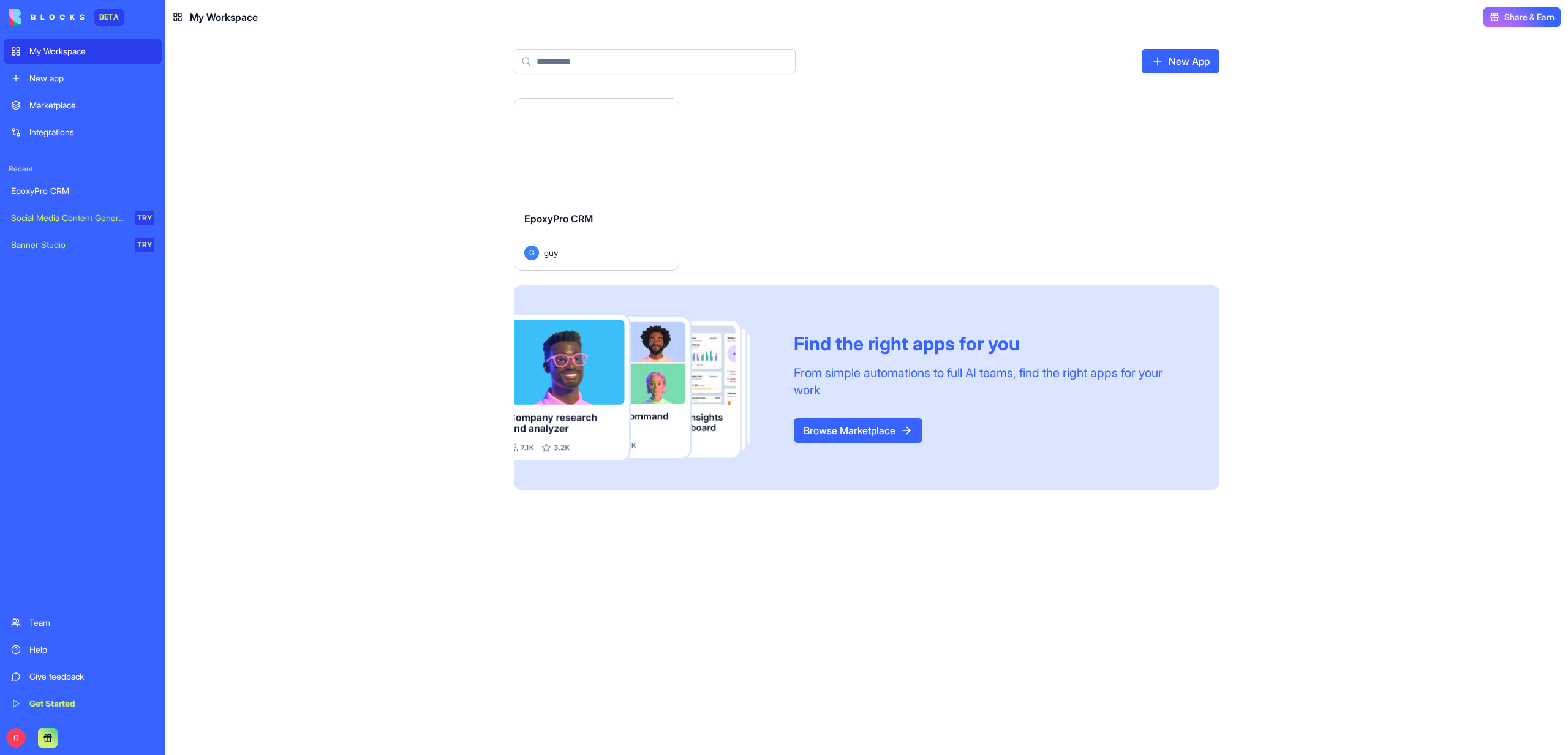
click at [625, 149] on button "Launch" at bounding box center [596, 150] width 92 height 24
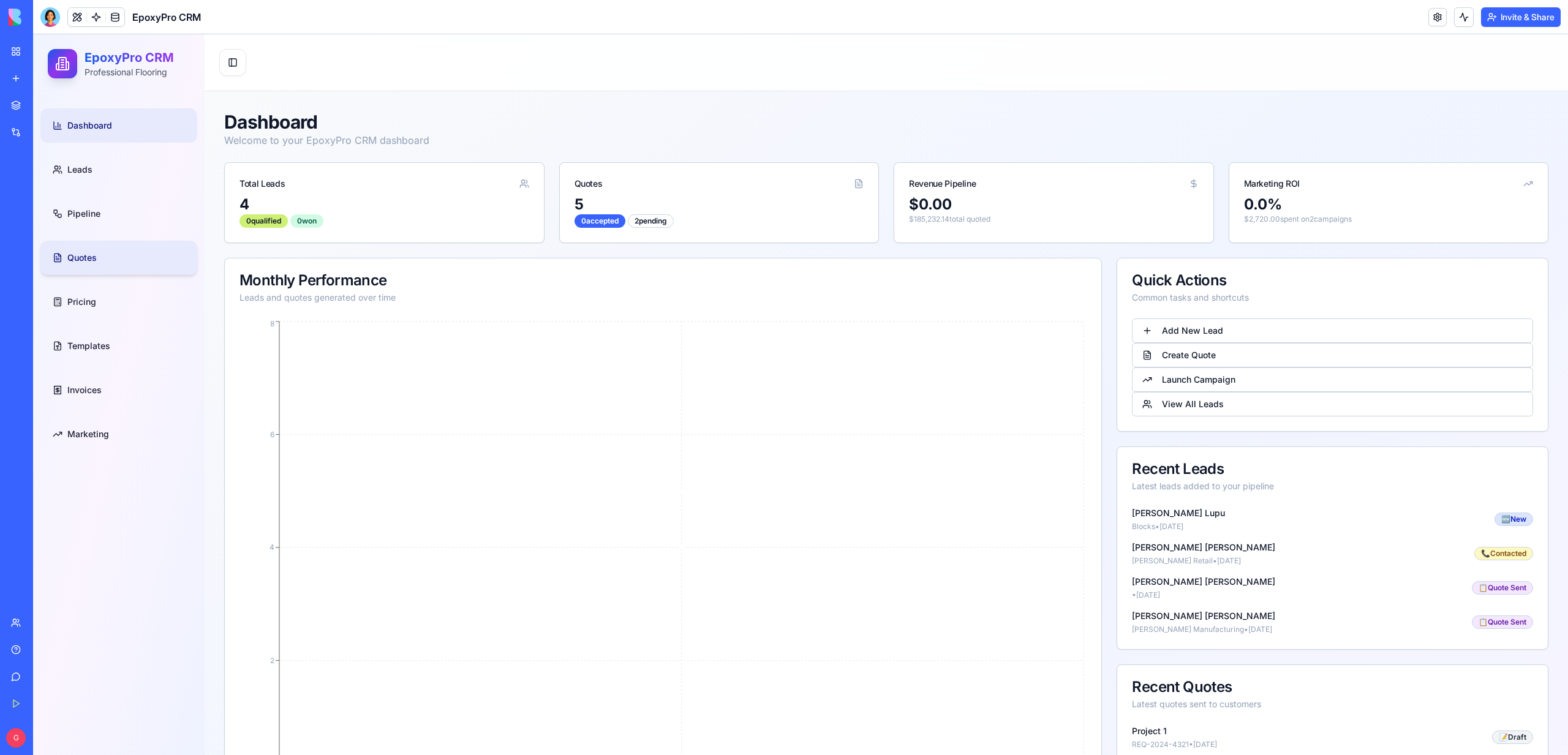
click at [103, 255] on link "Quotes" at bounding box center [119, 257] width 157 height 34
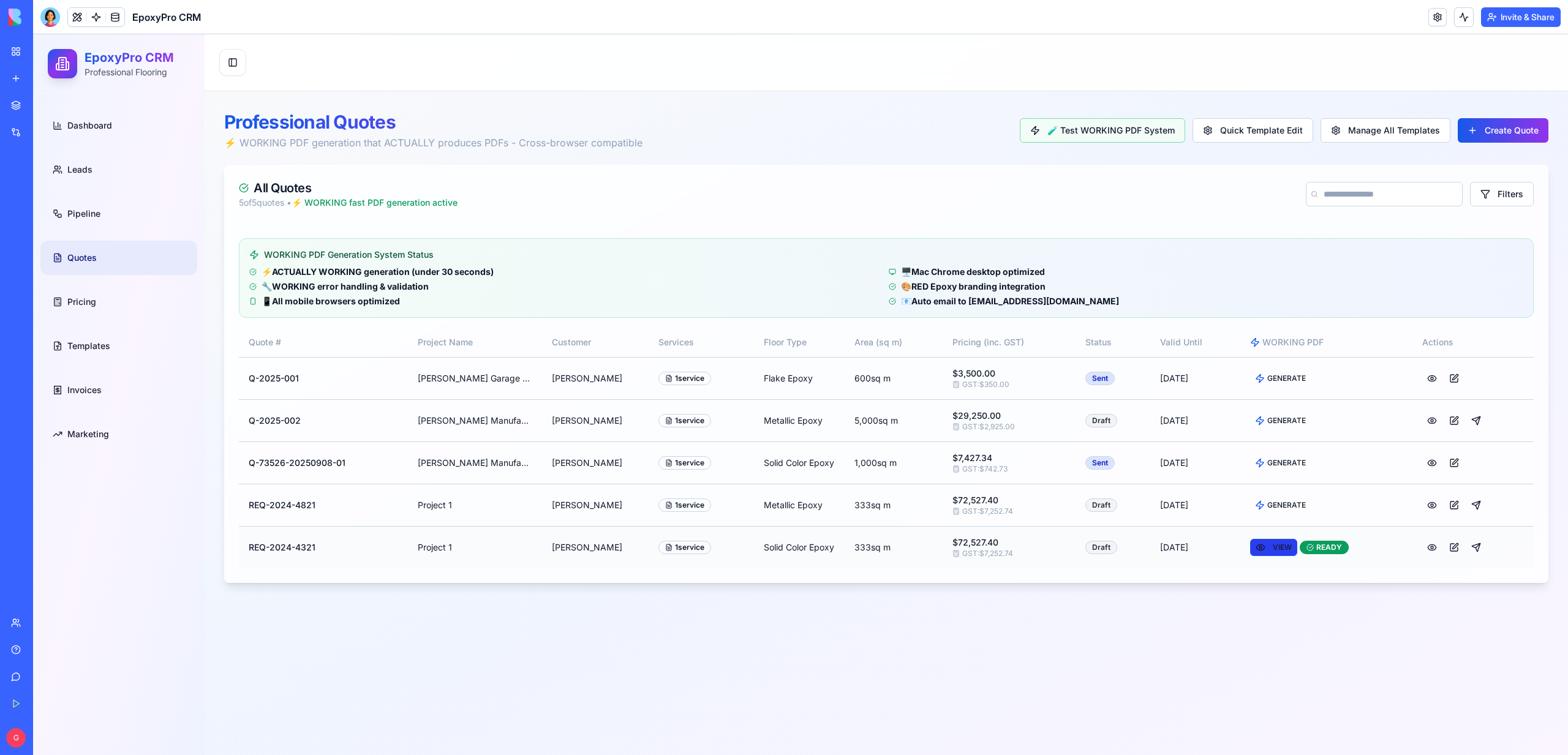
click at [1273, 554] on button "VIEW" at bounding box center [1274, 547] width 47 height 17
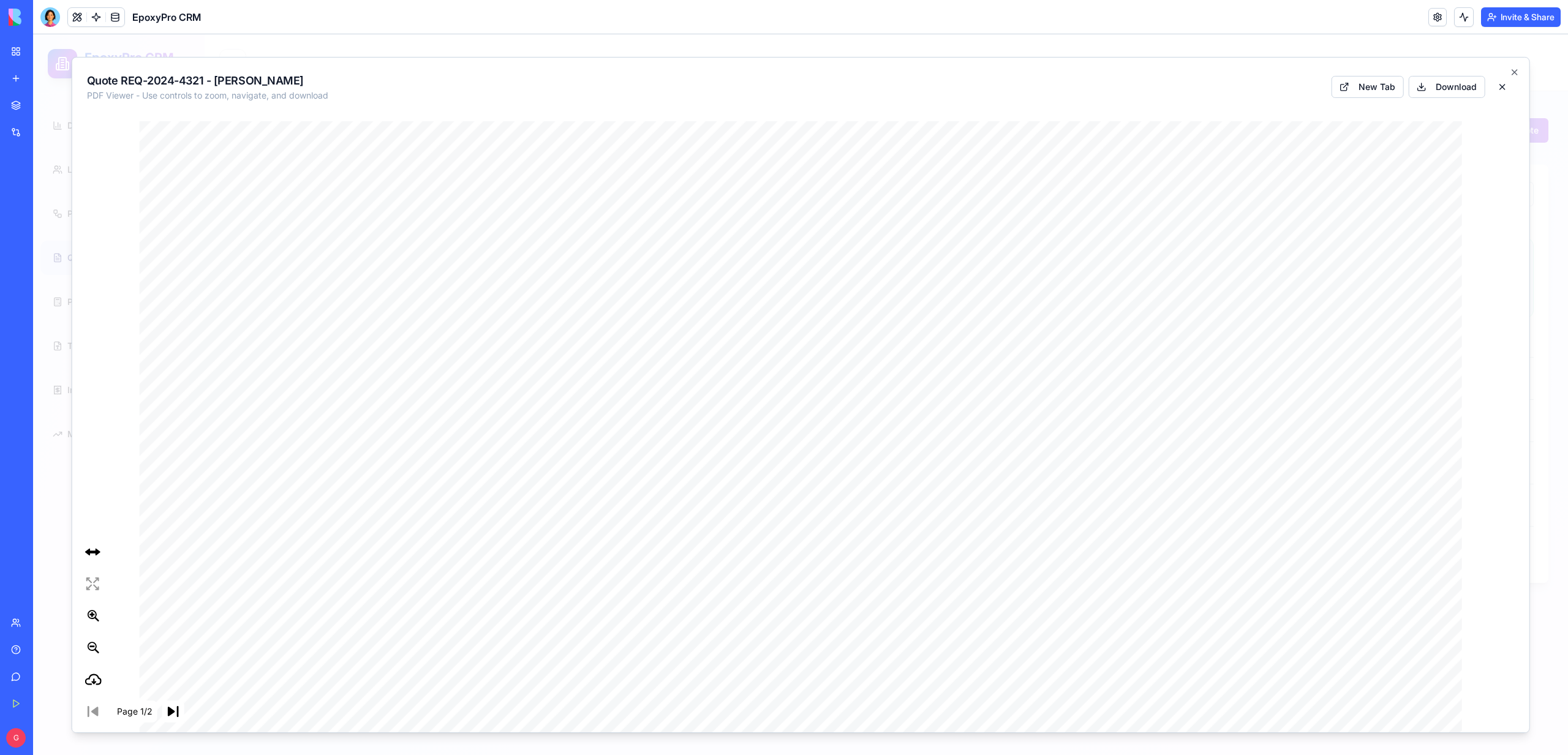
click at [1500, 90] on button at bounding box center [1502, 86] width 24 height 22
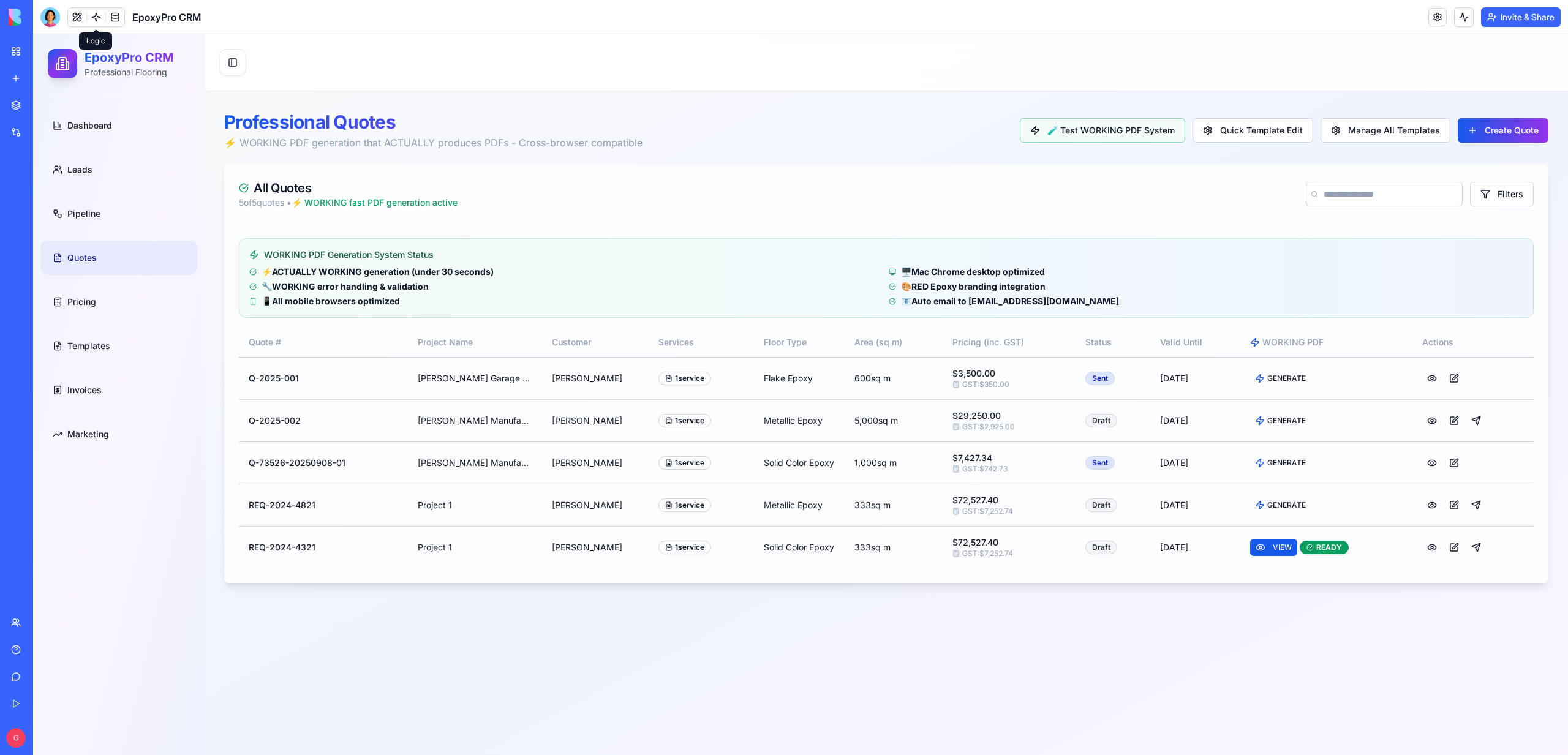
click at [88, 18] on link at bounding box center [96, 17] width 18 height 18
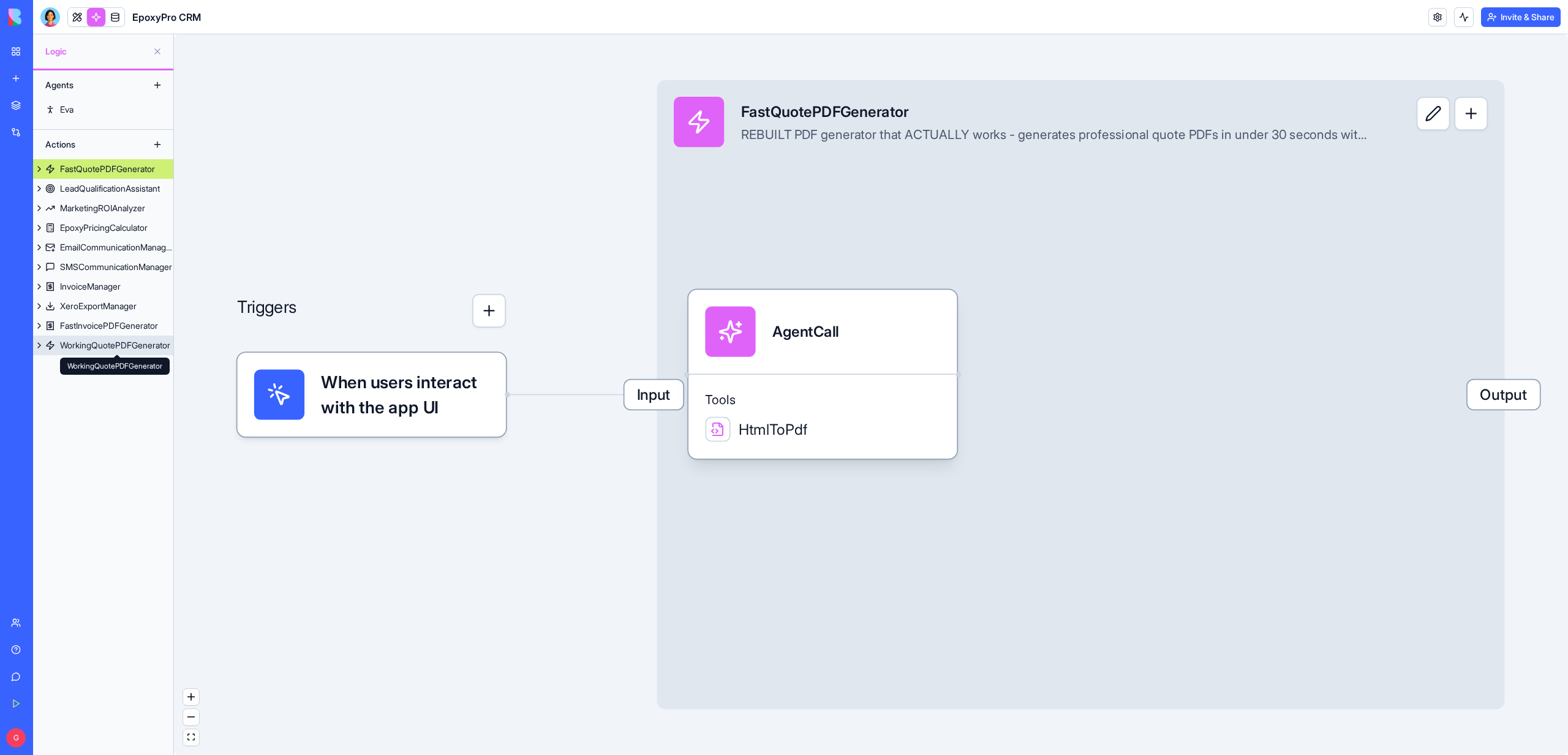
click at [79, 347] on div "WorkingQuotePDFGenerator" at bounding box center [115, 345] width 110 height 12
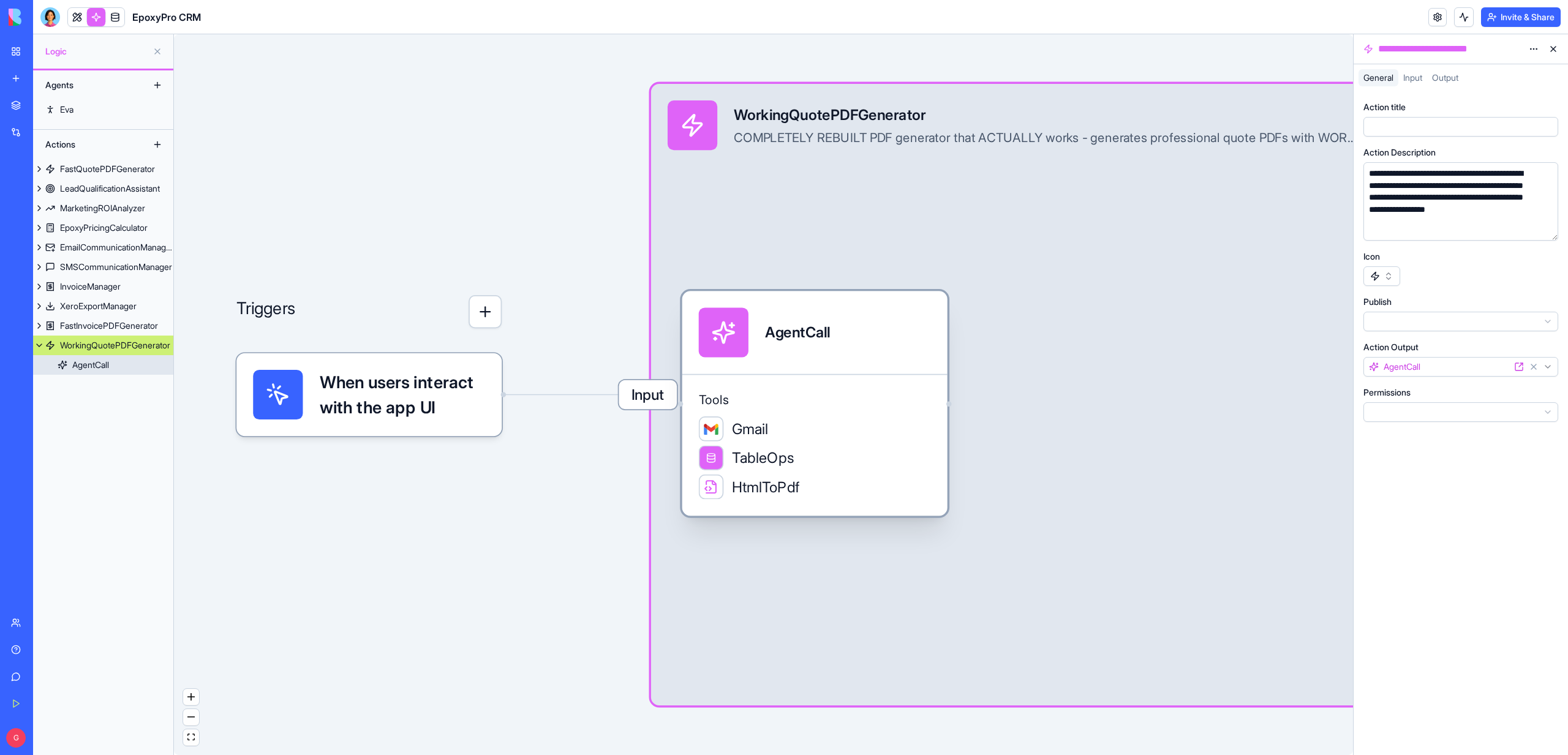
click at [840, 473] on div "Gmail TableOps HtmlToPdf" at bounding box center [815, 457] width 232 height 83
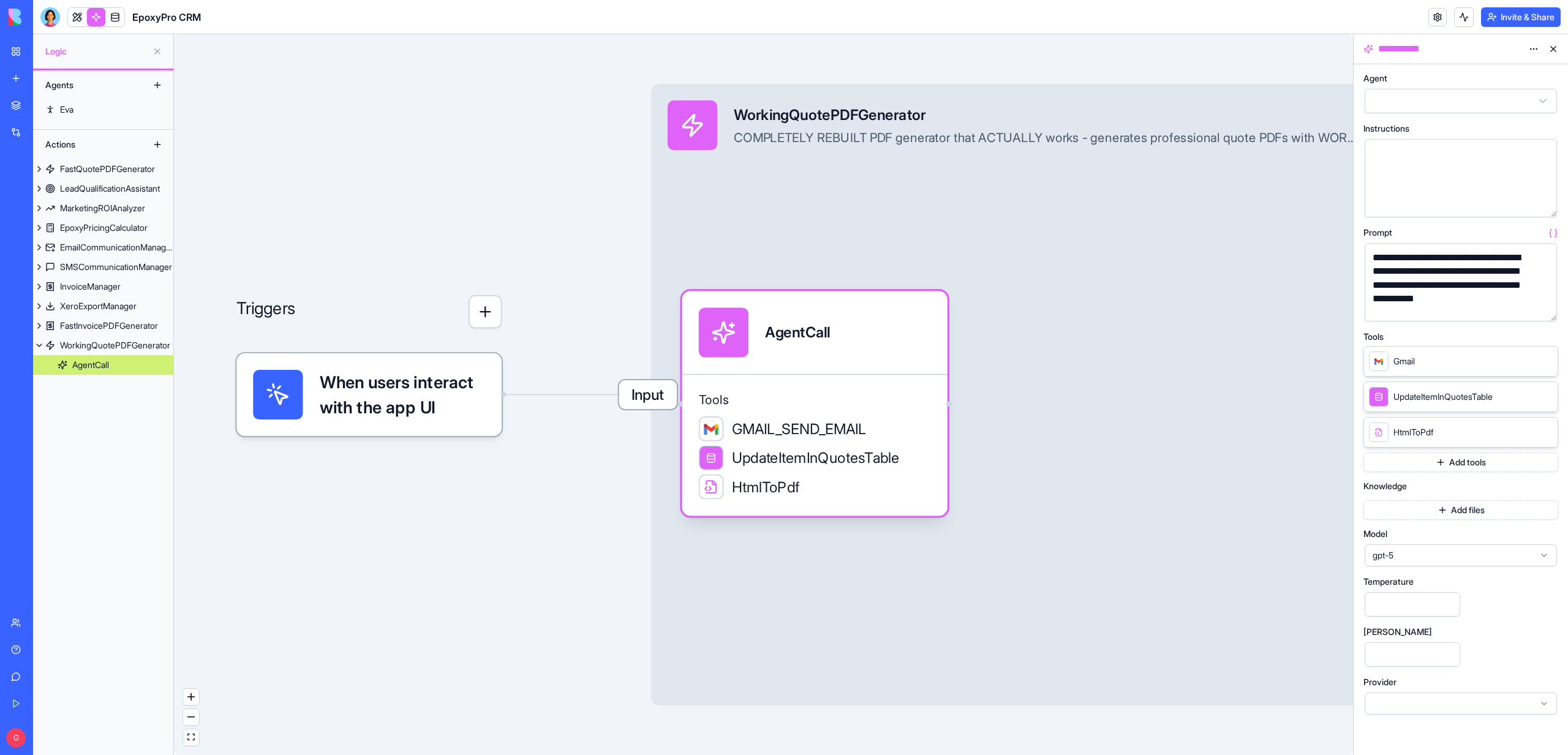
click at [1549, 306] on button "button" at bounding box center [1544, 309] width 20 height 20
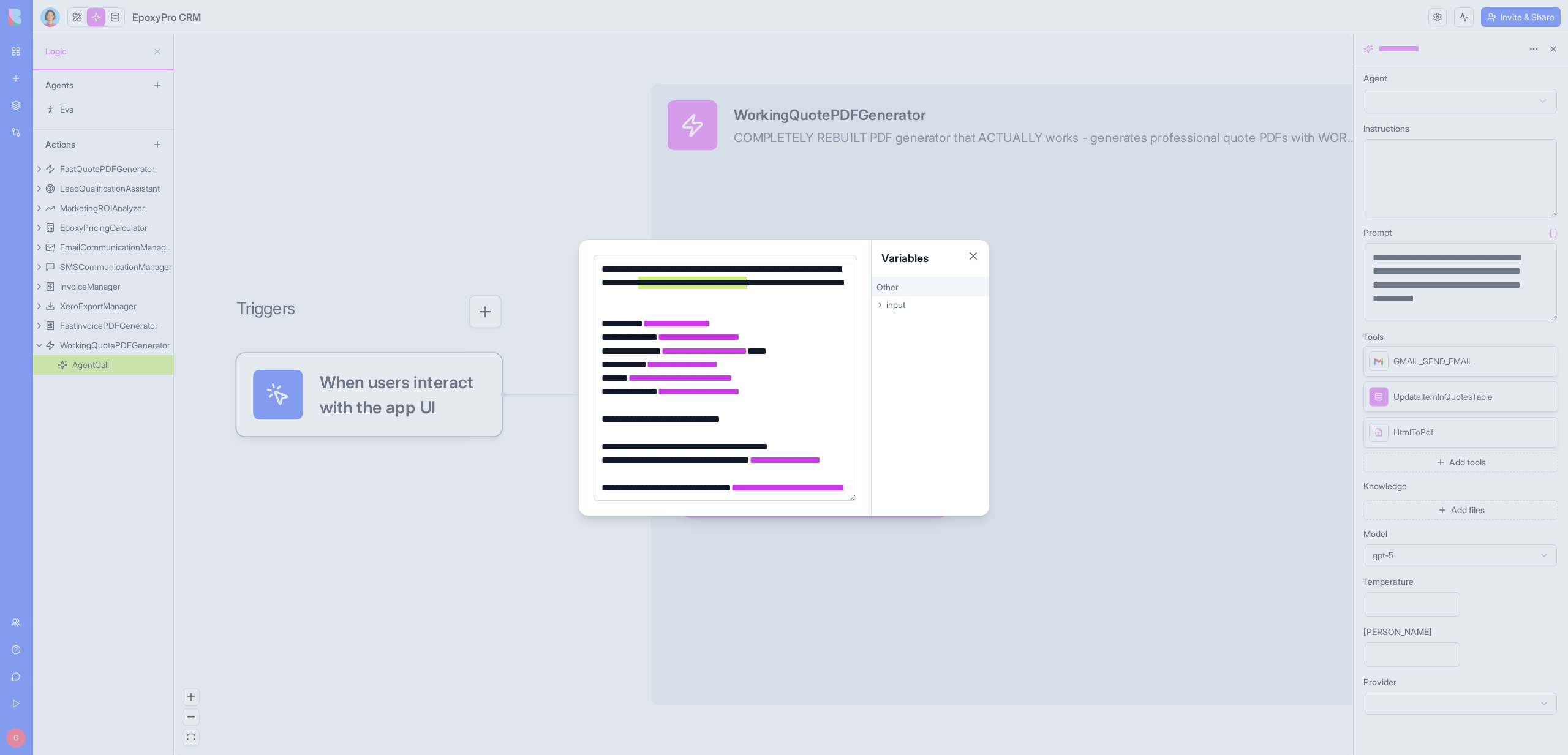
drag, startPoint x: 639, startPoint y: 282, endPoint x: 745, endPoint y: 281, distance: 106.0
click at [745, 281] on div "**********" at bounding box center [723, 283] width 250 height 41
click at [714, 284] on div "**********" at bounding box center [723, 283] width 250 height 41
click at [746, 469] on div "**********" at bounding box center [723, 468] width 250 height 27
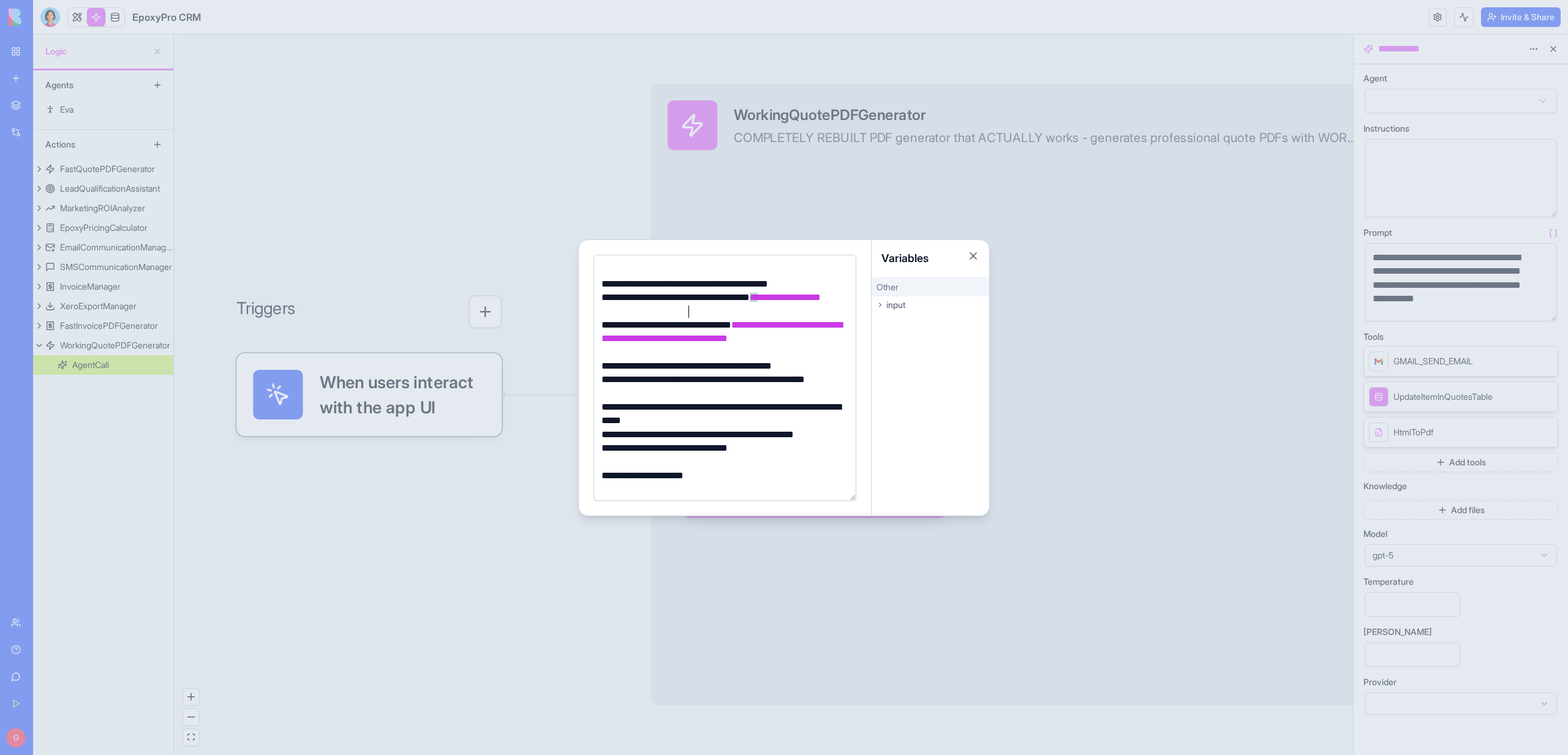
scroll to position [167, 0]
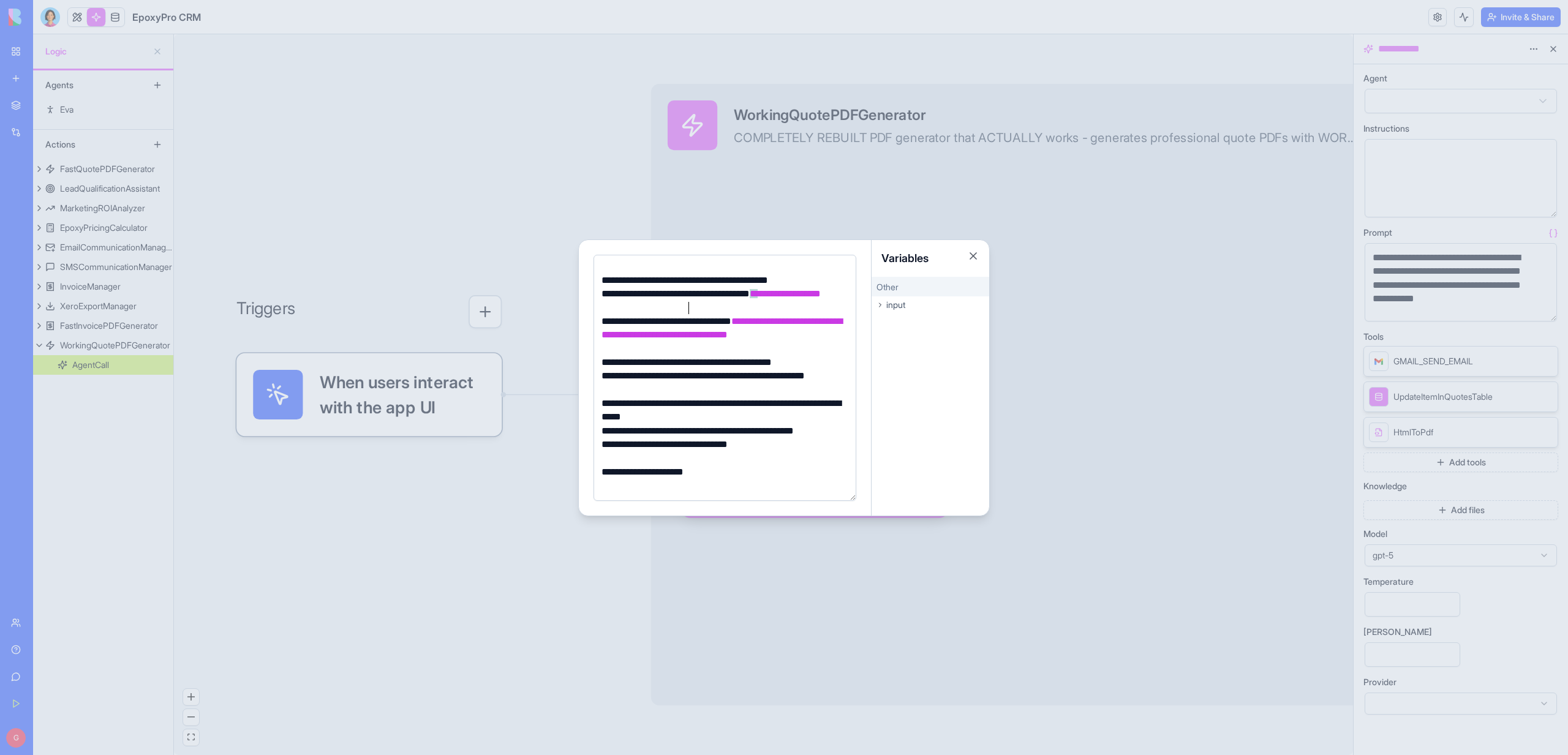
click at [659, 377] on div "**********" at bounding box center [723, 382] width 250 height 27
click at [838, 364] on div "**********" at bounding box center [723, 363] width 250 height 14
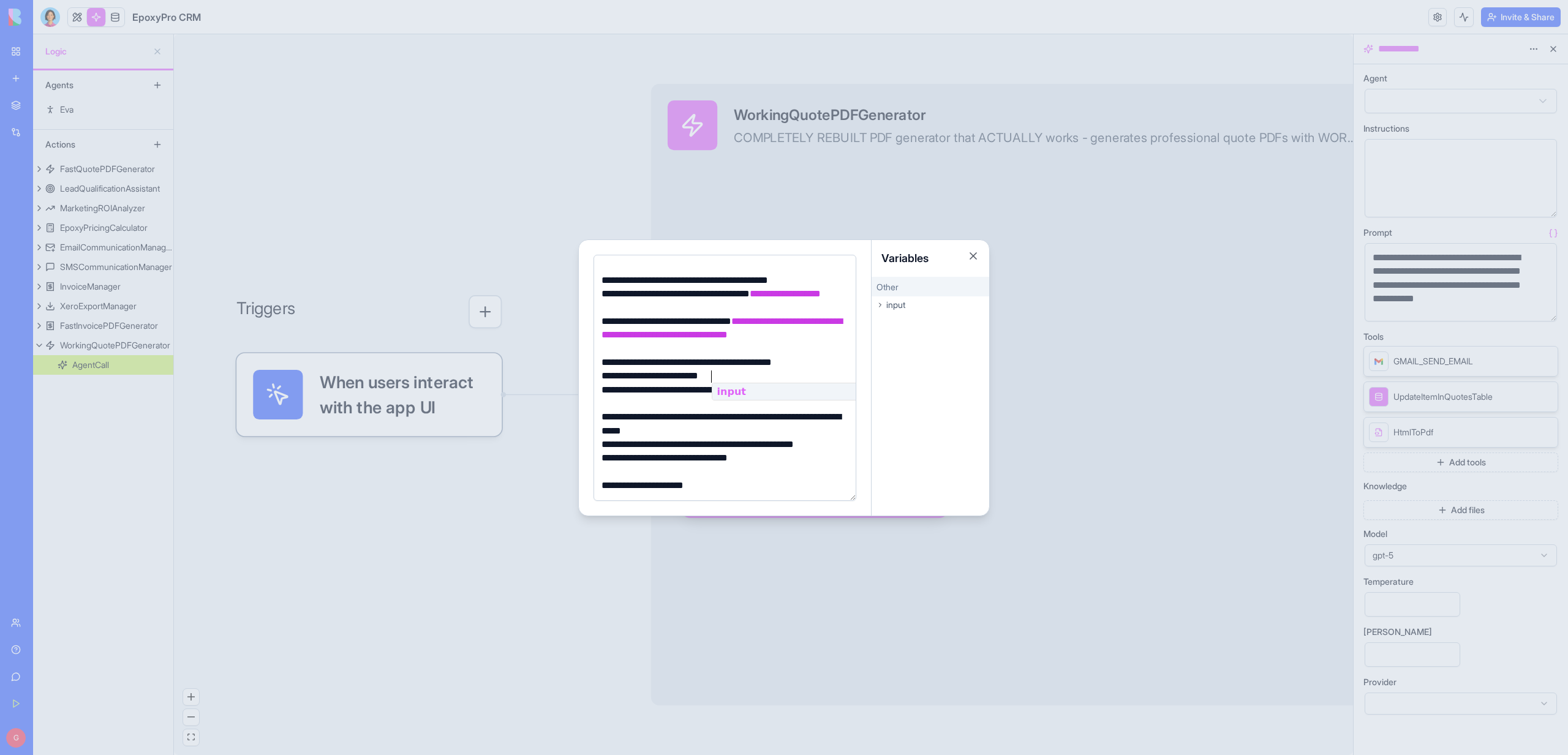
click at [622, 380] on div "**********" at bounding box center [723, 376] width 250 height 14
click at [754, 386] on div "**********" at bounding box center [723, 397] width 250 height 27
click at [752, 382] on div "**********" at bounding box center [723, 376] width 250 height 14
click at [841, 360] on div "**********" at bounding box center [723, 363] width 250 height 14
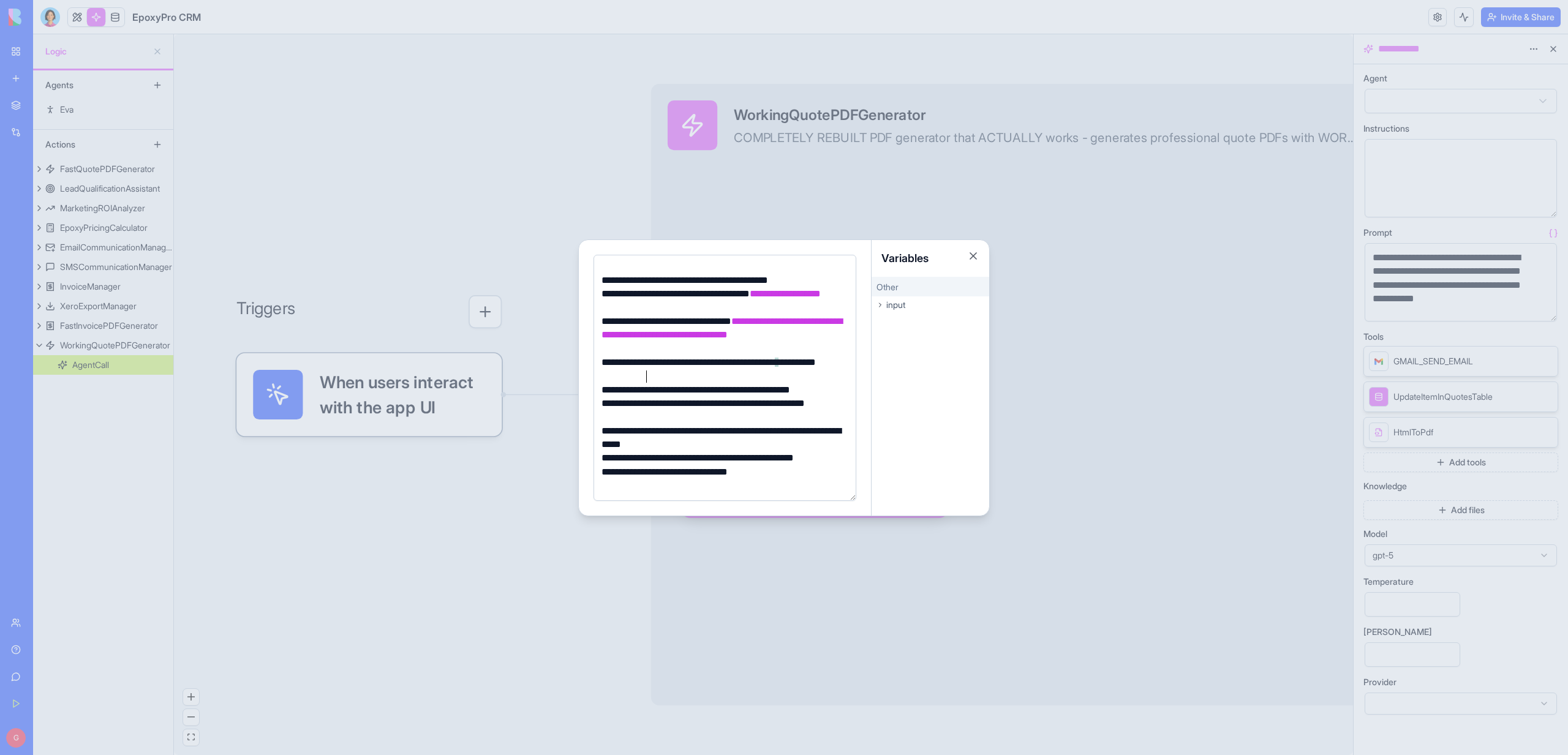
click at [743, 385] on div "**********" at bounding box center [723, 390] width 250 height 14
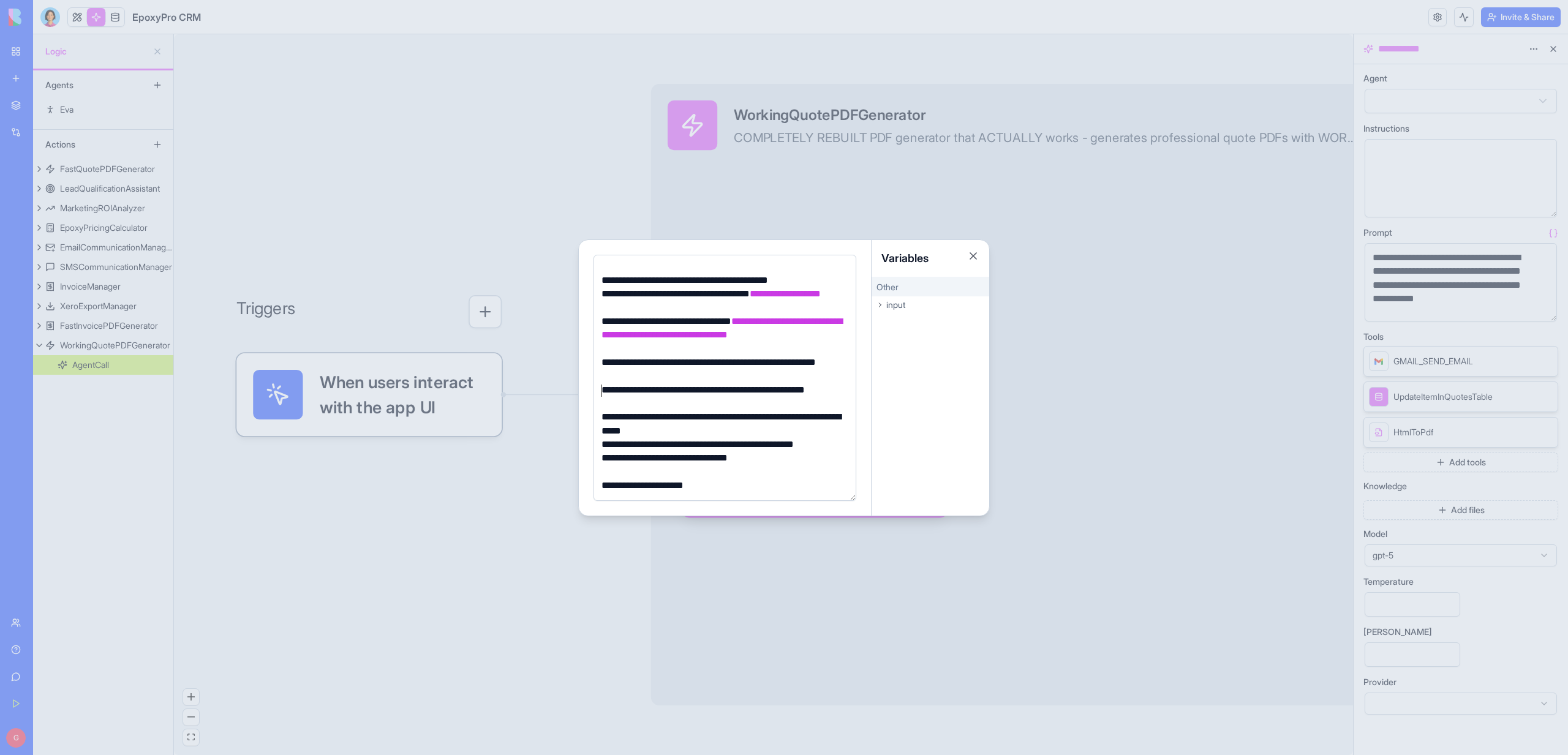
click at [610, 406] on div "**********" at bounding box center [723, 397] width 250 height 27
click at [651, 443] on div "**********" at bounding box center [723, 445] width 250 height 14
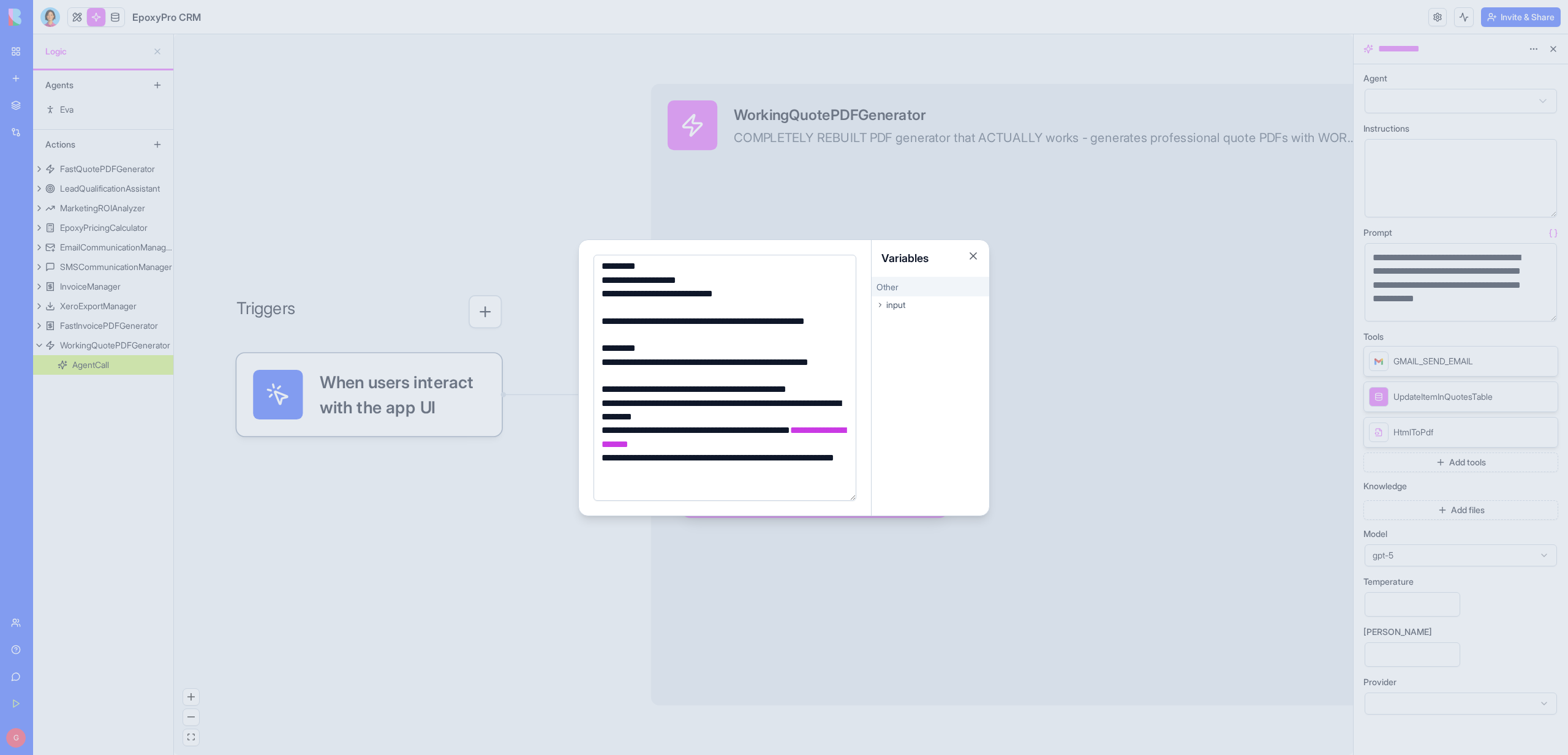
scroll to position [1112, 0]
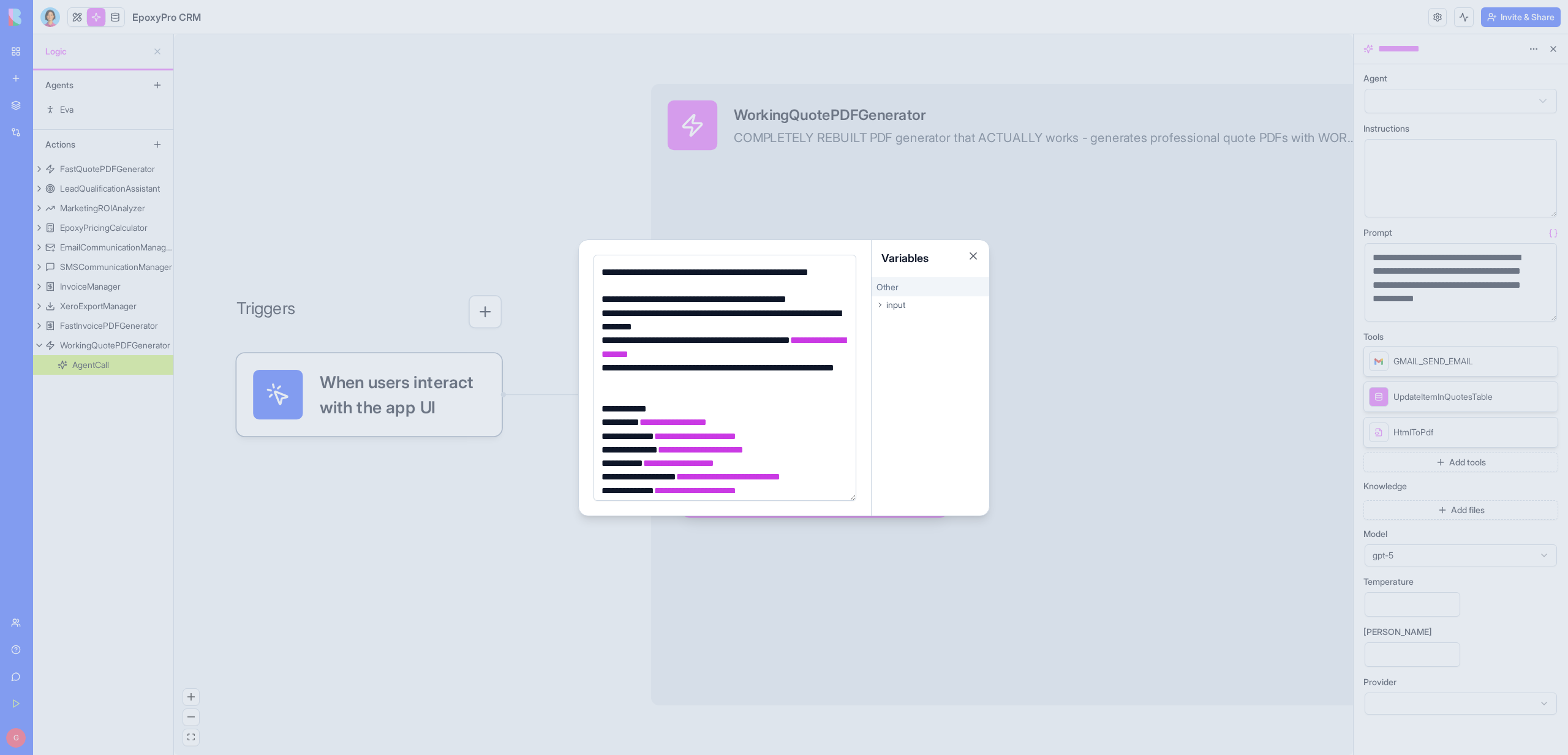
click at [592, 634] on div at bounding box center [784, 377] width 1568 height 755
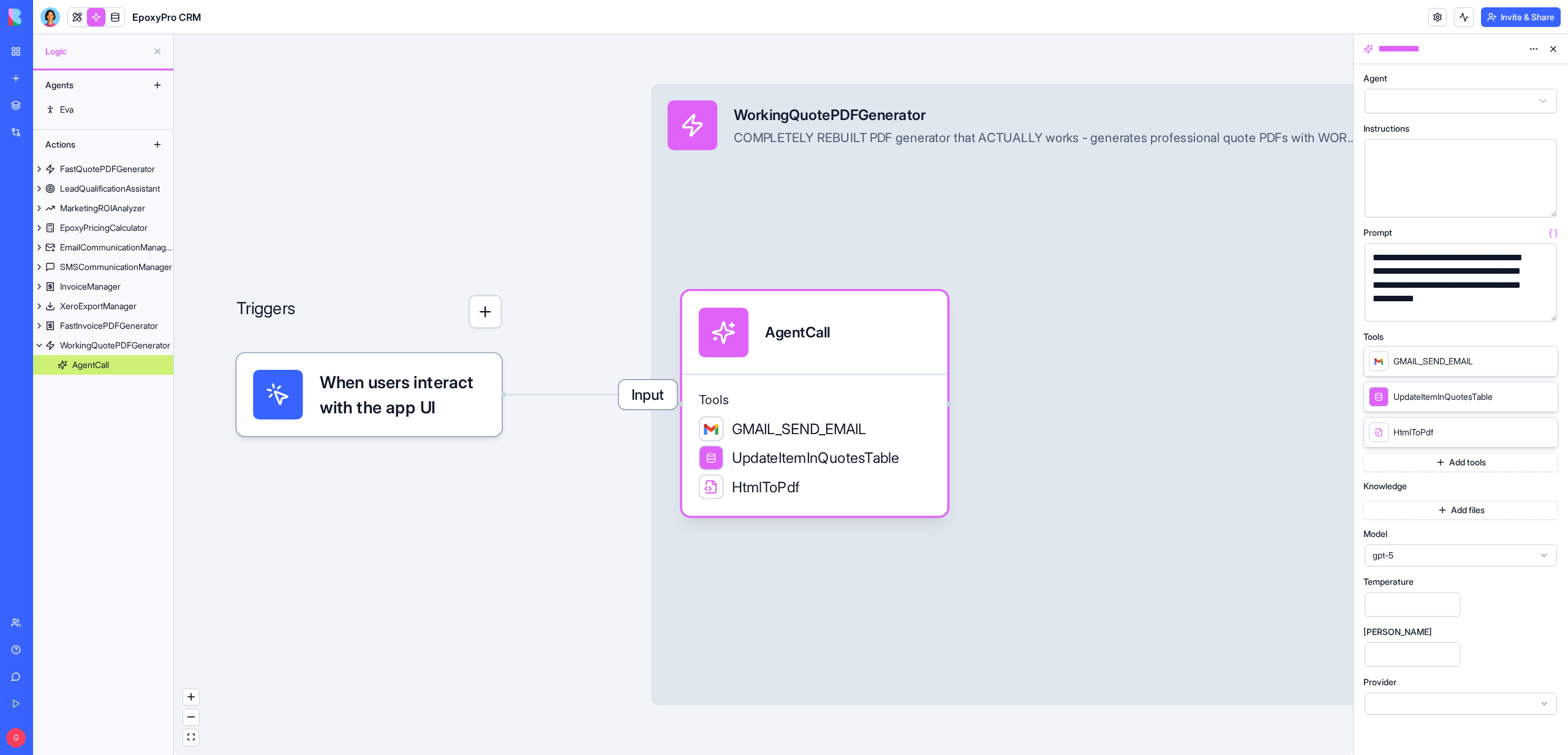
click at [1544, 360] on icon at bounding box center [1545, 360] width 10 height 10
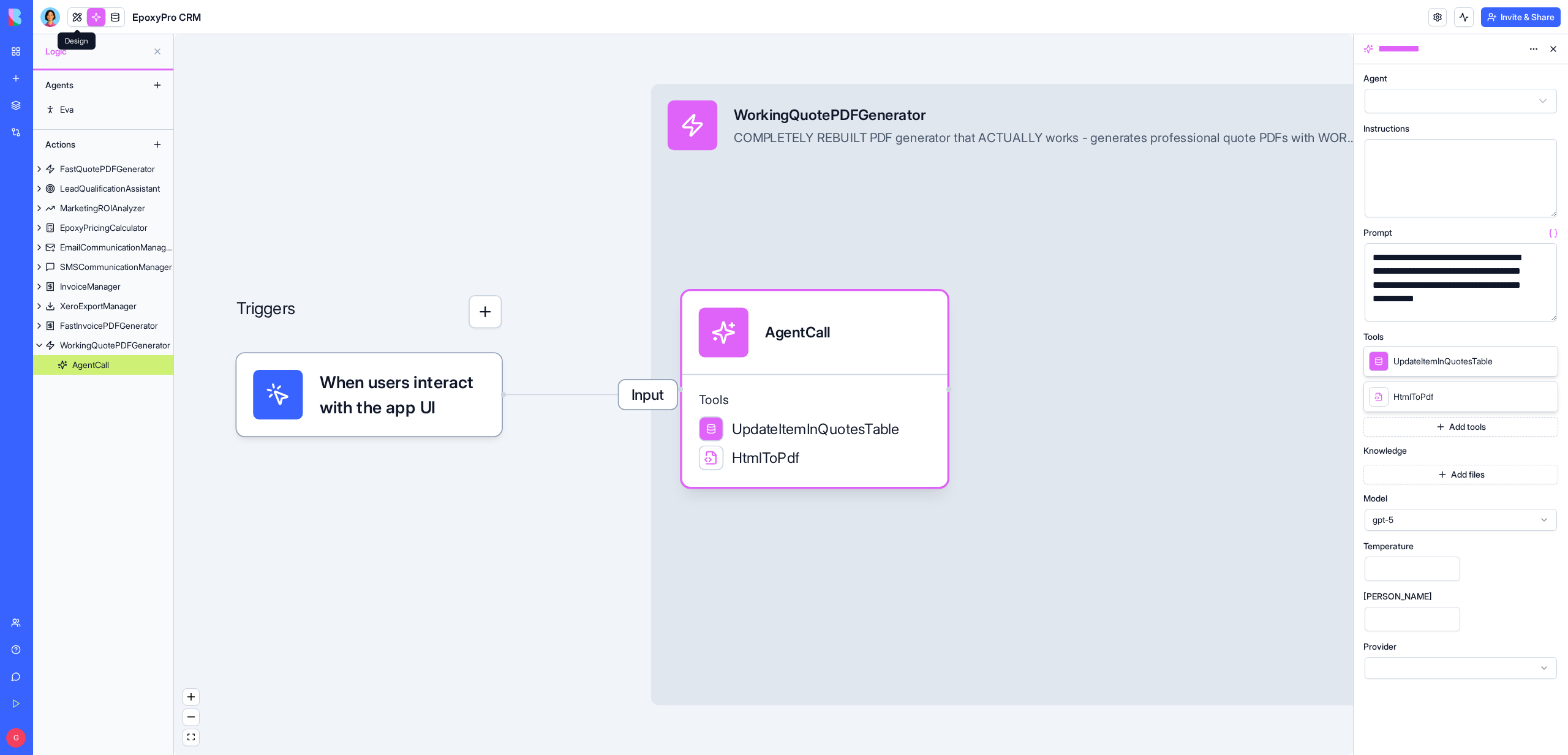
click at [81, 13] on link at bounding box center [77, 17] width 18 height 18
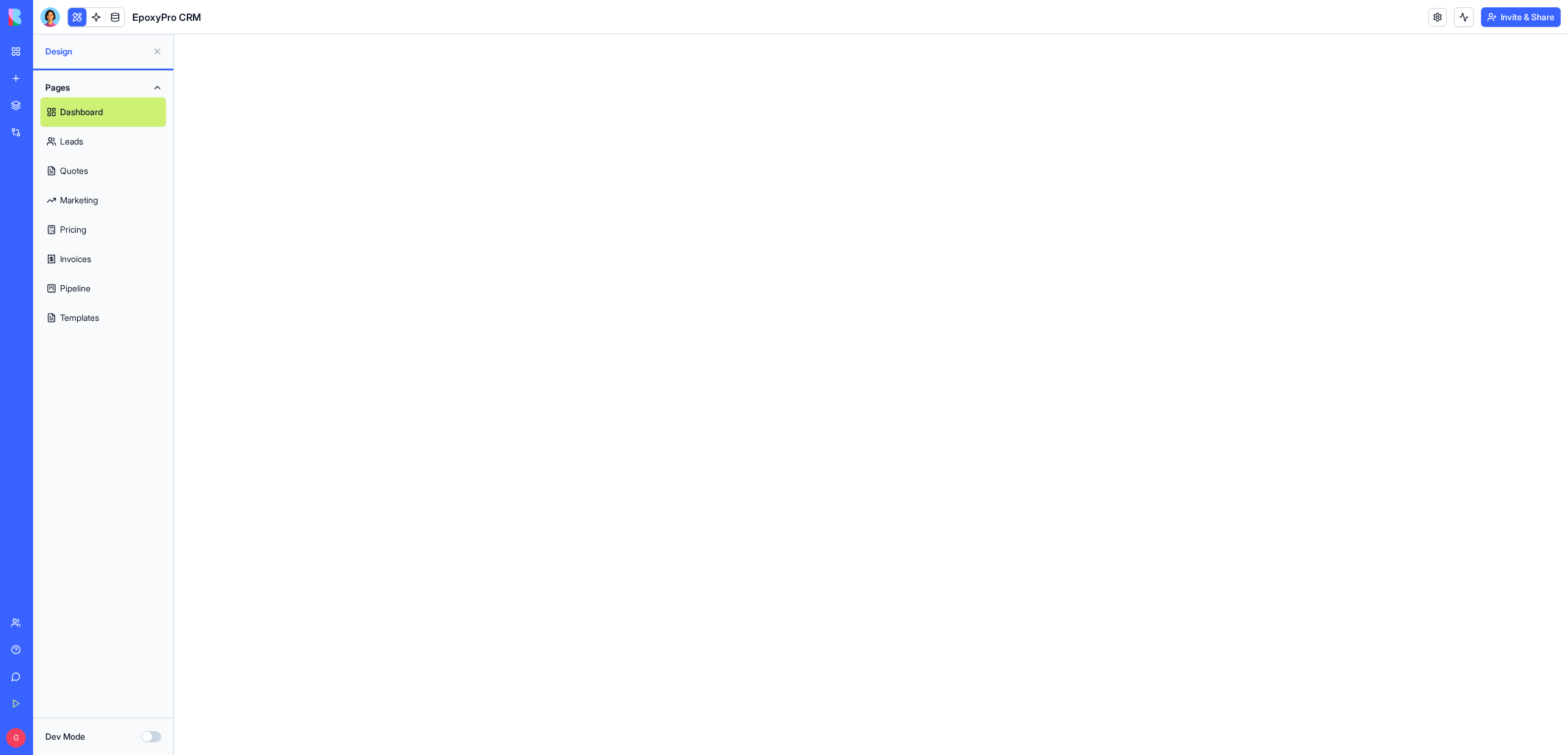
click at [75, 170] on link "Quotes" at bounding box center [103, 170] width 126 height 30
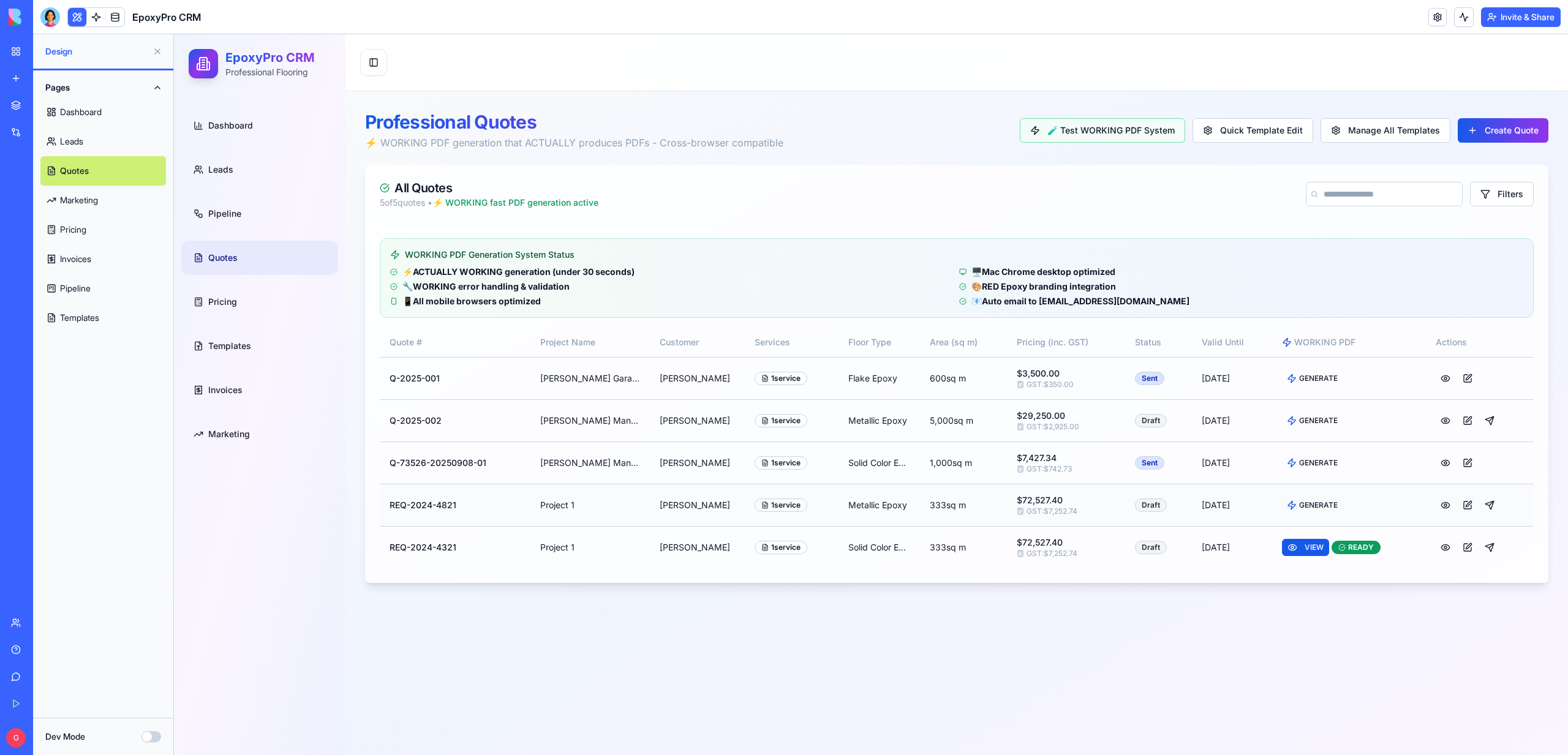
click at [1315, 502] on span "GENERATE" at bounding box center [1318, 505] width 39 height 10
click at [1466, 15] on button at bounding box center [1464, 17] width 20 height 20
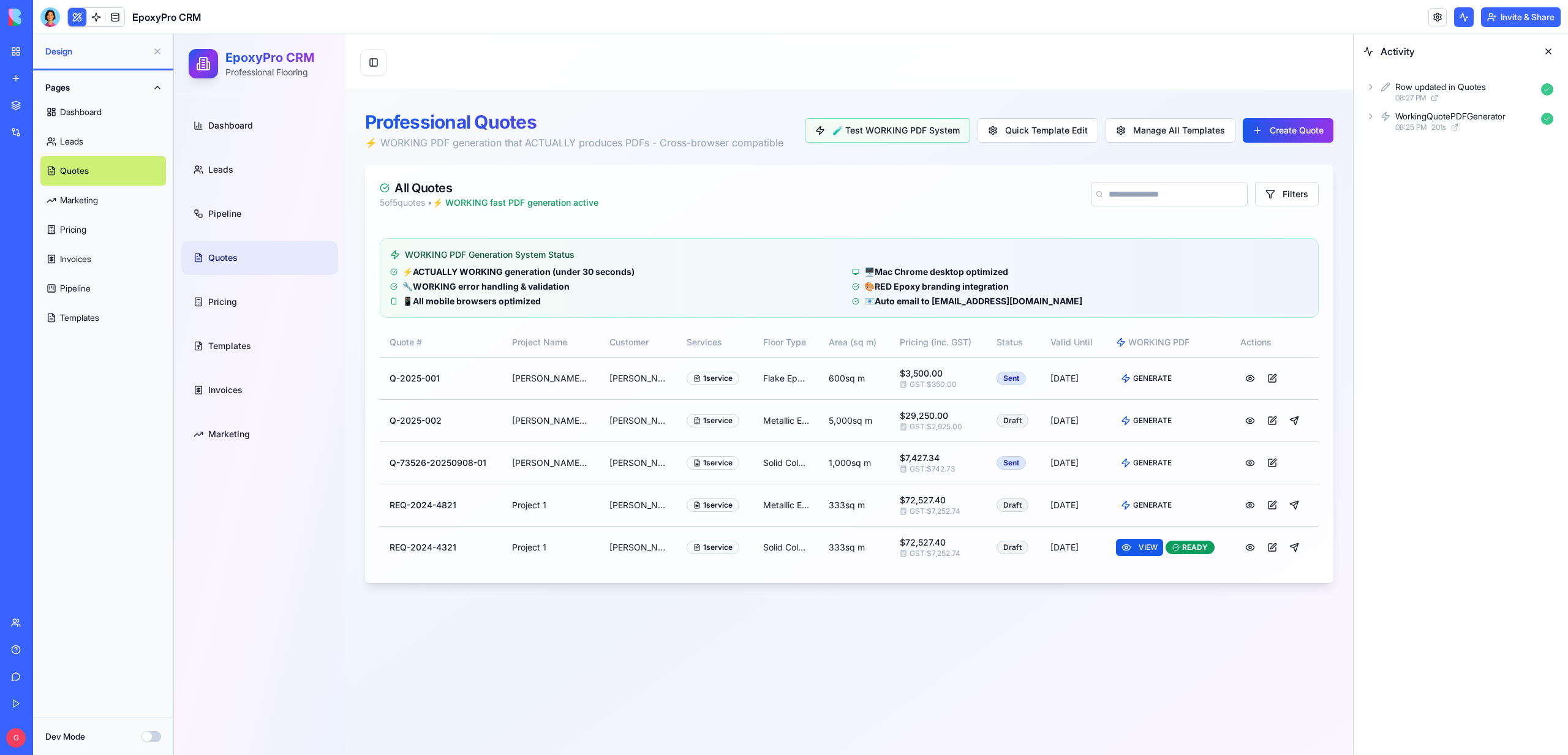
click at [1374, 92] on div "Row updated in Quotes 08:27 PM" at bounding box center [1461, 91] width 195 height 27
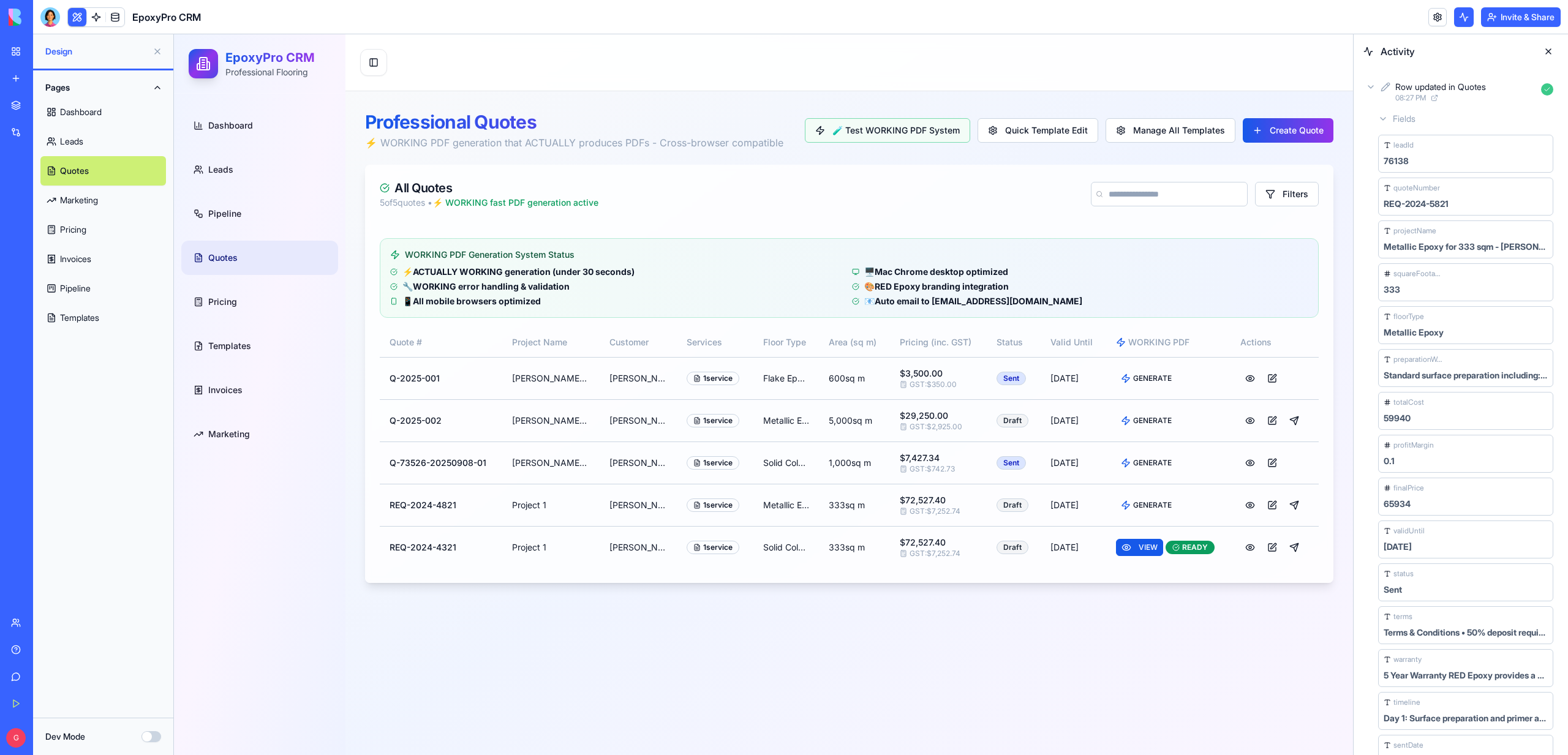
scroll to position [105, 0]
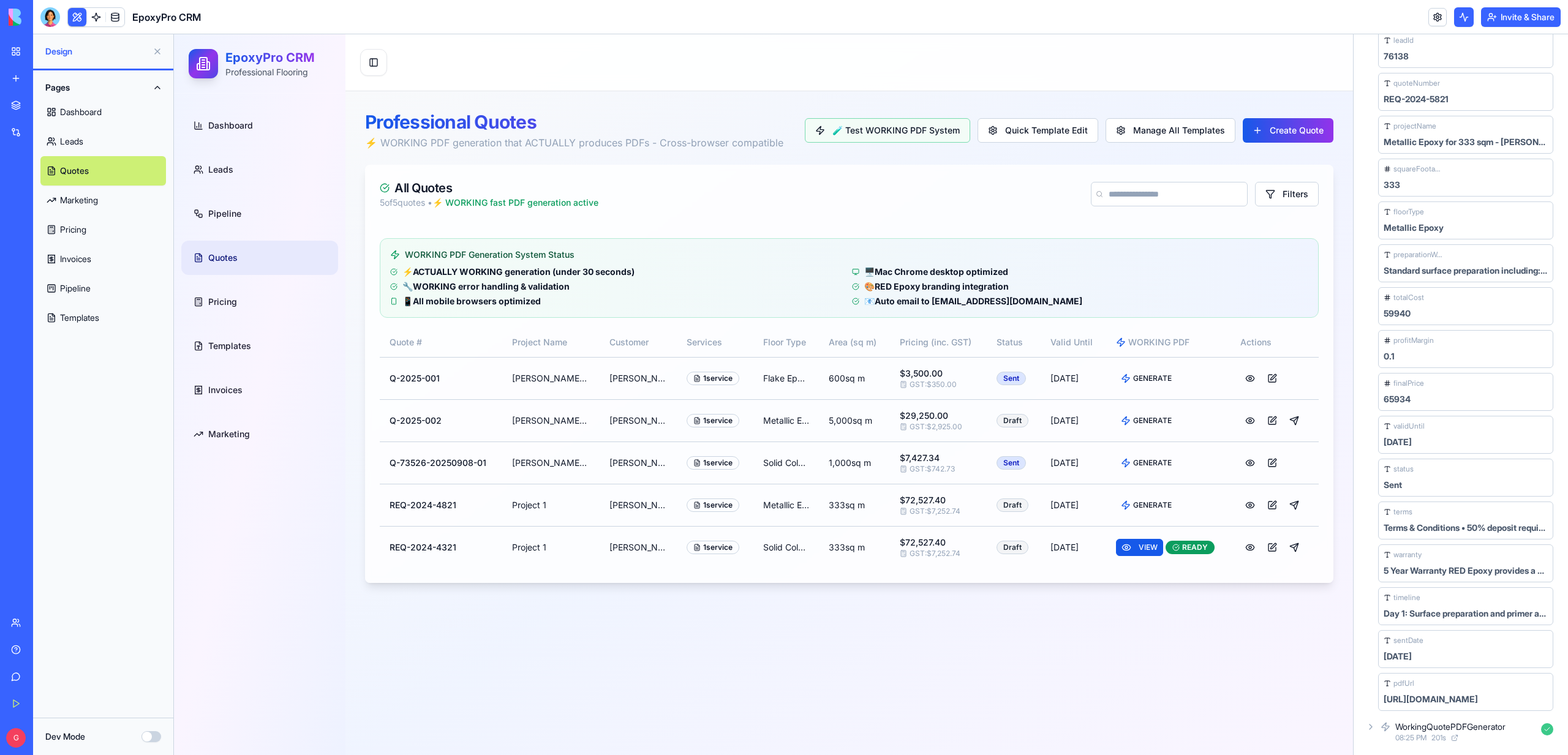
click at [1374, 734] on div "WorkingQuotePDFGenerator 08:25 PM 201 s" at bounding box center [1461, 731] width 195 height 27
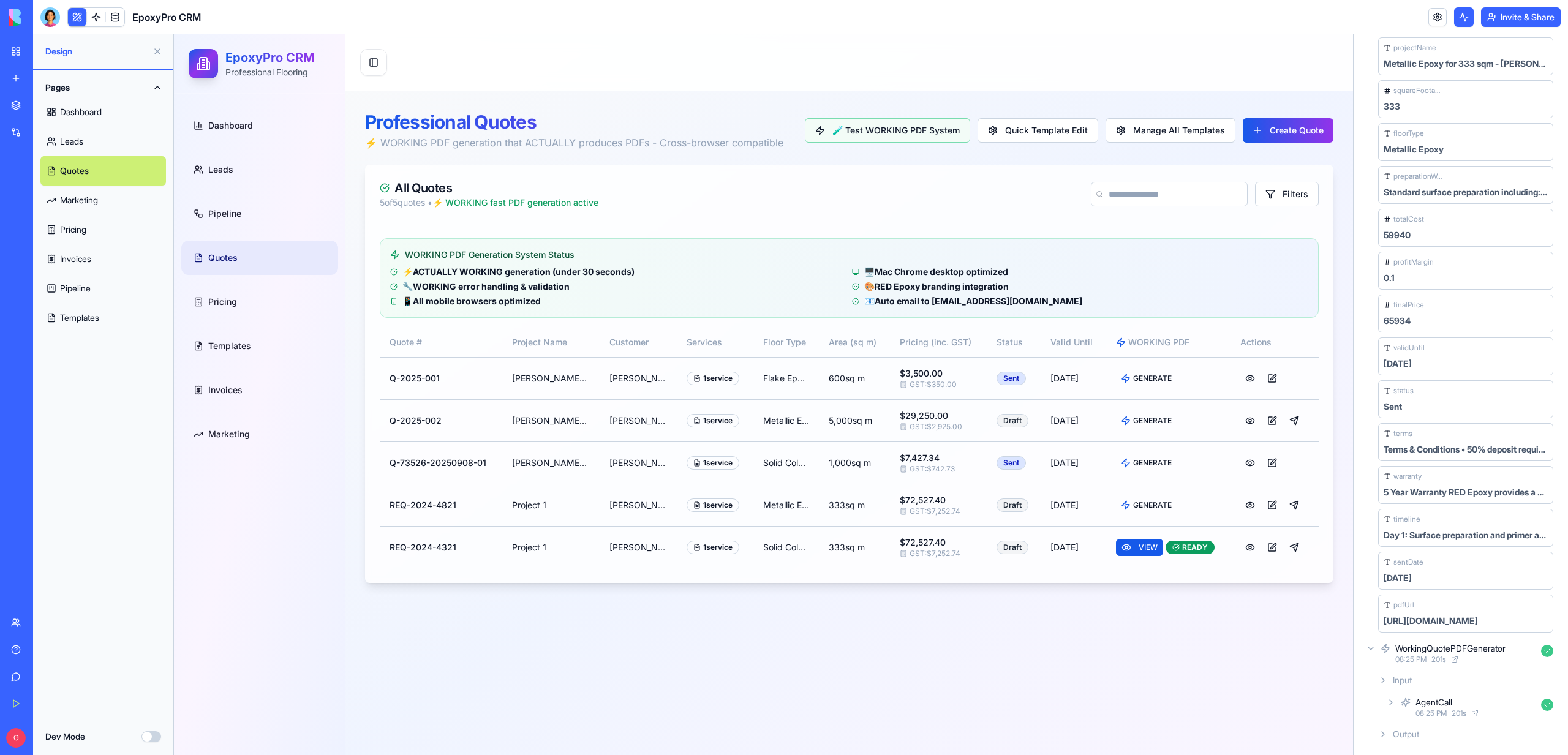
click at [1387, 702] on icon at bounding box center [1391, 702] width 10 height 10
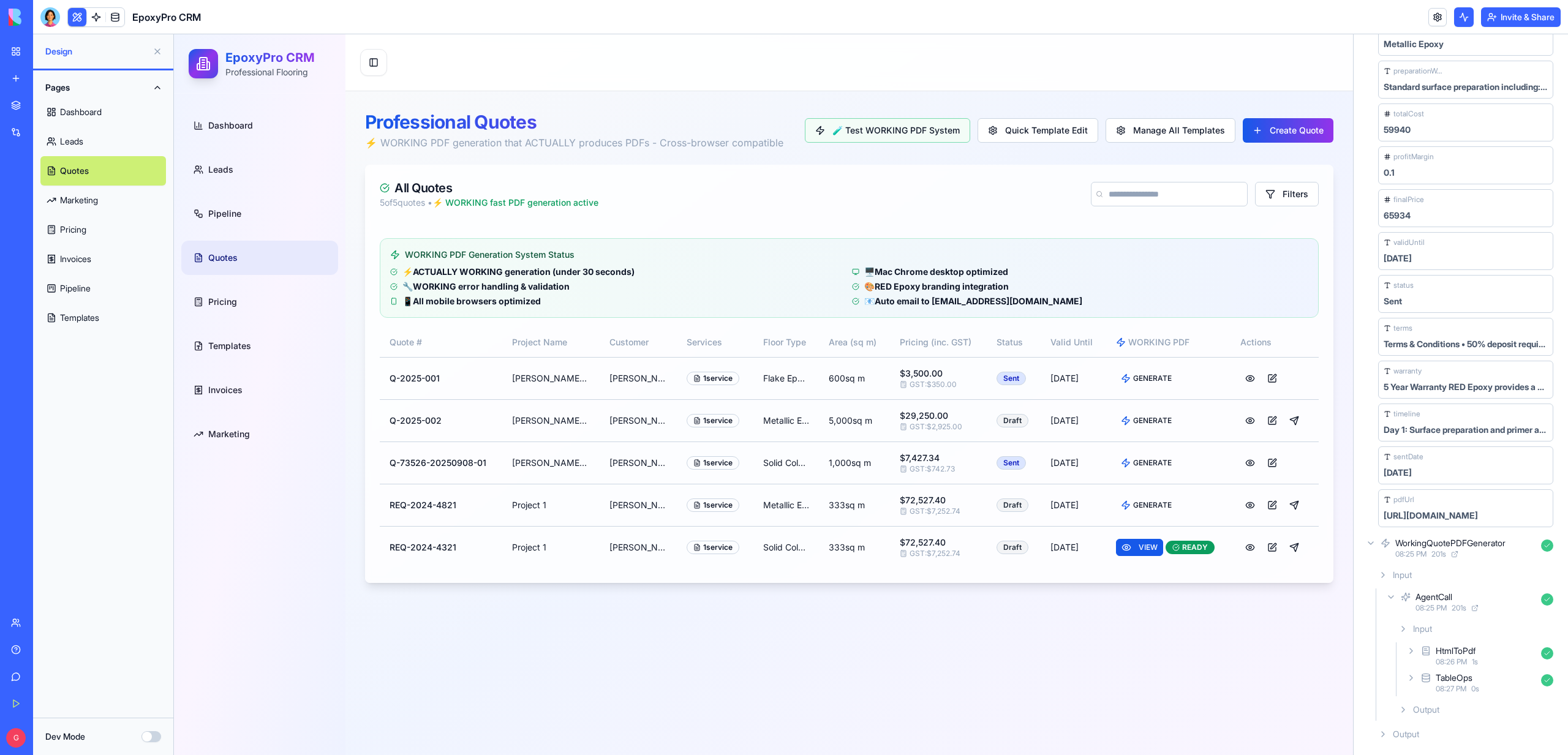
click at [1412, 679] on icon at bounding box center [1411, 677] width 10 height 10
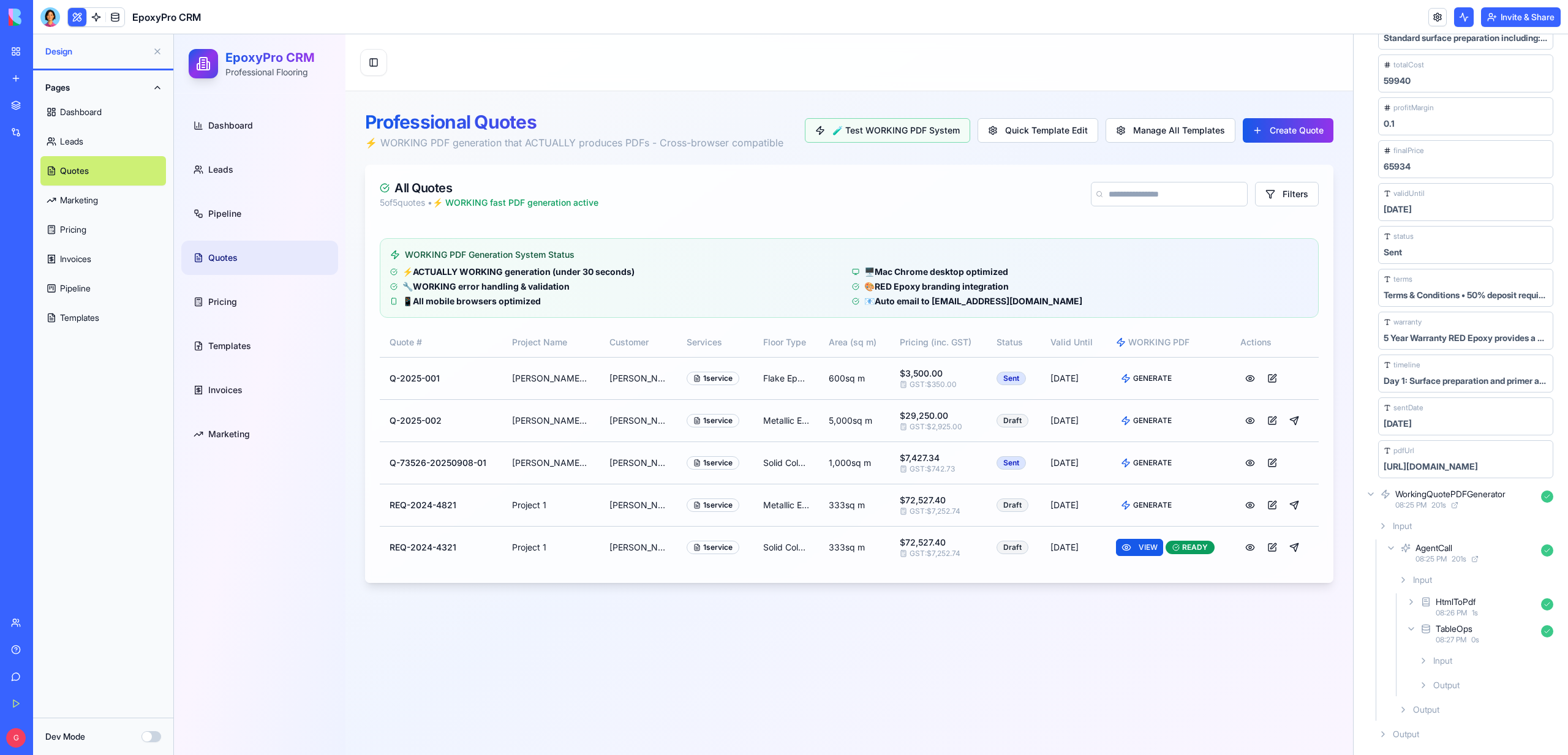
click at [1433, 690] on span "Output" at bounding box center [1446, 685] width 27 height 12
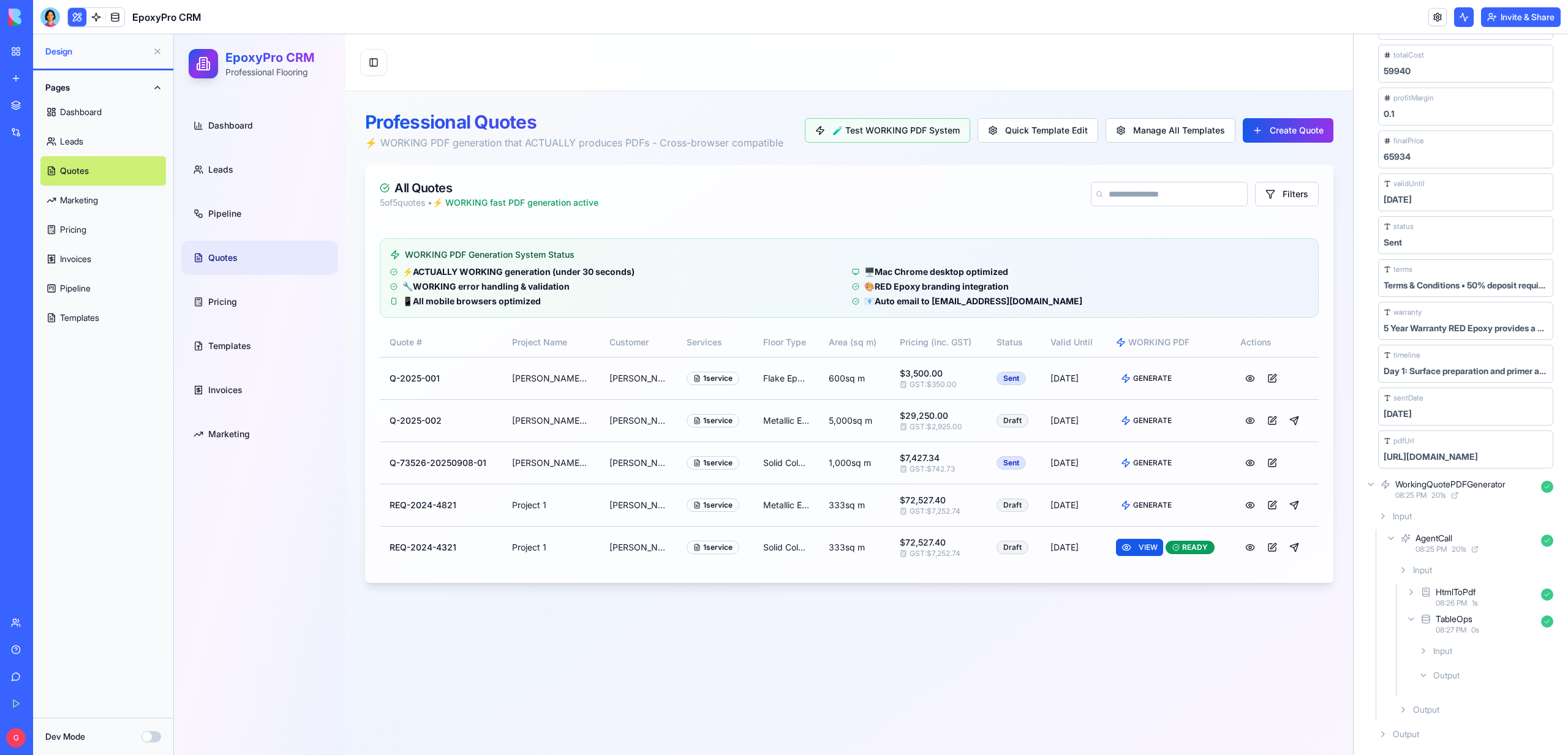
click at [1423, 650] on icon at bounding box center [1423, 650] width 10 height 10
click at [90, 18] on link at bounding box center [96, 17] width 18 height 18
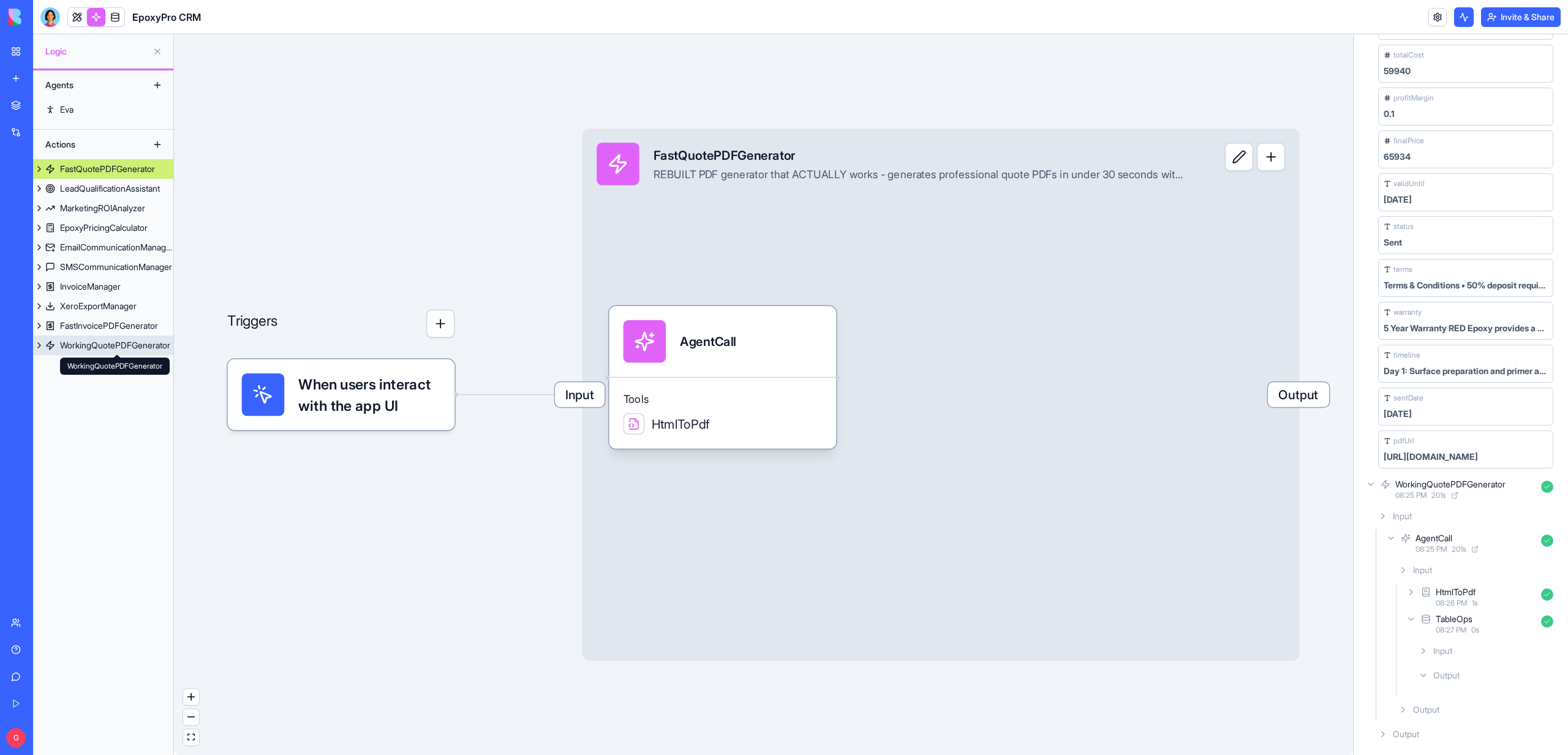
click at [121, 351] on link "WorkingQuotePDFGenerator" at bounding box center [103, 345] width 140 height 20
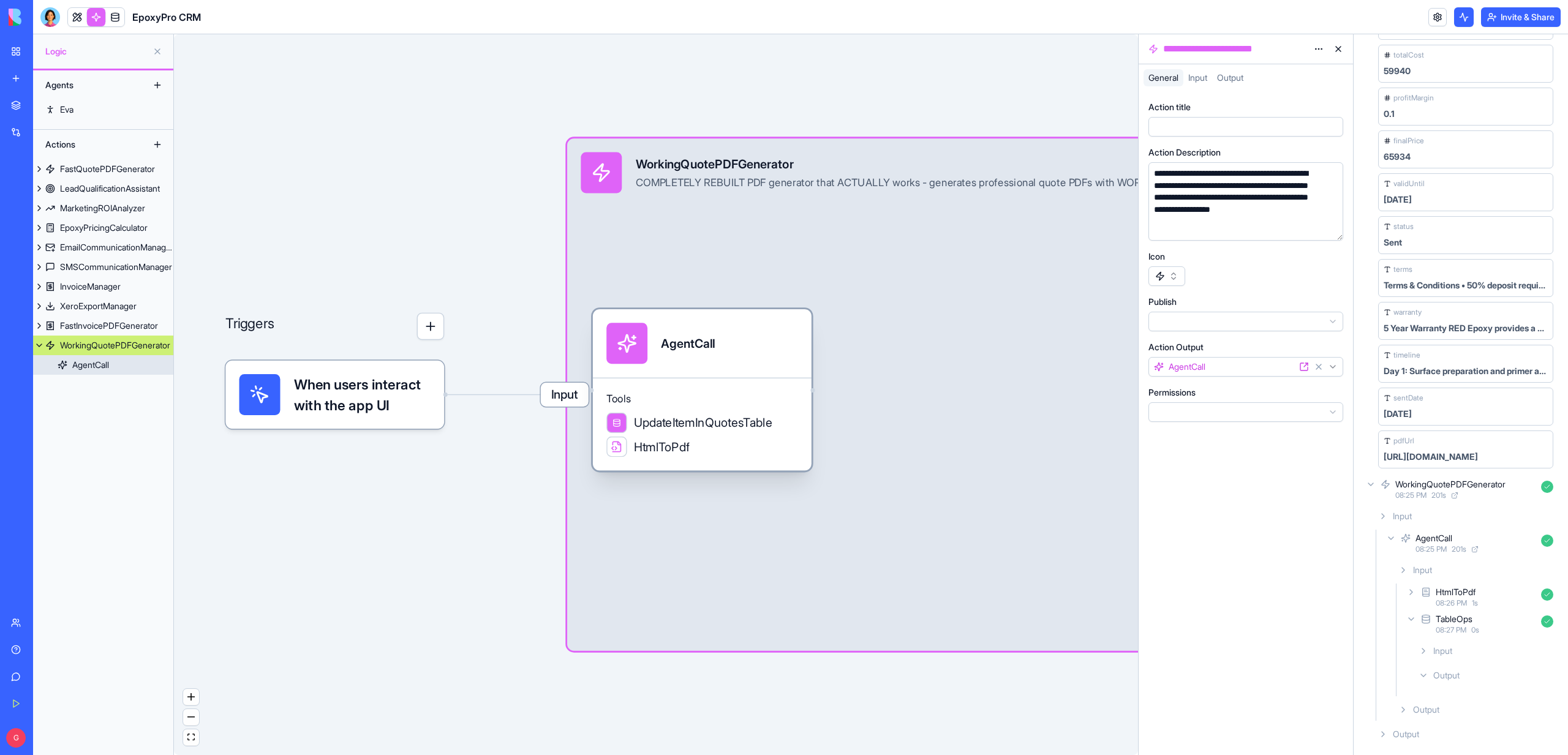
click at [708, 395] on span "Tools" at bounding box center [701, 398] width 191 height 14
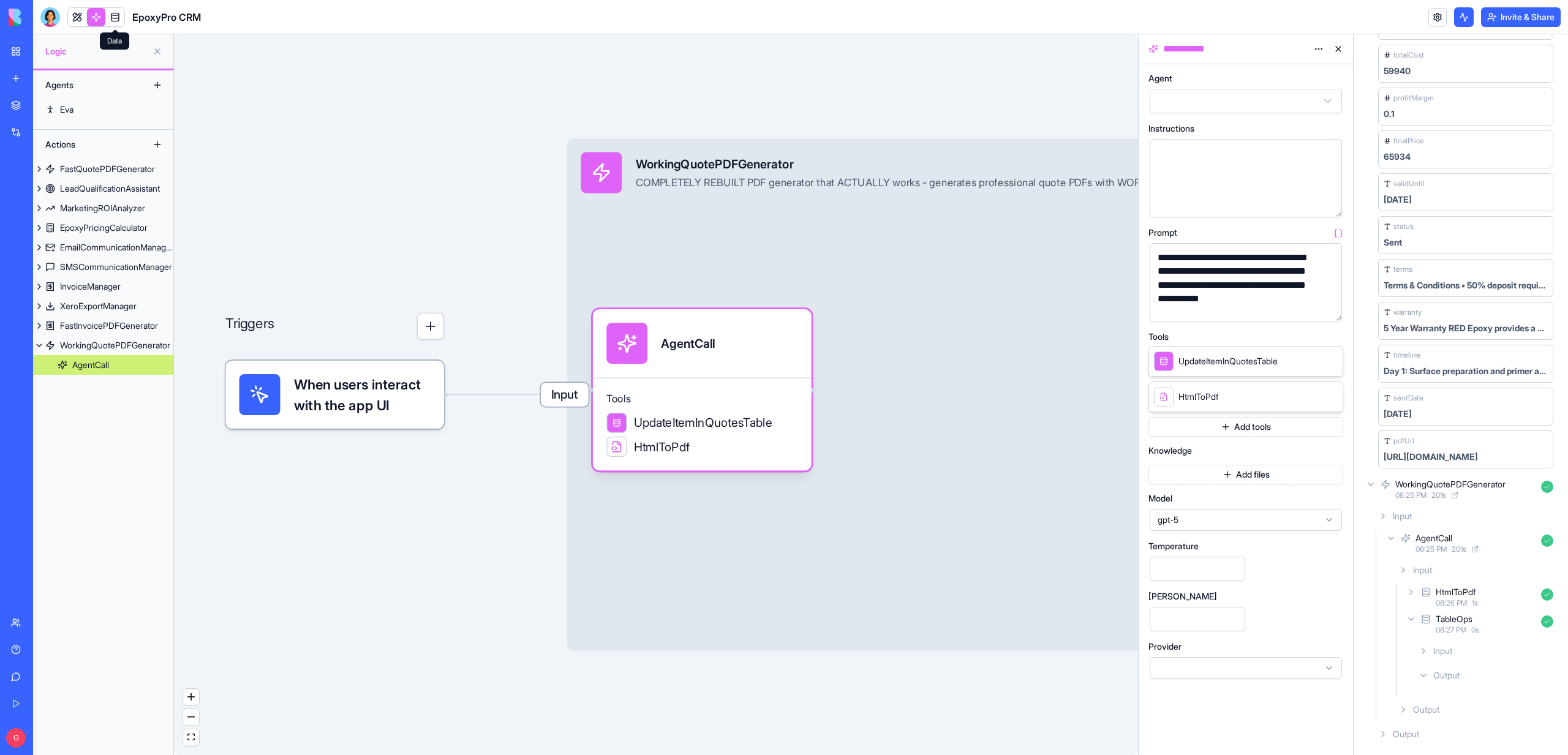
click at [119, 14] on span at bounding box center [115, 17] width 34 height 34
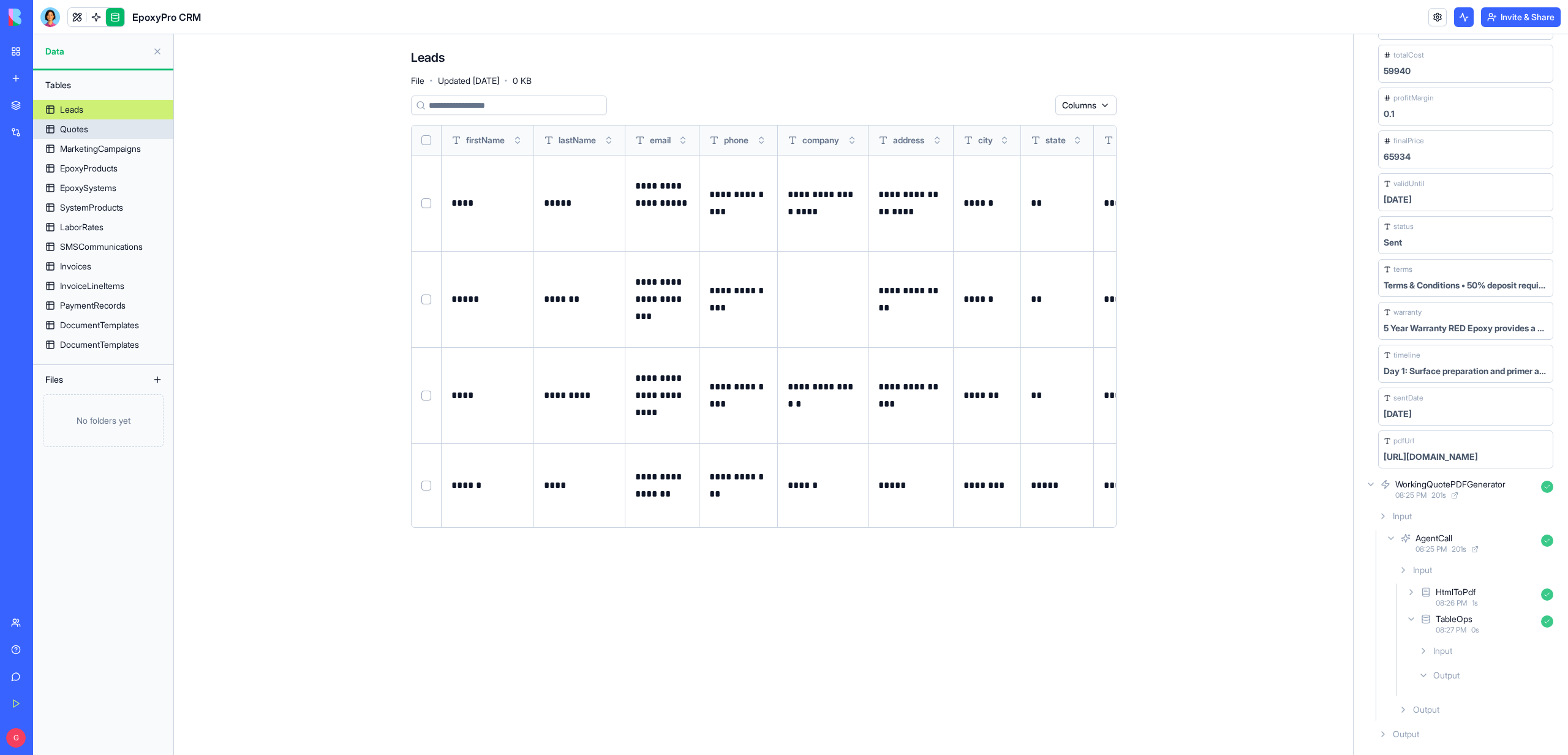
click at [68, 122] on link "Quotes" at bounding box center [103, 129] width 140 height 20
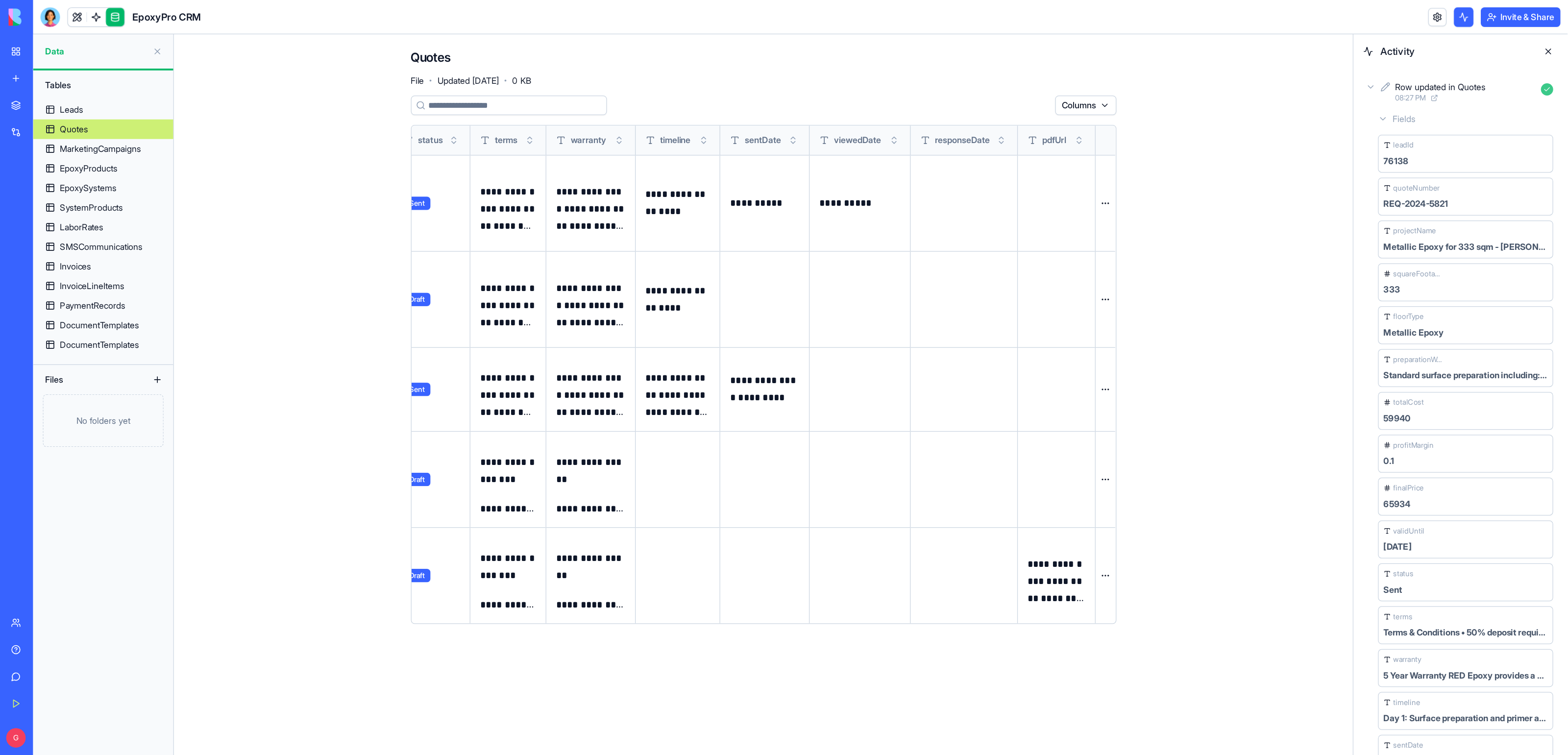
scroll to position [0, 1101]
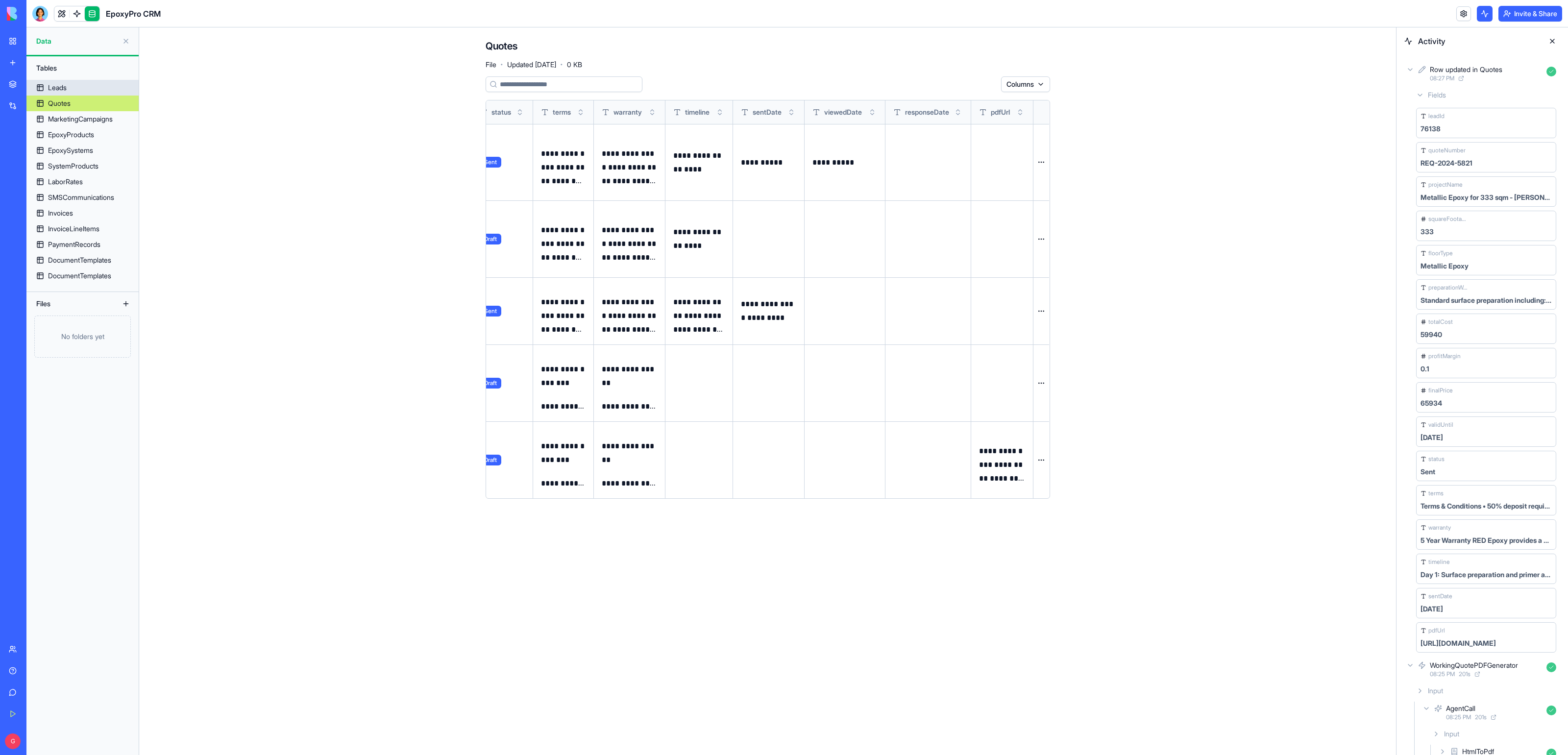
click at [58, 92] on div "Leads" at bounding box center [57, 88] width 19 height 10
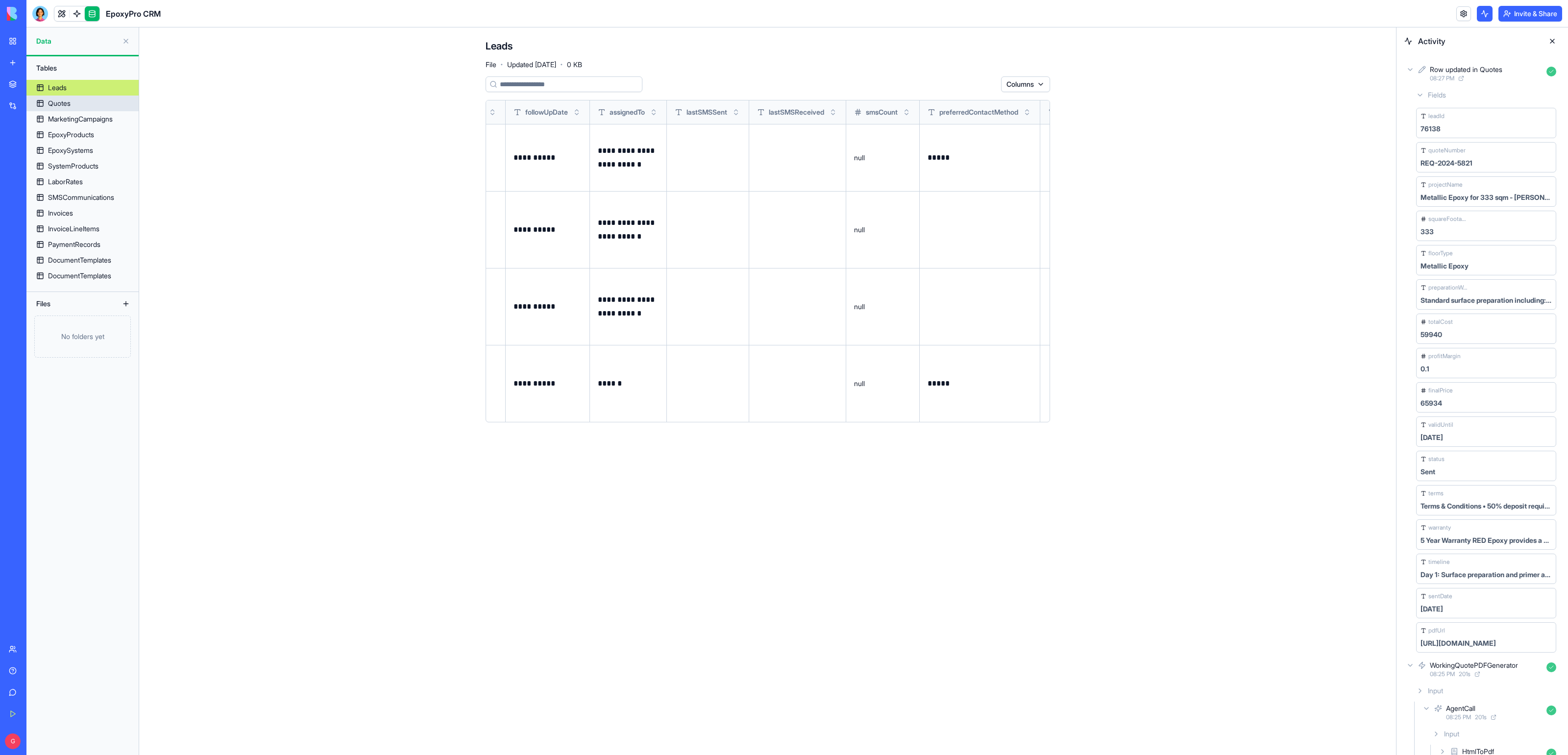
click at [65, 105] on div "Quotes" at bounding box center [59, 103] width 23 height 10
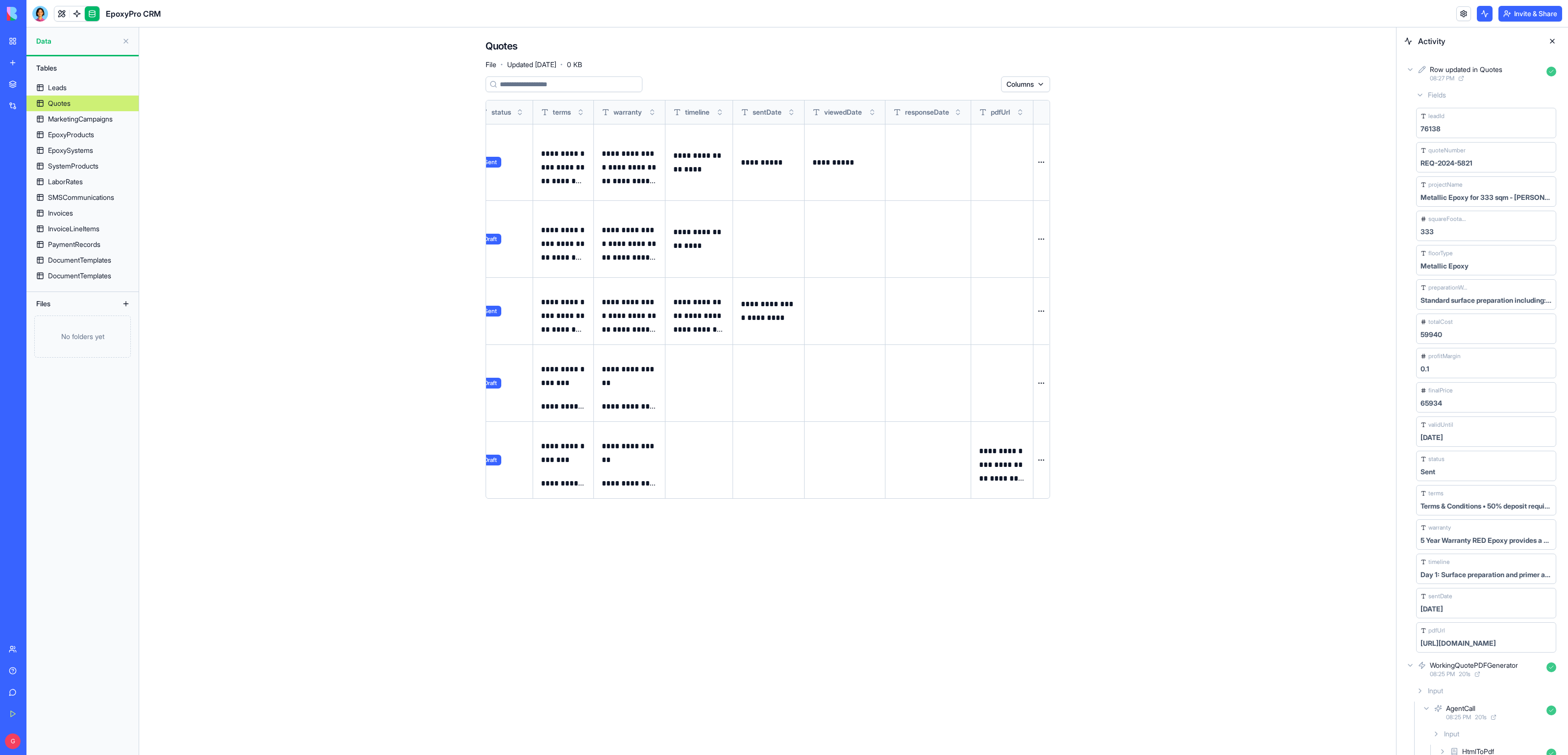
scroll to position [130, 0]
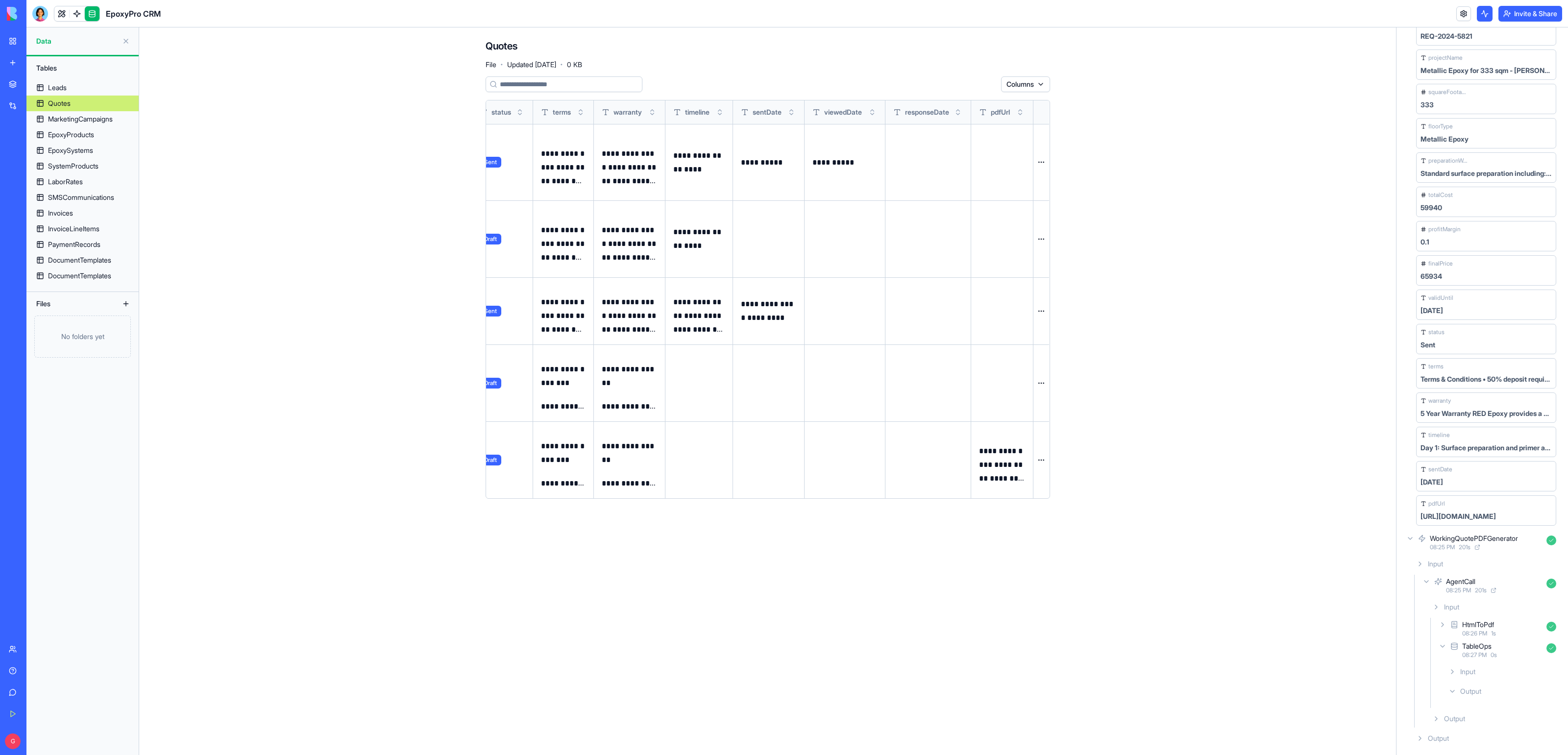
click at [1254, 512] on div "https://blocks.diy/api/blocks/fileDataBlock/68bf11b6d5539db1c23b812c/redirect" at bounding box center [1458, 516] width 75 height 10
click at [0, 0] on button at bounding box center [0, 0] width 0 height 0
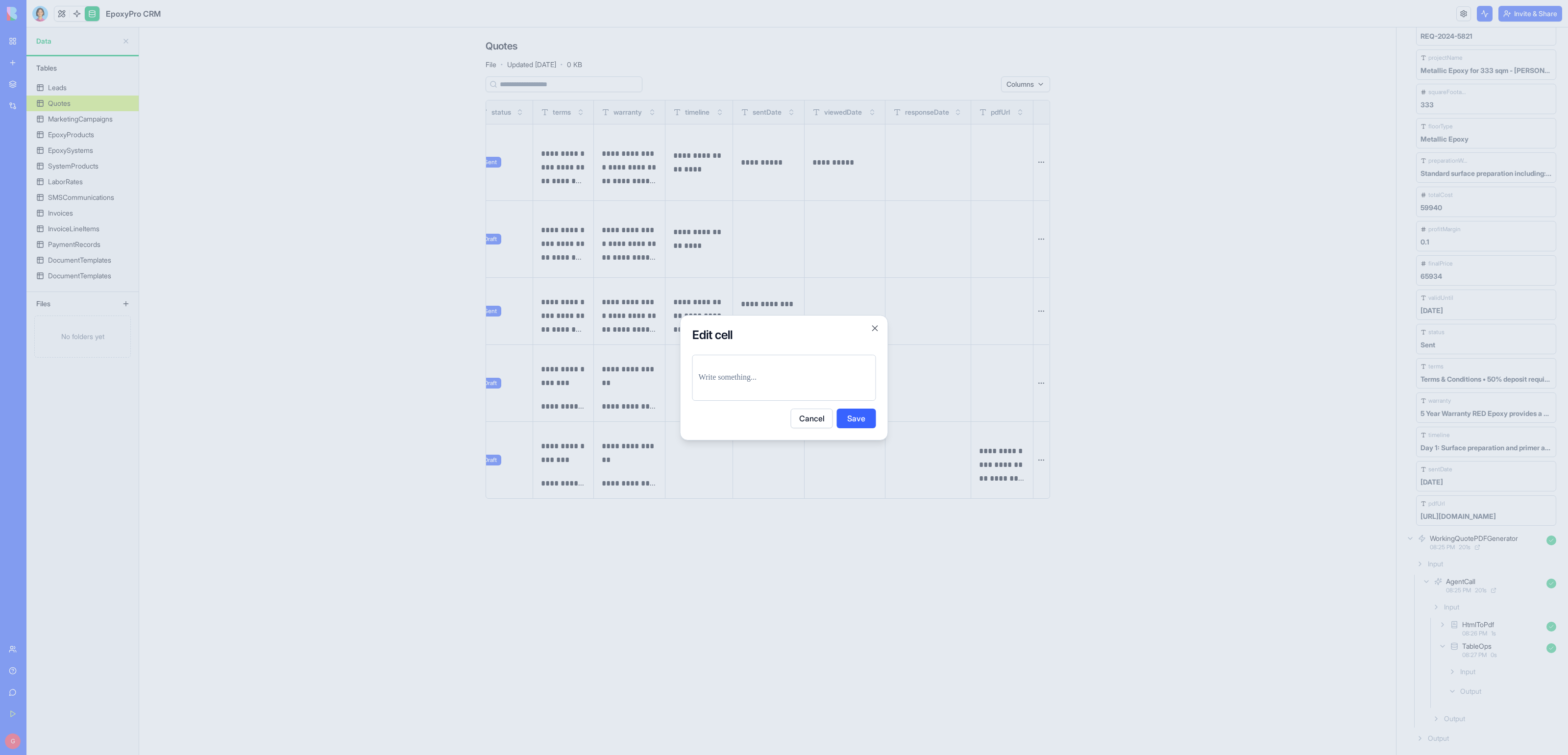
click at [815, 360] on div at bounding box center [784, 378] width 184 height 46
click at [808, 370] on div at bounding box center [784, 378] width 184 height 46
click at [766, 385] on div at bounding box center [784, 378] width 184 height 46
click at [751, 372] on p at bounding box center [784, 377] width 171 height 14
click at [771, 371] on strong "**********" at bounding box center [777, 377] width 157 height 21
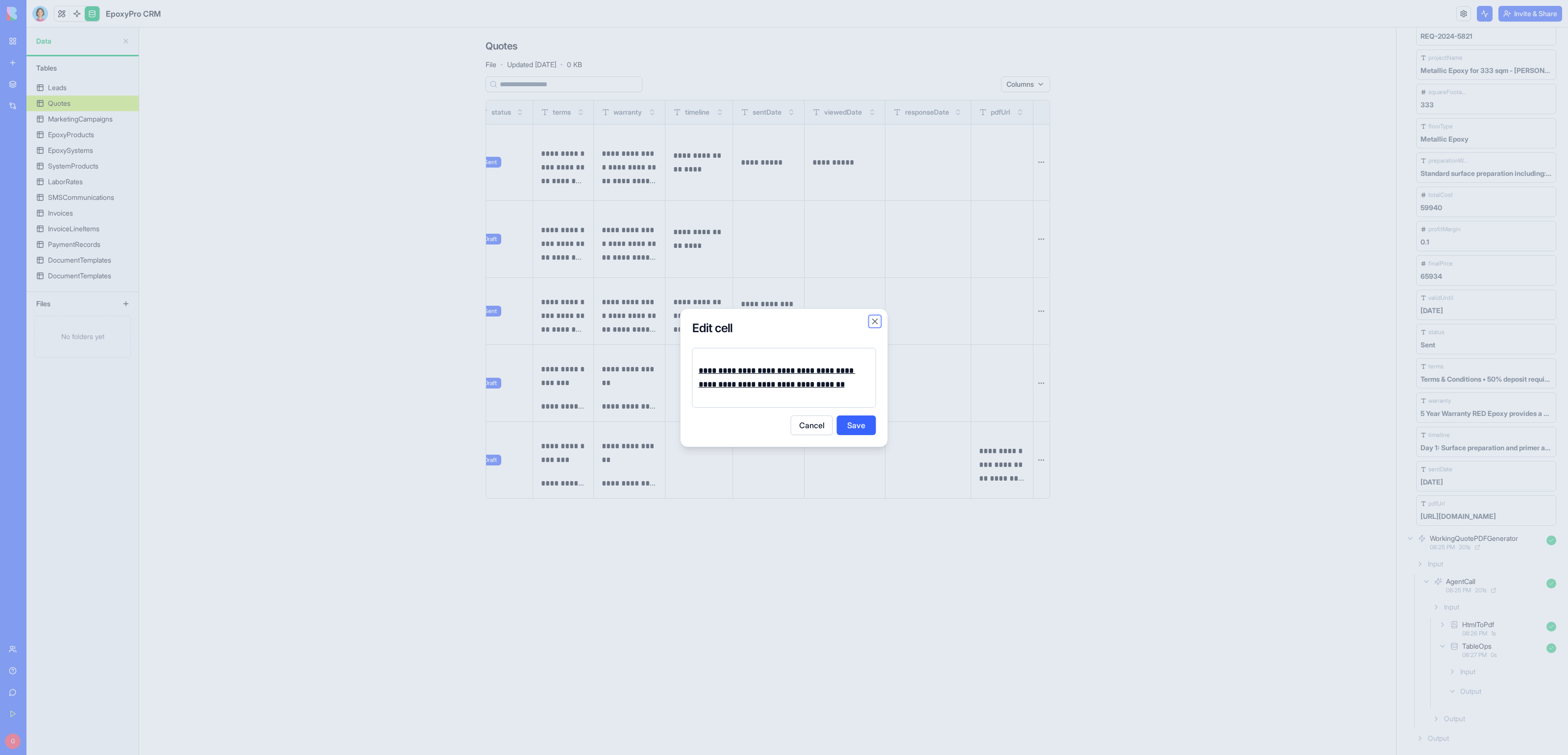
click at [871, 322] on button "Close" at bounding box center [875, 321] width 10 height 10
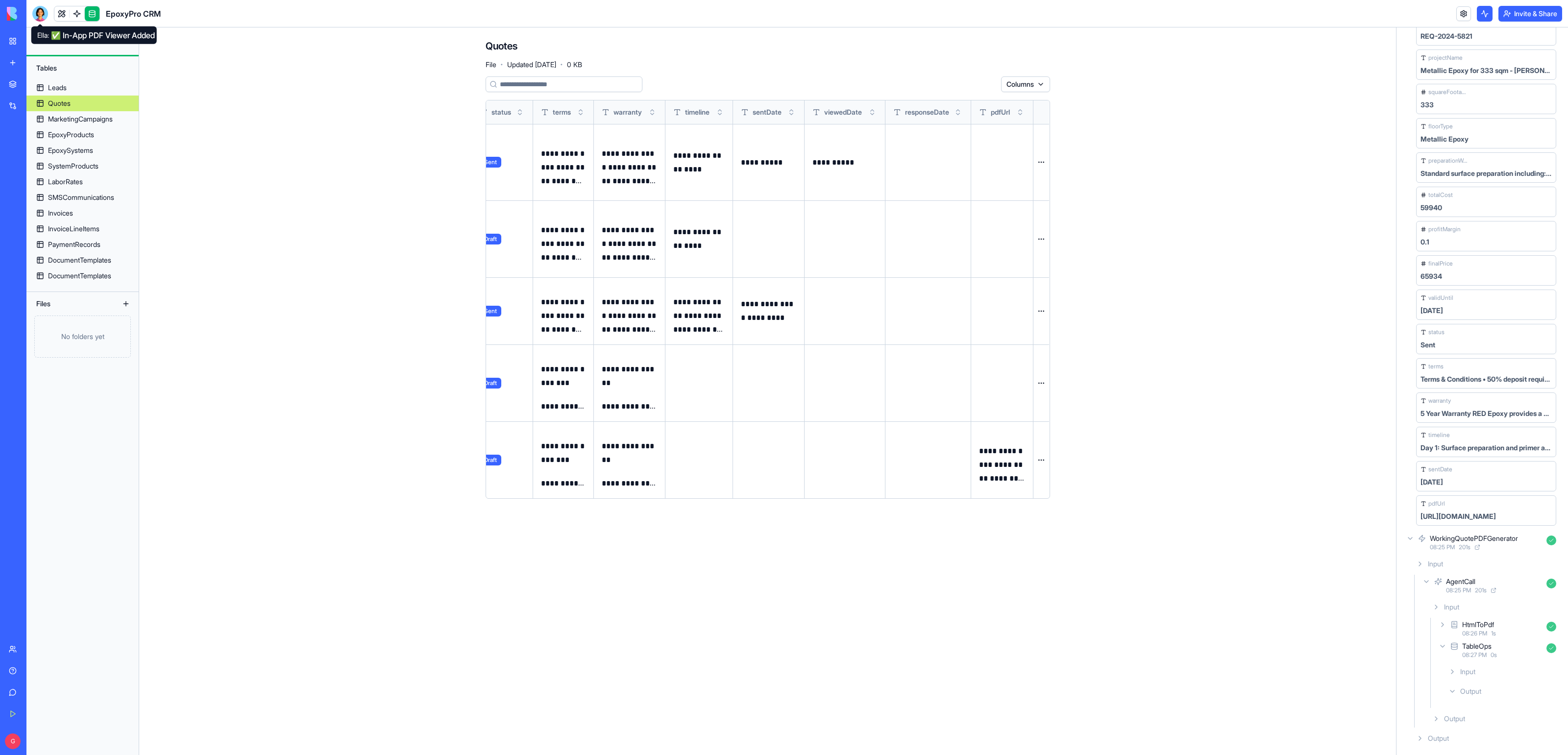
click at [39, 9] on div at bounding box center [40, 14] width 16 height 16
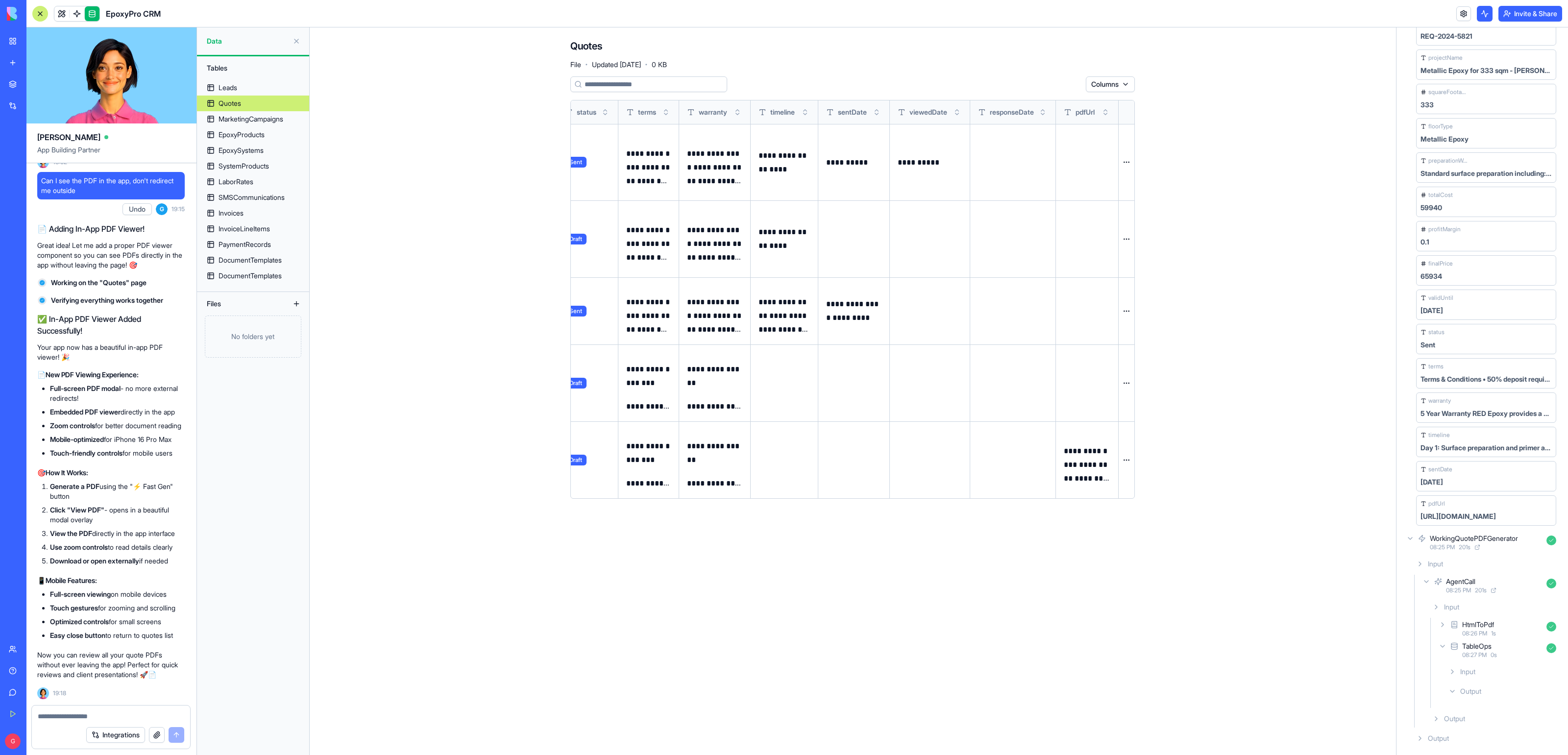
scroll to position [0, 0]
click at [71, 20] on link at bounding box center [77, 13] width 15 height 15
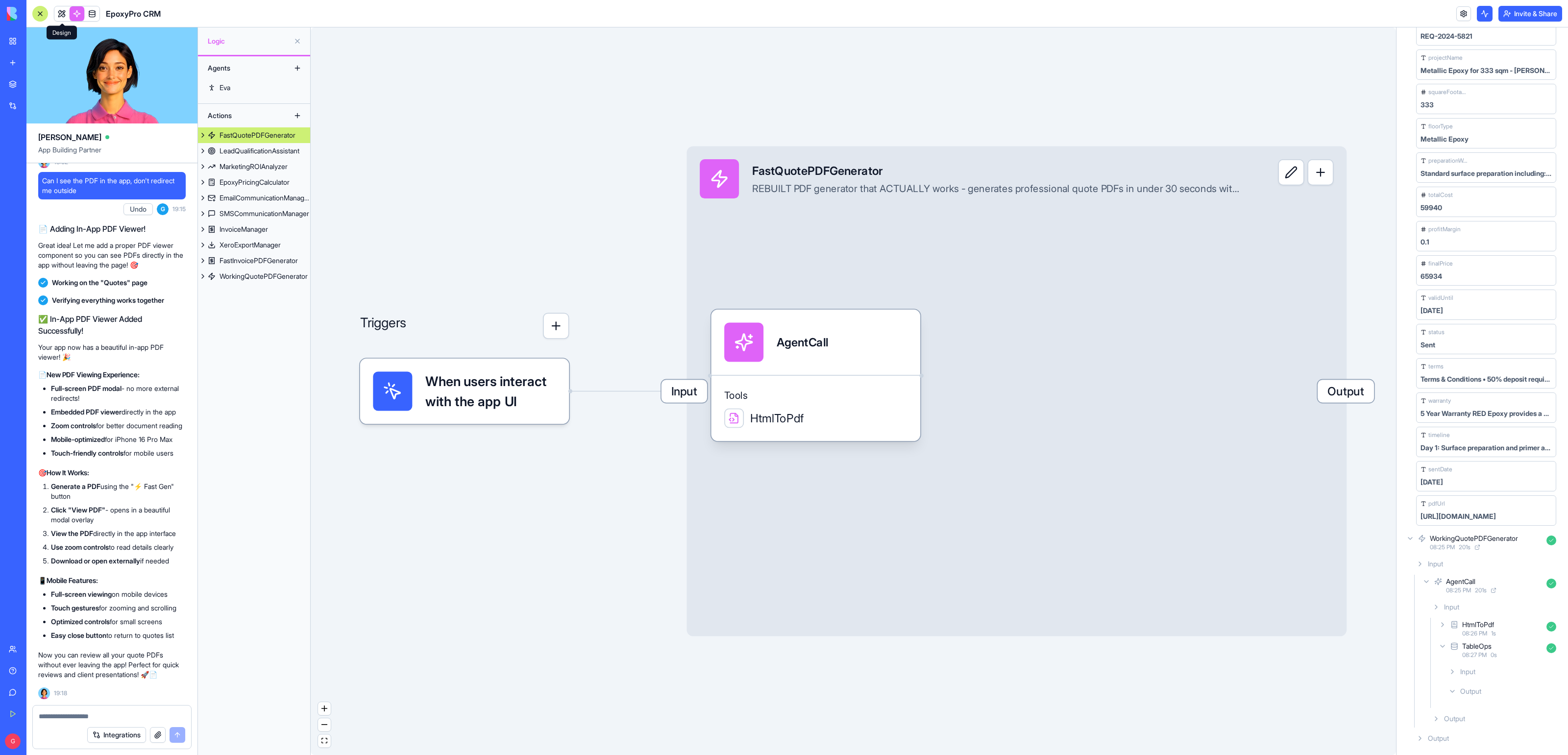
click at [64, 19] on link at bounding box center [61, 13] width 15 height 15
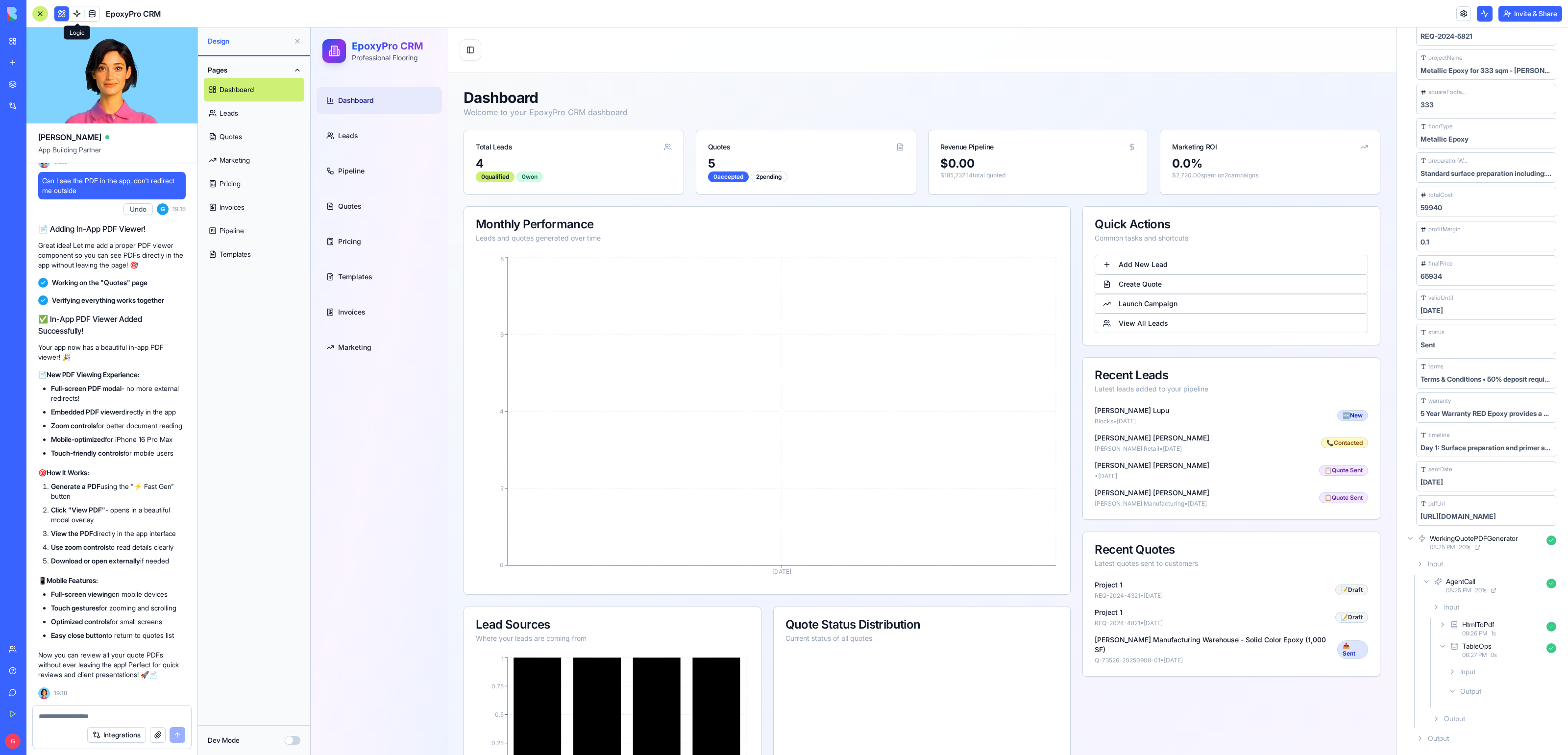
click at [73, 18] on link at bounding box center [77, 13] width 15 height 15
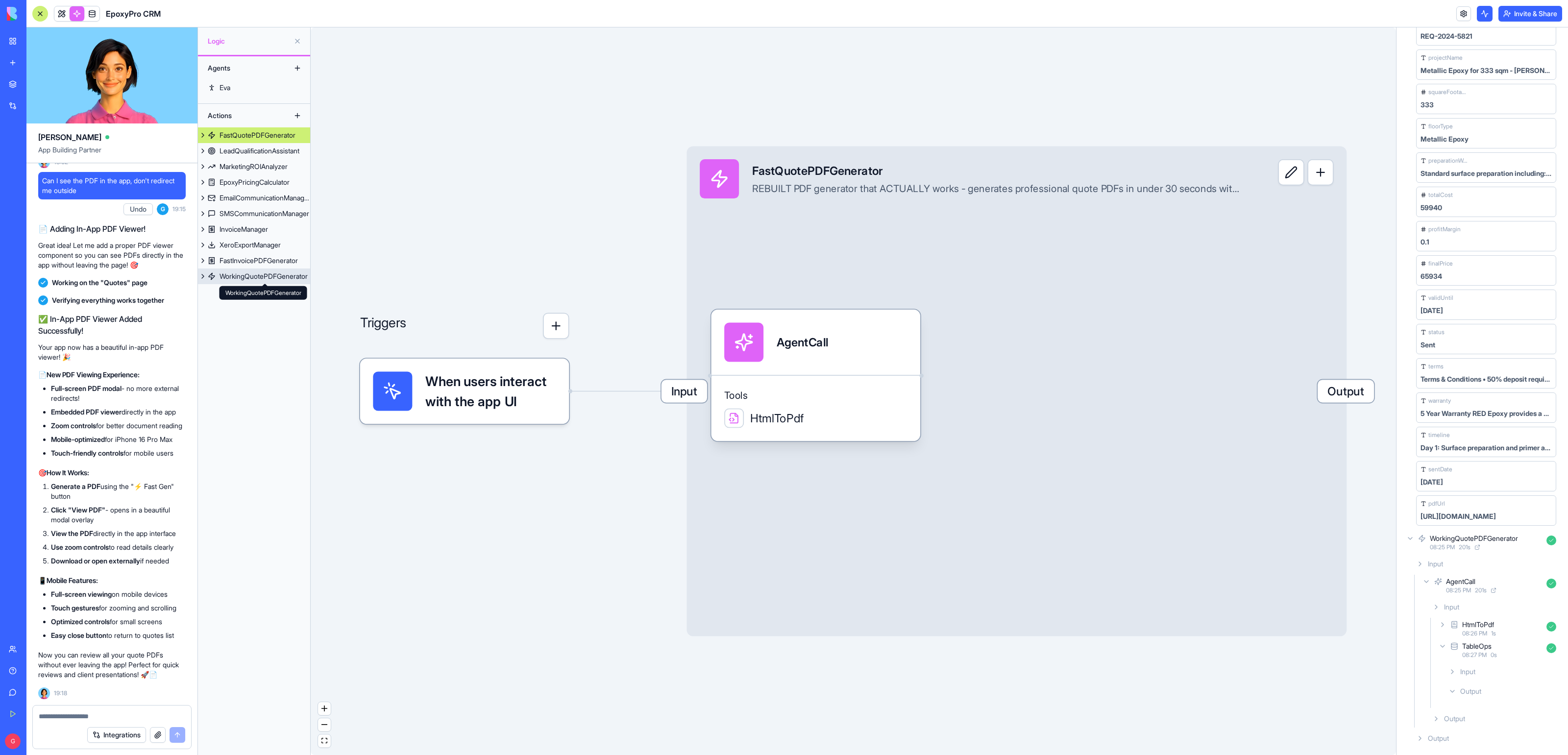
click at [225, 273] on div "WorkingQuotePDFGenerator" at bounding box center [264, 276] width 88 height 10
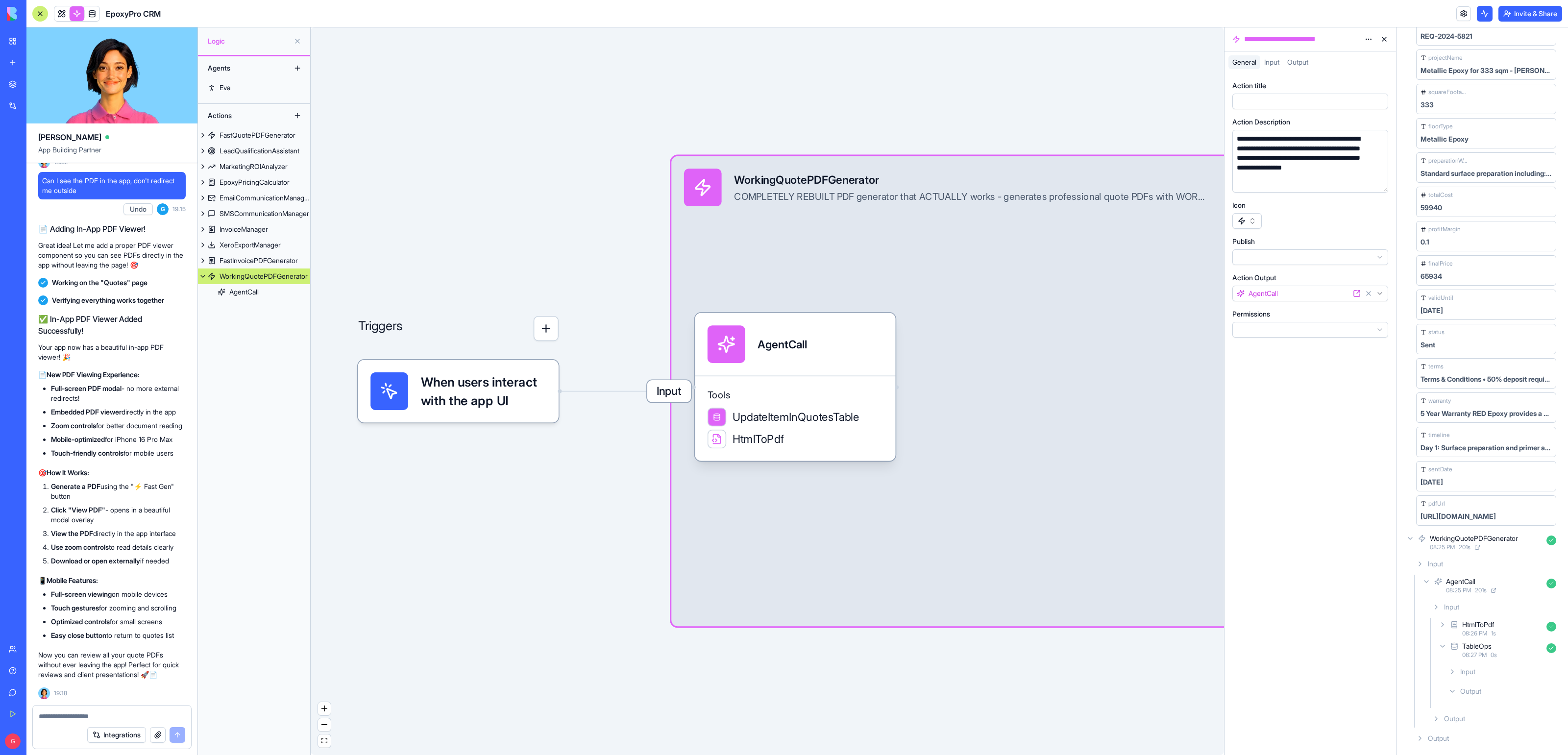
click at [1254, 37] on div "**********" at bounding box center [1301, 39] width 119 height 12
click at [52, 604] on textarea at bounding box center [112, 716] width 147 height 10
type textarea "**"
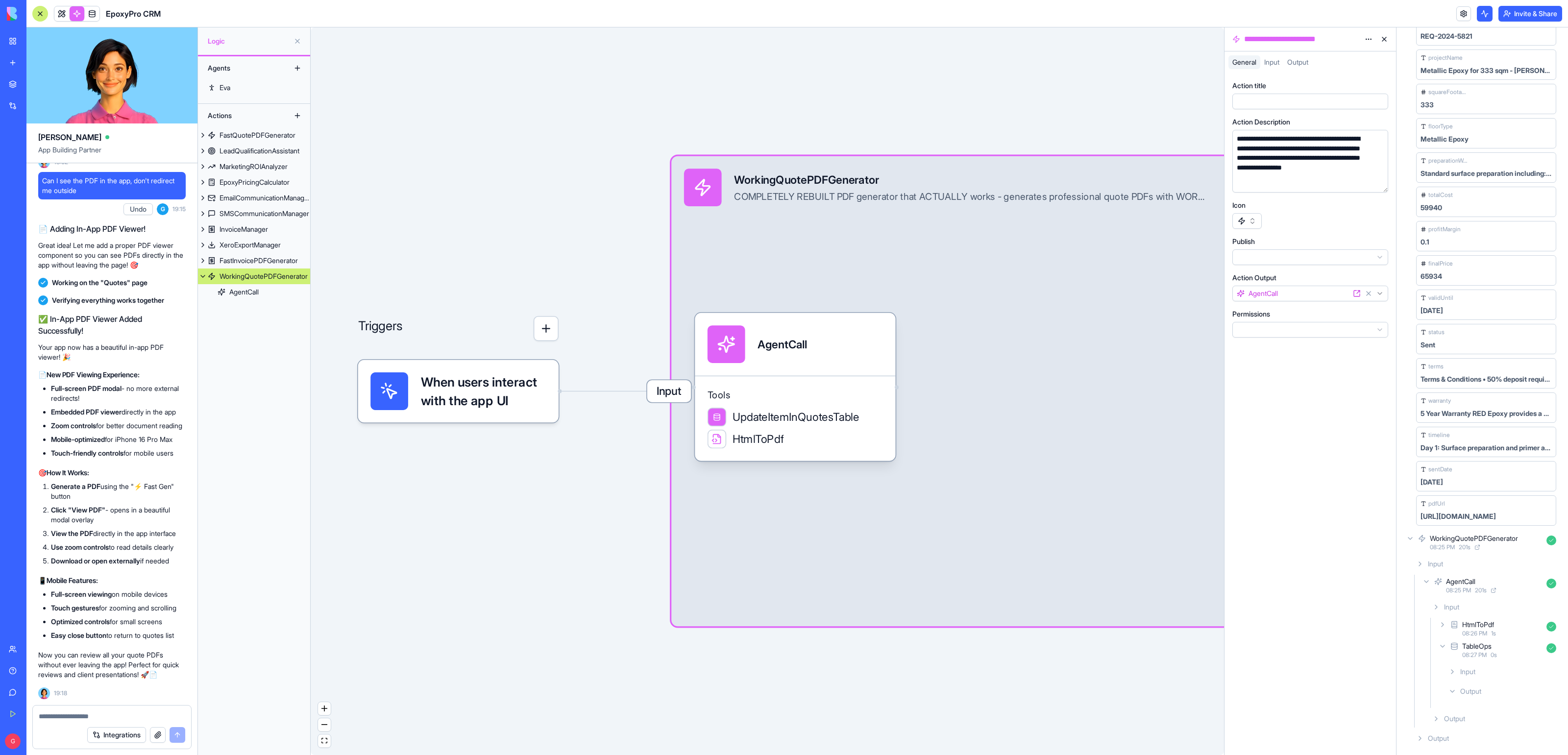
click at [1254, 38] on div "**********" at bounding box center [1301, 39] width 119 height 12
copy div "**********"
click at [47, 604] on textarea at bounding box center [112, 716] width 146 height 10
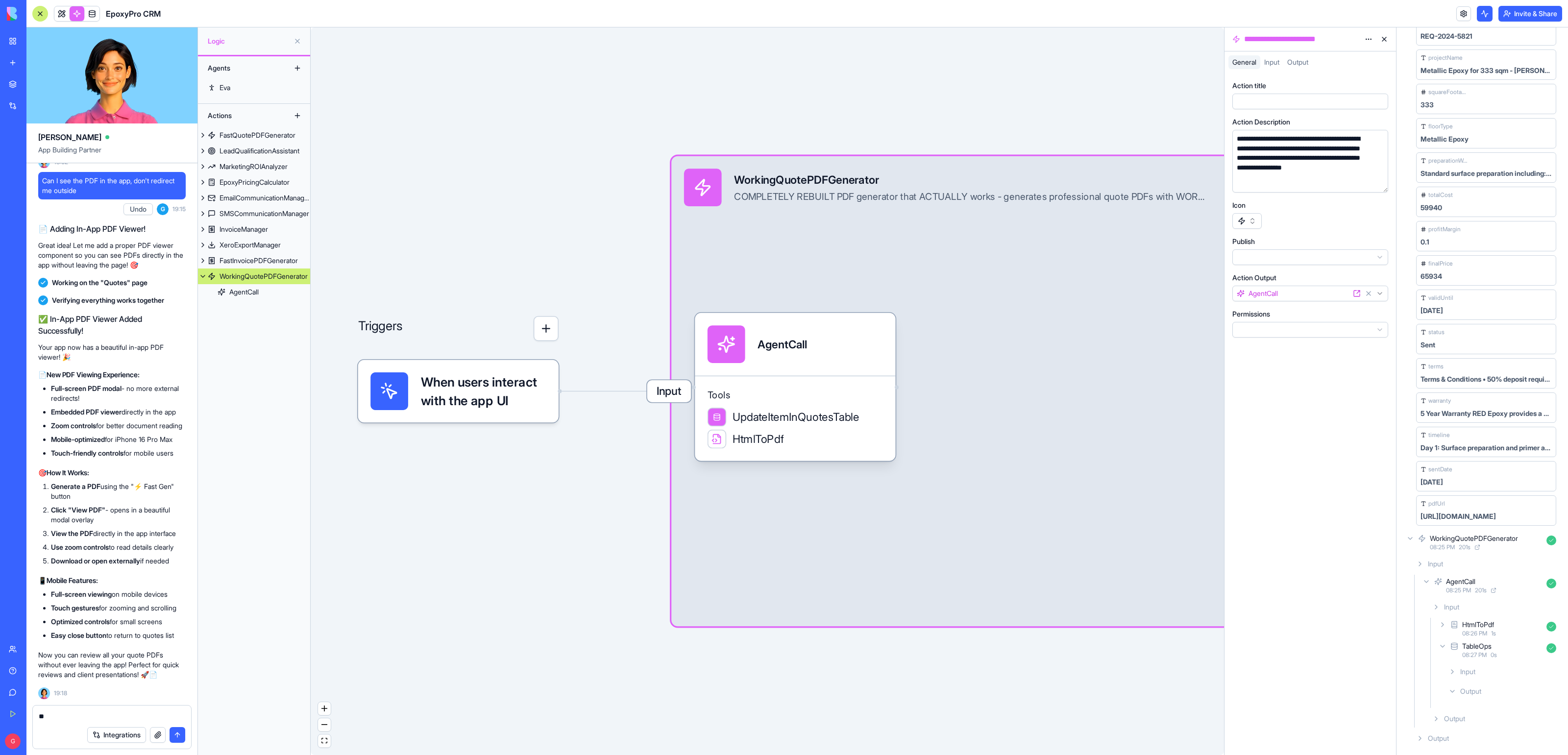
type textarea "*"
paste textarea "**********"
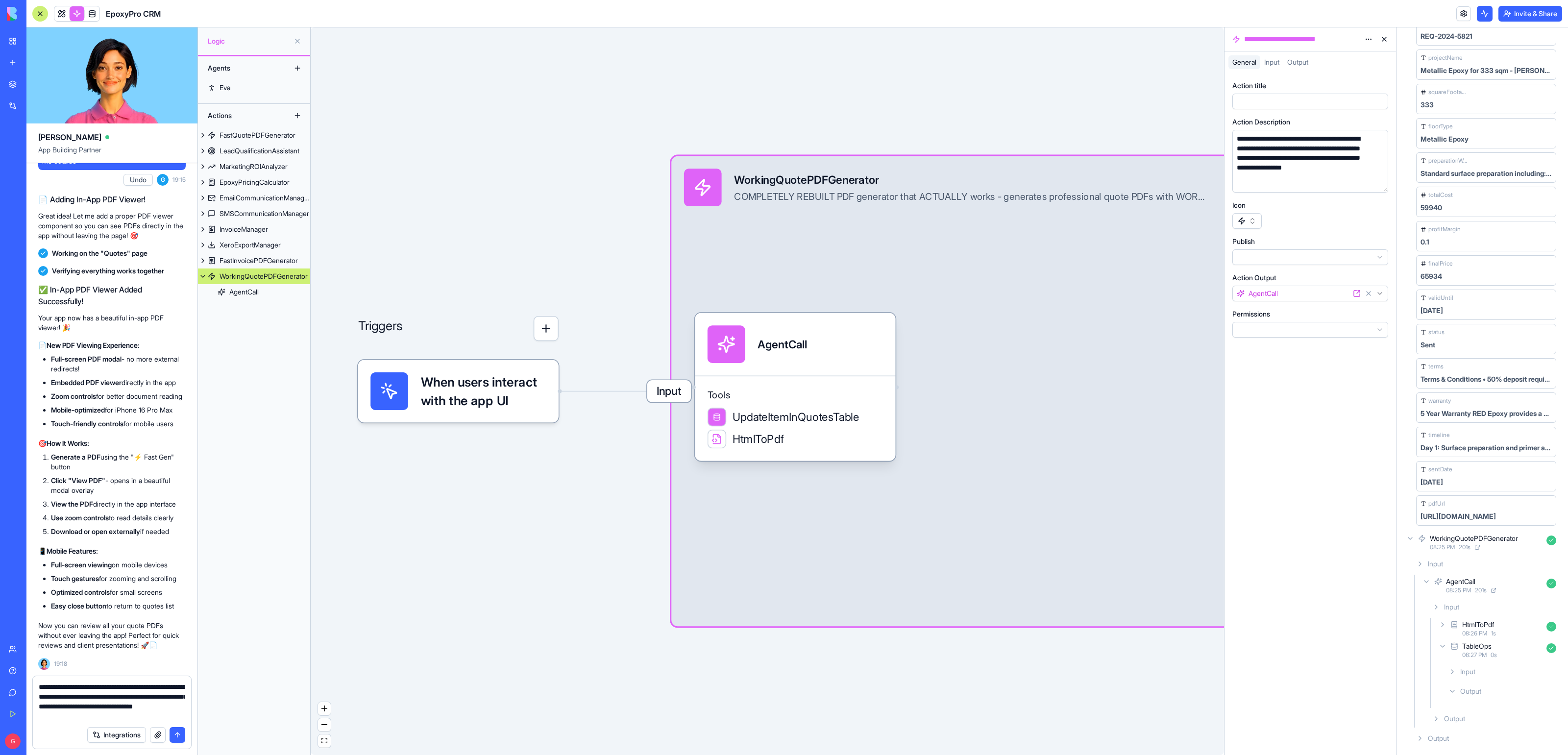
type textarea "**********"
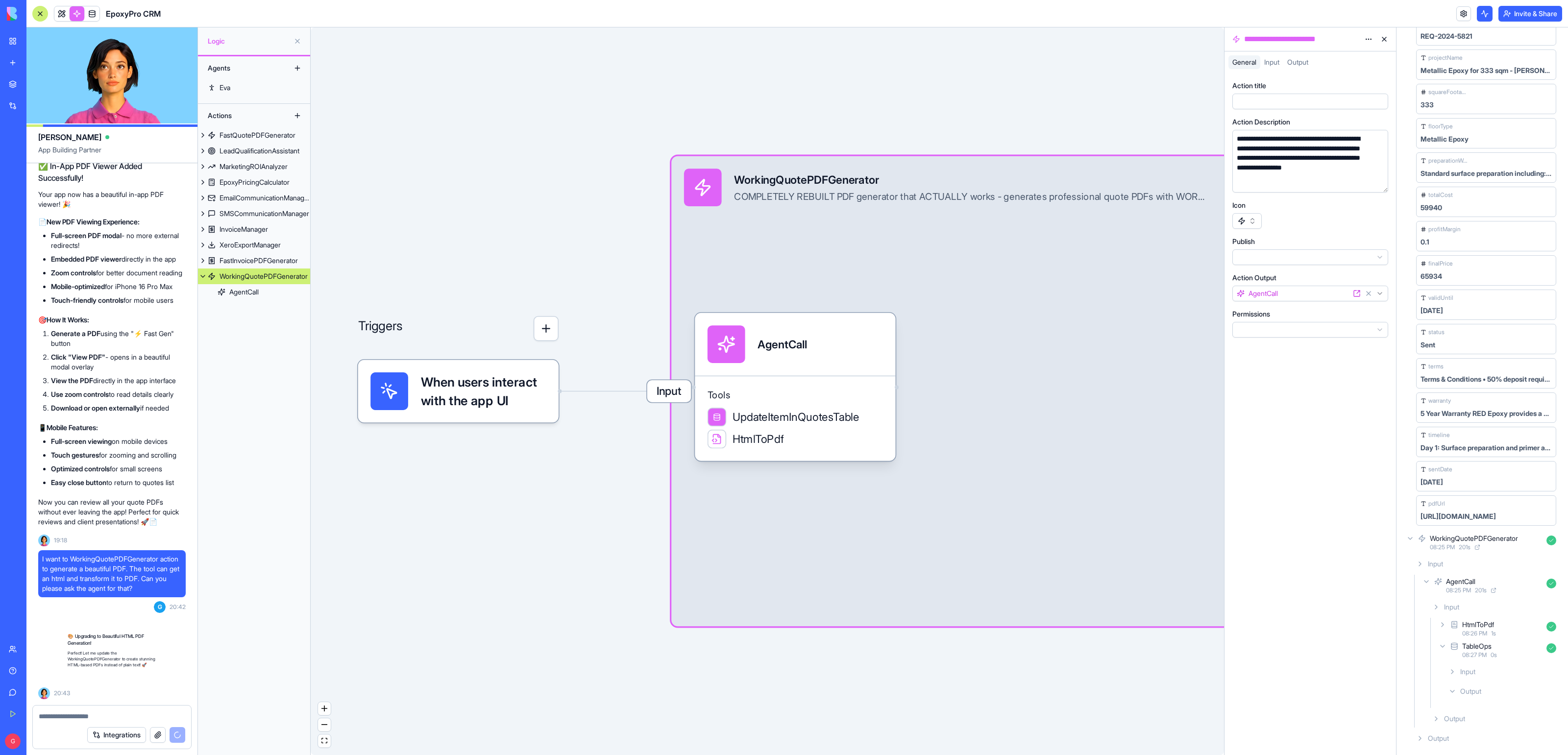
scroll to position [33763, 0]
click at [92, 16] on link at bounding box center [92, 13] width 15 height 15
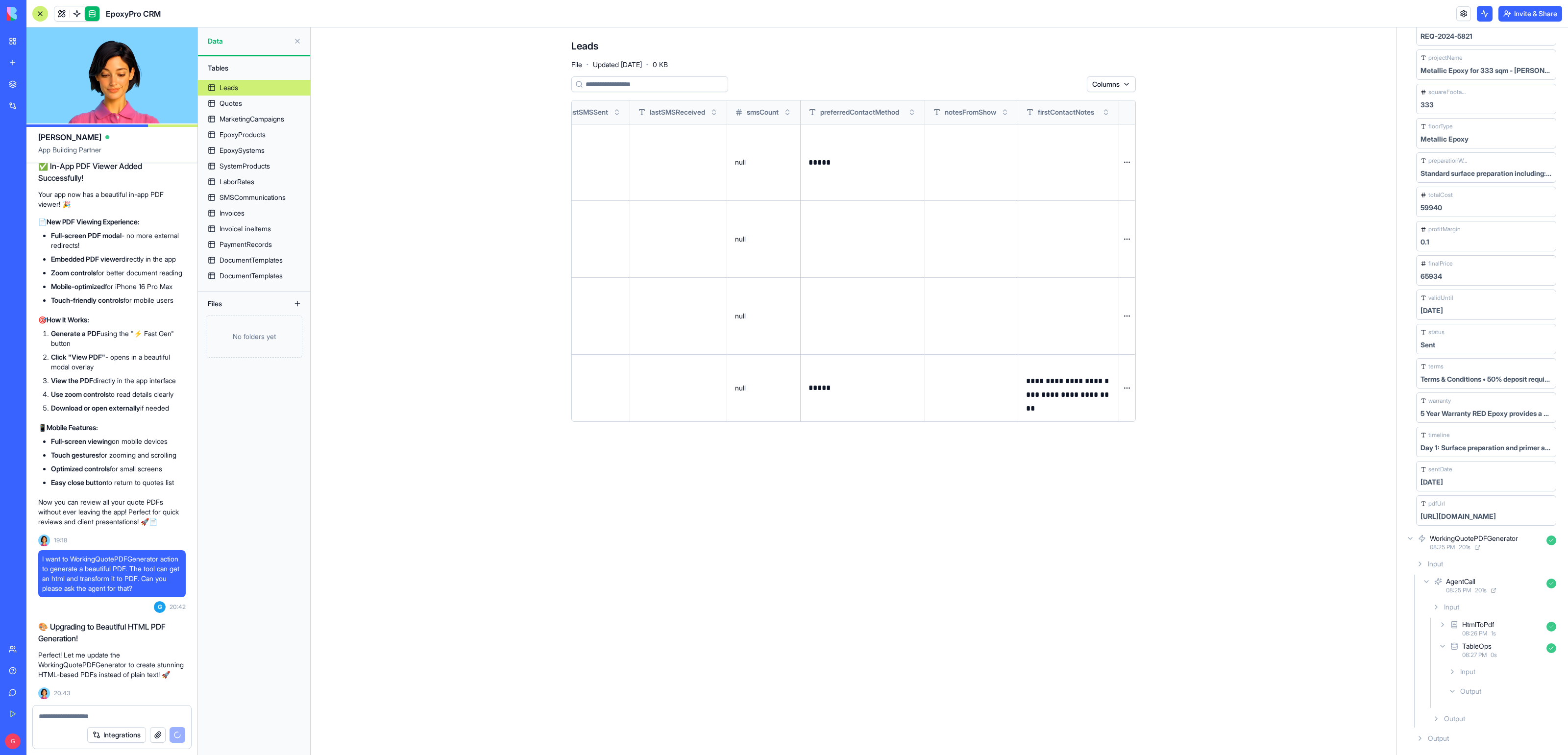
scroll to position [0, 1346]
click at [247, 106] on link "Quotes" at bounding box center [254, 103] width 112 height 16
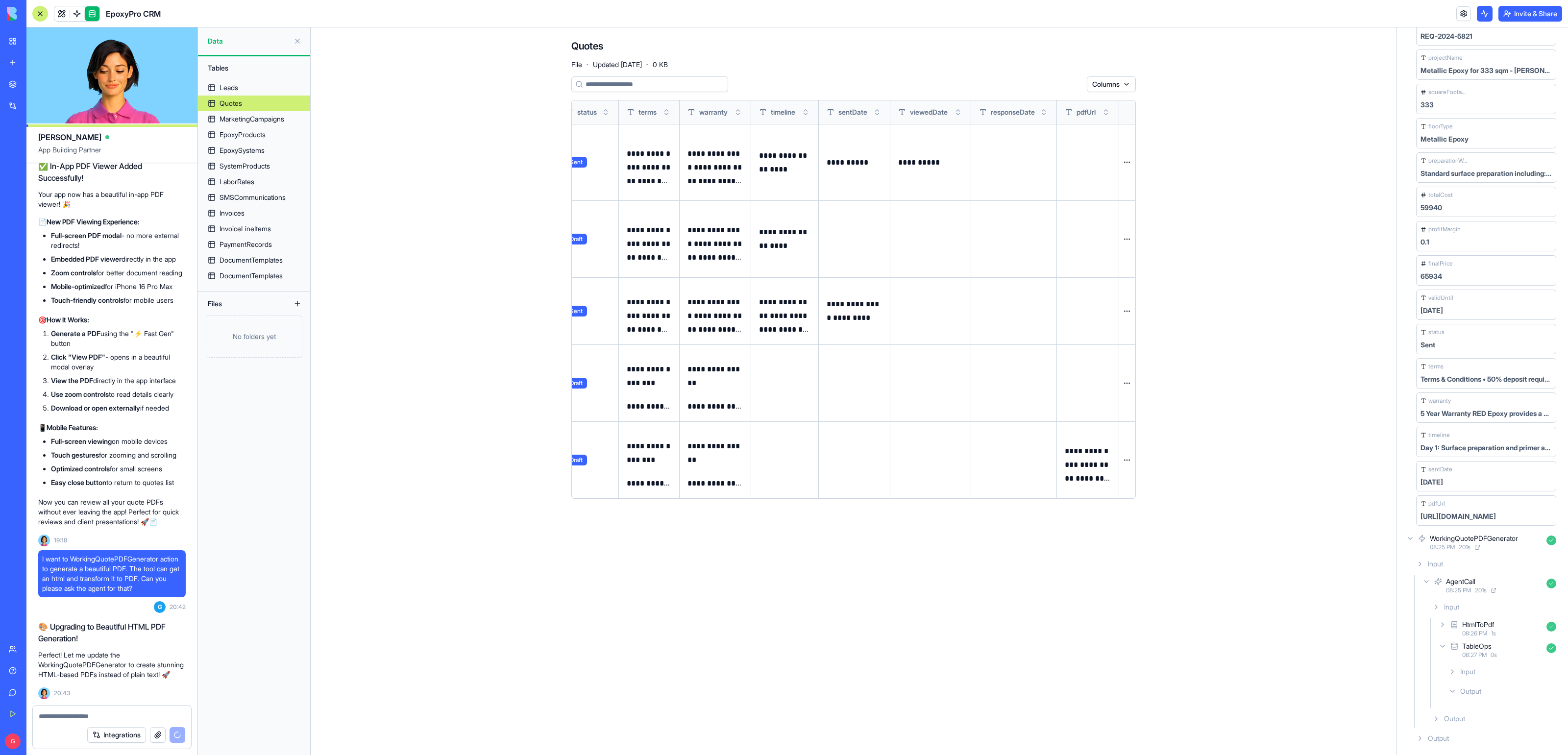
scroll to position [0, 1104]
click at [1254, 537] on icon at bounding box center [1410, 538] width 8 height 8
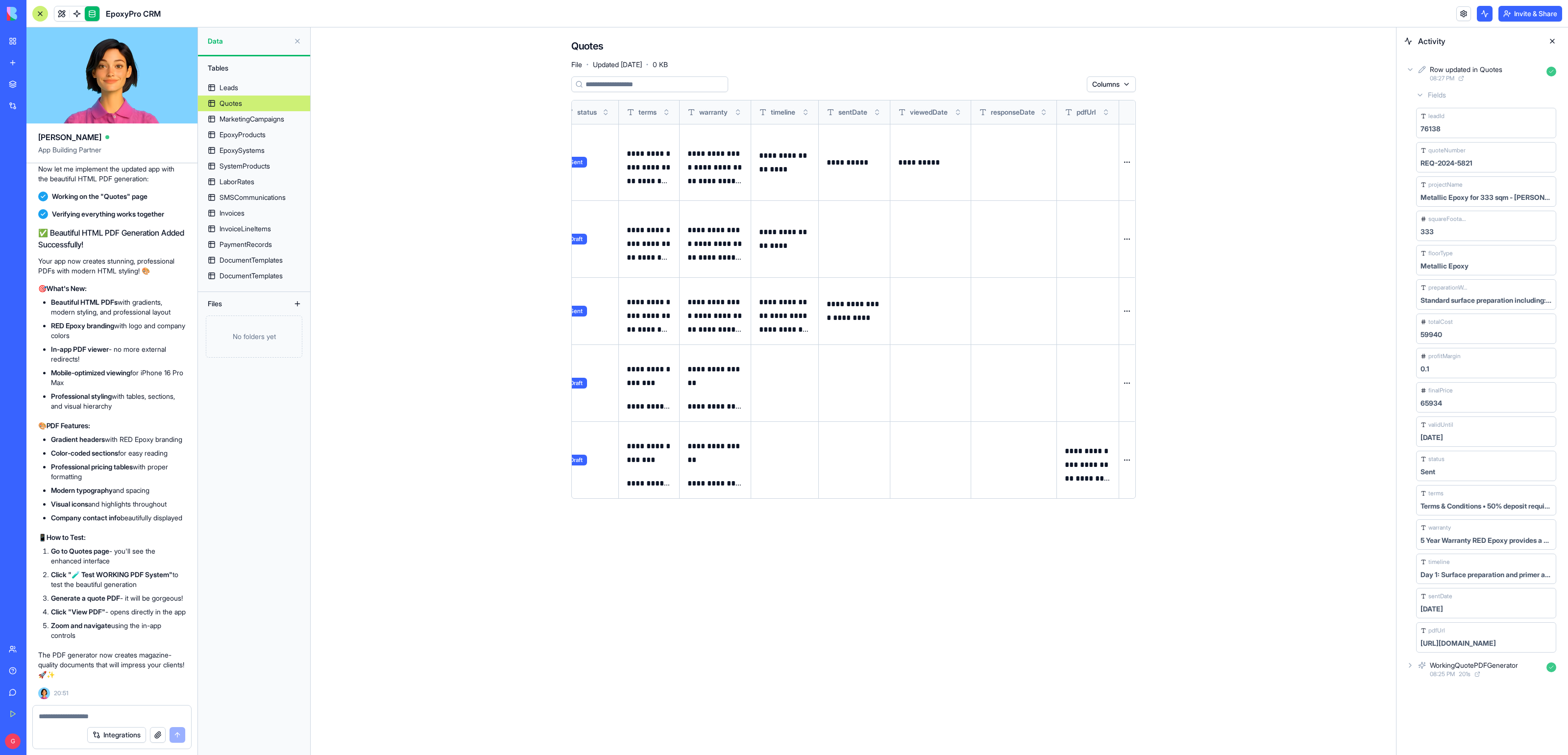
scroll to position [34212, 0]
click at [60, 14] on link at bounding box center [61, 13] width 15 height 15
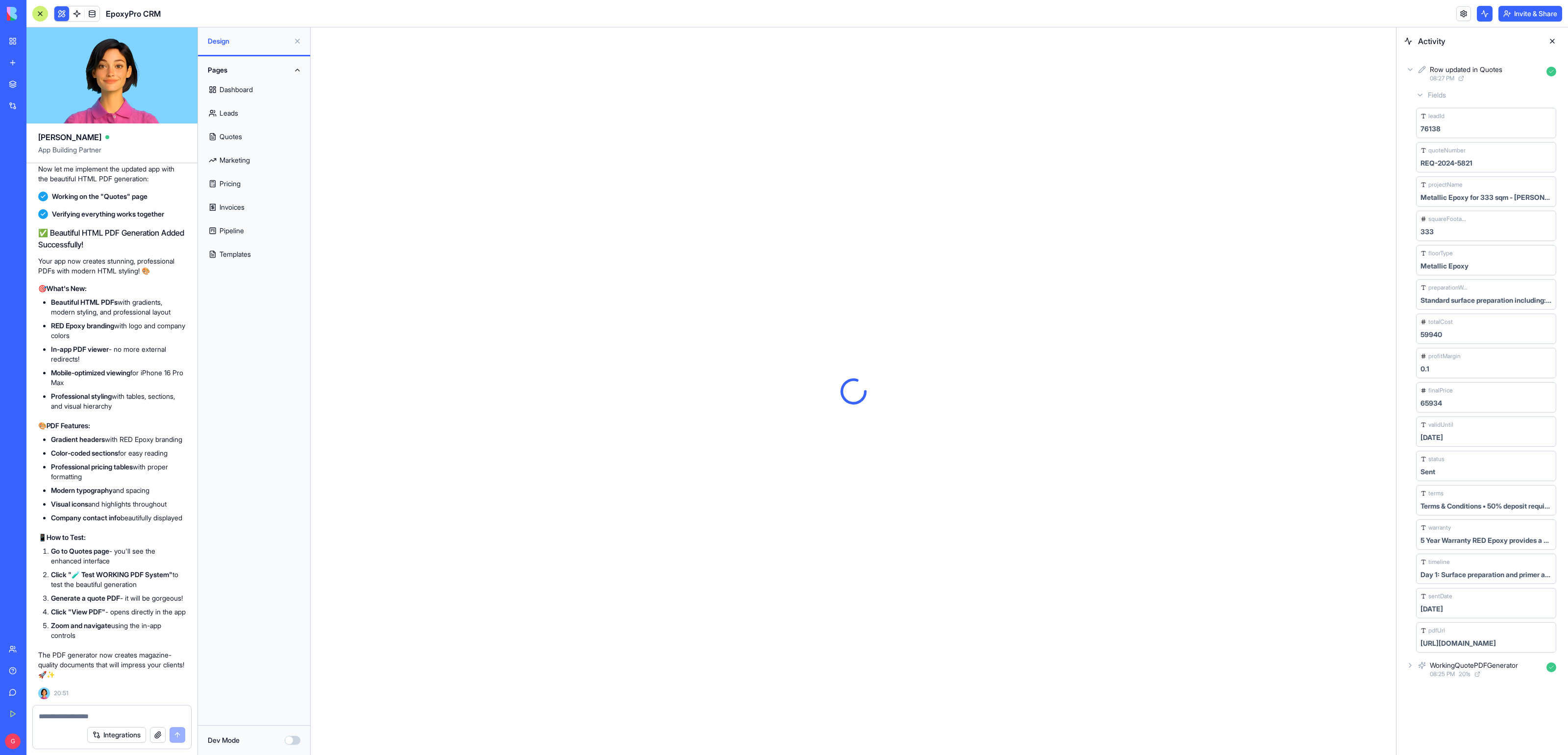
click at [229, 133] on link "Quotes" at bounding box center [254, 136] width 100 height 24
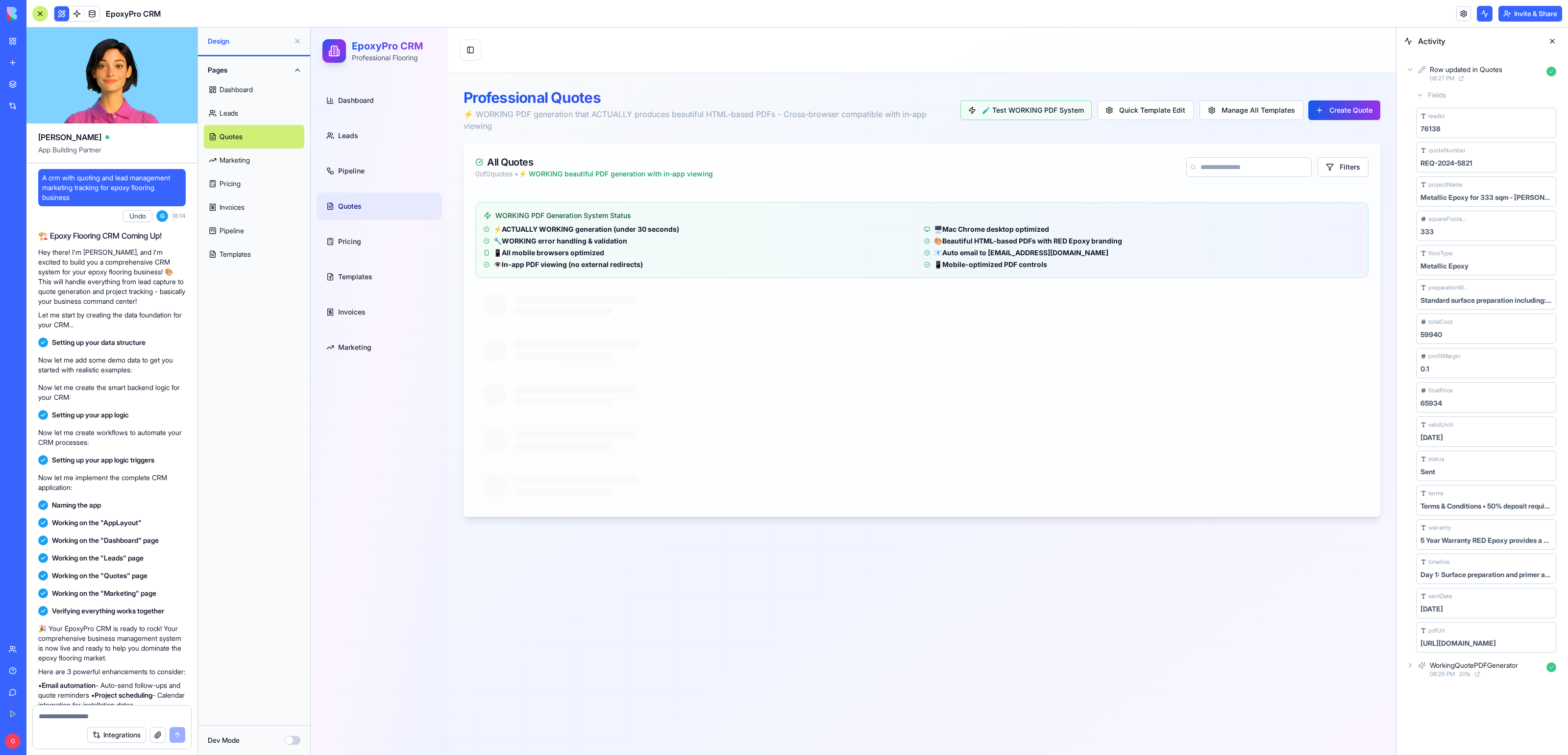
scroll to position [34212, 0]
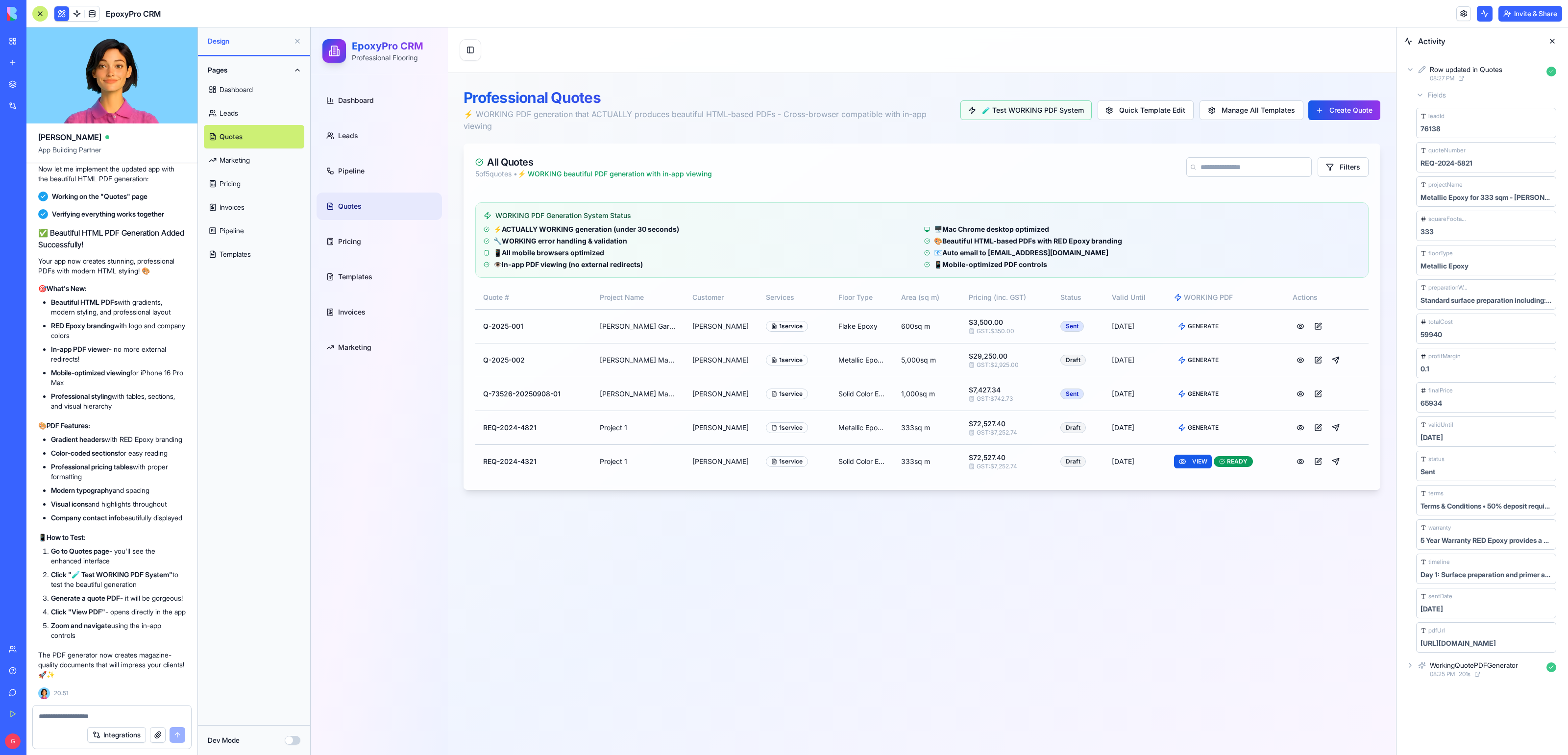
click at [1320, 122] on div "Professional Quotes ⚡ WORKING PDF generation that ACTUALLY produces beautiful H…" at bounding box center [922, 110] width 917 height 43
click at [1323, 111] on button "Create Quote" at bounding box center [1344, 110] width 72 height 19
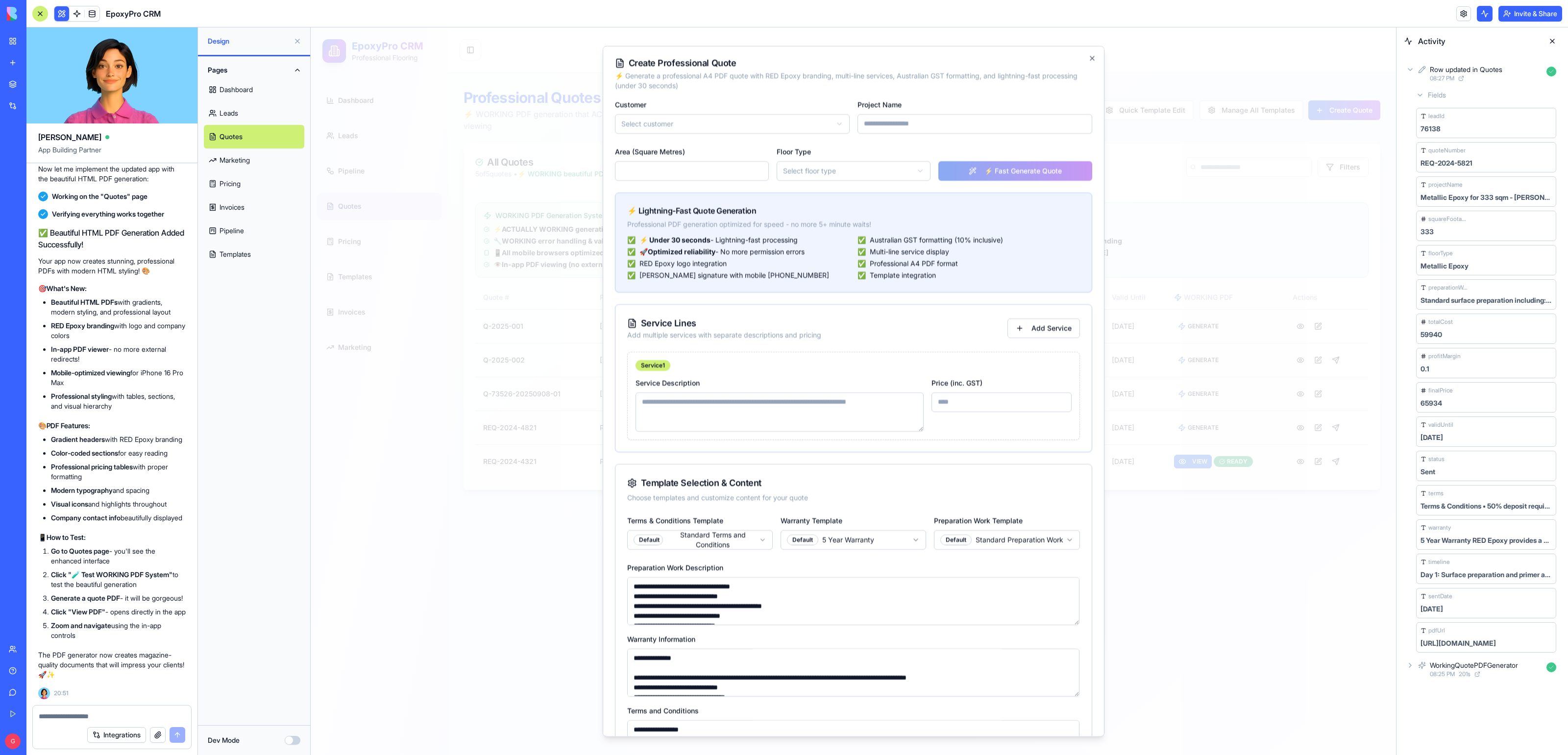
click at [1300, 151] on div at bounding box center [853, 391] width 1085 height 727
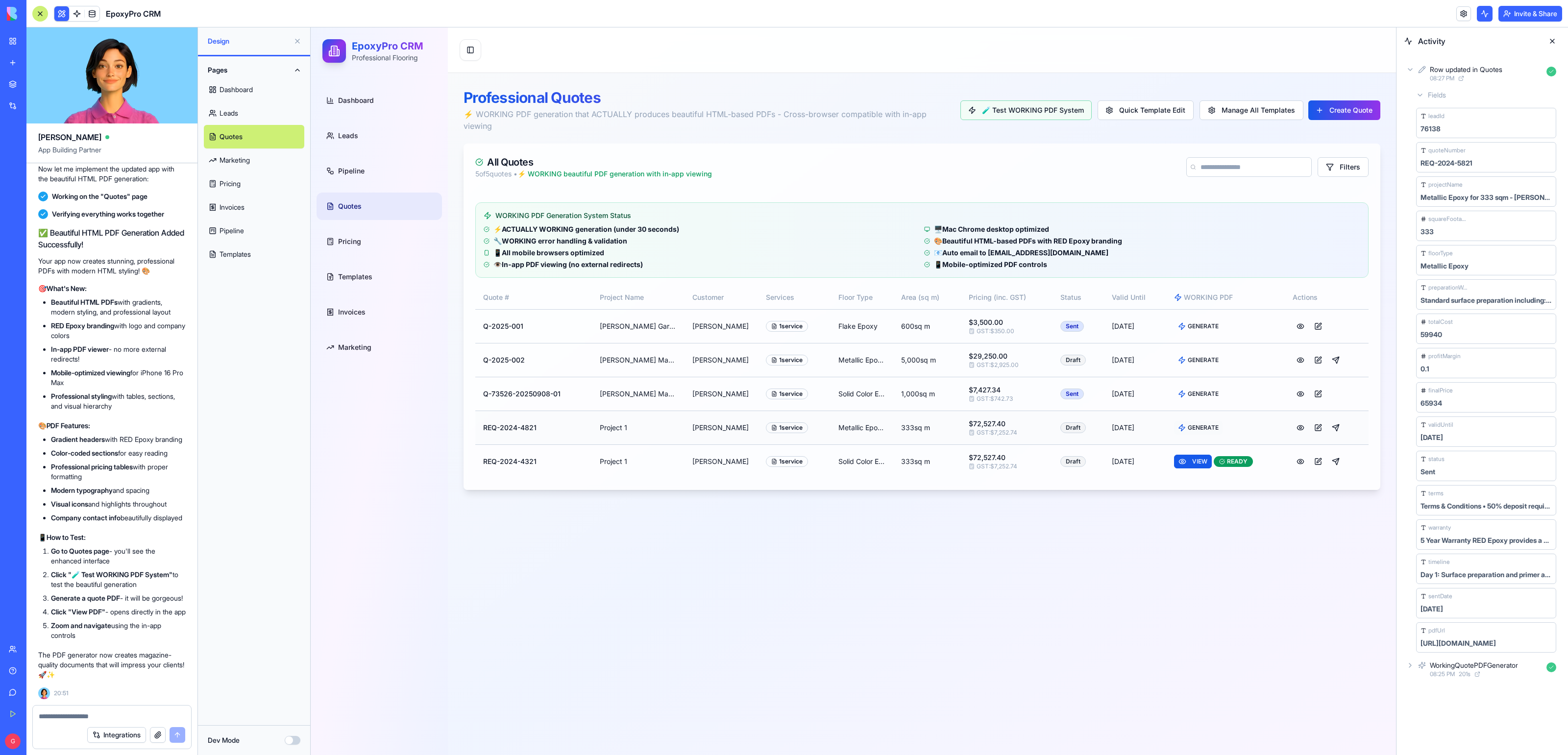
click at [1207, 427] on span "GENERATE" at bounding box center [1203, 427] width 31 height 8
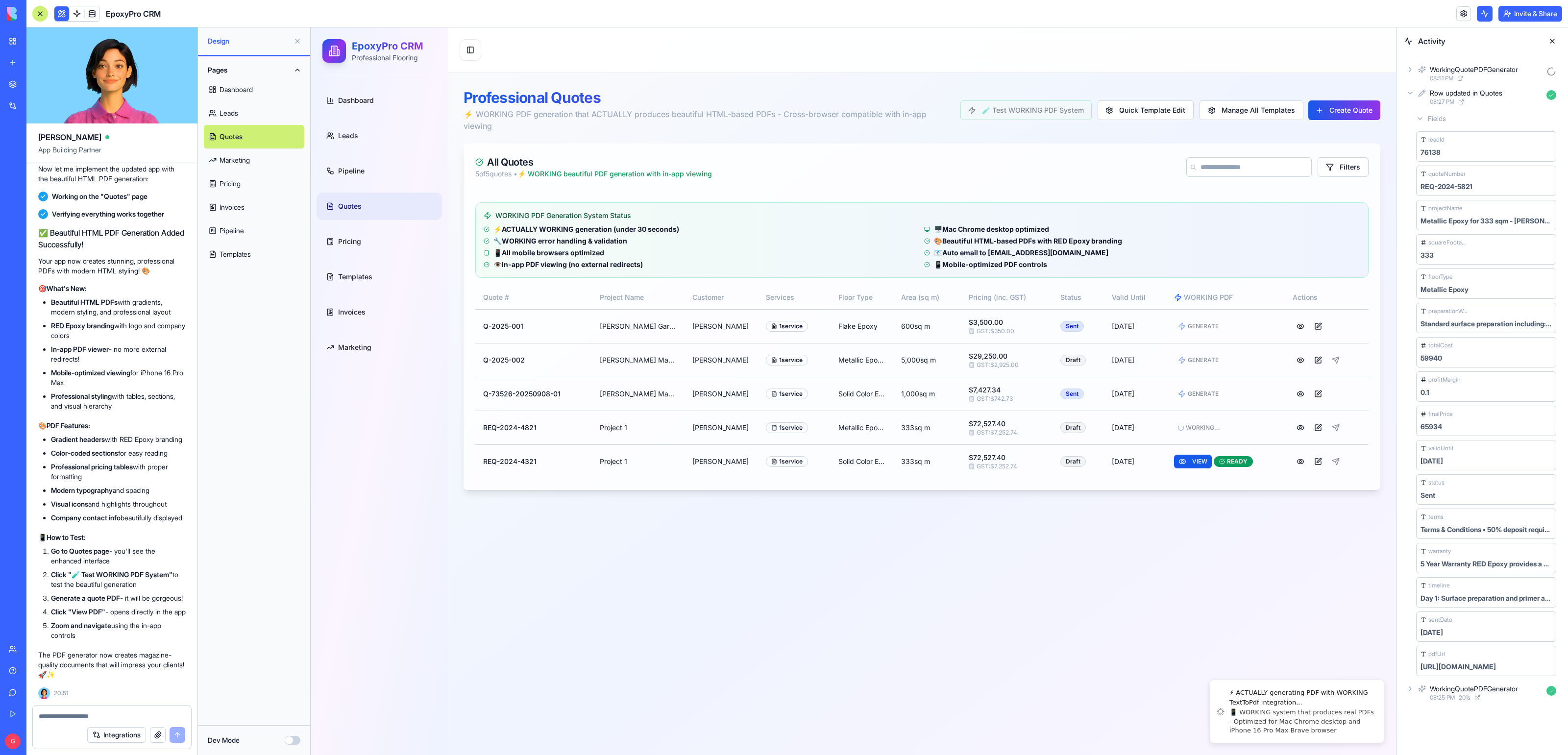
click at [1441, 77] on span "08:51 PM" at bounding box center [1441, 78] width 24 height 8
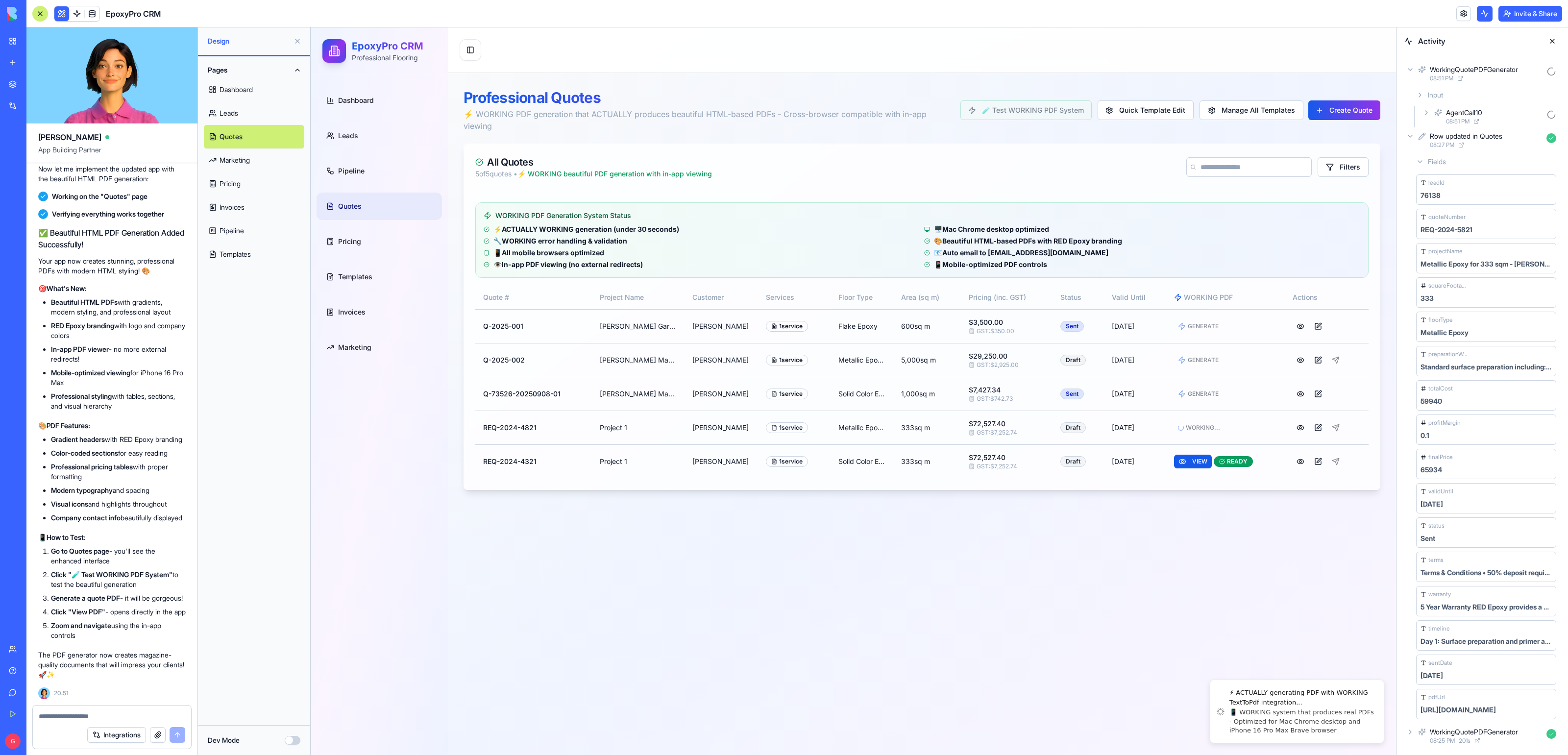
click at [1444, 106] on div "AgentCall10 08:51 PM" at bounding box center [1490, 116] width 139 height 21
click at [1426, 114] on icon at bounding box center [1426, 113] width 8 height 8
click at [1426, 114] on icon at bounding box center [1426, 113] width 2 height 4
click at [79, 14] on span at bounding box center [77, 13] width 27 height 27
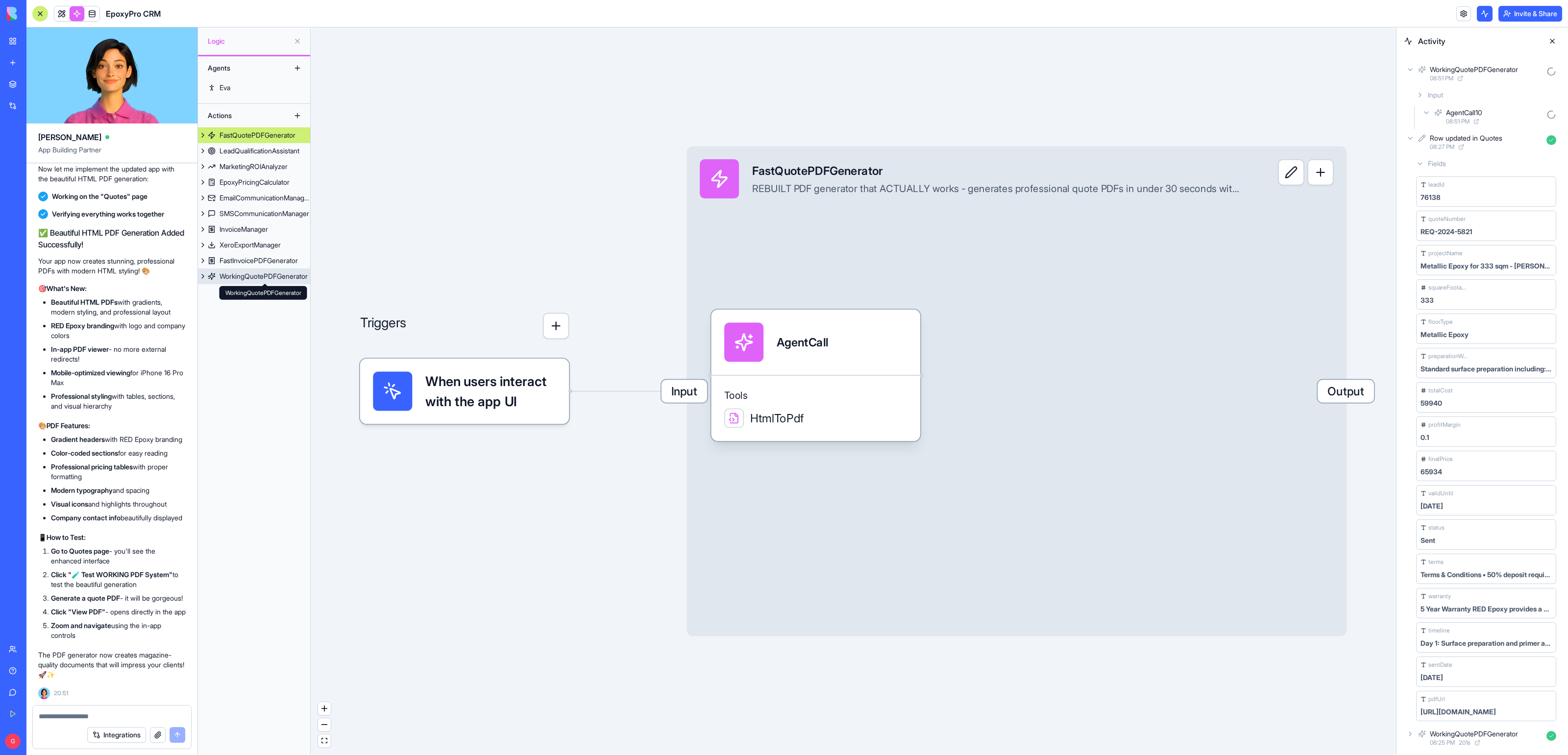
click at [278, 273] on div "WorkingQuotePDFGenerator" at bounding box center [264, 276] width 88 height 10
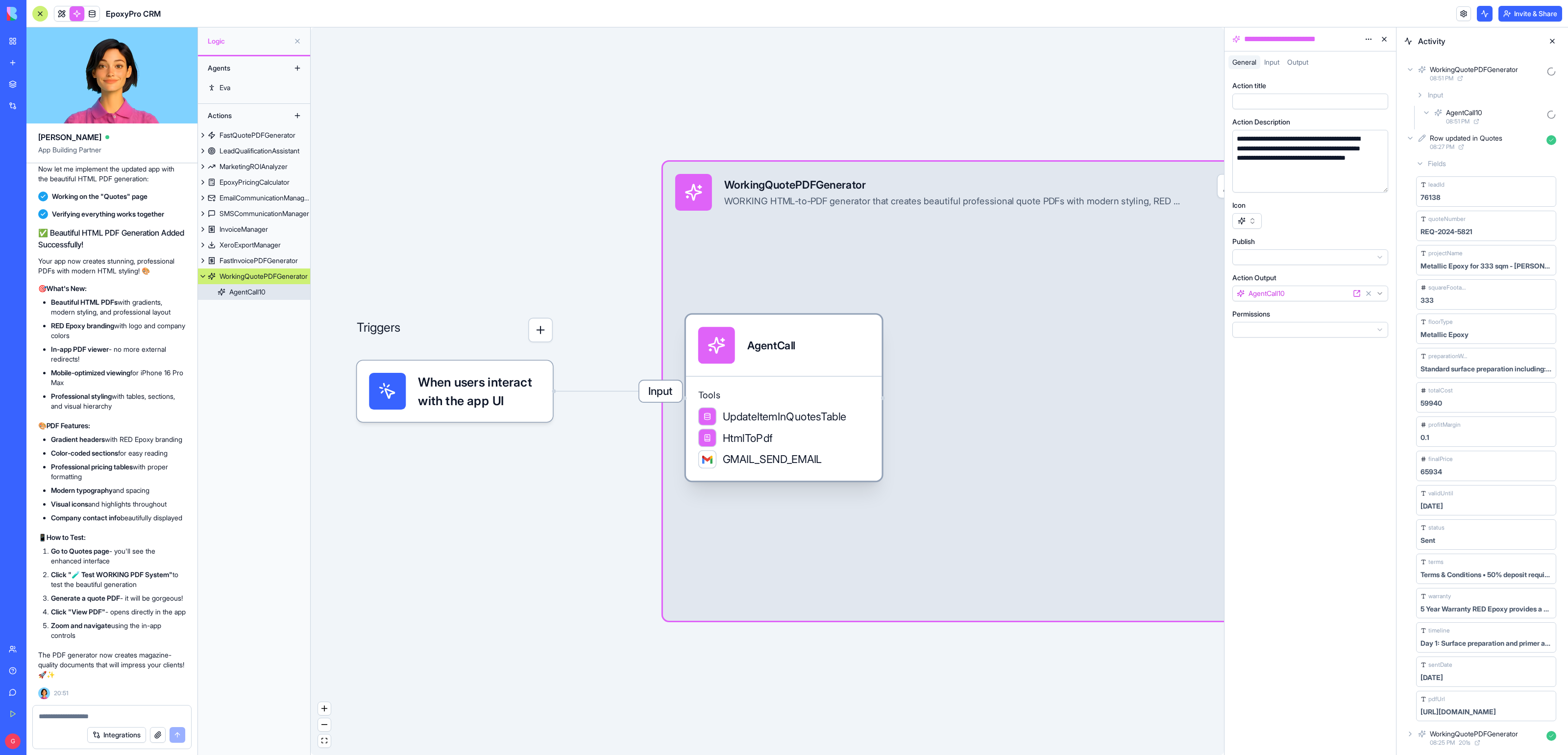
click at [749, 400] on span "Tools" at bounding box center [784, 395] width 172 height 12
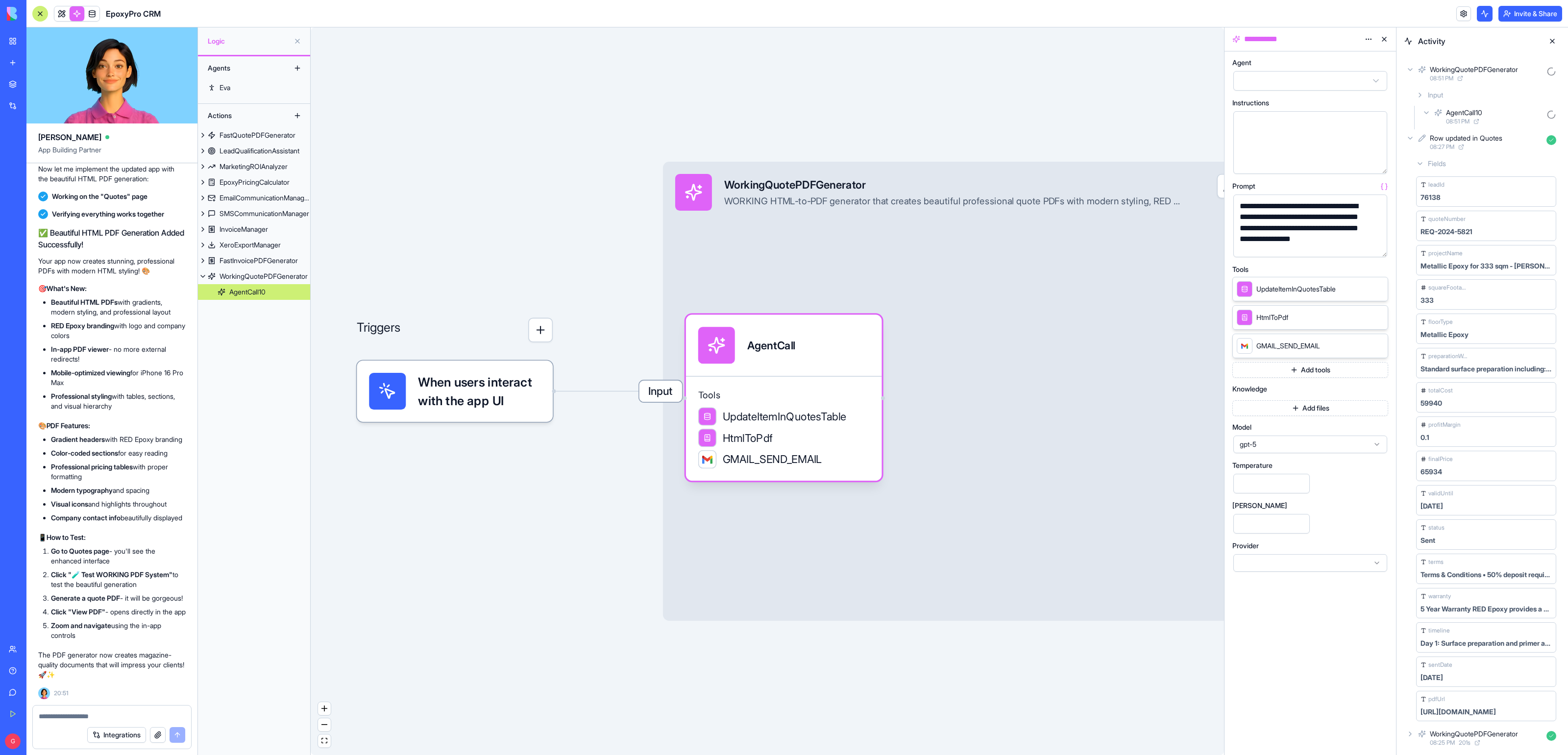
click at [1379, 249] on button "button" at bounding box center [1377, 248] width 16 height 16
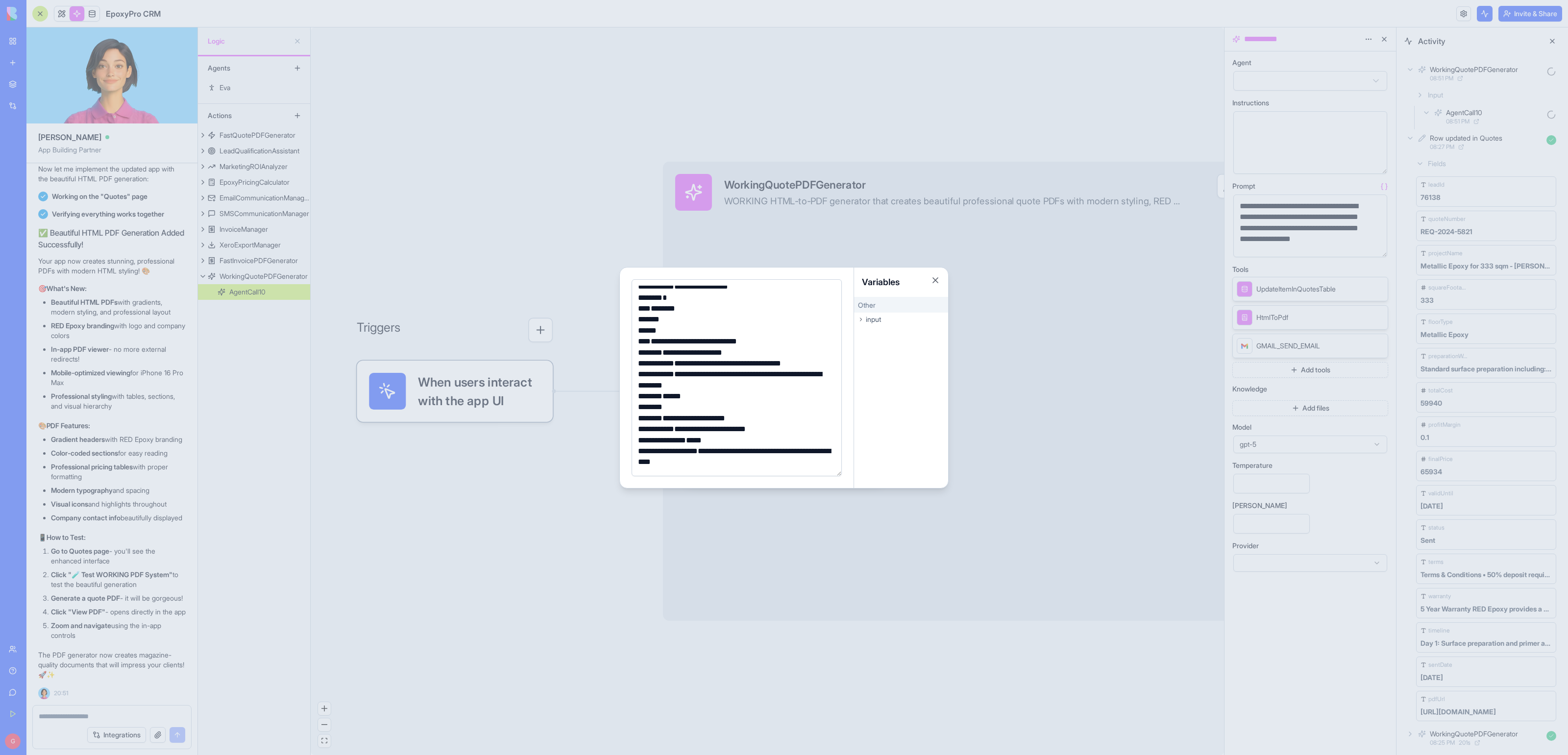
scroll to position [1729, 0]
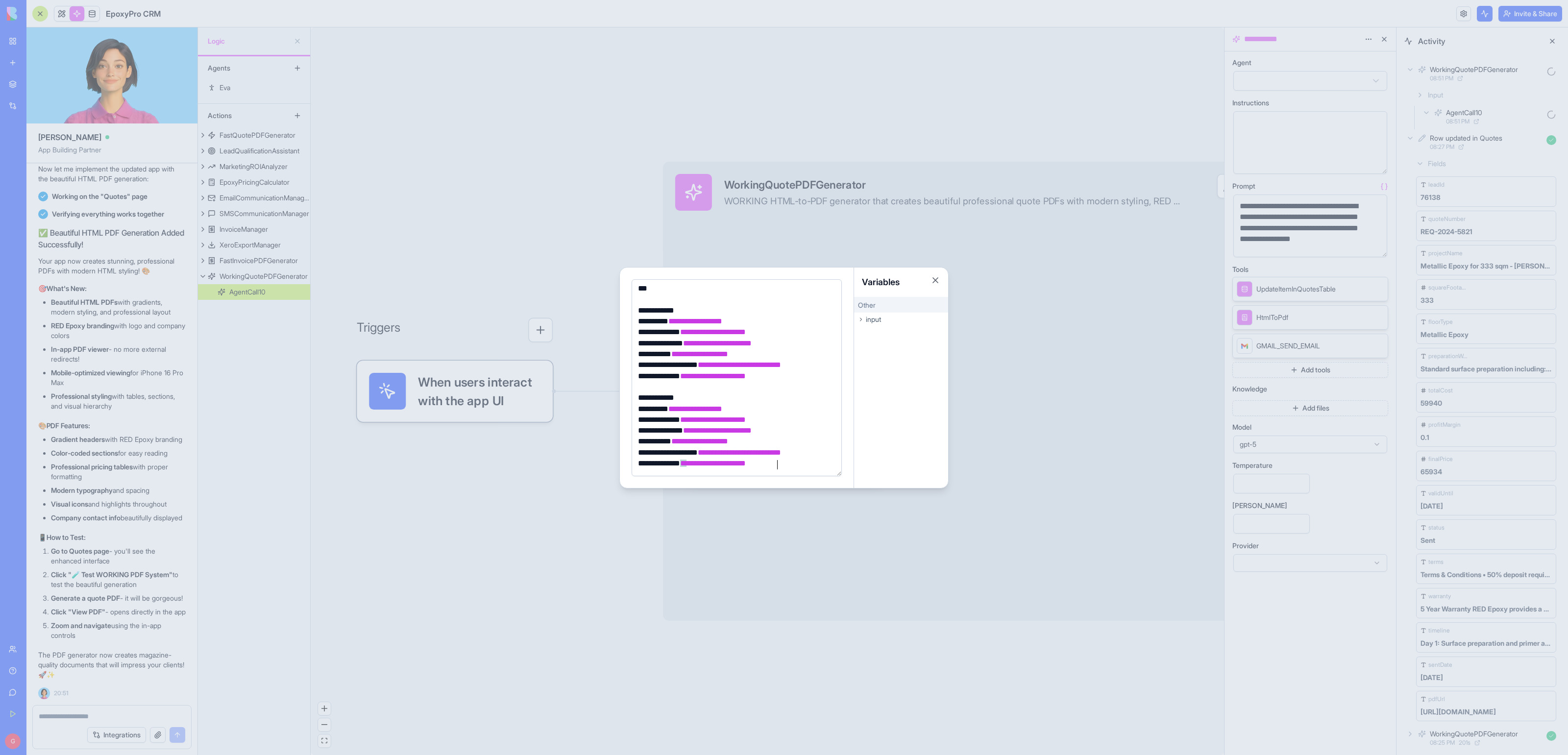
click at [607, 505] on div at bounding box center [784, 377] width 1568 height 755
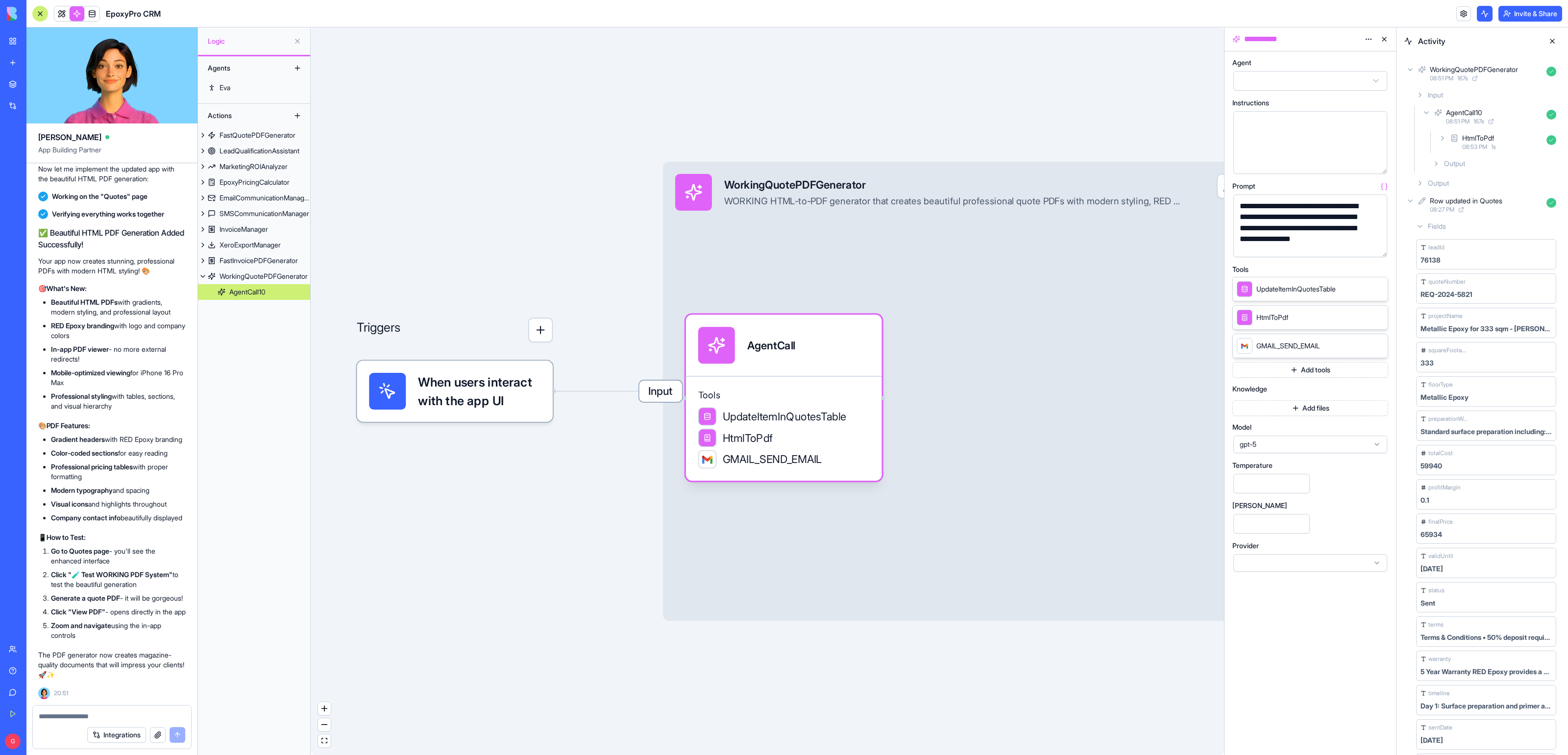
click at [1440, 164] on icon at bounding box center [1436, 163] width 8 height 8
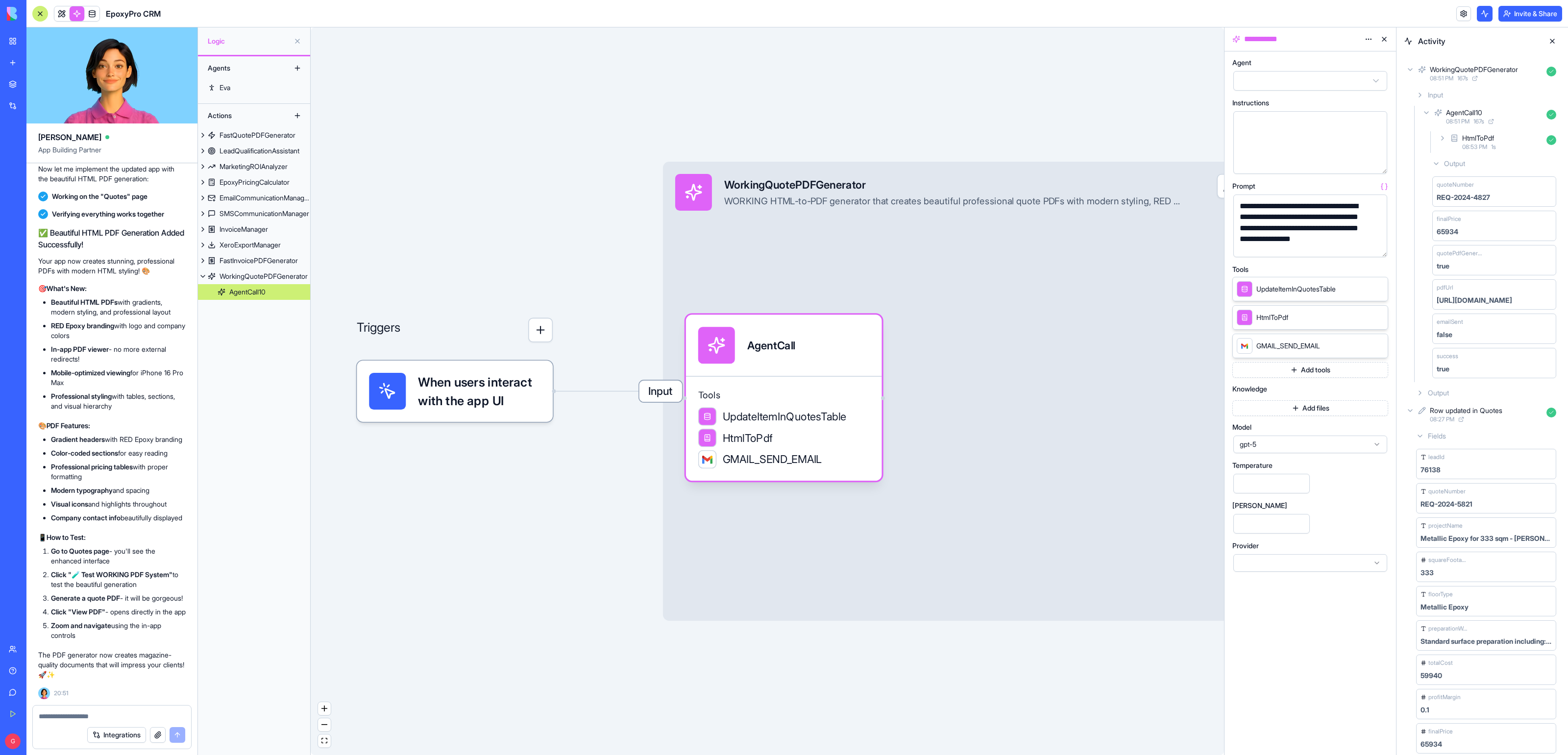
click at [1427, 113] on icon at bounding box center [1426, 113] width 4 height 2
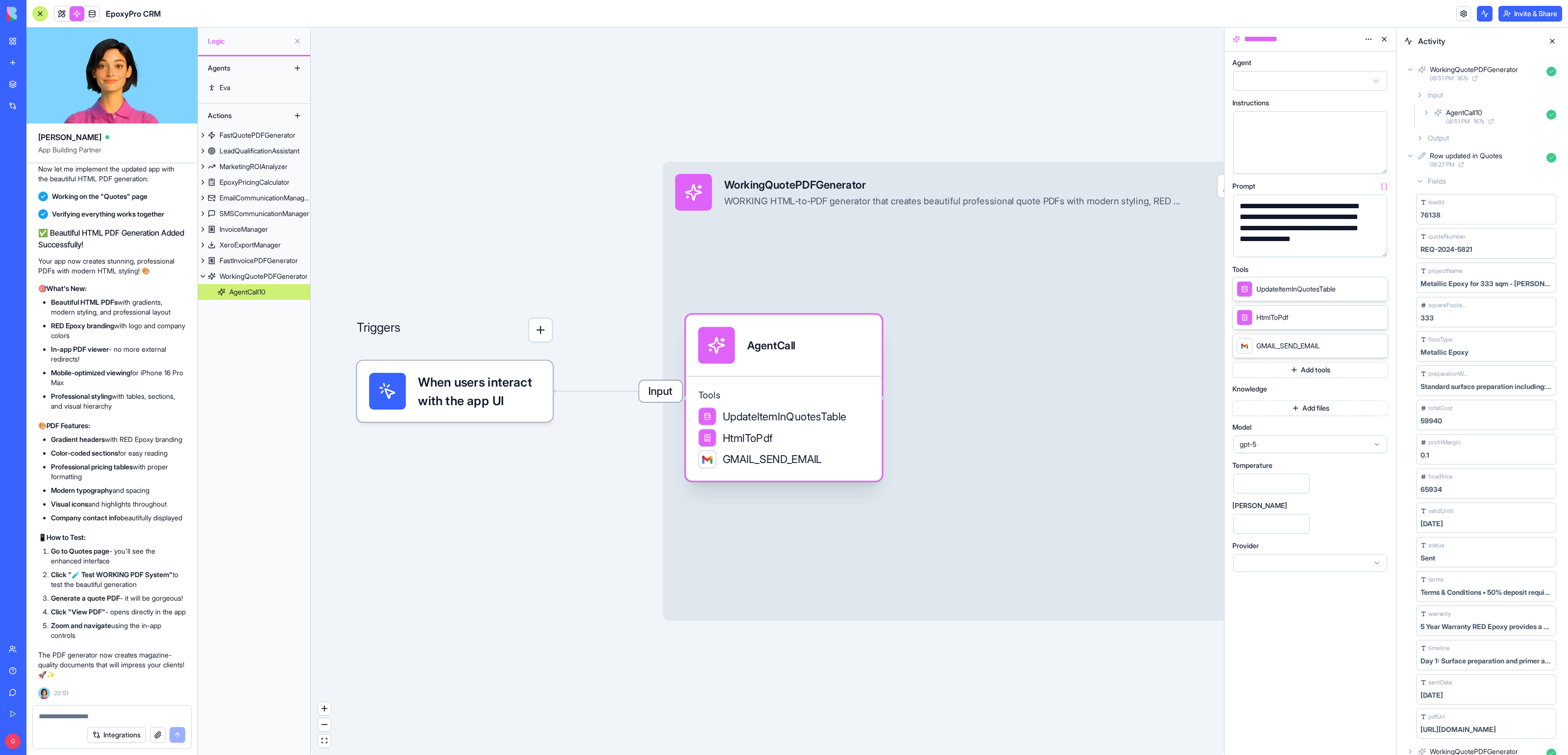
click at [743, 383] on div "Tools UpdateItemInQuotesTable HtmlToPdf GMAIL_SEND_EMAIL" at bounding box center [784, 428] width 196 height 105
click at [1377, 244] on button "button" at bounding box center [1377, 248] width 16 height 16
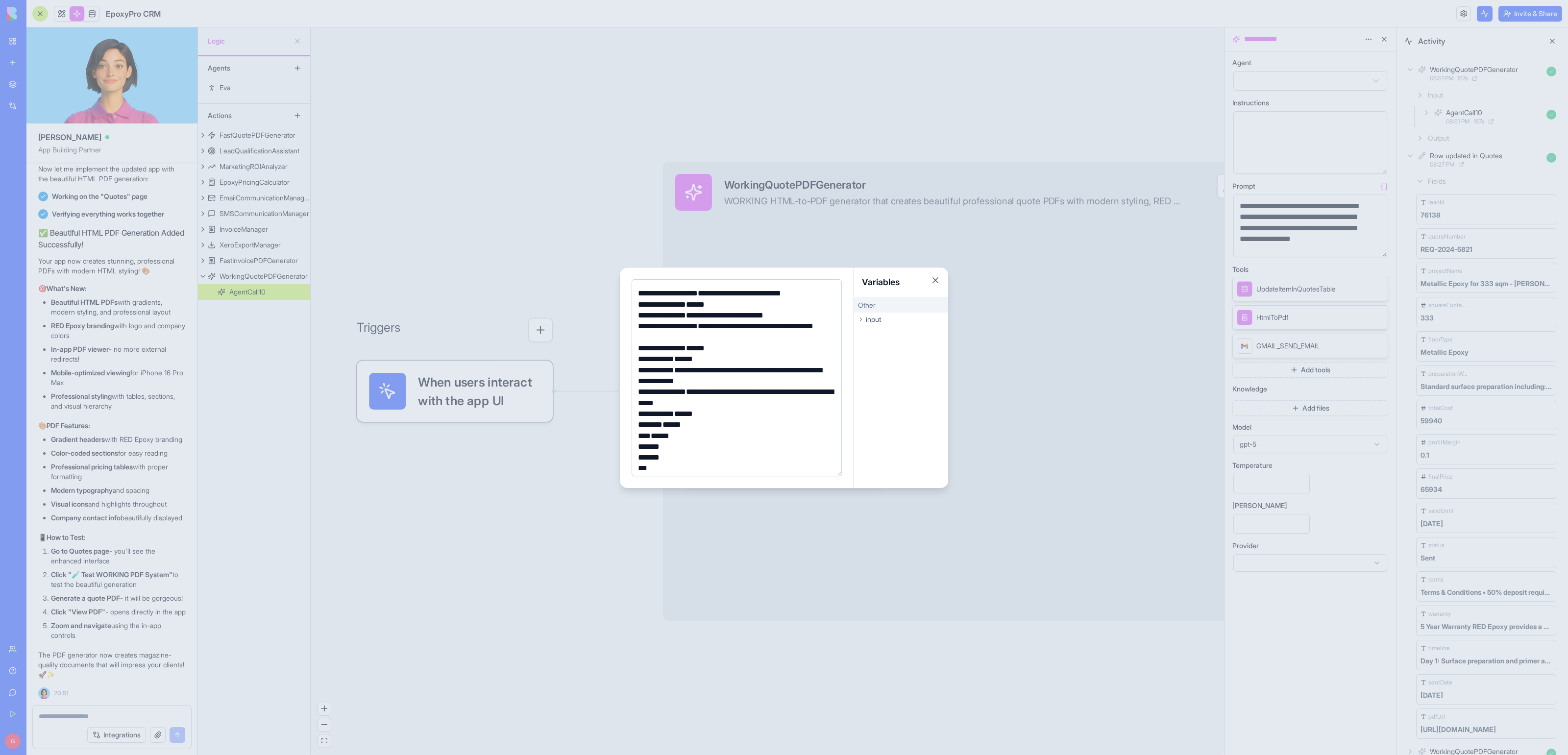
scroll to position [3280, 0]
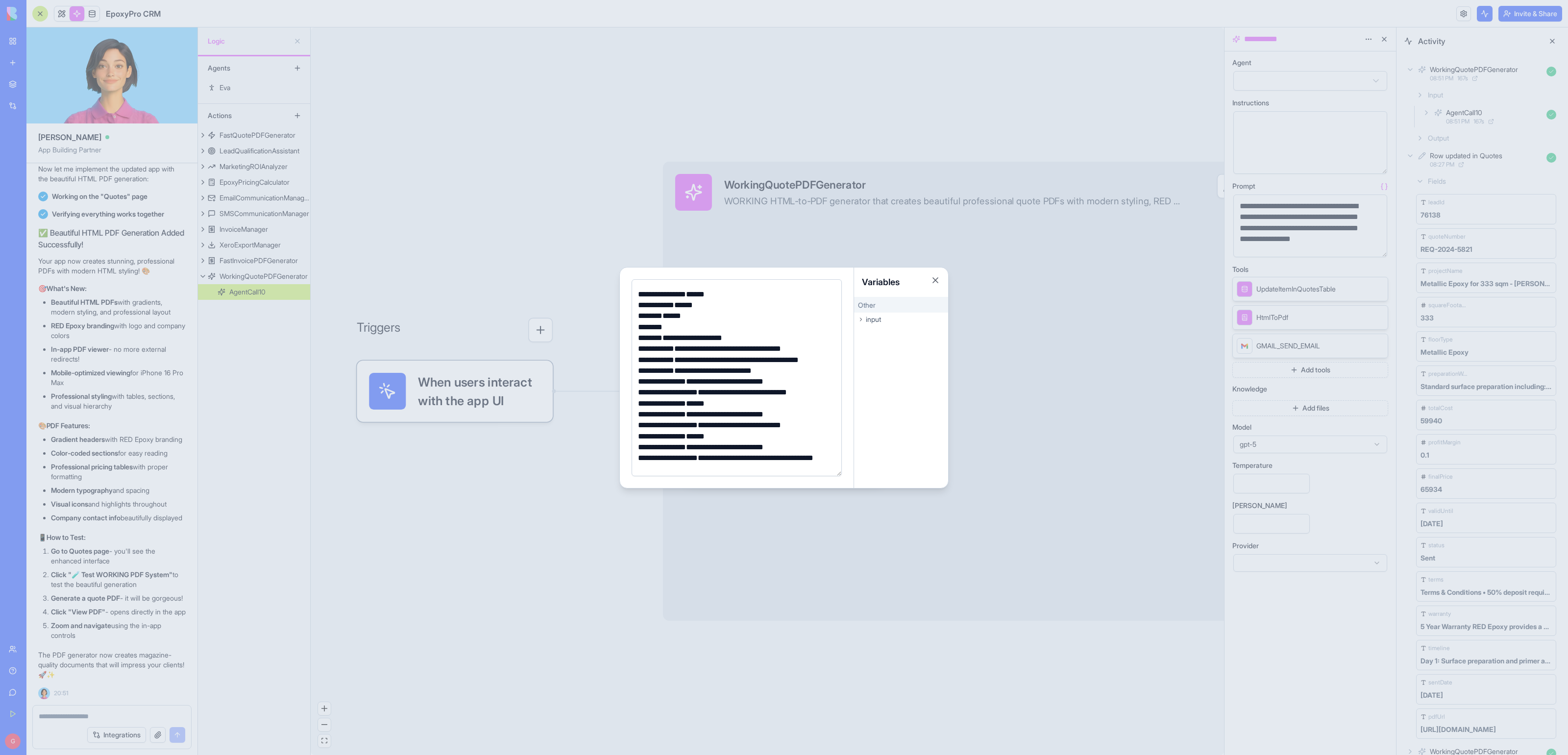
click at [486, 510] on div at bounding box center [784, 377] width 1568 height 755
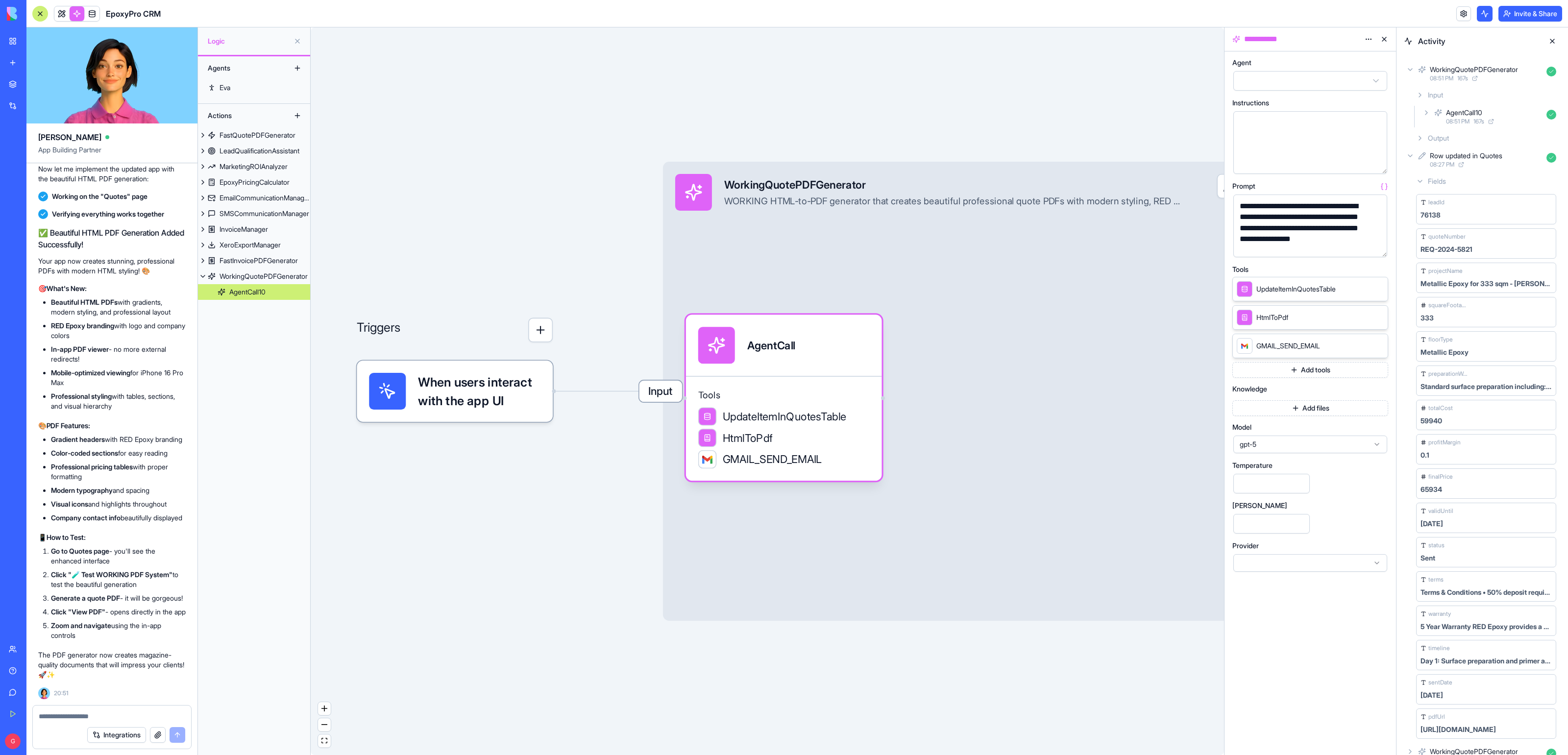
click at [103, 712] on textarea at bounding box center [112, 716] width 147 height 10
type textarea "**********"
click at [89, 52] on span "I want to WorkingQuotePDFGenerator action to generate a beautiful PDF. The tool…" at bounding box center [111, 33] width 139 height 39
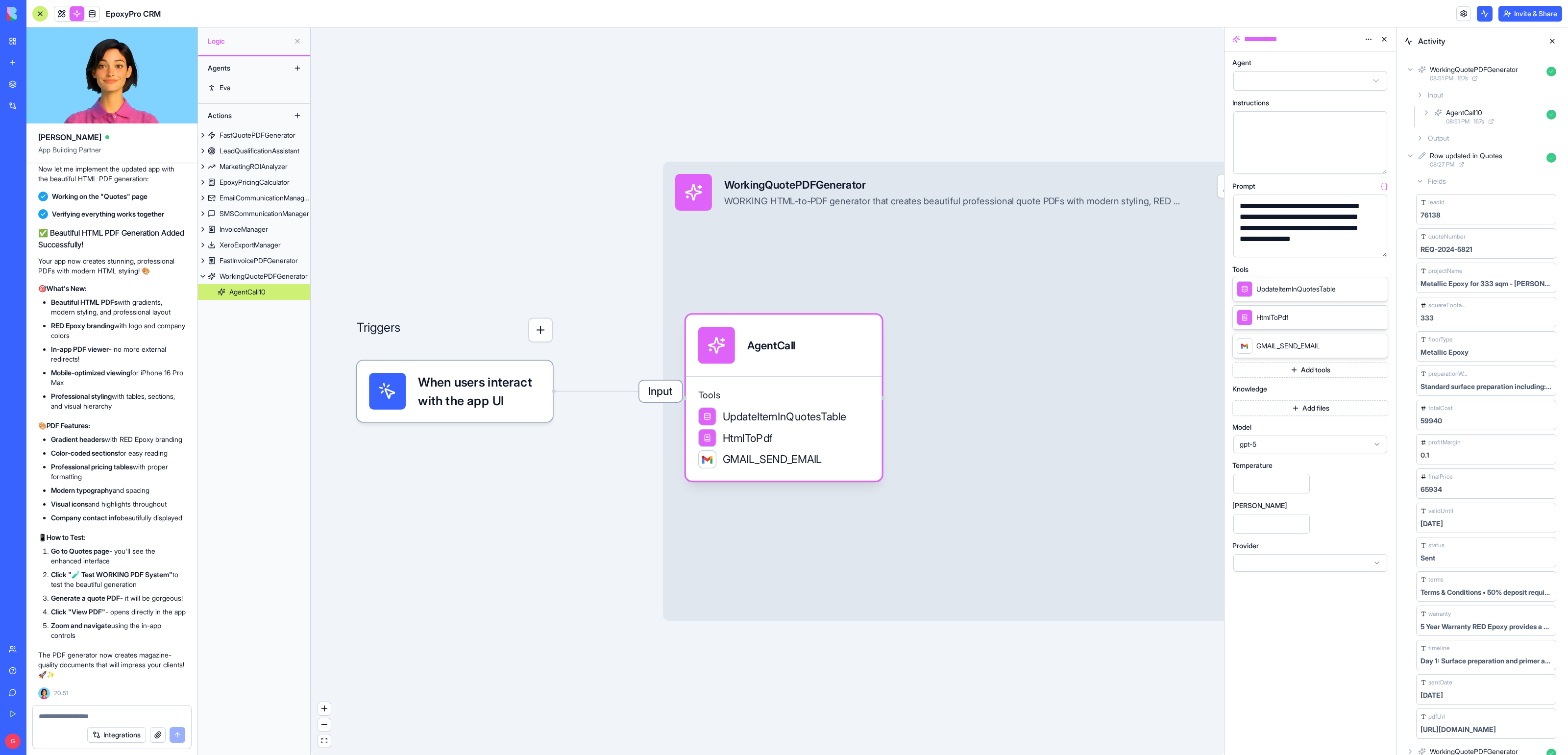
copy span "WorkingQuotePDFGenerator"
click at [57, 722] on div "Integrations" at bounding box center [112, 734] width 158 height 27
click at [72, 721] on div "Integrations" at bounding box center [112, 734] width 158 height 27
click at [66, 715] on textarea at bounding box center [112, 716] width 146 height 10
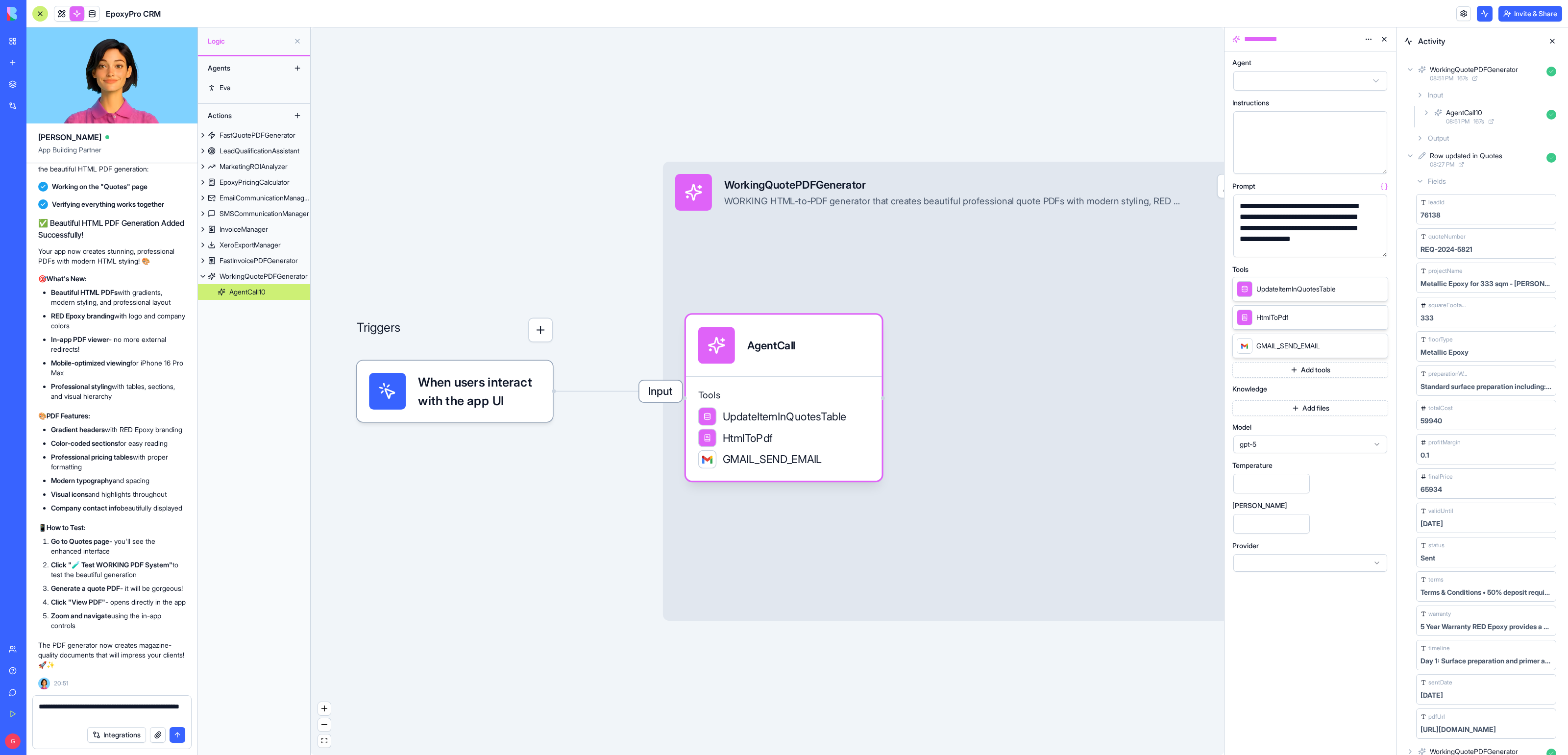
click at [129, 705] on textarea "**********" at bounding box center [112, 711] width 146 height 19
paste textarea "**********"
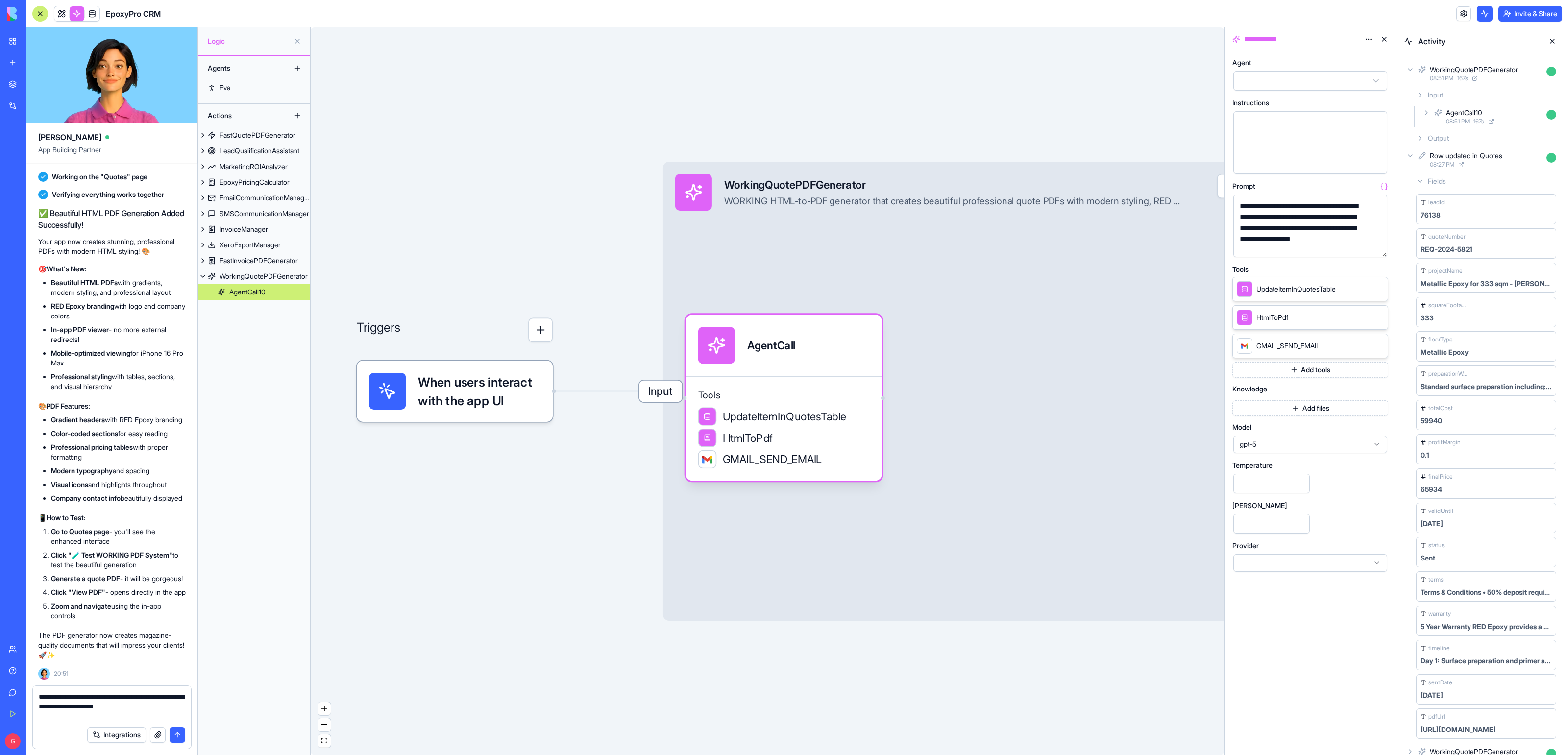
click at [94, 718] on textarea "**********" at bounding box center [112, 706] width 146 height 29
click at [71, 715] on textarea "**********" at bounding box center [112, 706] width 146 height 29
type textarea "**********"
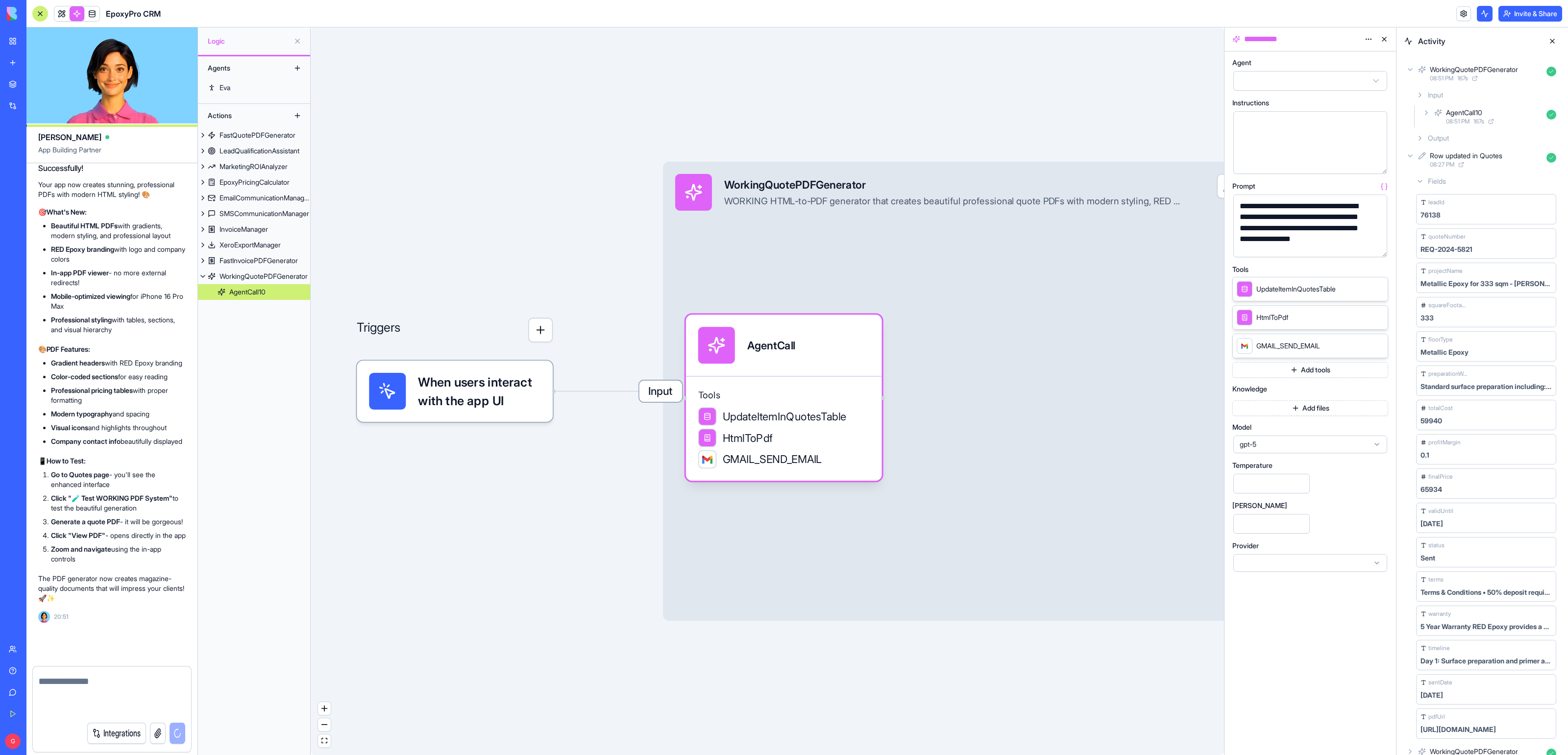
scroll to position [34400, 0]
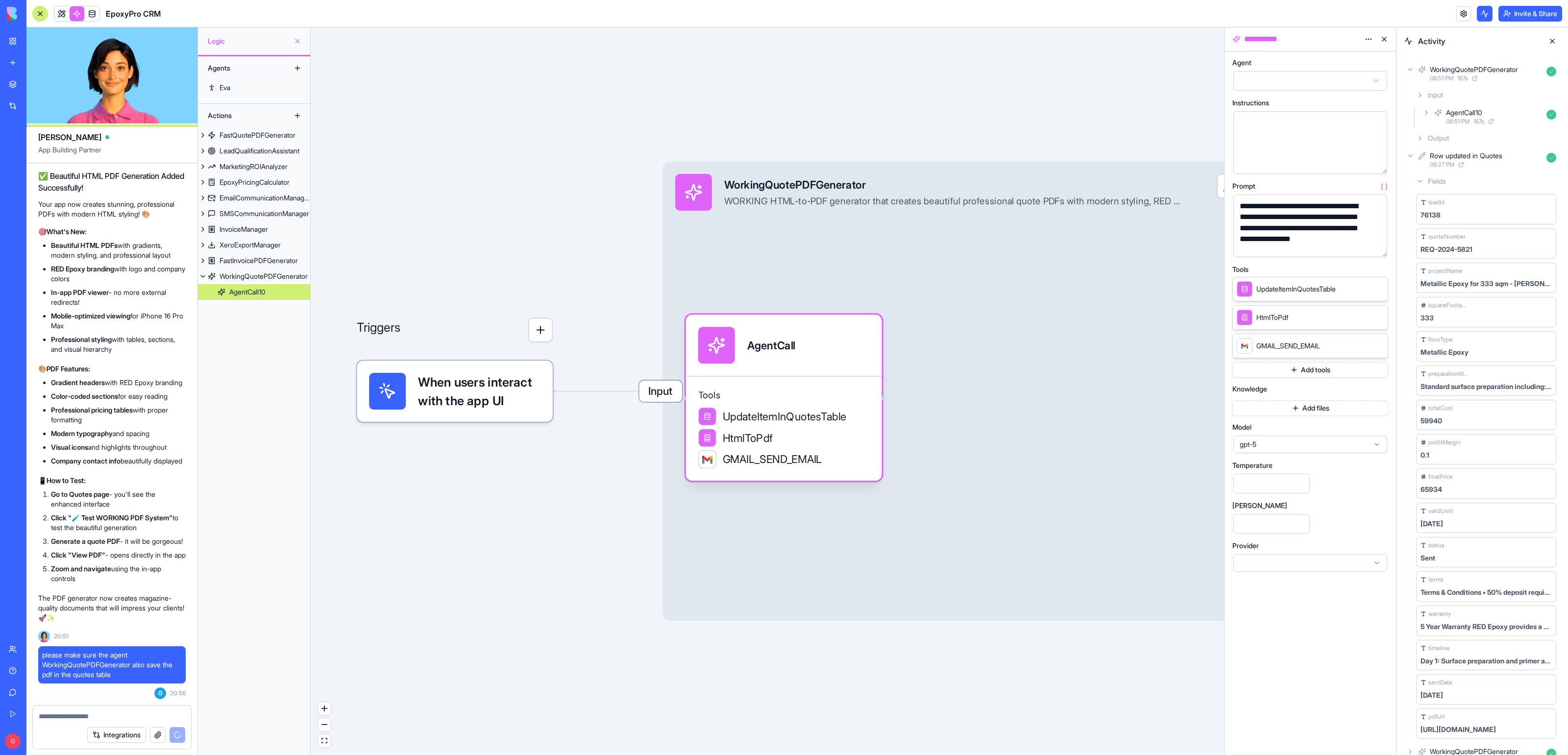
click at [1379, 248] on button "button" at bounding box center [1377, 248] width 16 height 16
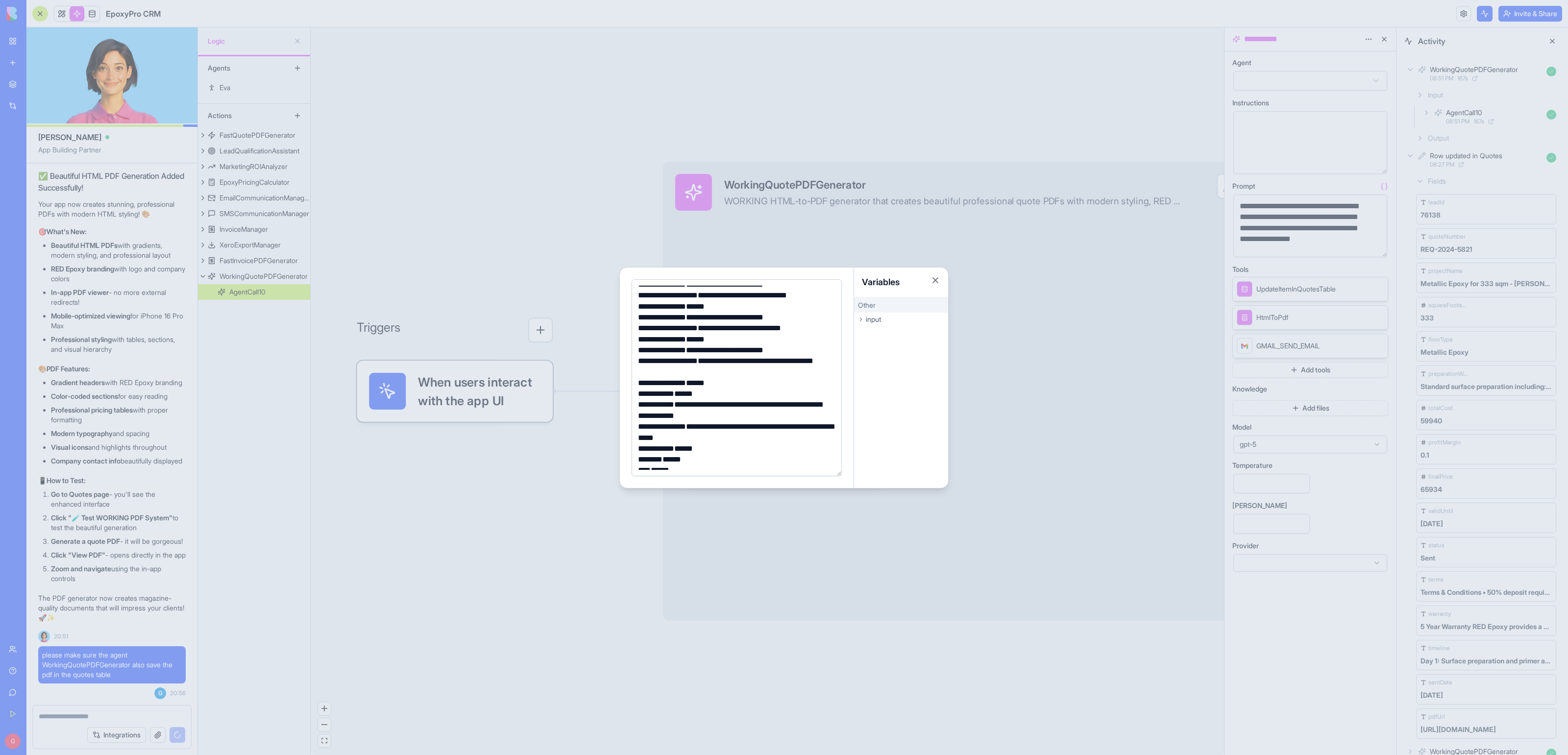
scroll to position [3280, 0]
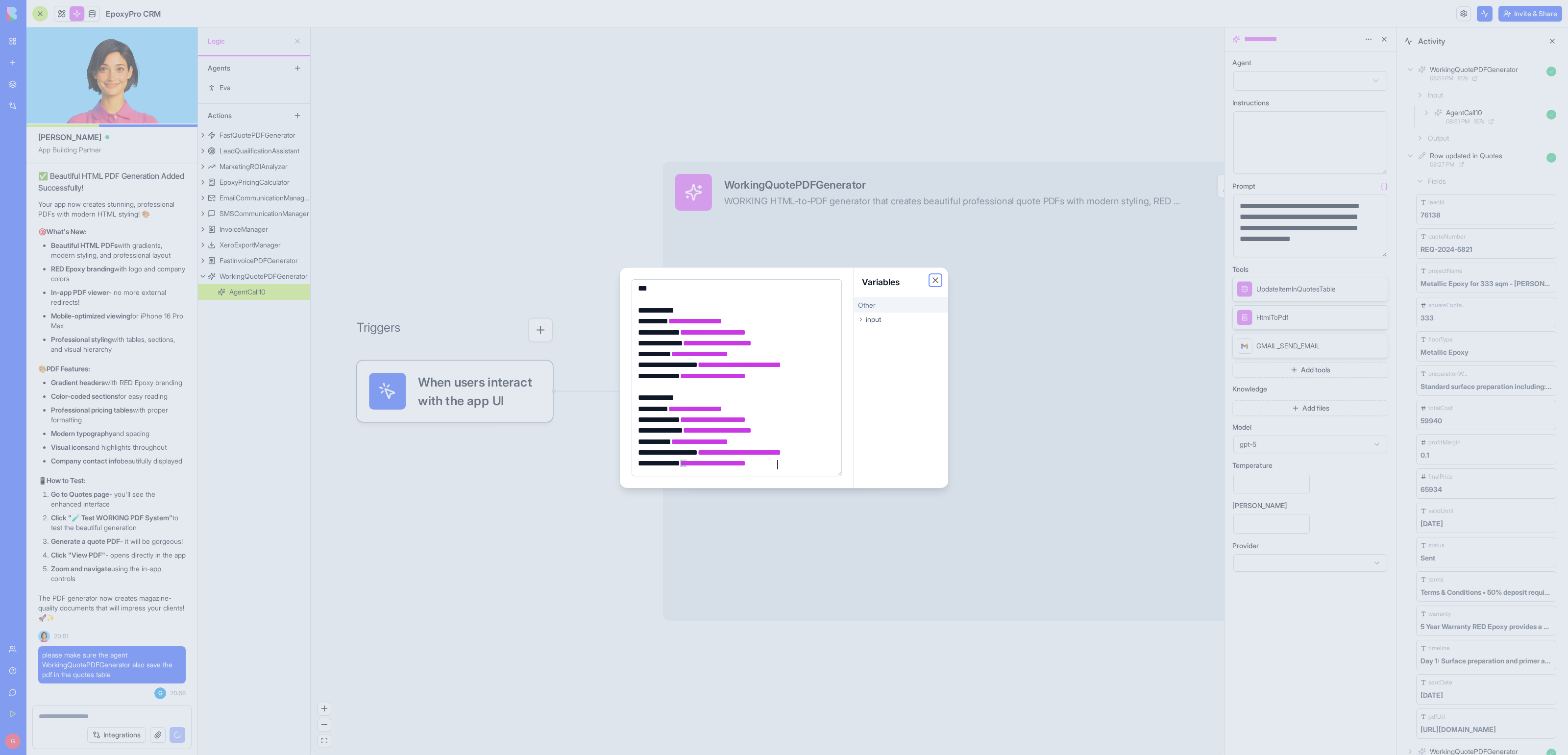
click at [936, 279] on button "Close" at bounding box center [936, 280] width 10 height 10
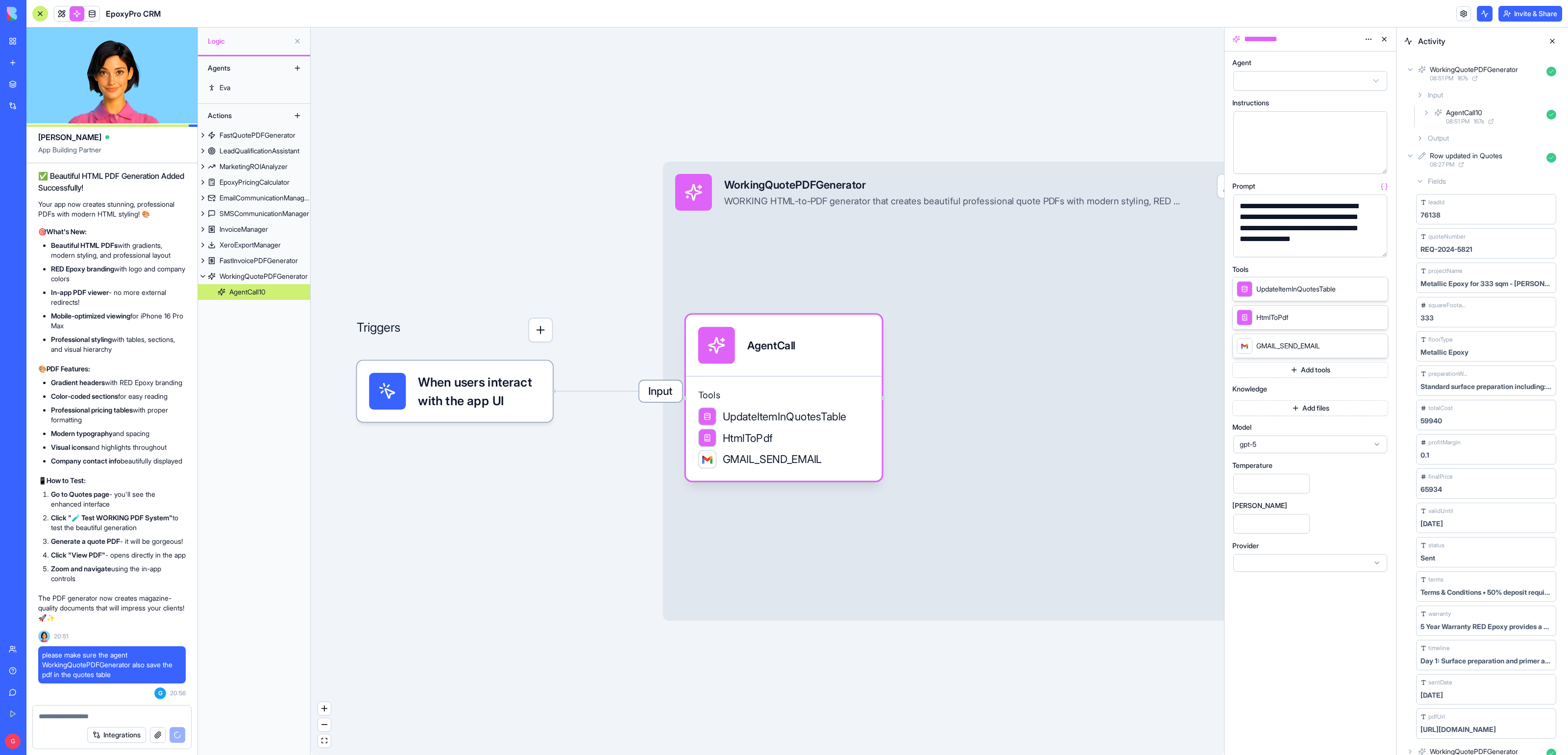
click at [1385, 38] on button at bounding box center [1384, 40] width 16 height 16
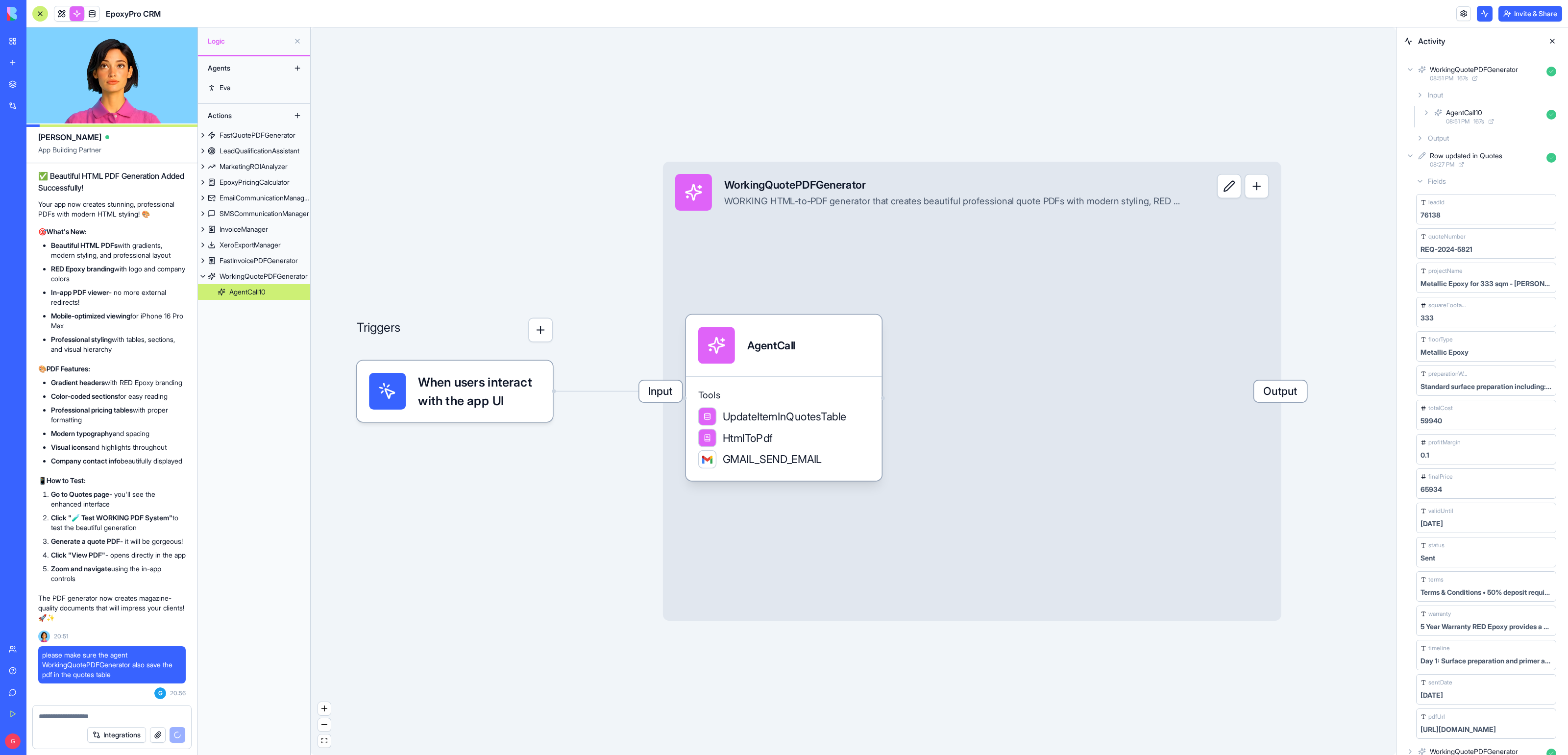
click at [1553, 39] on button at bounding box center [1552, 41] width 16 height 16
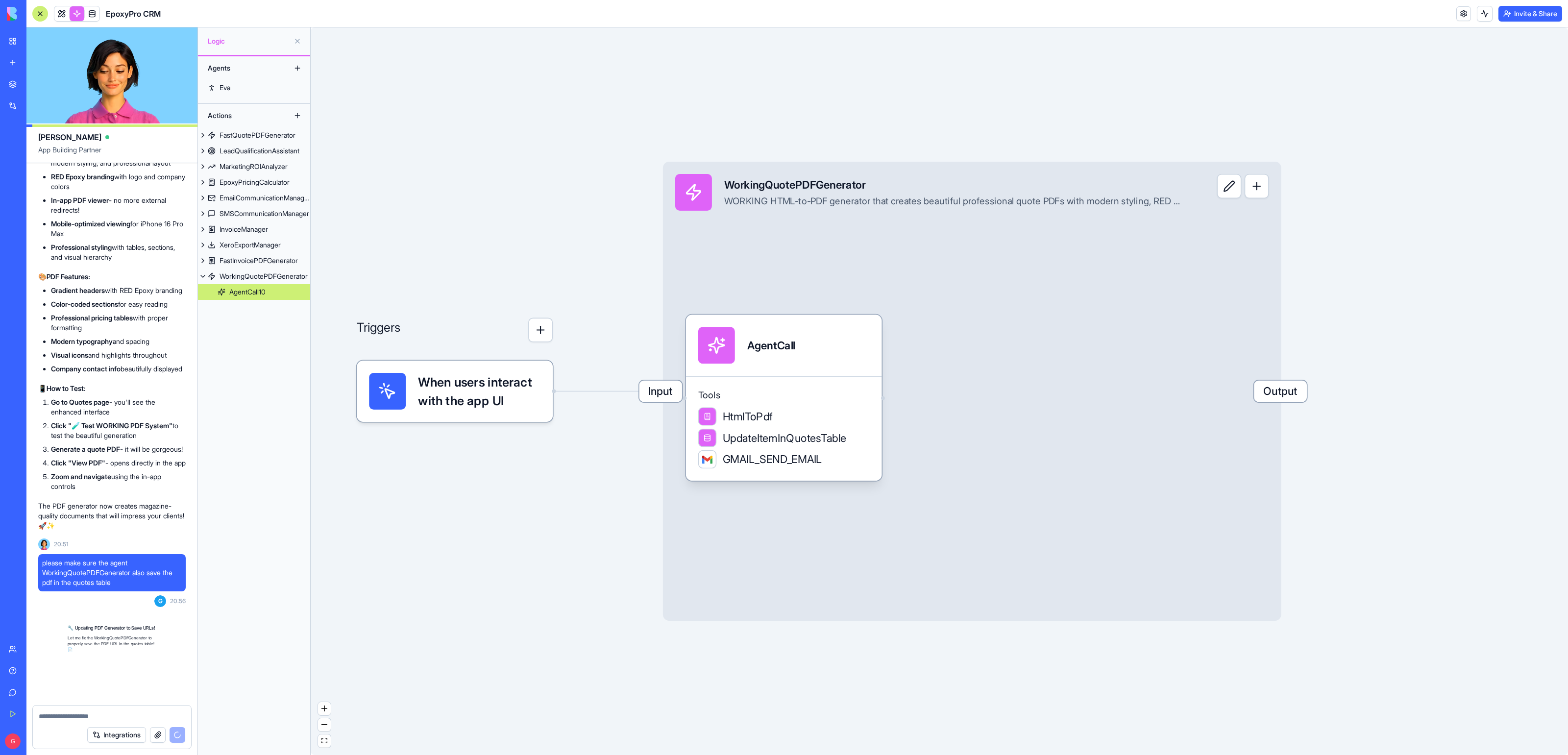
scroll to position [34492, 0]
click at [786, 388] on div "Tools HtmlToPdf UpdateItemInQuotesTable GMAIL_SEND_EMAIL" at bounding box center [784, 428] width 196 height 105
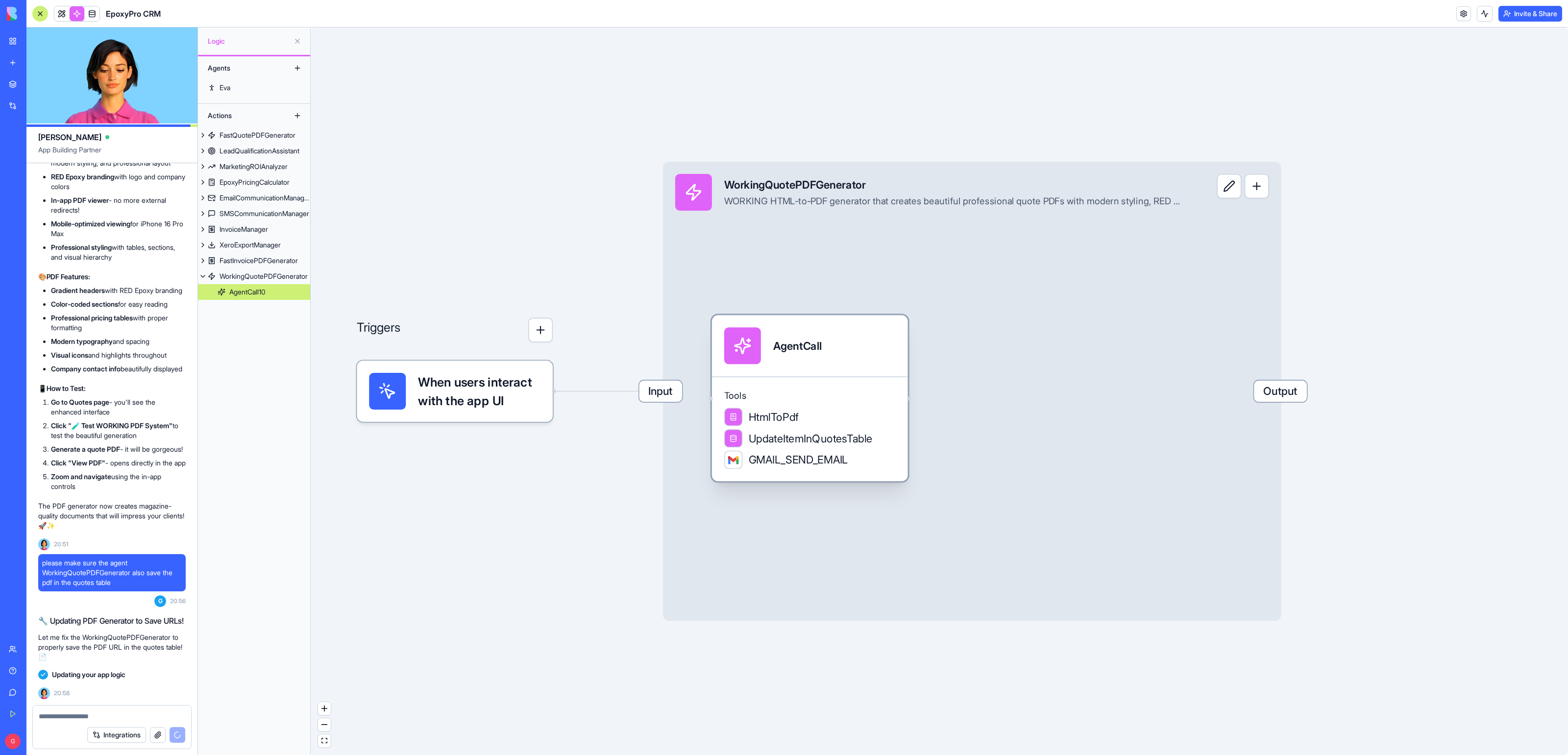
click at [786, 388] on div "Tools HtmlToPdf UpdateItemInQuotesTable GMAIL_SEND_EMAIL" at bounding box center [810, 428] width 196 height 105
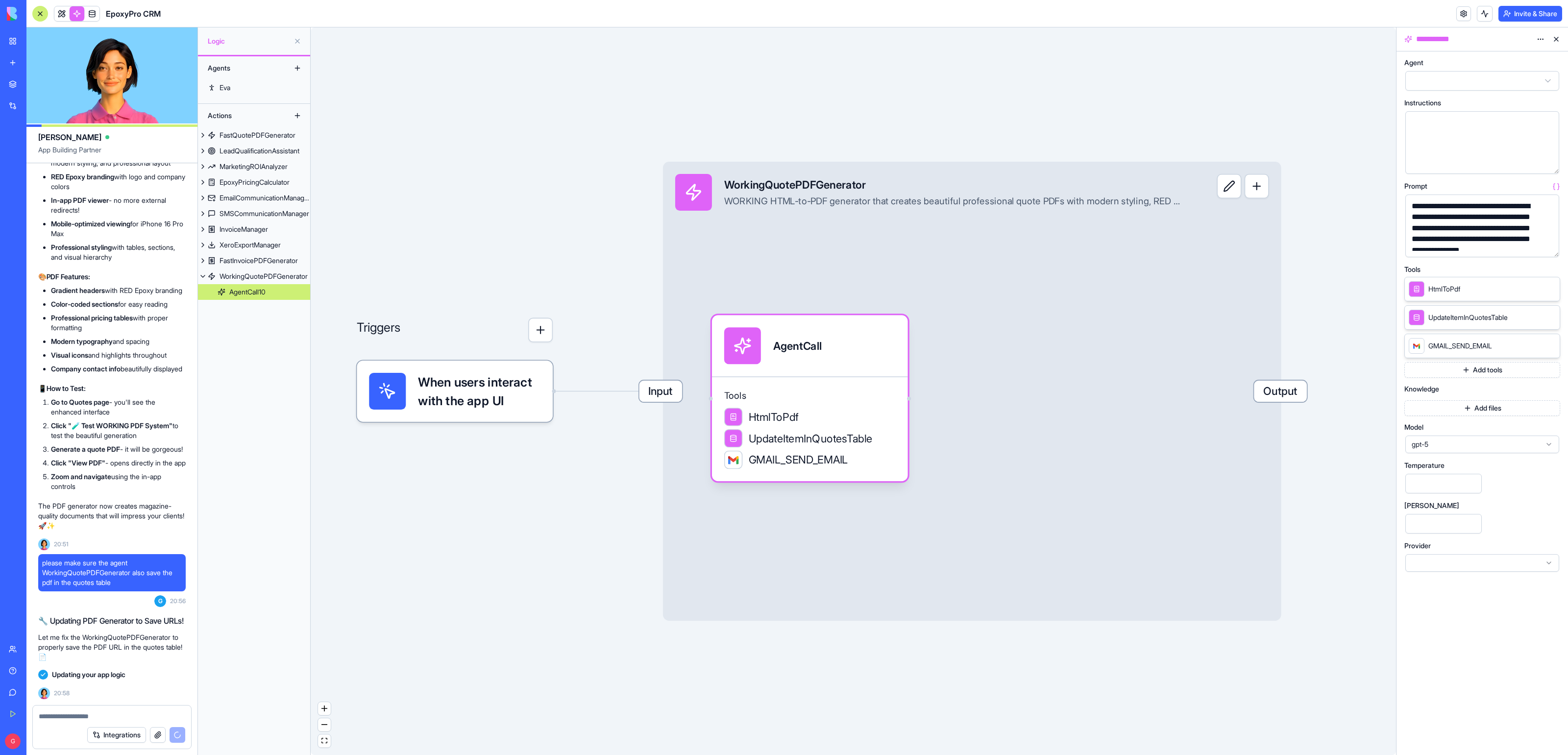
click at [1549, 245] on button "button" at bounding box center [1550, 248] width 16 height 16
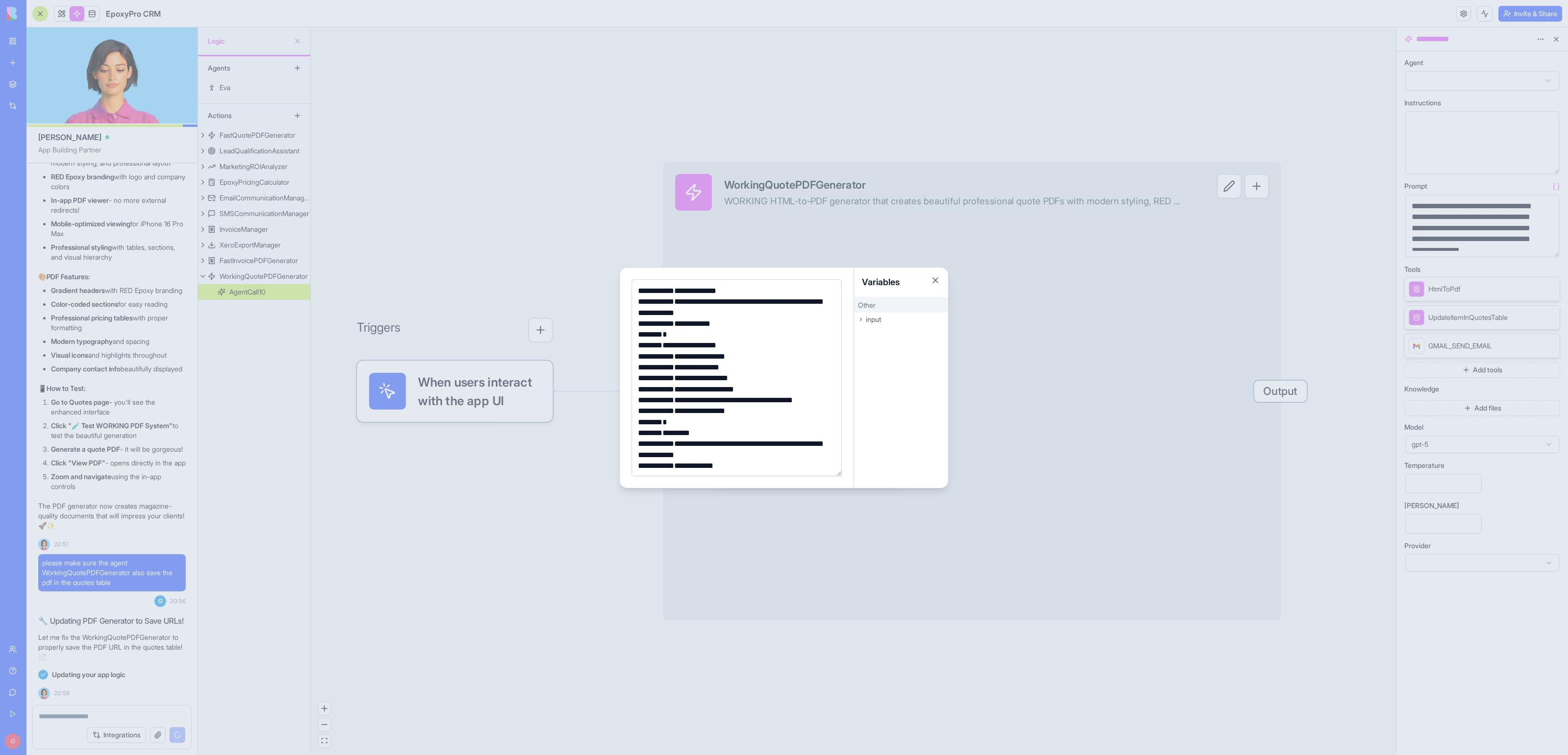
scroll to position [434, 0]
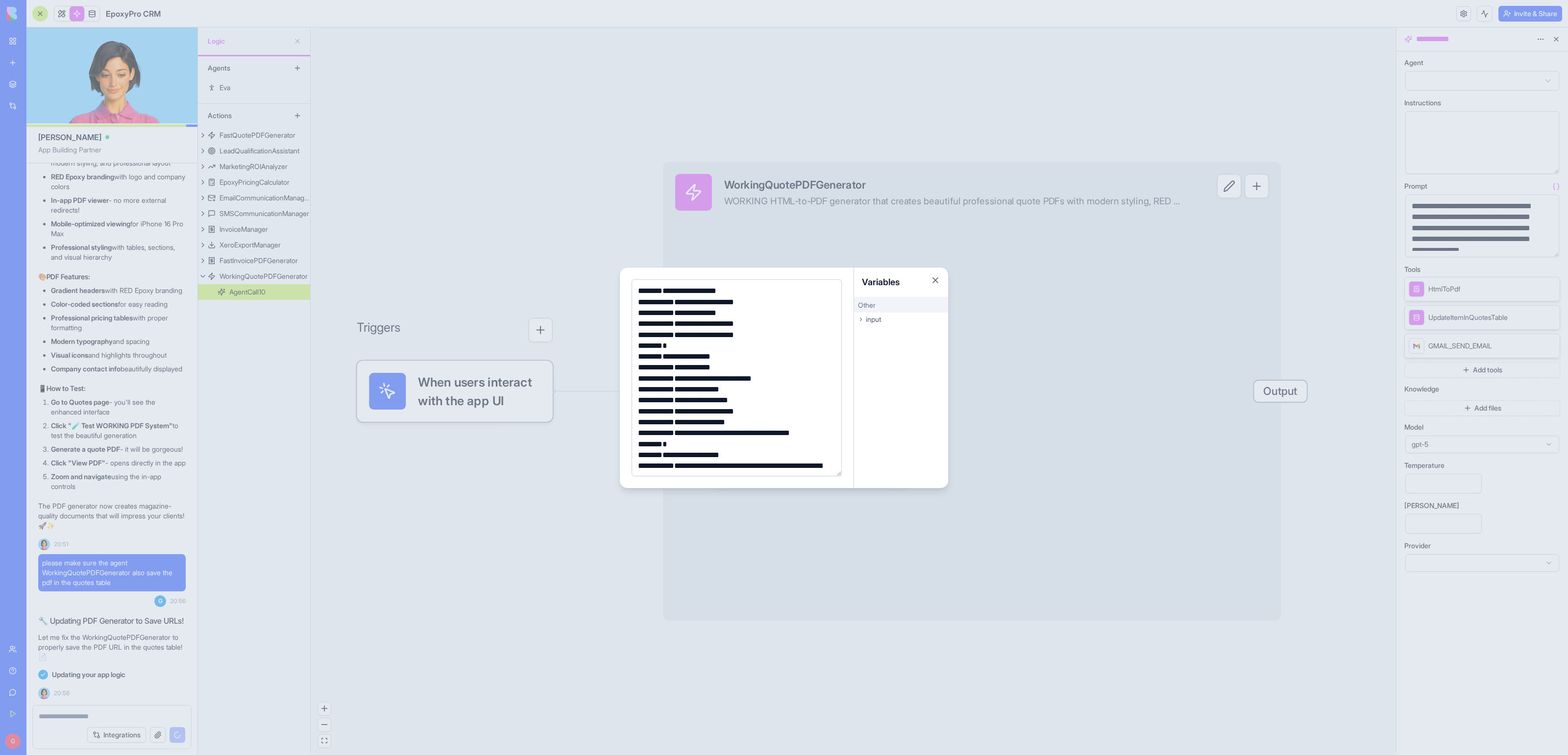
click at [420, 485] on div at bounding box center [784, 377] width 1568 height 755
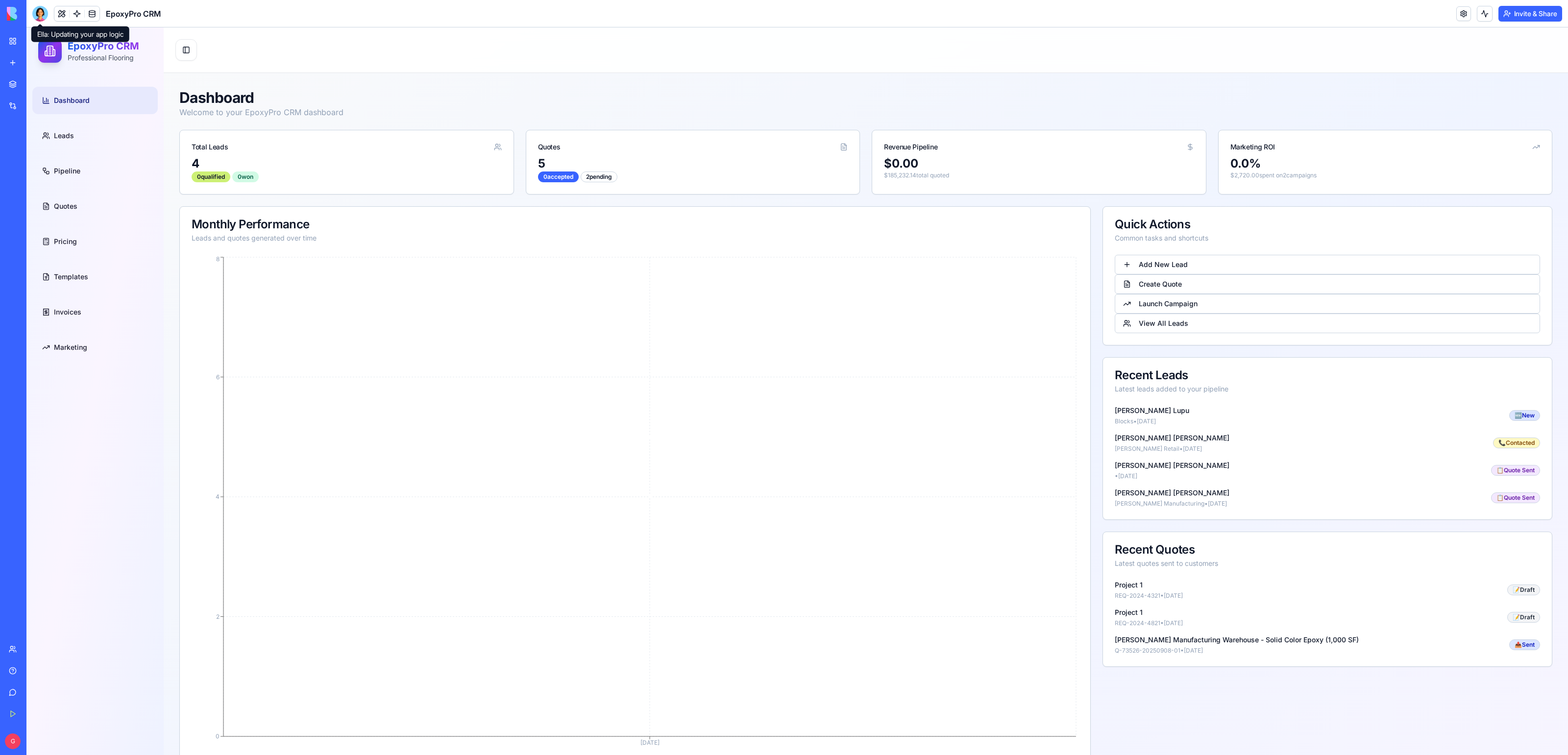
click at [40, 10] on div at bounding box center [40, 14] width 16 height 16
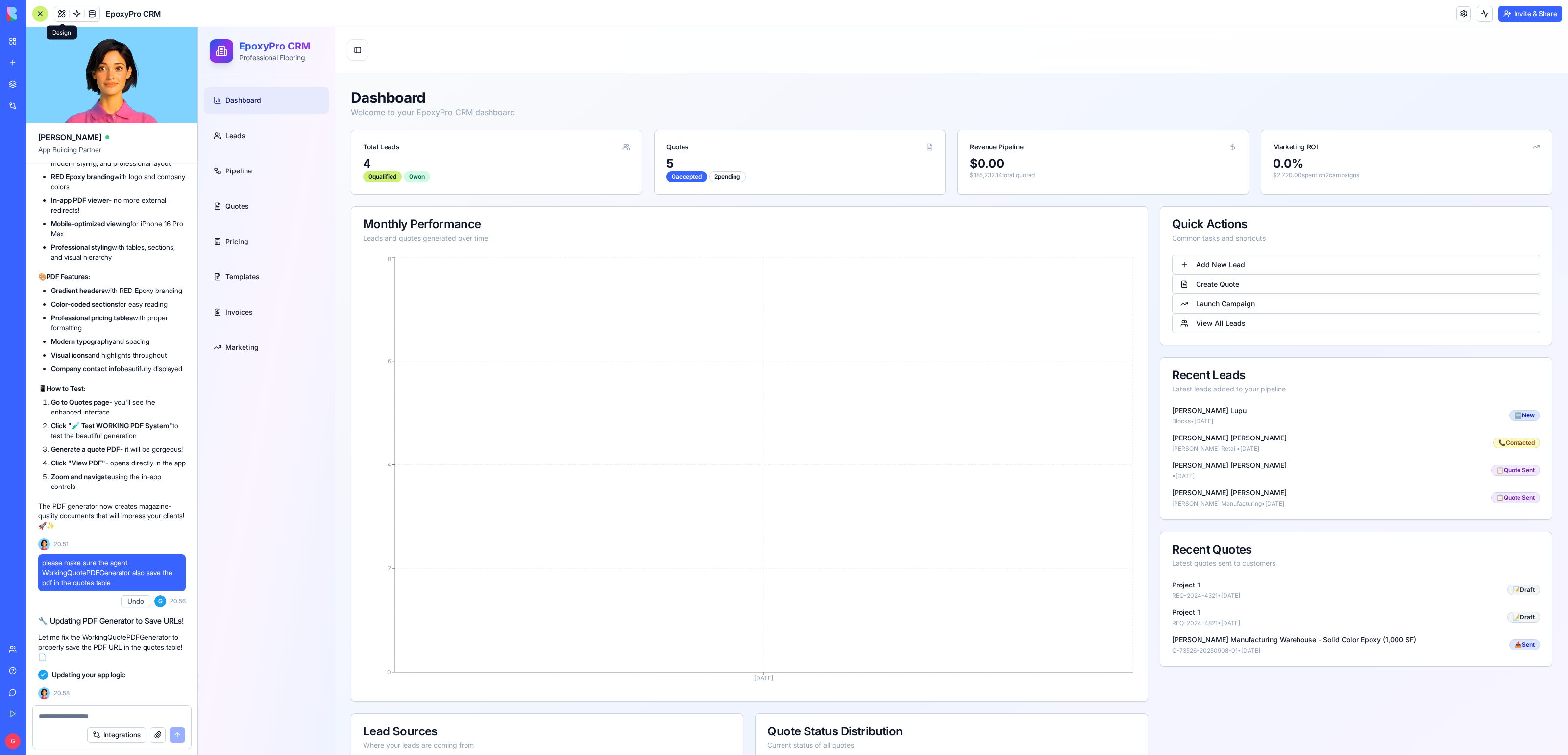
click at [63, 11] on button at bounding box center [61, 13] width 15 height 15
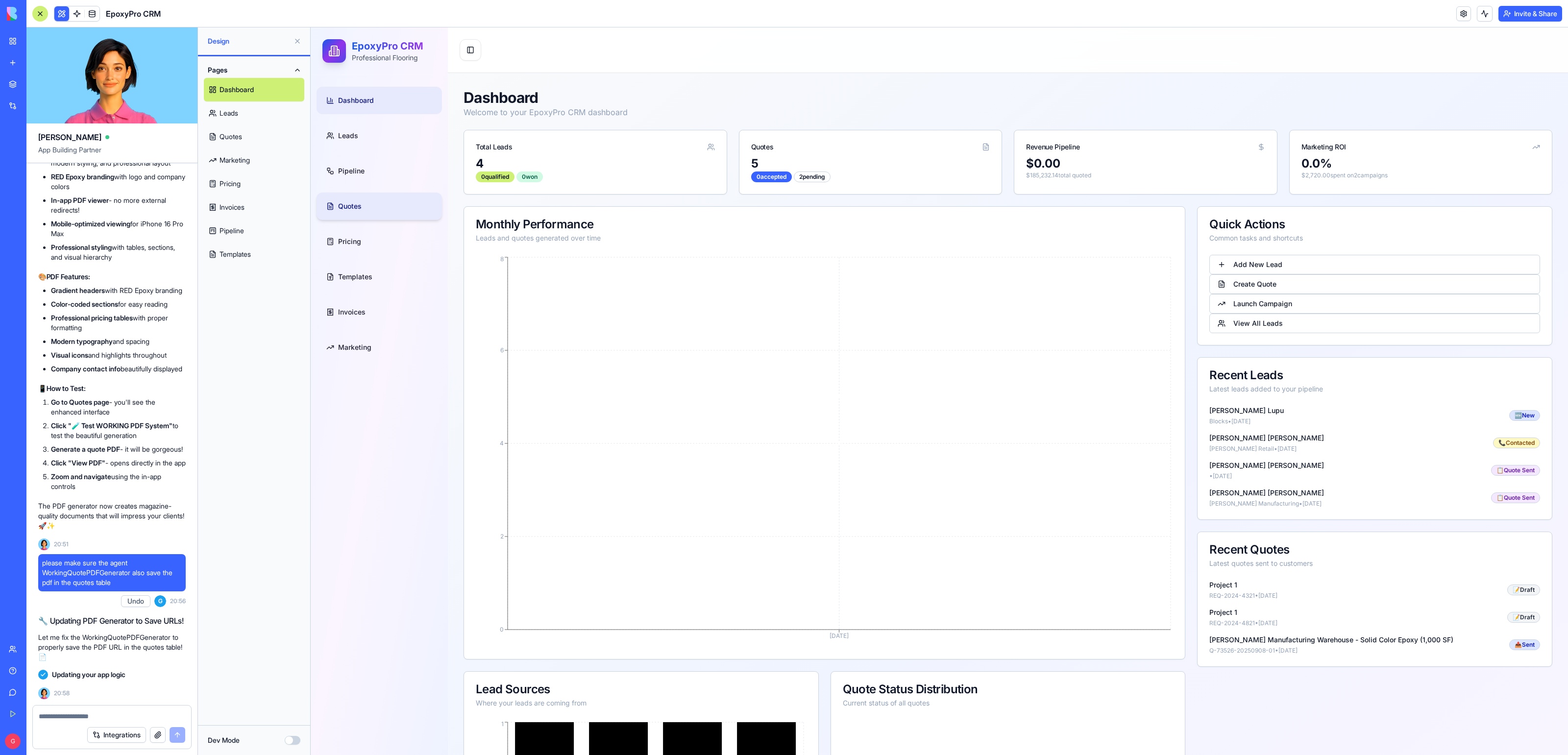
click at [355, 198] on link "Quotes" at bounding box center [379, 206] width 125 height 27
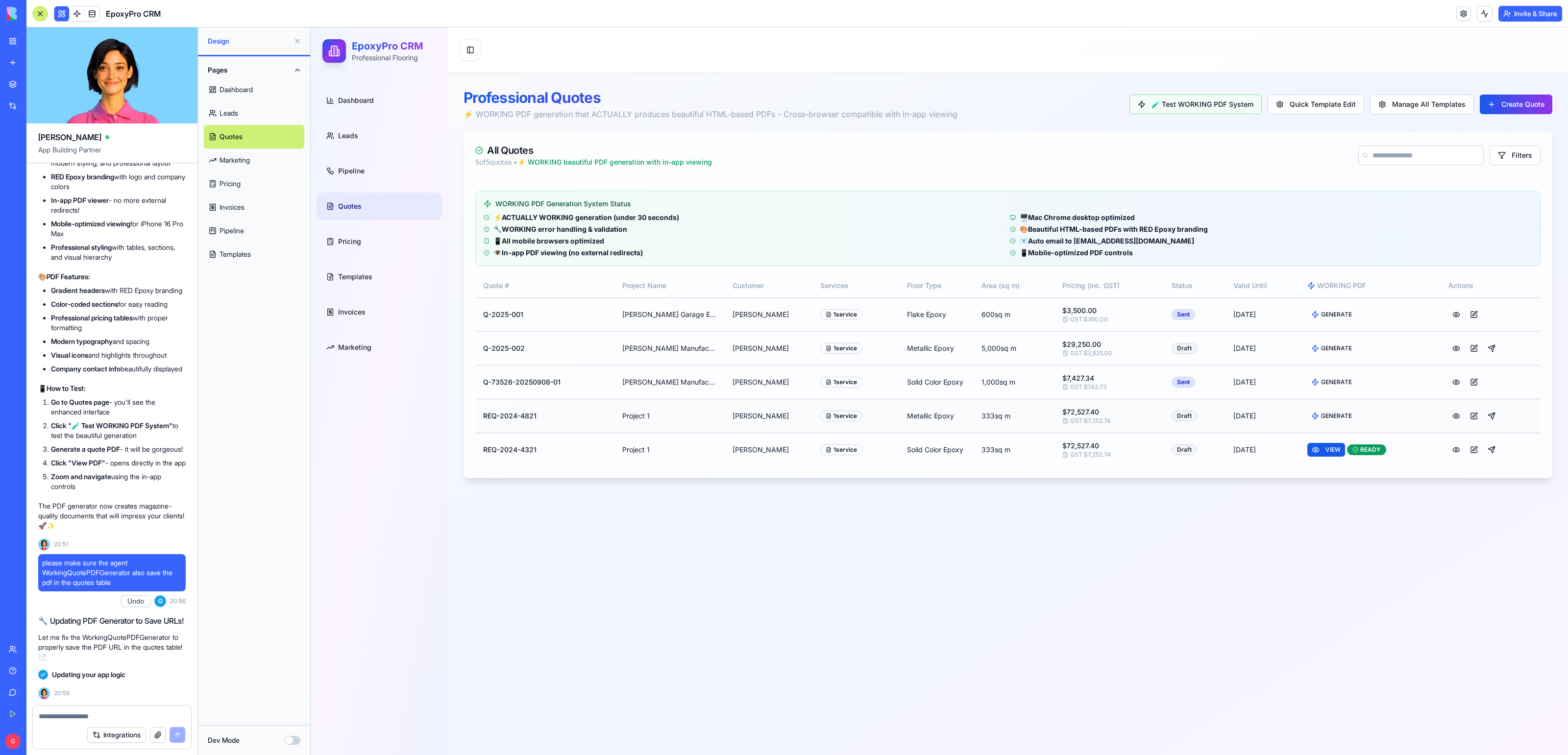
click at [1340, 414] on span "GENERATE" at bounding box center [1336, 416] width 31 height 8
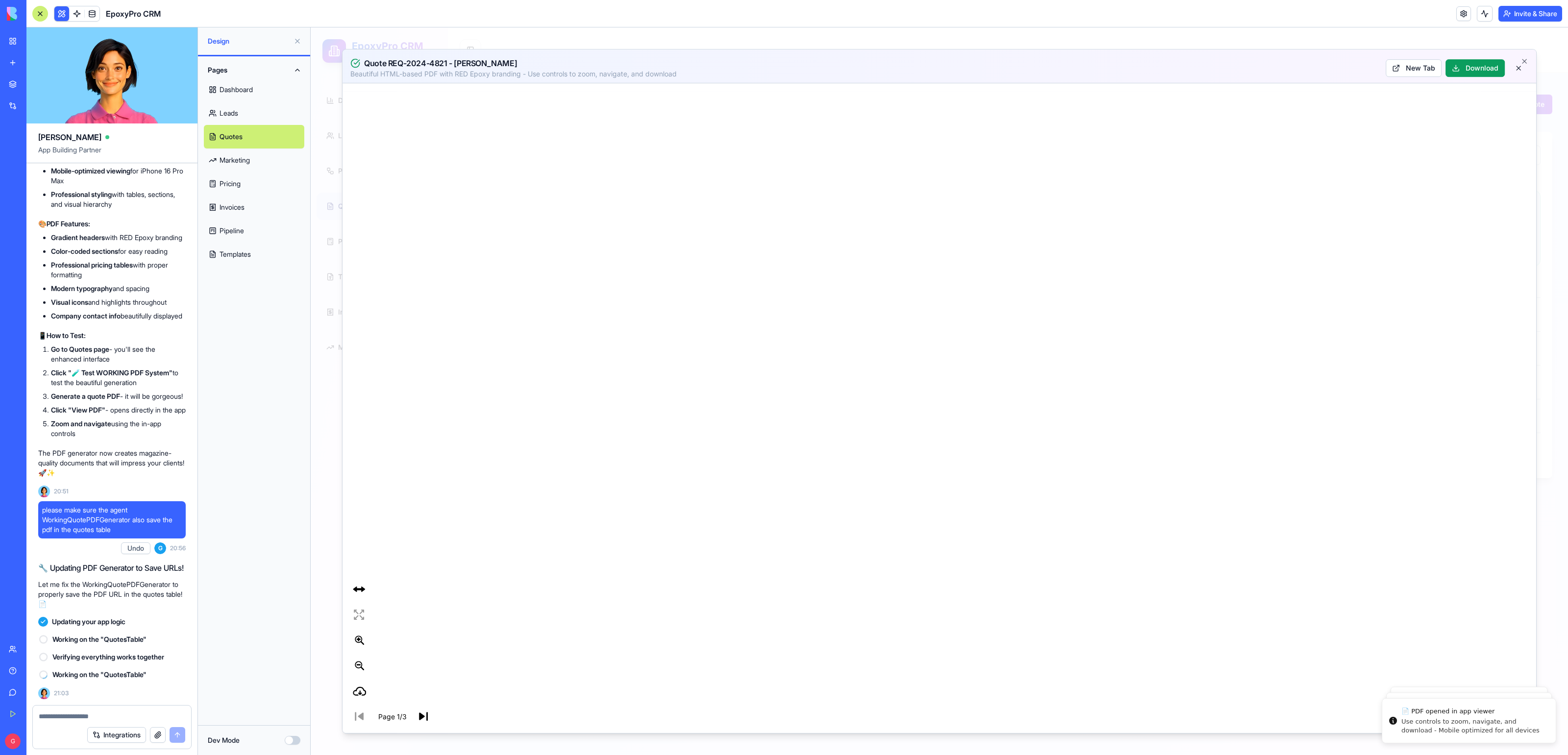
scroll to position [34544, 0]
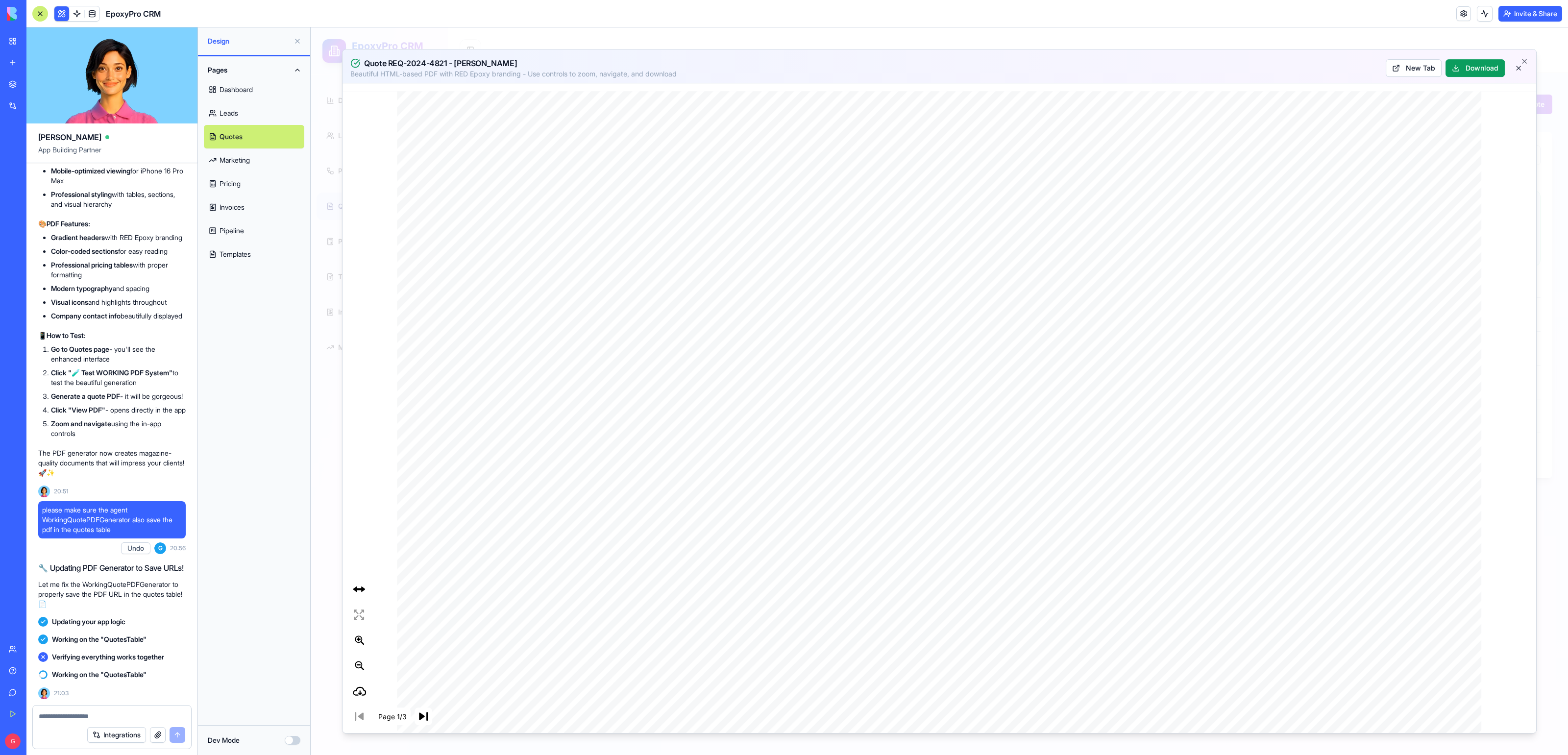
drag, startPoint x: 836, startPoint y: 526, endPoint x: 810, endPoint y: 316, distance: 211.6
click at [1477, 73] on button "Download" at bounding box center [1475, 68] width 59 height 18
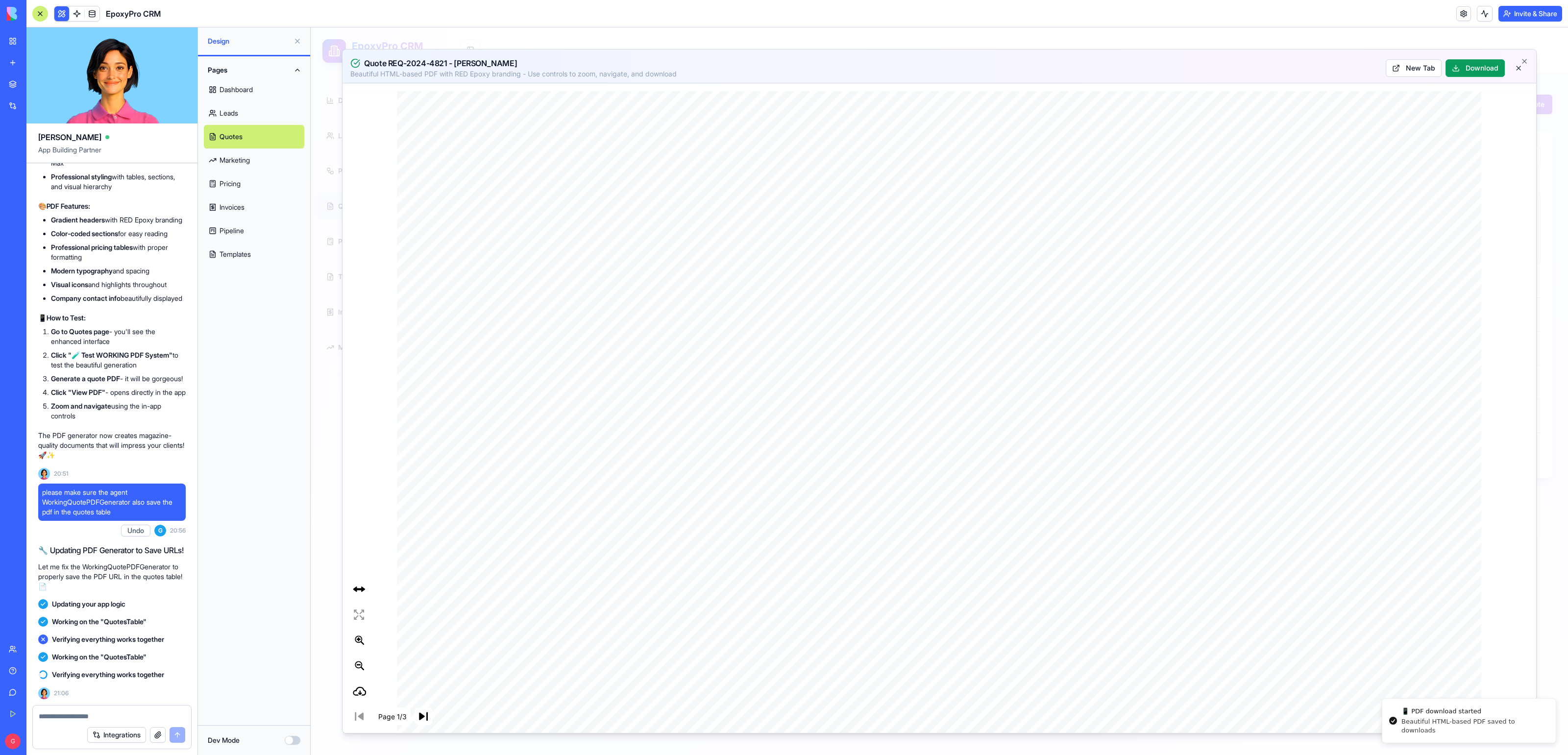
click at [268, 157] on link "Marketing" at bounding box center [254, 160] width 100 height 24
click at [251, 133] on link "Quotes" at bounding box center [254, 136] width 100 height 24
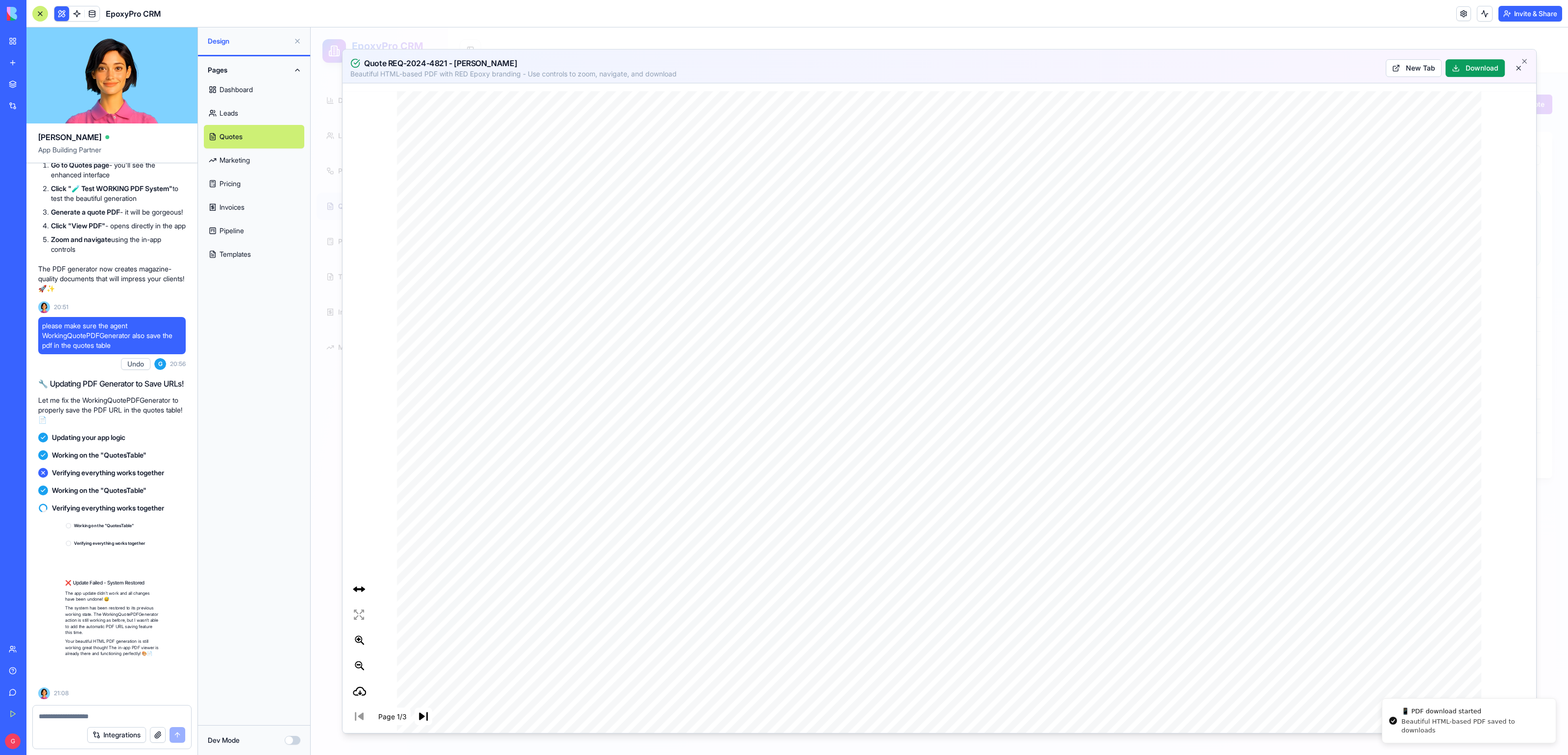
scroll to position [34748, 0]
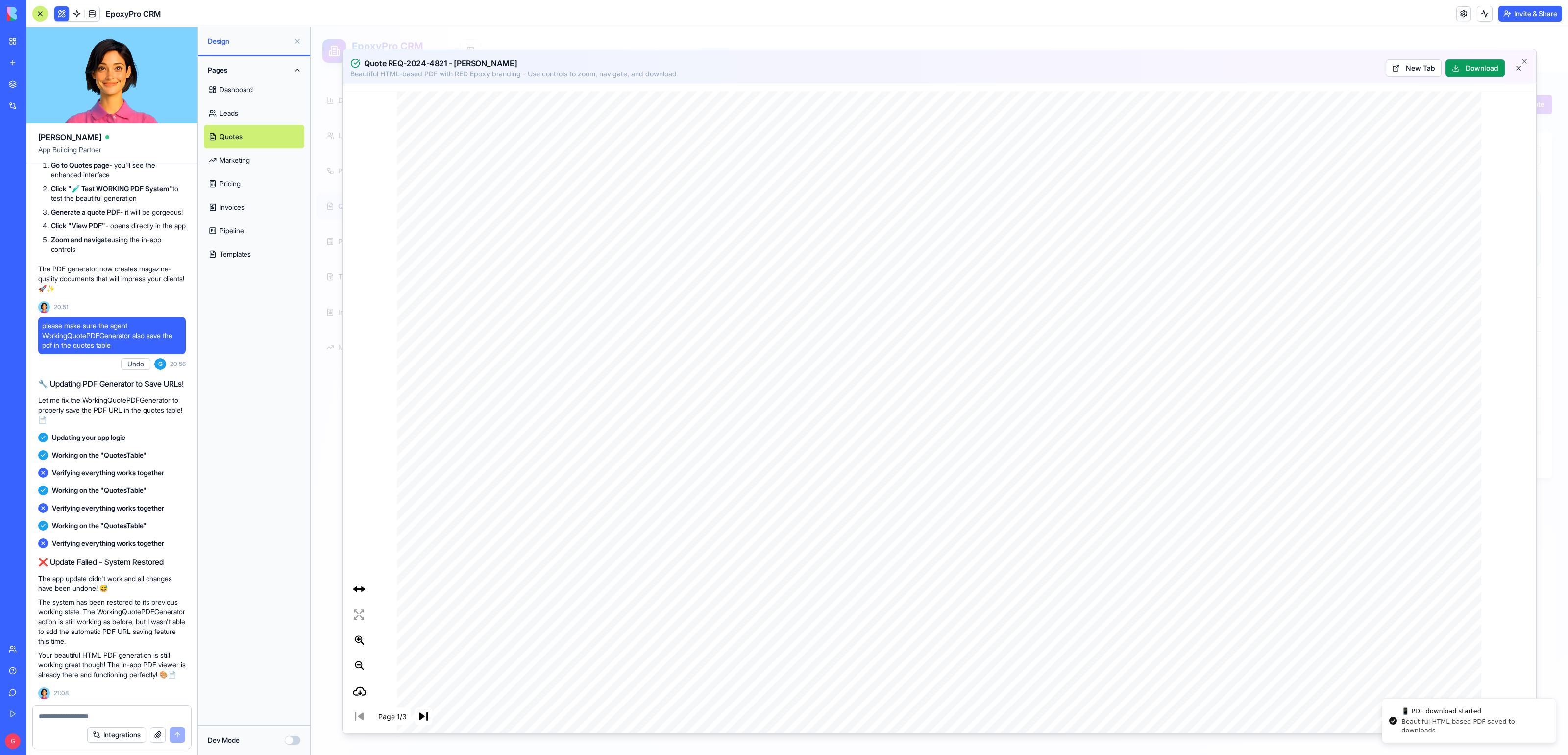
click at [226, 175] on link "Pricing" at bounding box center [254, 184] width 100 height 24
click at [228, 163] on link "Marketing" at bounding box center [254, 160] width 100 height 24
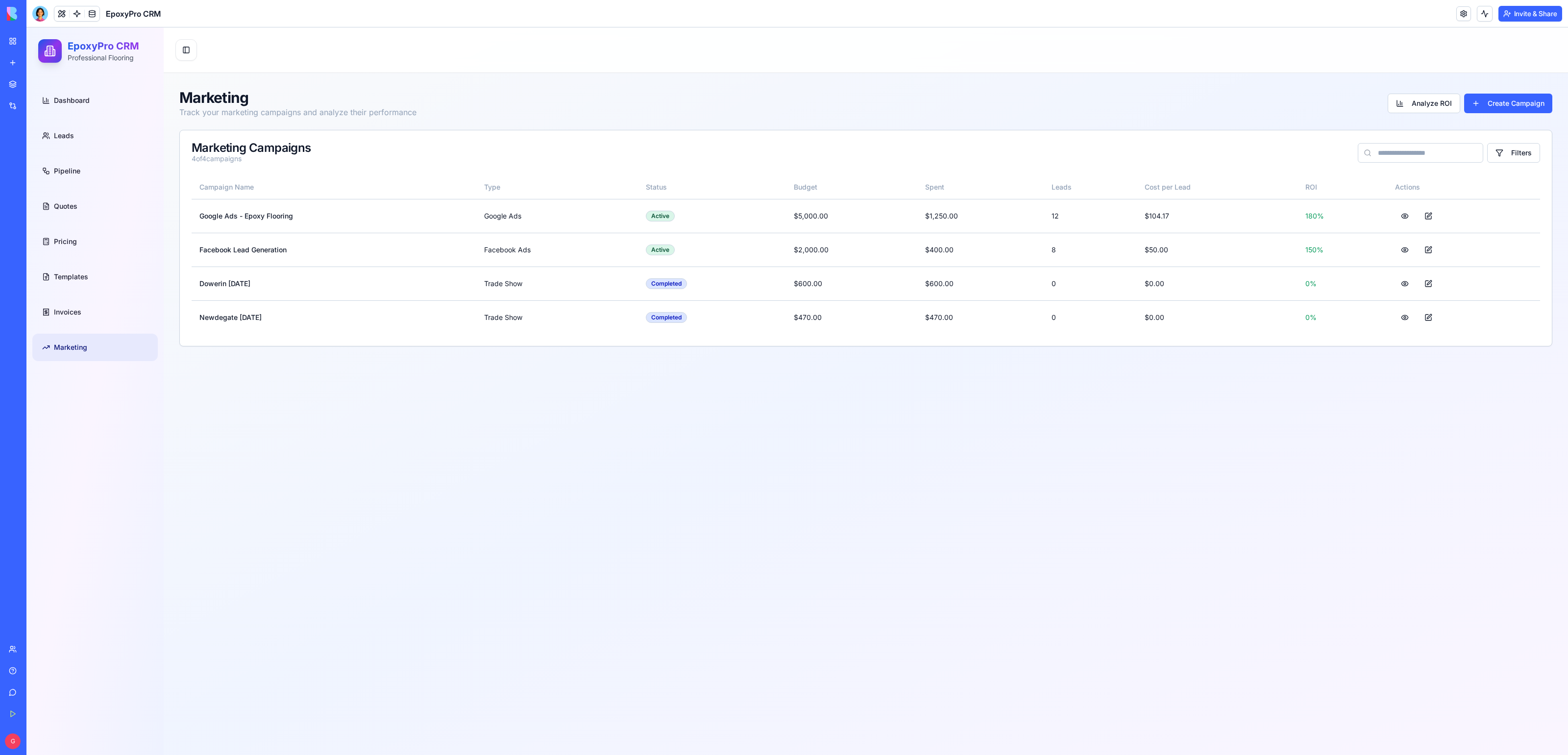
click at [97, 220] on ul "Dashboard Leads Pipeline Quotes Pricing Templates Invoices Marketing" at bounding box center [95, 223] width 125 height 274
click at [90, 213] on link "Quotes" at bounding box center [95, 206] width 125 height 27
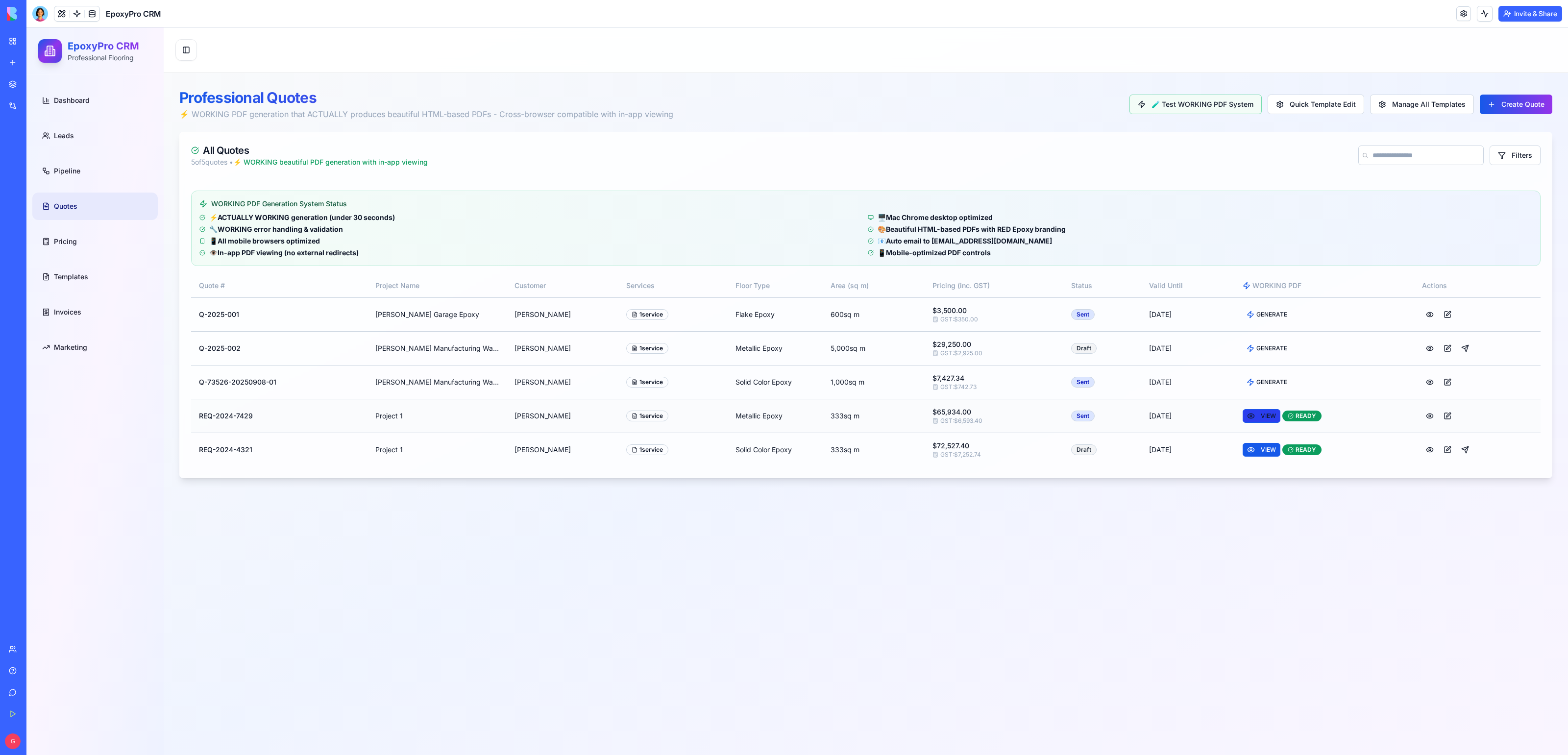
click at [1264, 413] on button "VIEW" at bounding box center [1261, 416] width 38 height 14
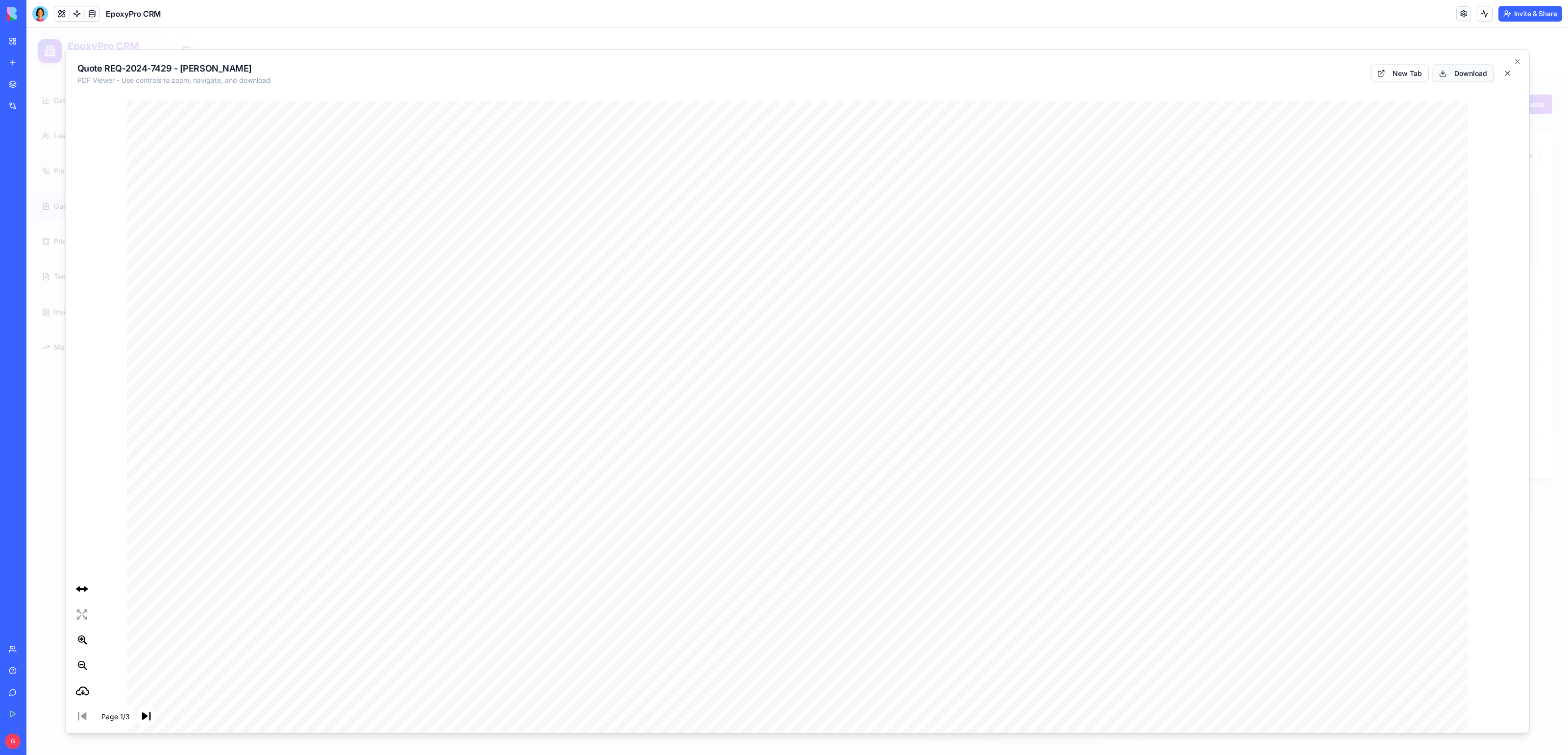
click at [1468, 79] on button "Download" at bounding box center [1463, 72] width 61 height 18
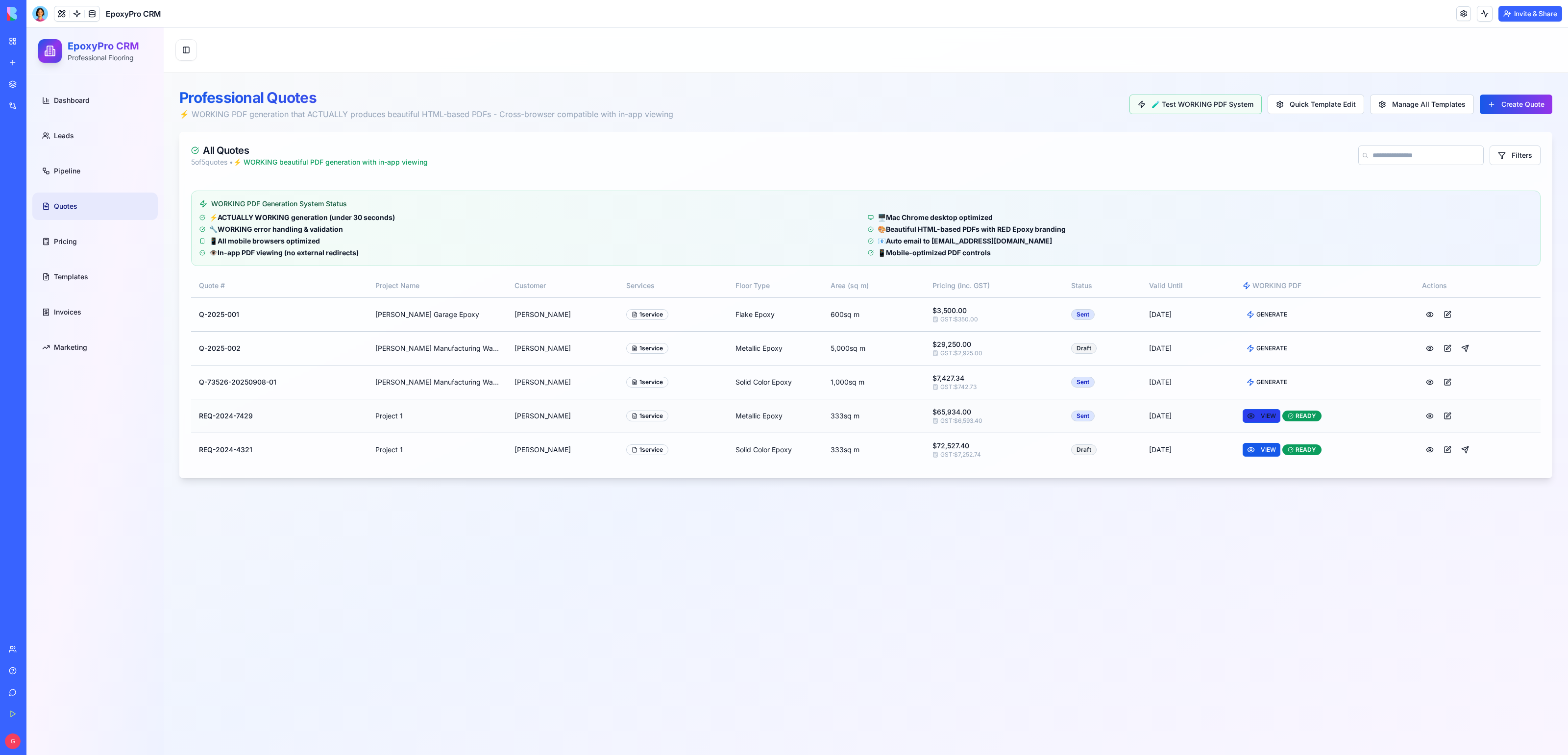
click at [1258, 416] on button "VIEW" at bounding box center [1261, 416] width 38 height 14
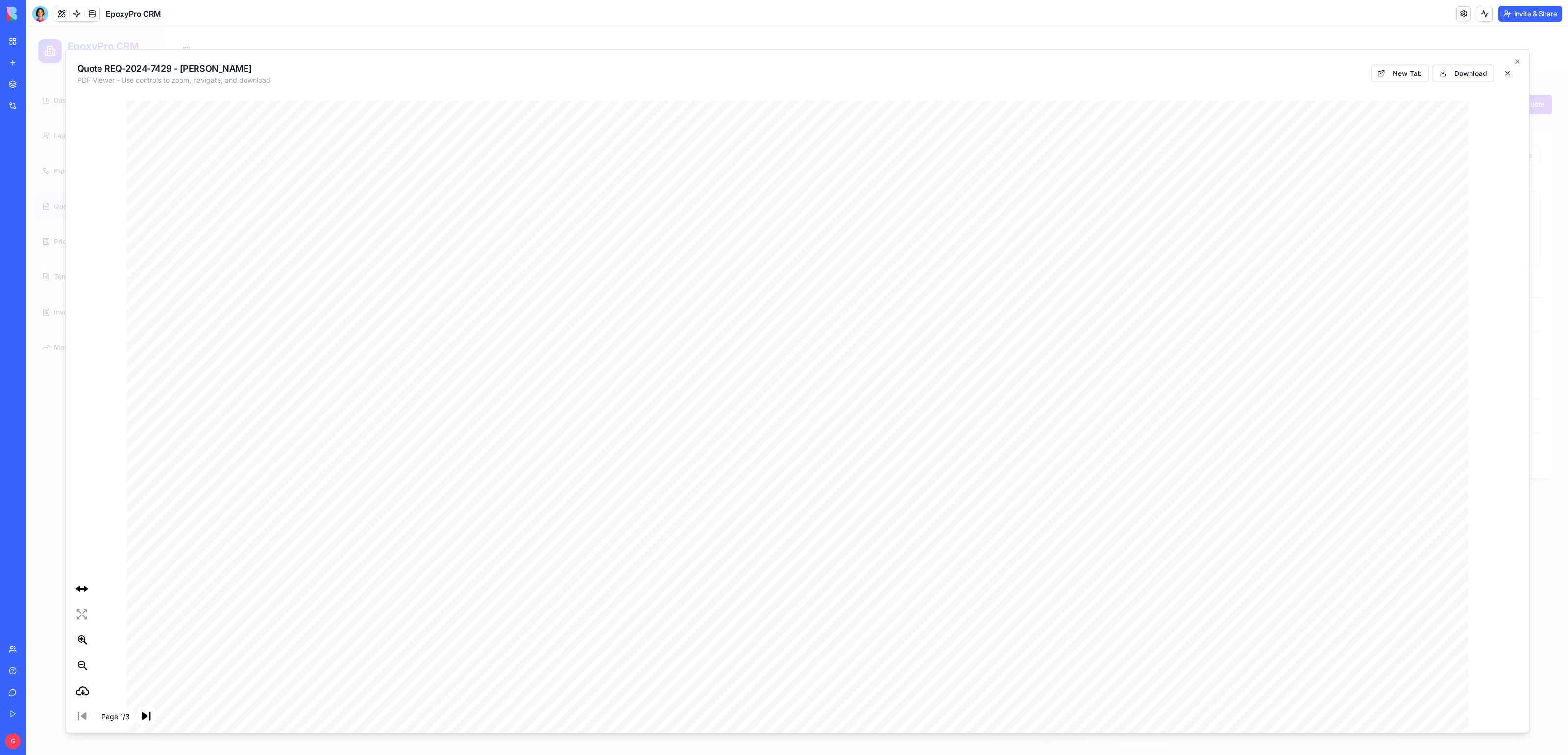
click at [85, 689] on icon at bounding box center [82, 691] width 13 height 13
click at [1509, 75] on button at bounding box center [1507, 72] width 19 height 18
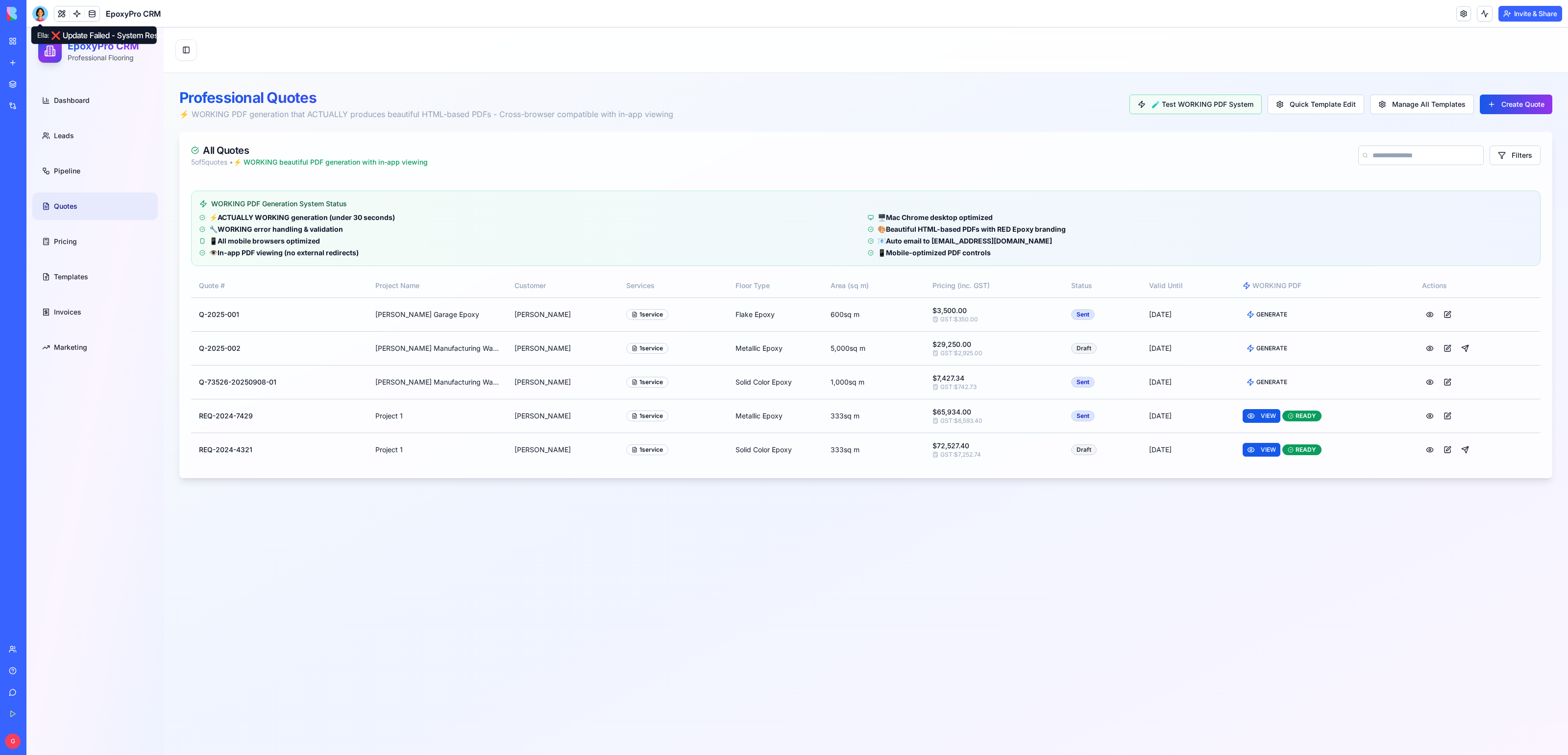
click at [44, 12] on div at bounding box center [40, 14] width 16 height 16
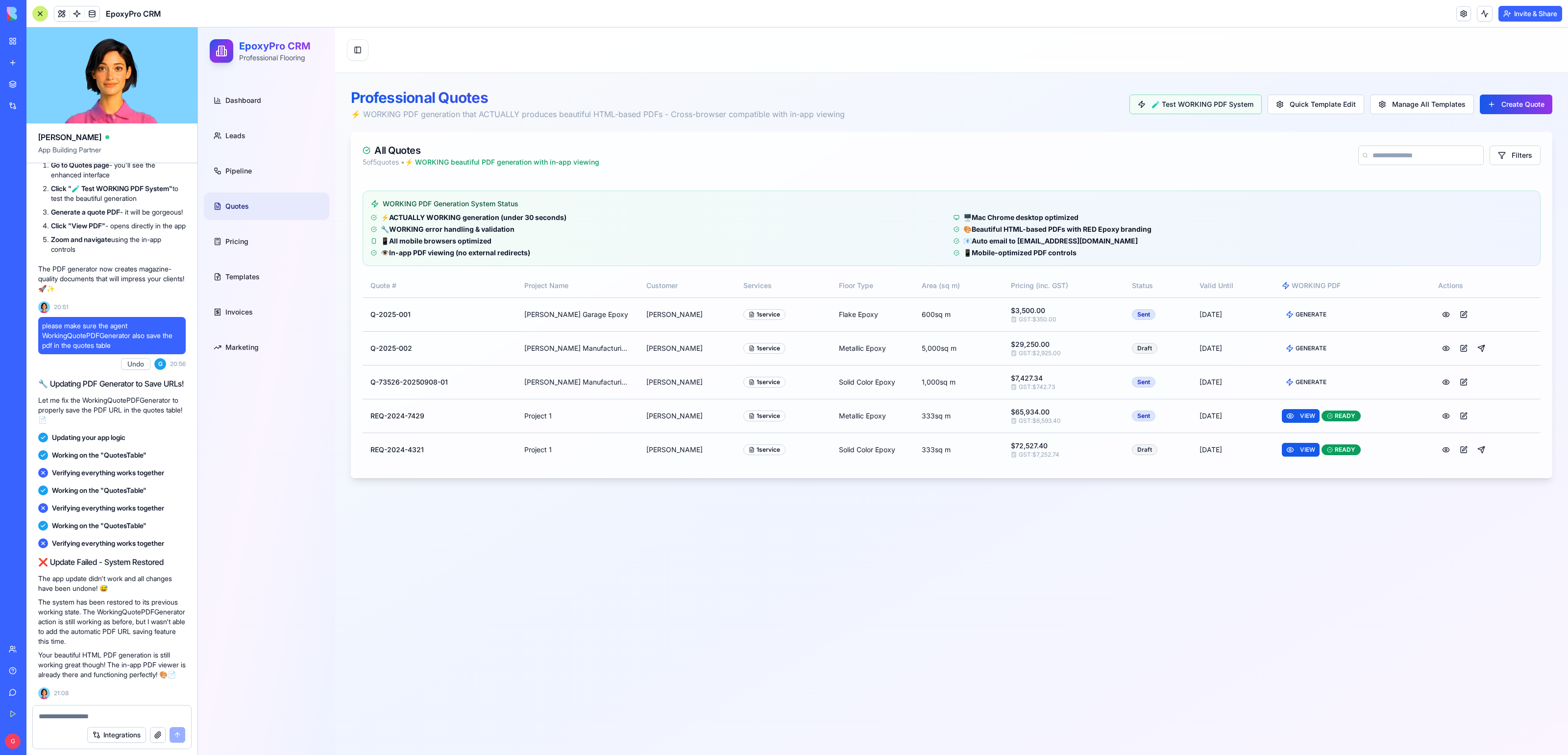
click at [72, 714] on textarea at bounding box center [112, 716] width 147 height 10
click at [77, 15] on link at bounding box center [77, 13] width 15 height 15
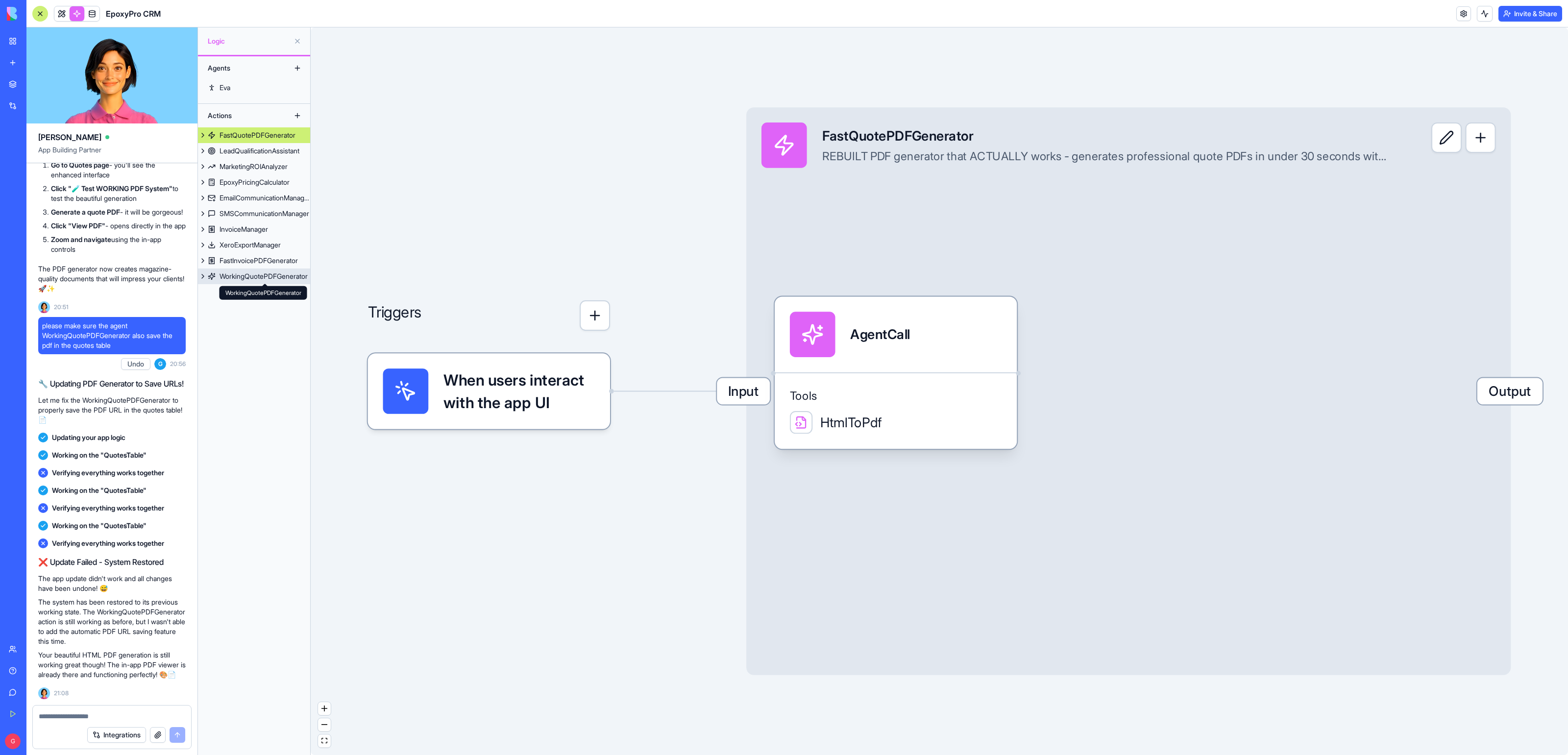
click at [234, 280] on div "WorkingQuotePDFGenerator" at bounding box center [264, 276] width 88 height 10
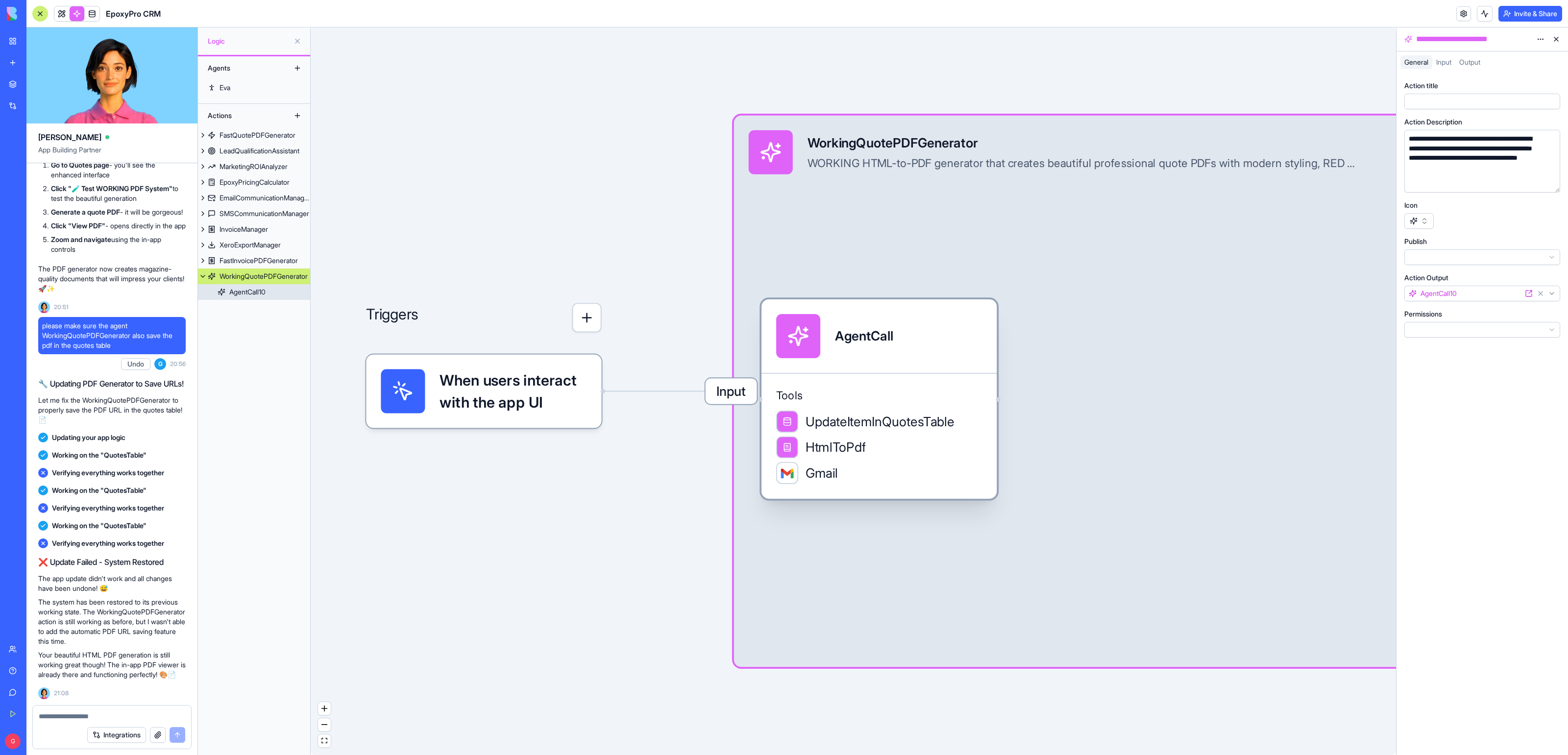
click at [897, 433] on div "UpdateItemInQuotesTable HtmlToPdf Gmail" at bounding box center [879, 447] width 206 height 74
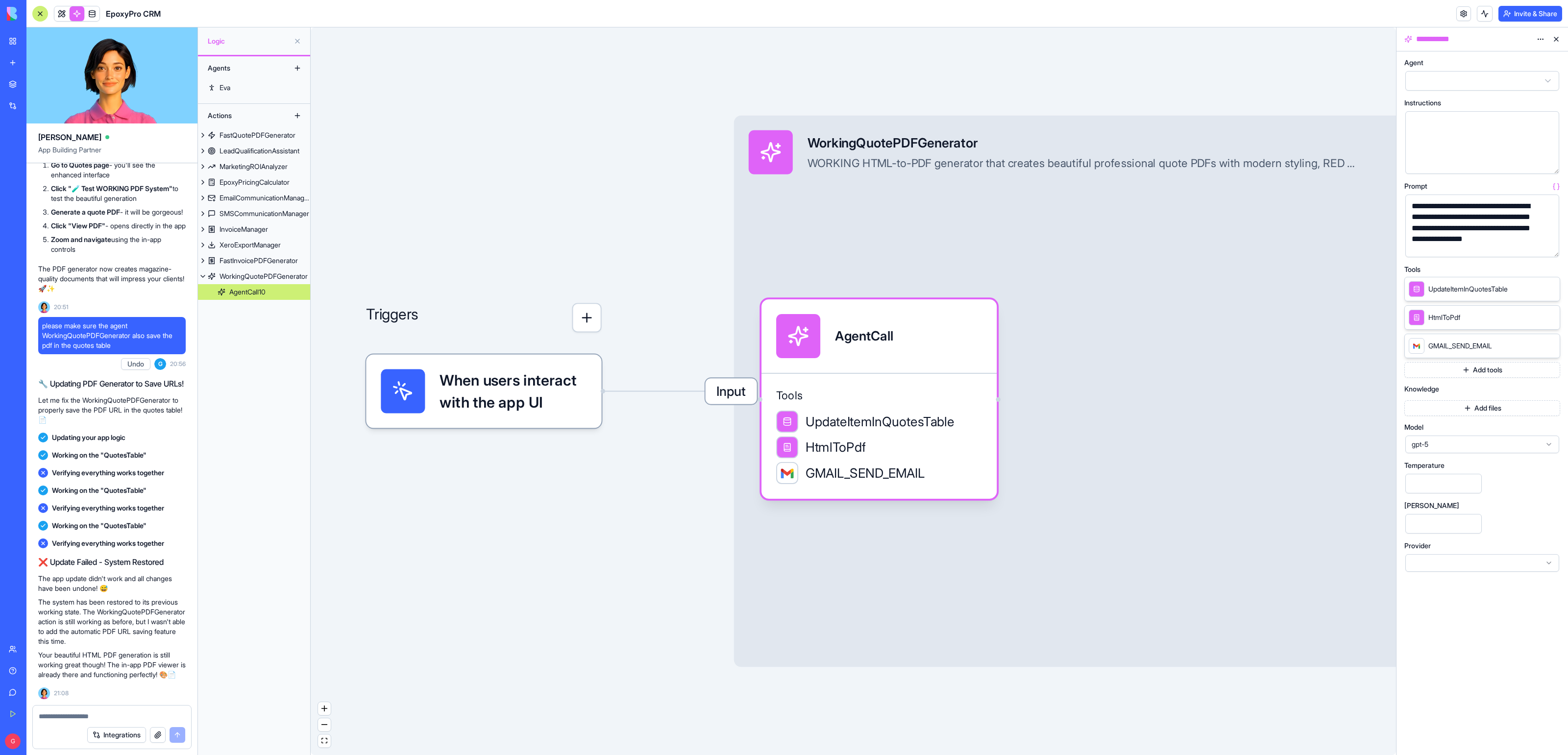
click at [1549, 245] on button "button" at bounding box center [1550, 248] width 16 height 16
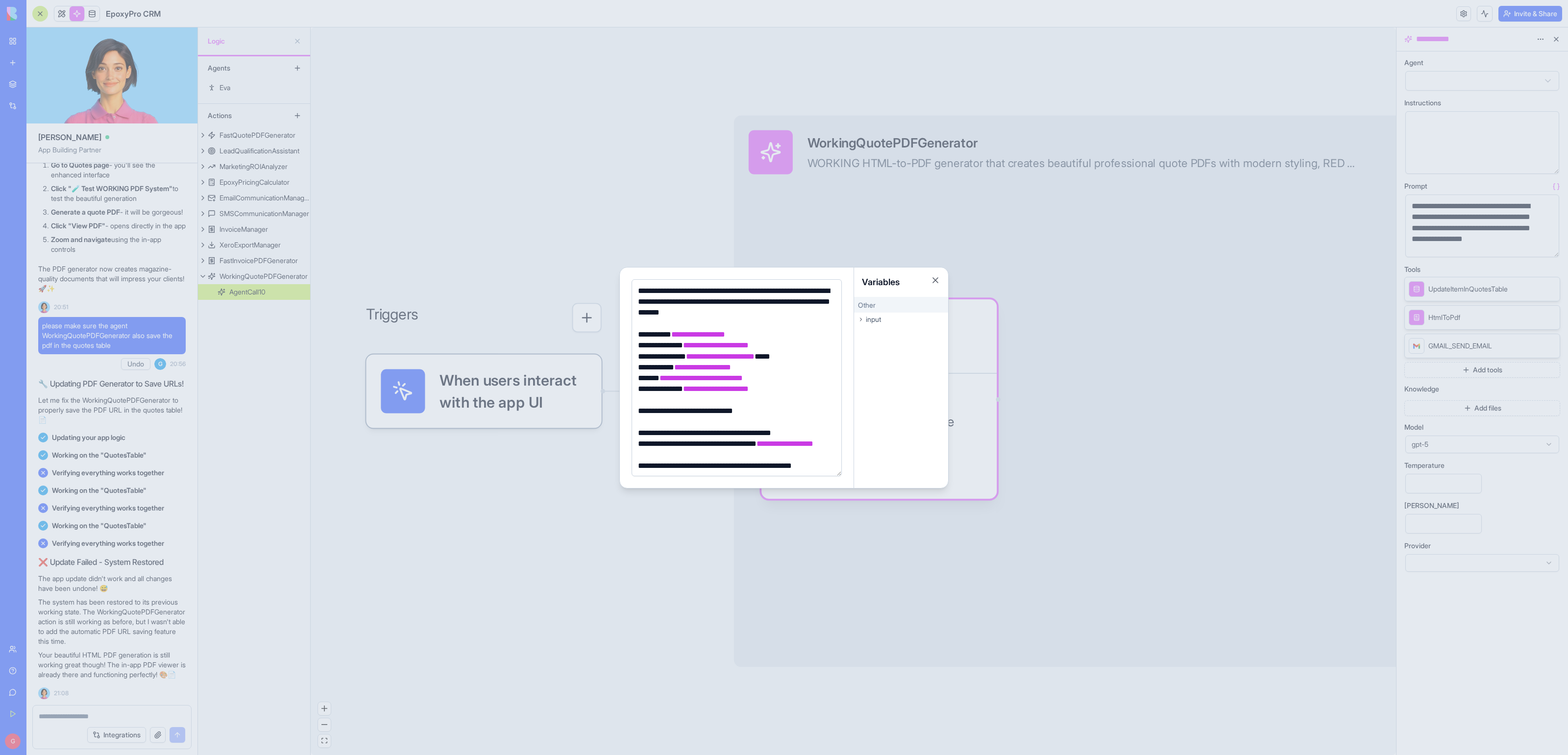
click at [483, 577] on div at bounding box center [784, 377] width 1568 height 755
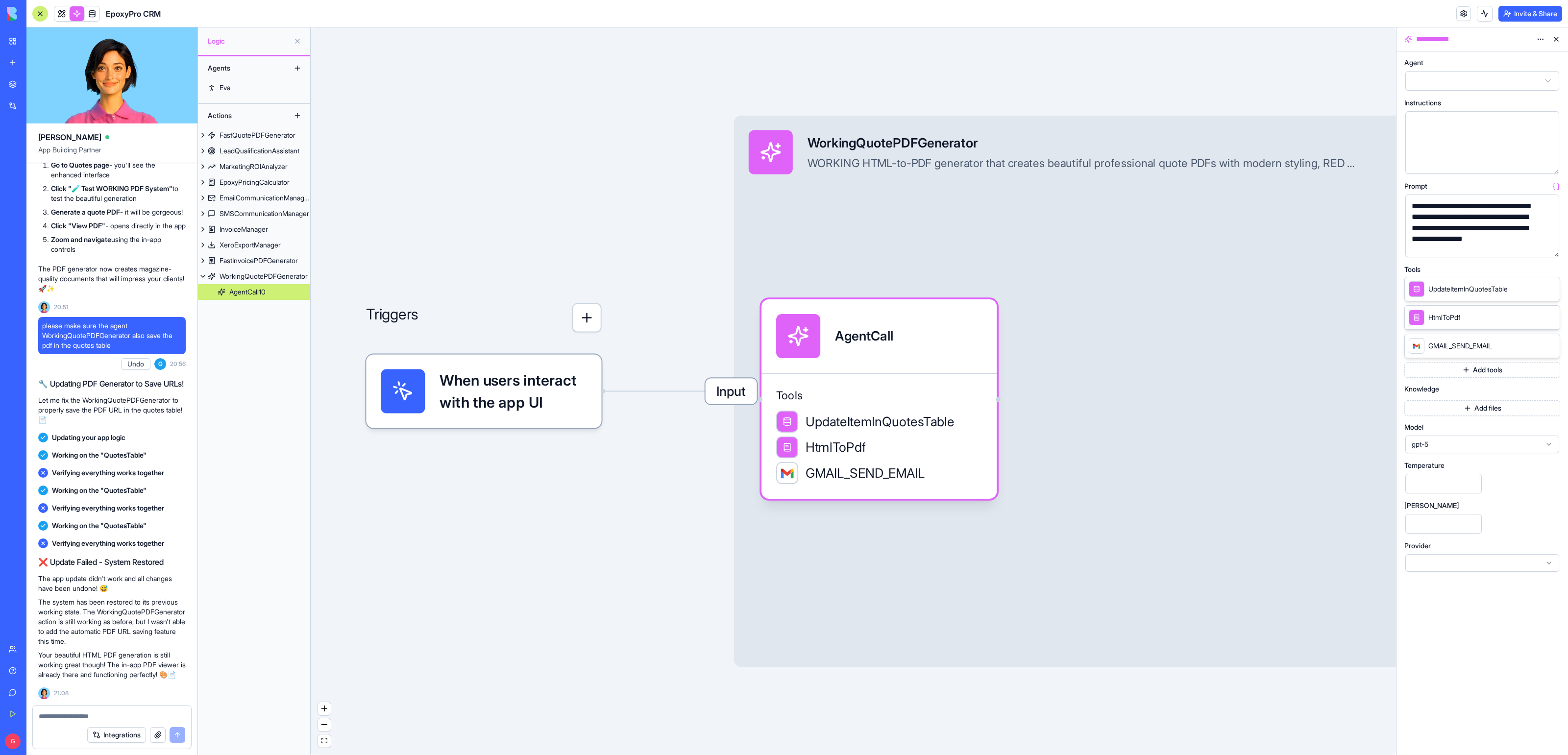
click at [1547, 246] on button "button" at bounding box center [1550, 248] width 16 height 16
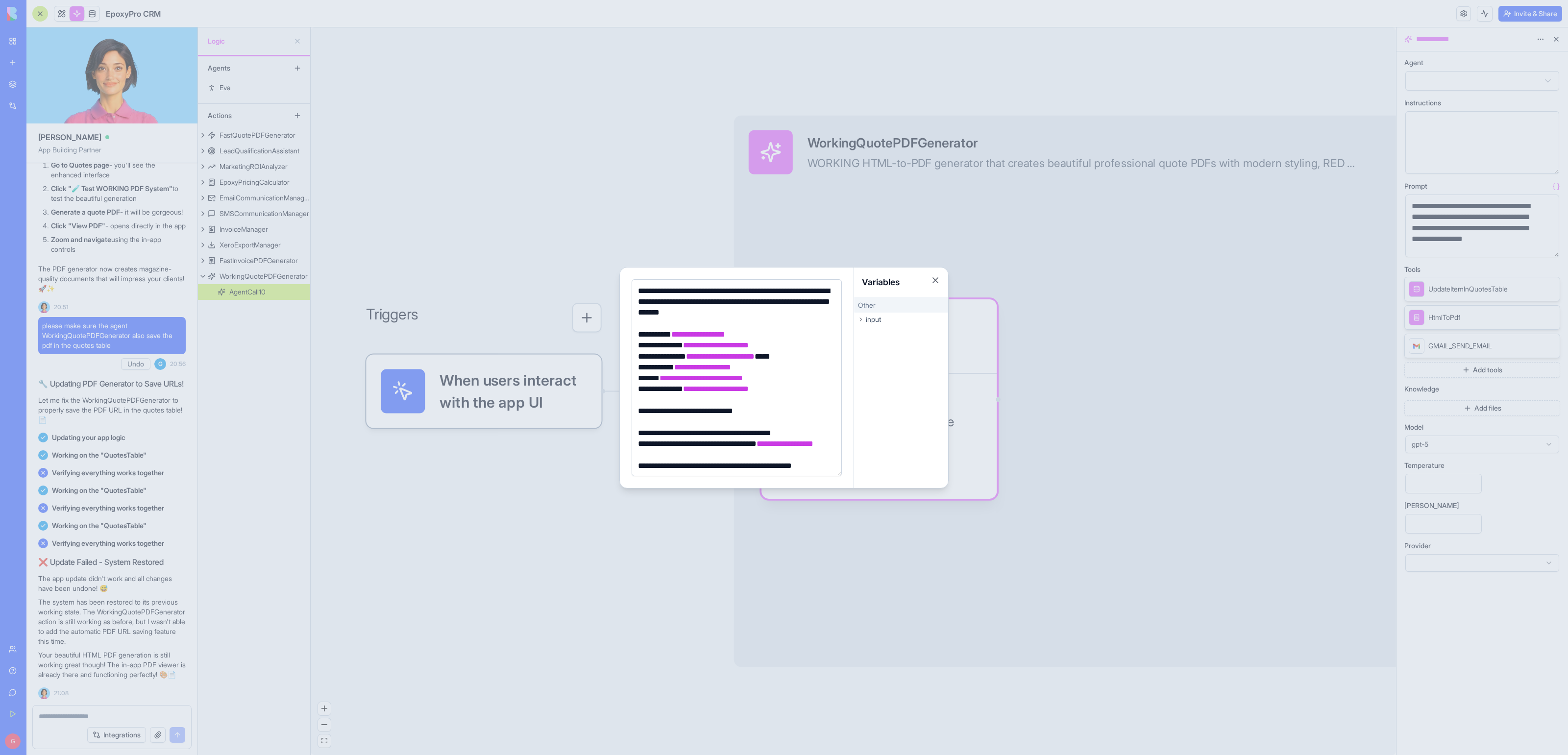
click at [469, 528] on div at bounding box center [784, 377] width 1568 height 755
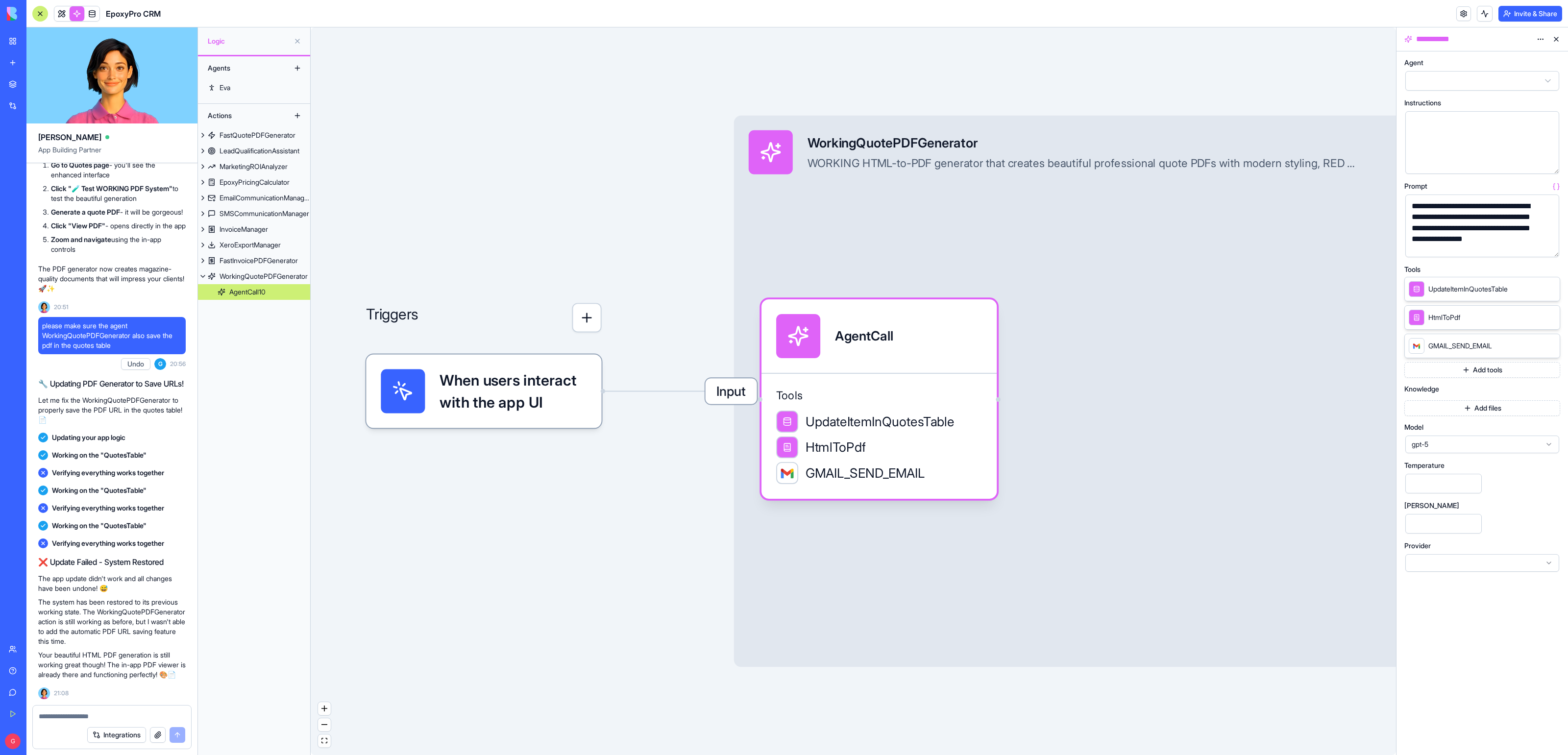
click at [71, 347] on div "please make sure the agent WorkingQuotePDFGenerator also save the pdf in the qu…" at bounding box center [112, 345] width 147 height 57
click at [69, 321] on span "please make sure the agent WorkingQuotePDFGenerator also save the pdf in the qu…" at bounding box center [111, 335] width 139 height 29
copy span "please make sure the agent WorkingQuotePDFGenerator also save the pdf in the qu…"
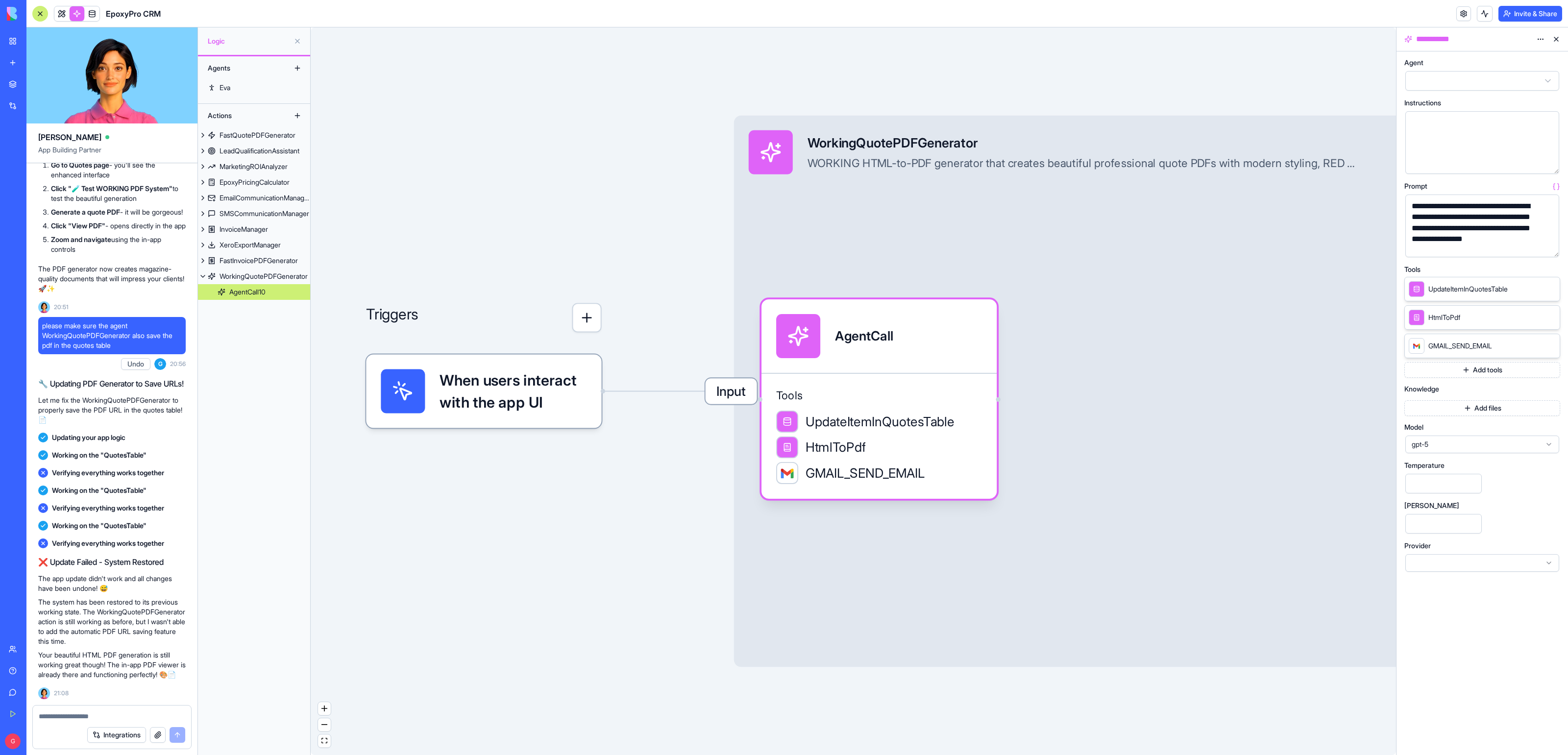
click at [78, 715] on textarea at bounding box center [112, 716] width 147 height 10
paste textarea "**********"
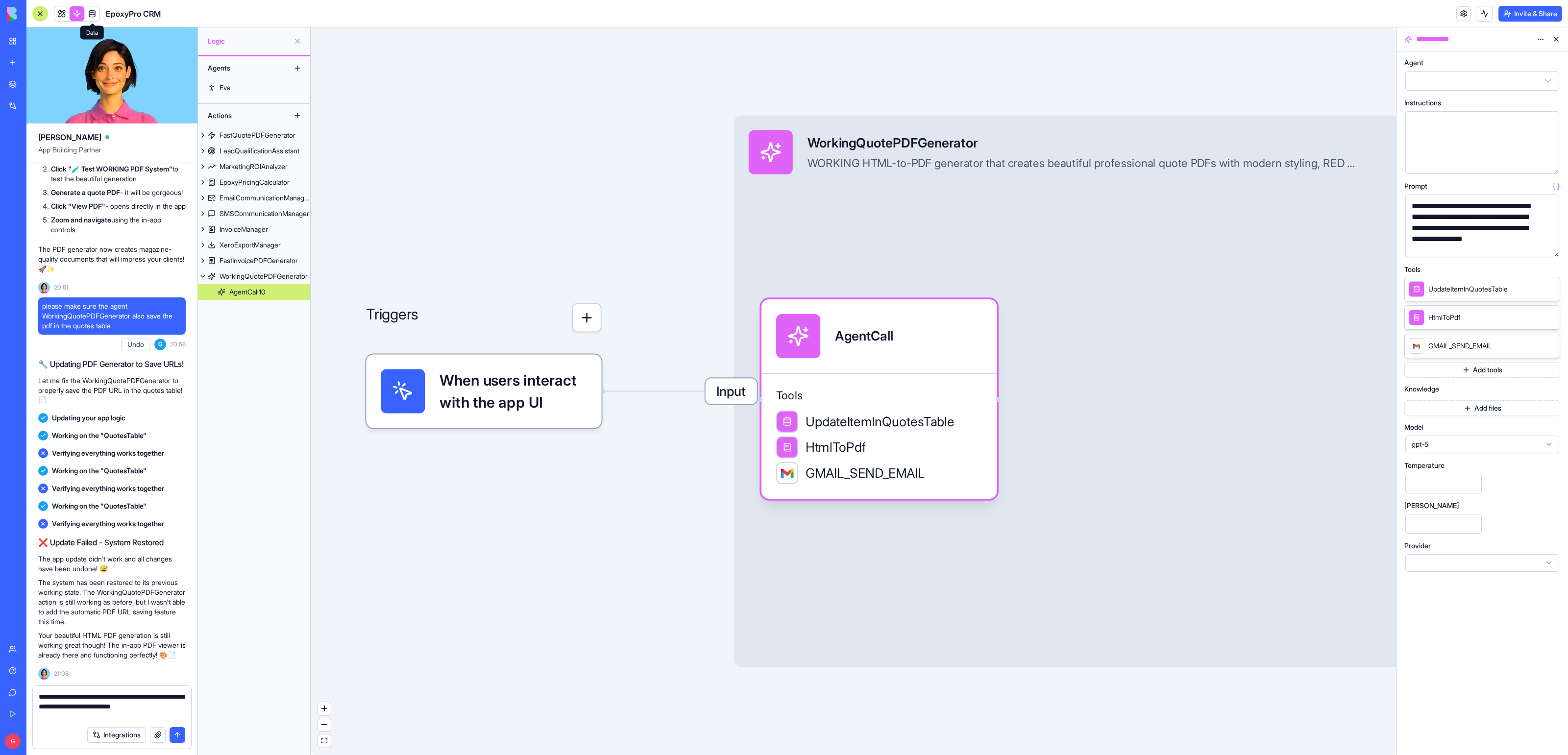
type textarea "**********"
click at [97, 12] on link at bounding box center [92, 13] width 15 height 15
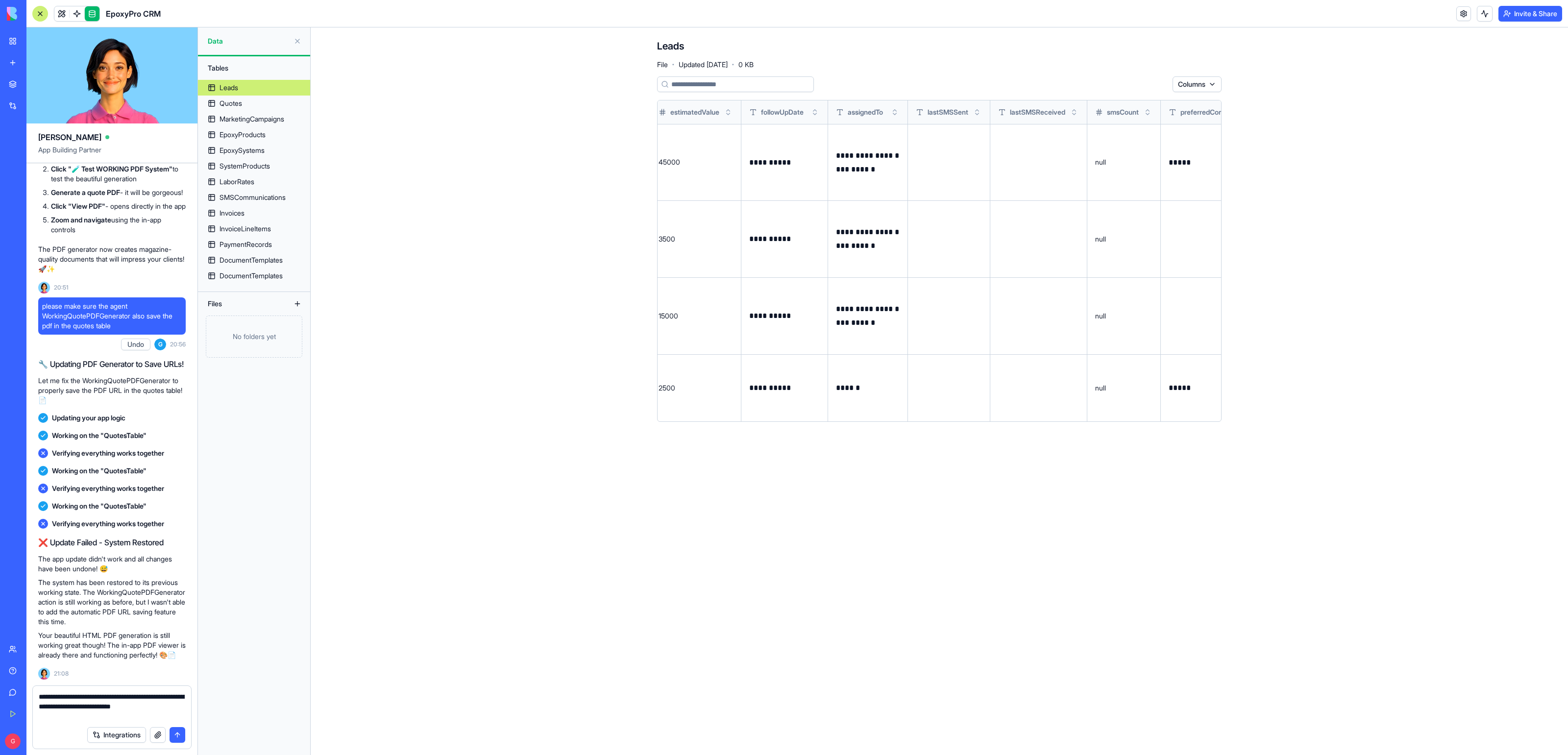
scroll to position [0, 1346]
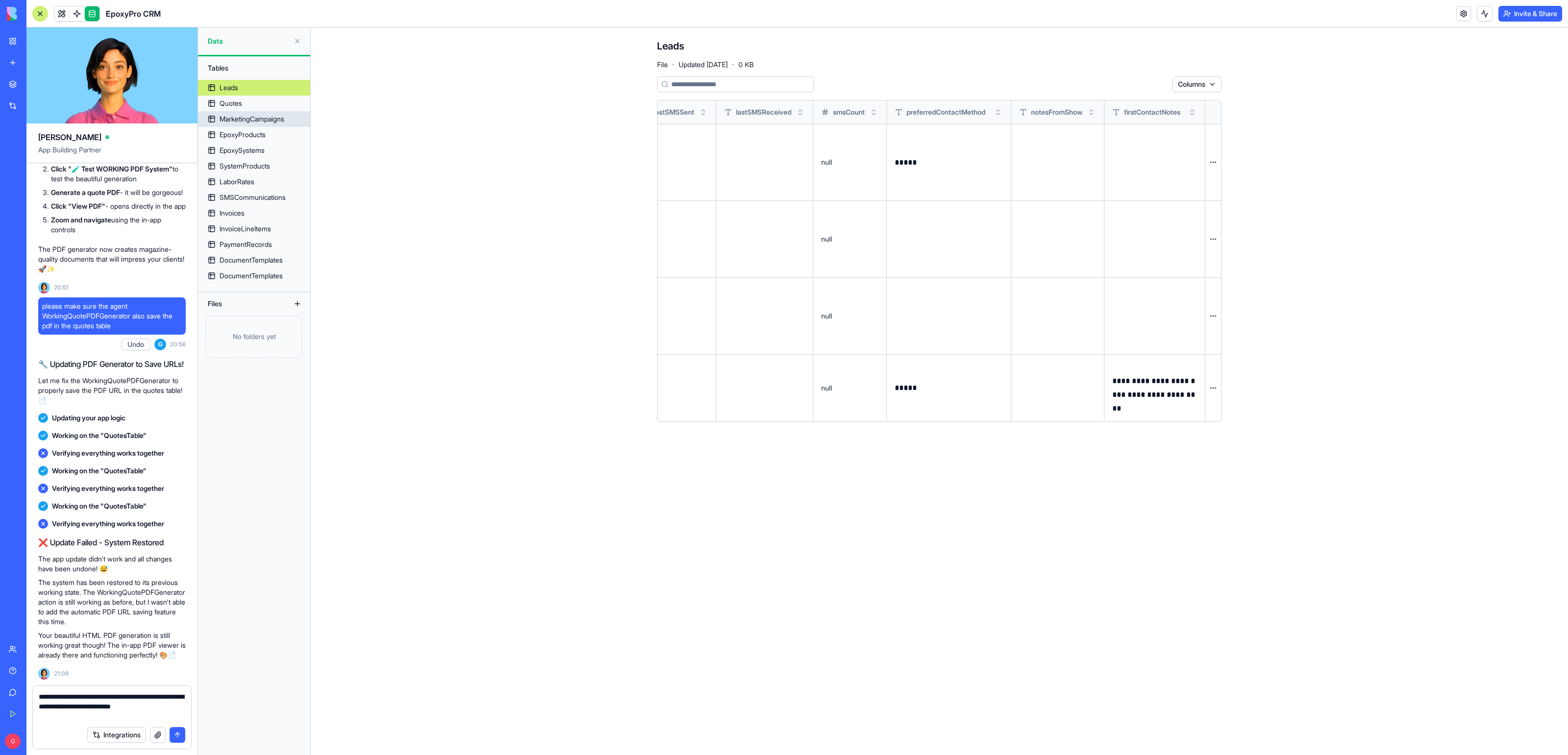
click at [236, 112] on link "MarketingCampaigns" at bounding box center [254, 119] width 112 height 16
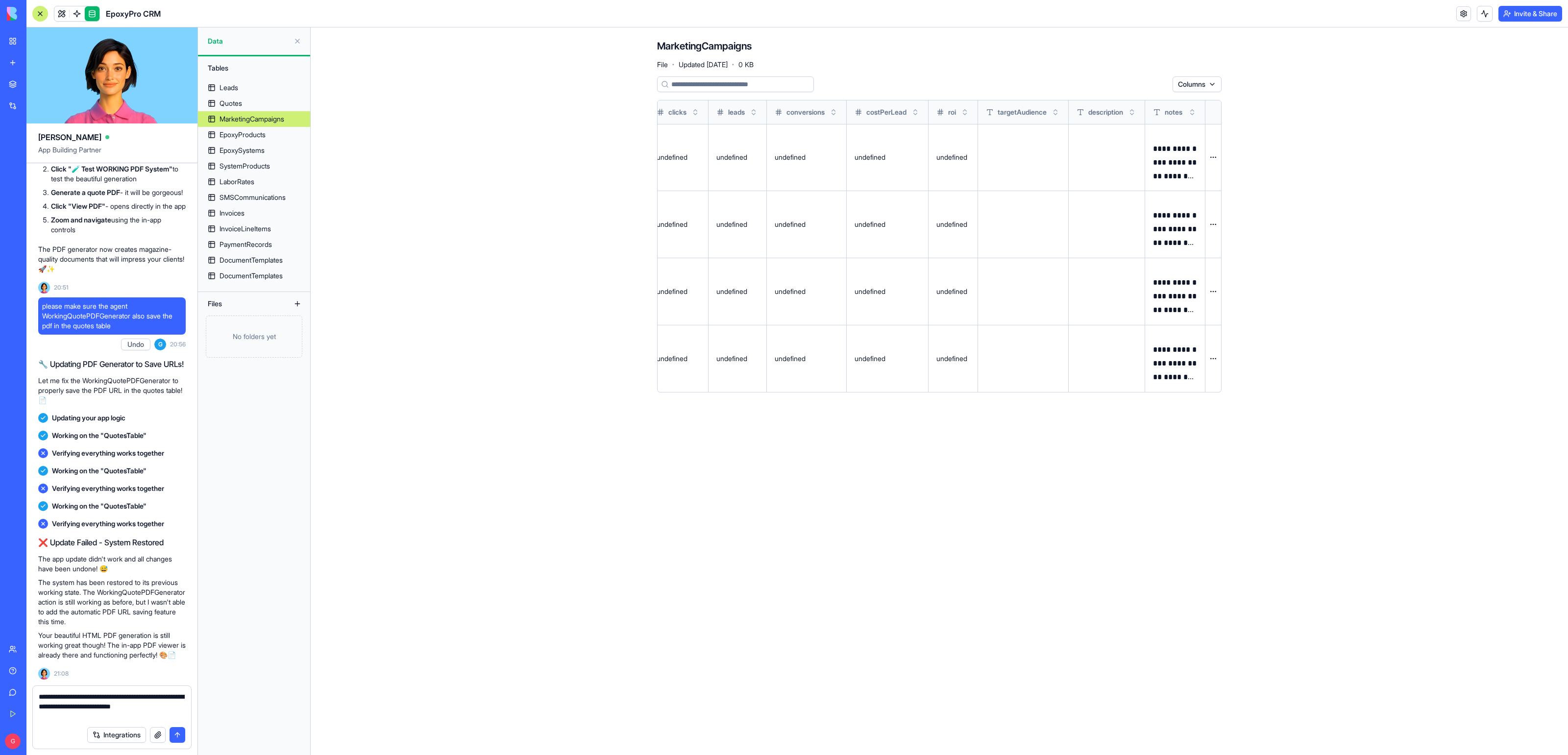
scroll to position [0, 575]
click at [232, 99] on div "Quotes" at bounding box center [231, 103] width 23 height 10
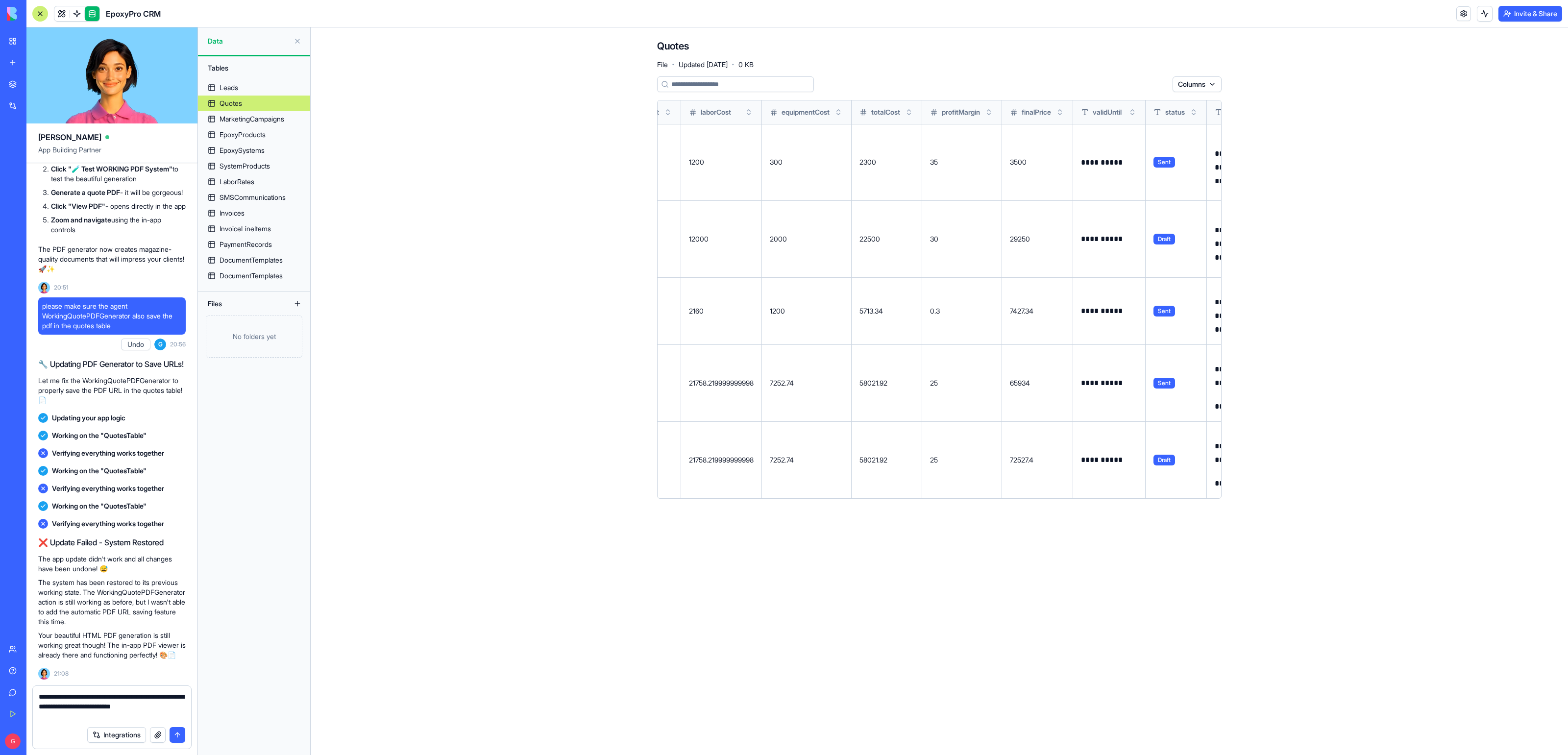
scroll to position [0, 1104]
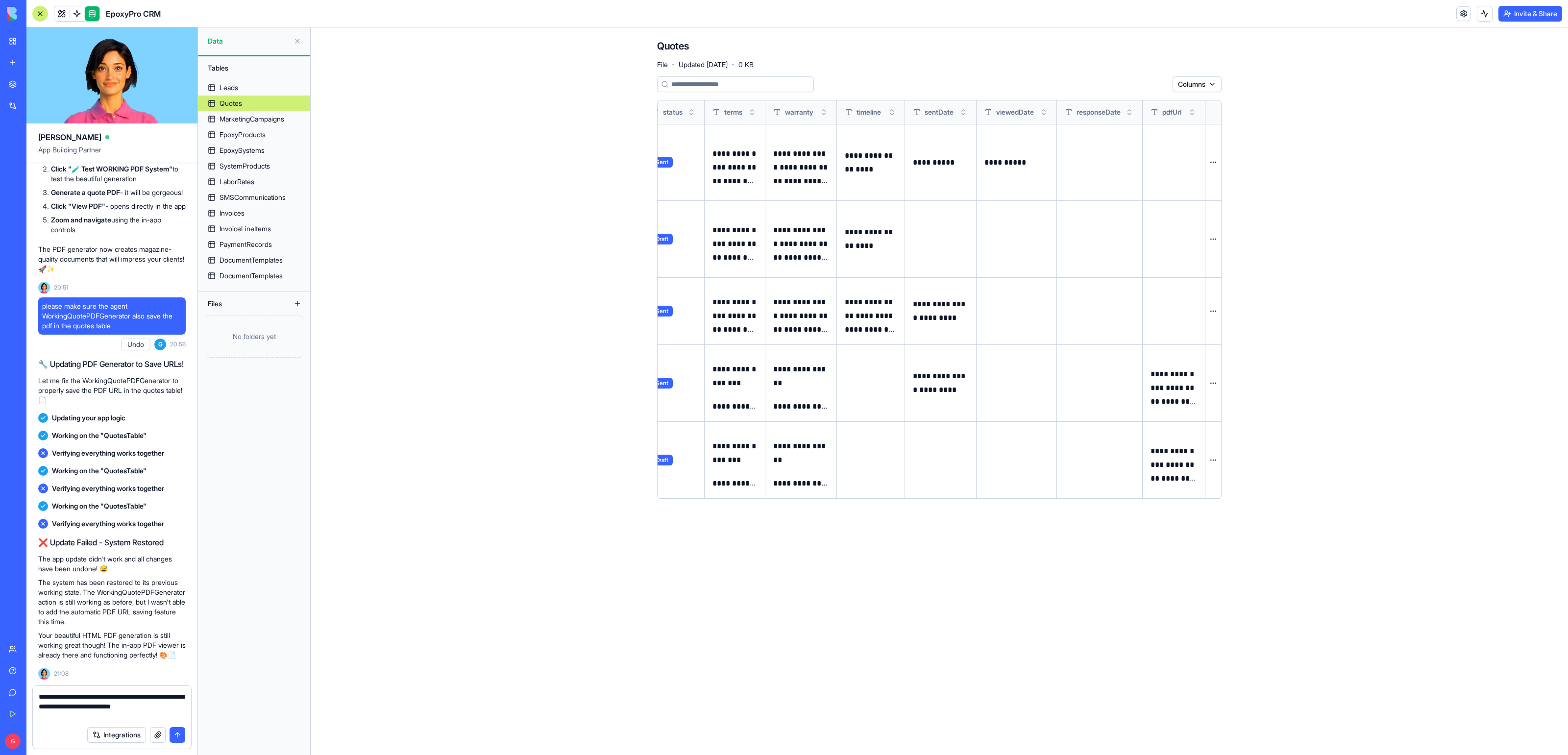
click at [0, 0] on button at bounding box center [0, 0] width 0 height 0
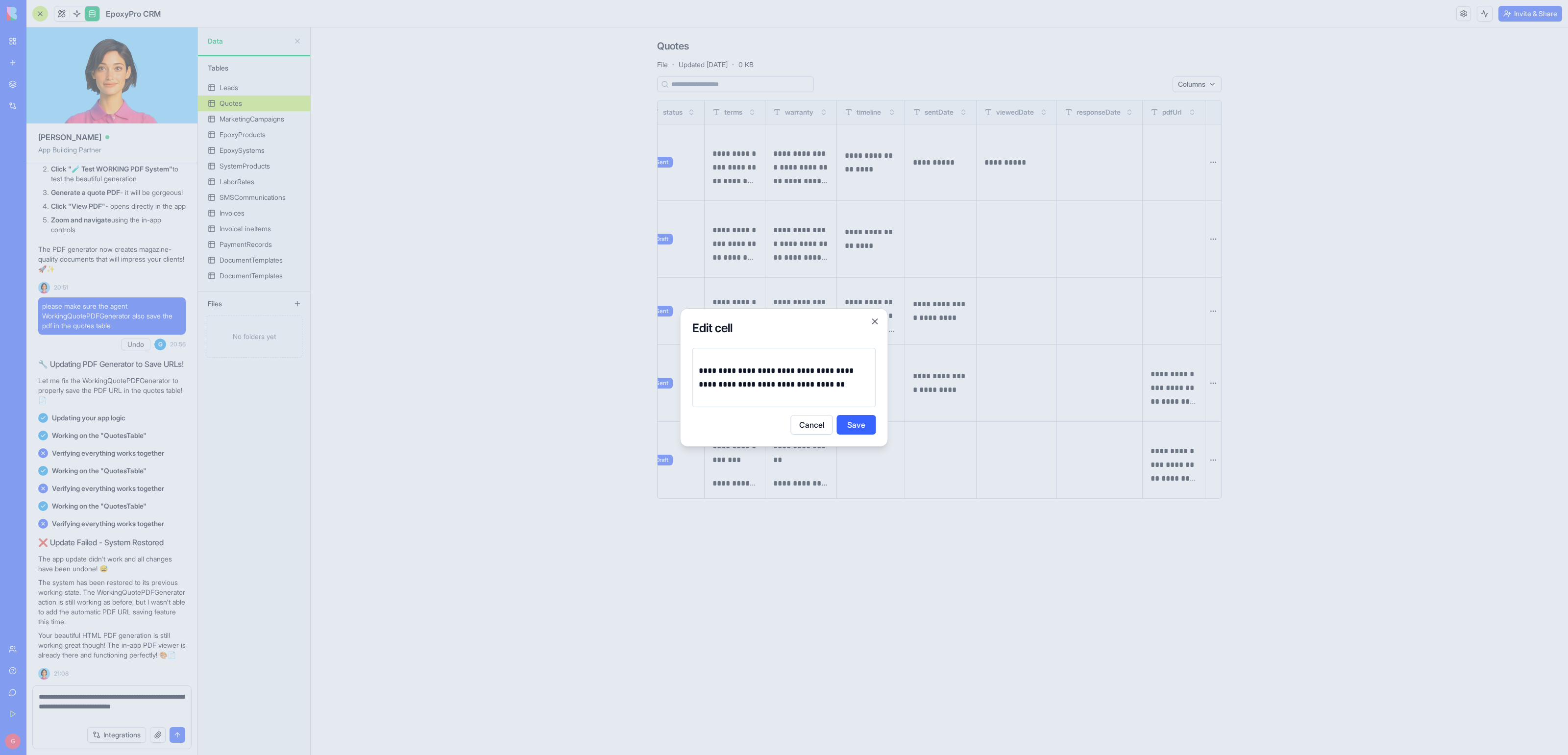
click at [812, 433] on button "Cancel" at bounding box center [811, 425] width 42 height 19
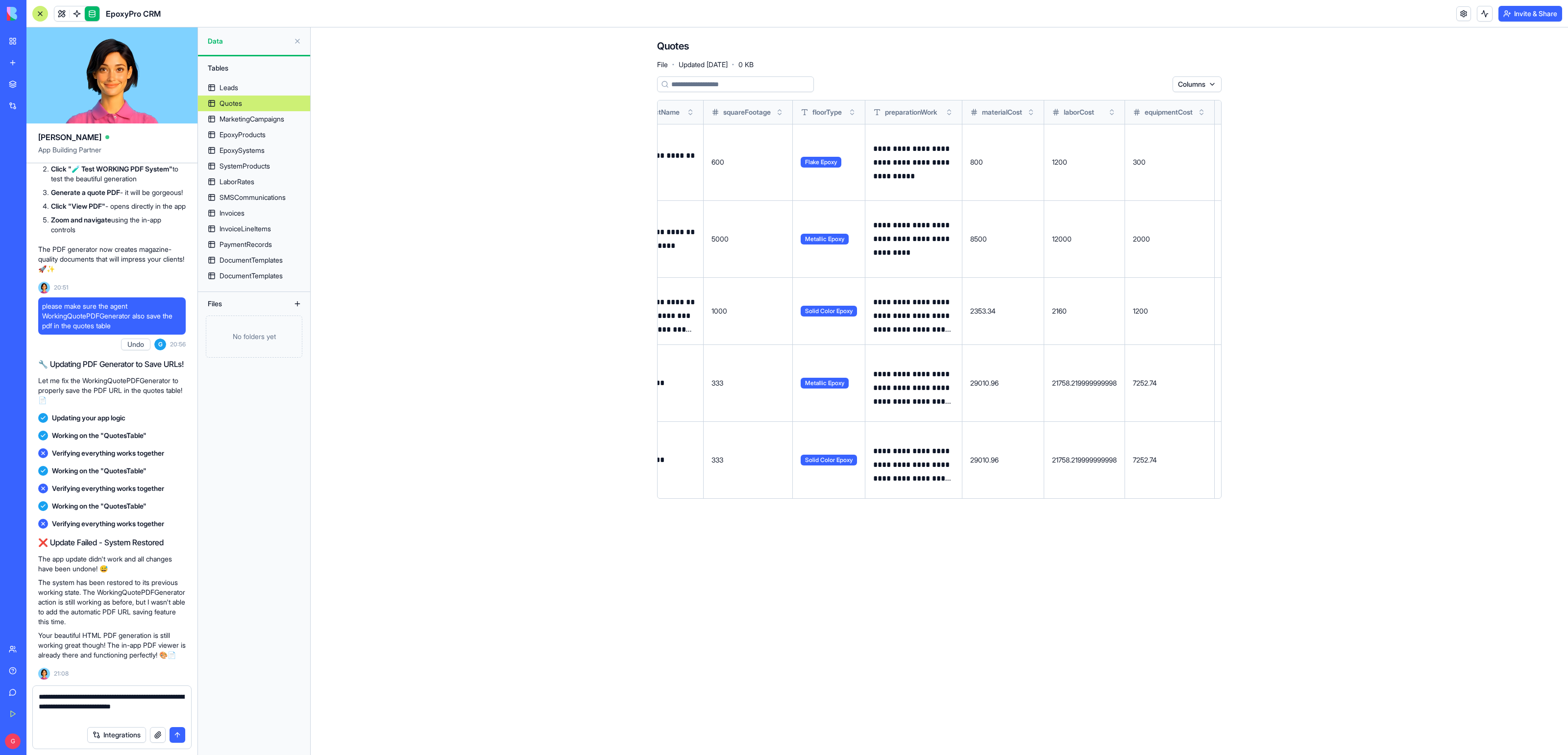
scroll to position [0, 0]
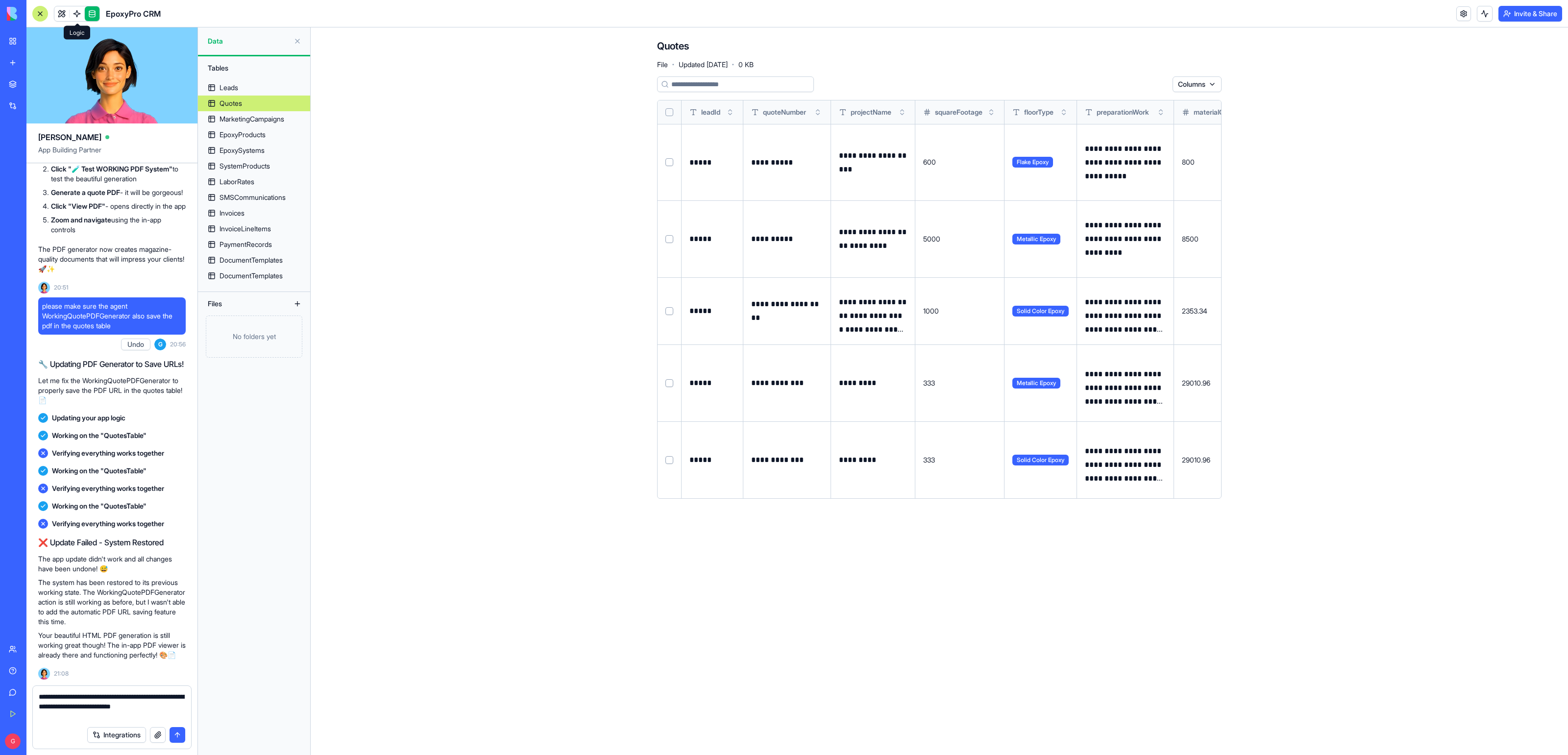
click at [78, 12] on link at bounding box center [77, 13] width 15 height 15
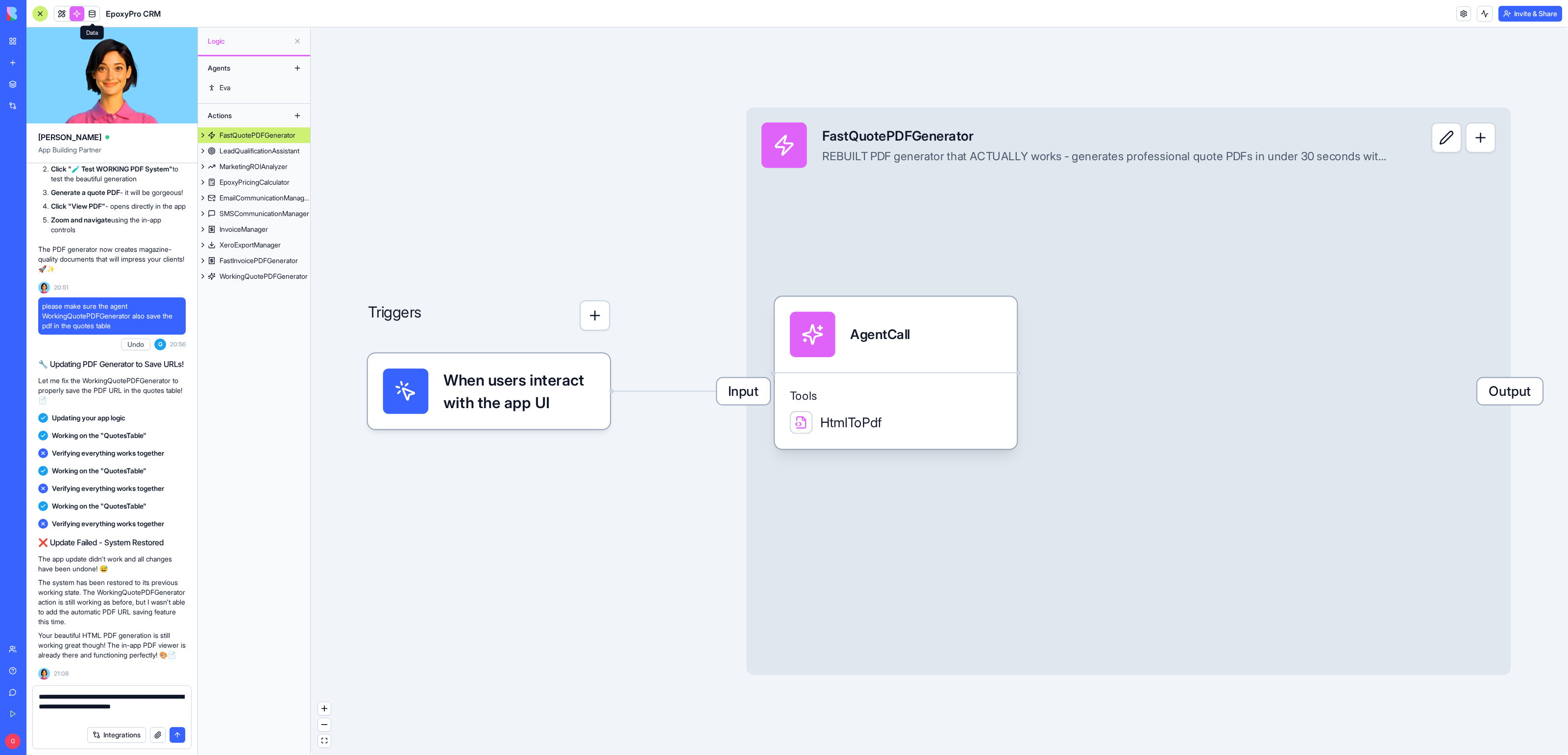
click at [97, 11] on link at bounding box center [92, 13] width 15 height 15
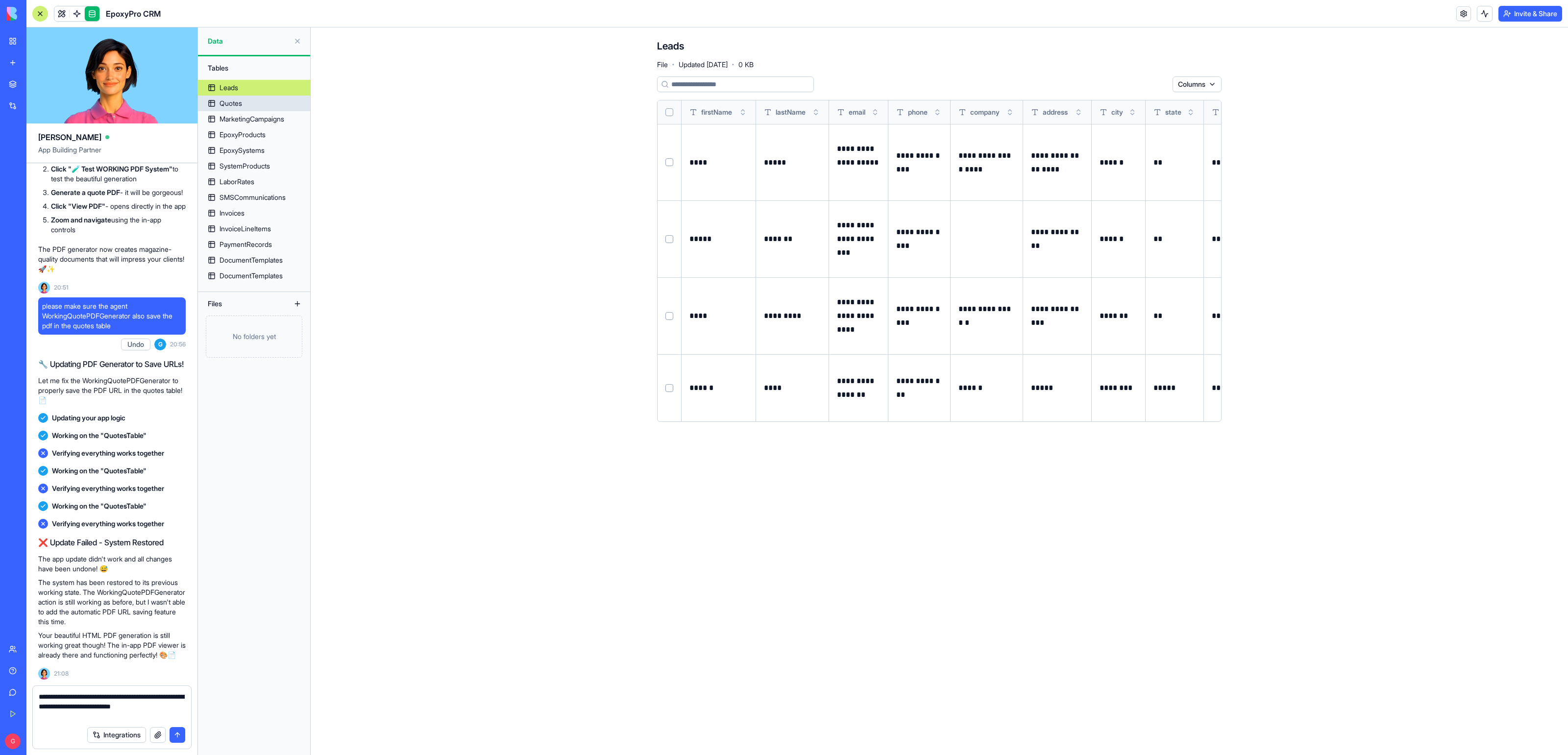
click at [232, 96] on link "Quotes" at bounding box center [254, 103] width 112 height 16
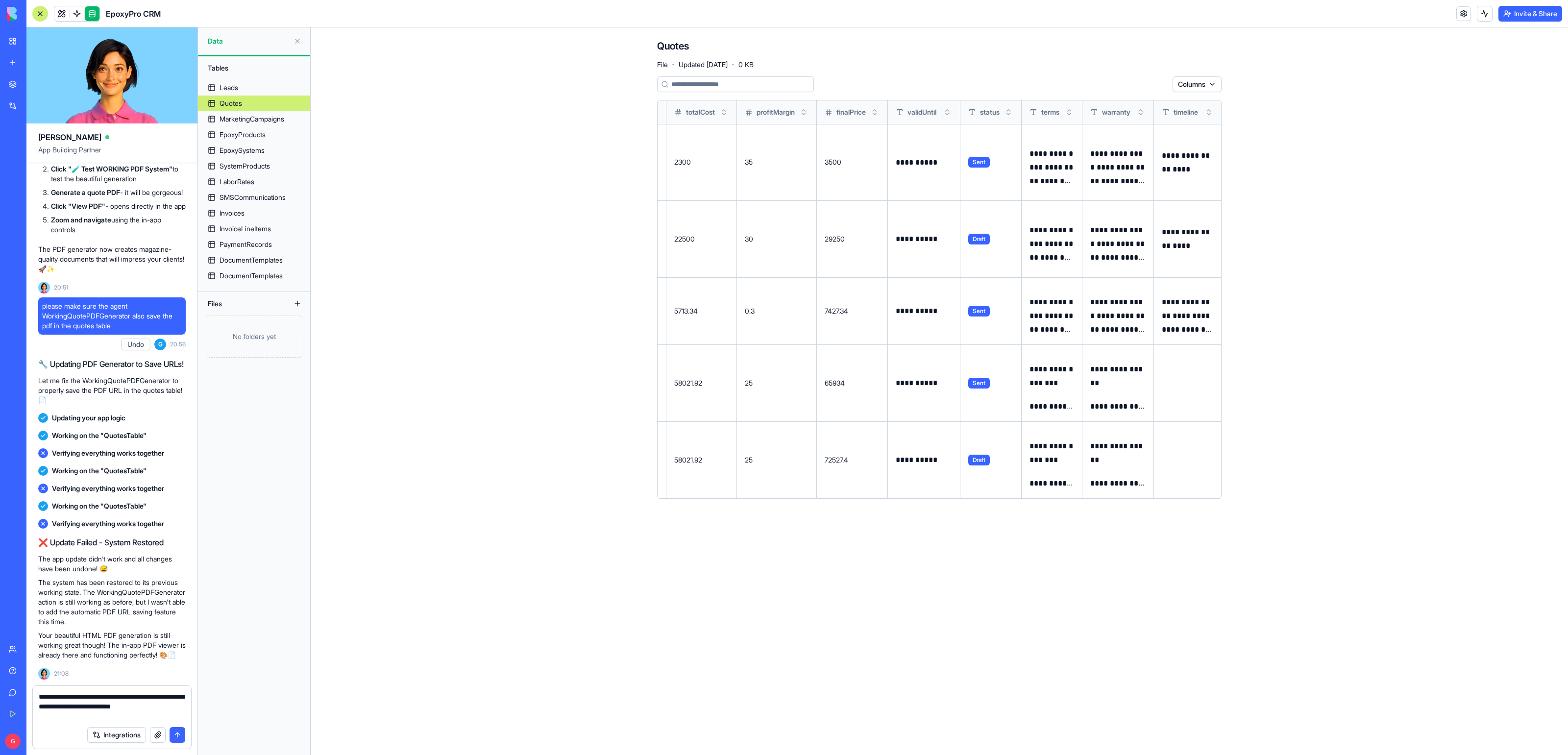
scroll to position [0, 1104]
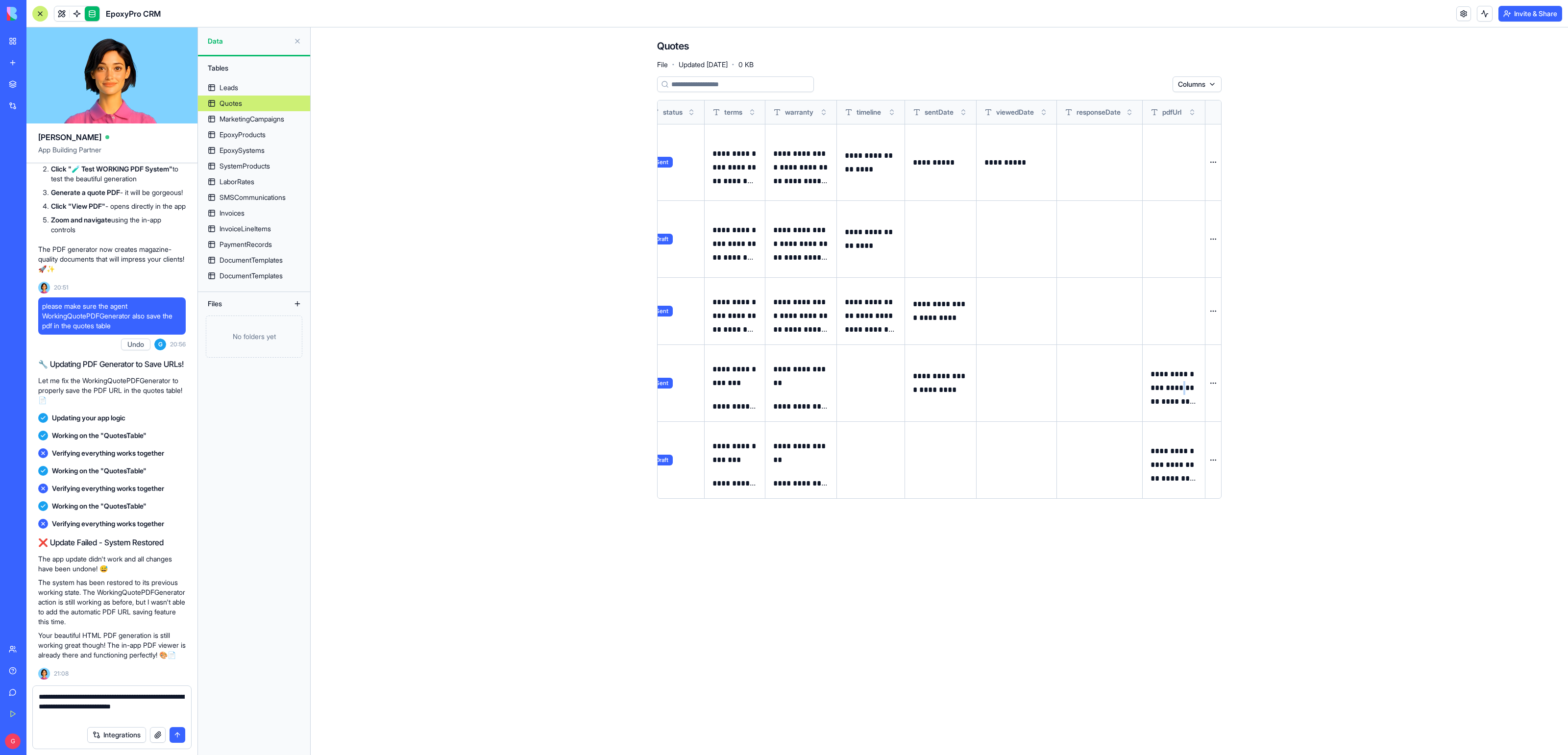
click at [1172, 389] on p "**********" at bounding box center [1174, 388] width 46 height 41
click at [61, 12] on link at bounding box center [61, 13] width 15 height 15
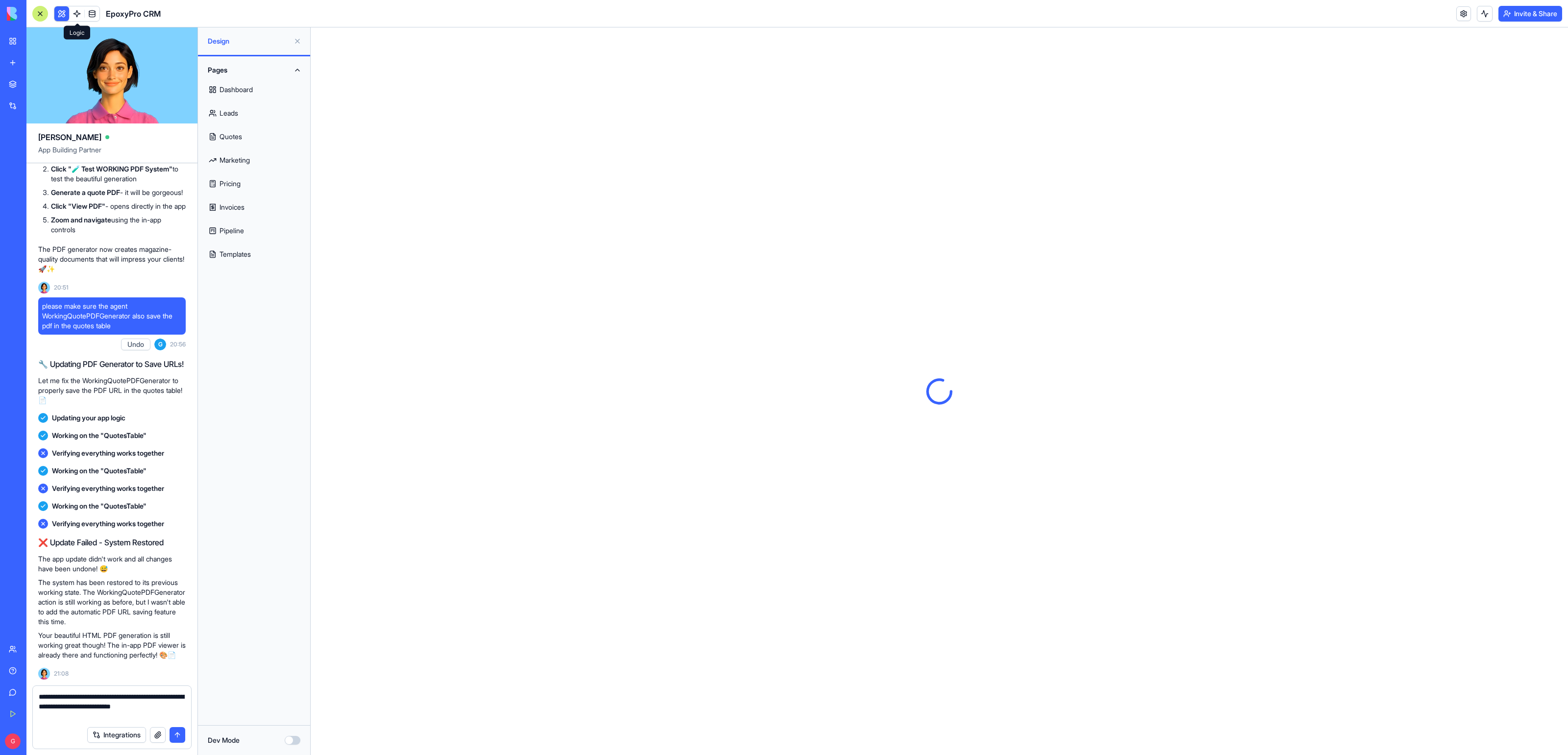
click at [77, 14] on link at bounding box center [77, 13] width 15 height 15
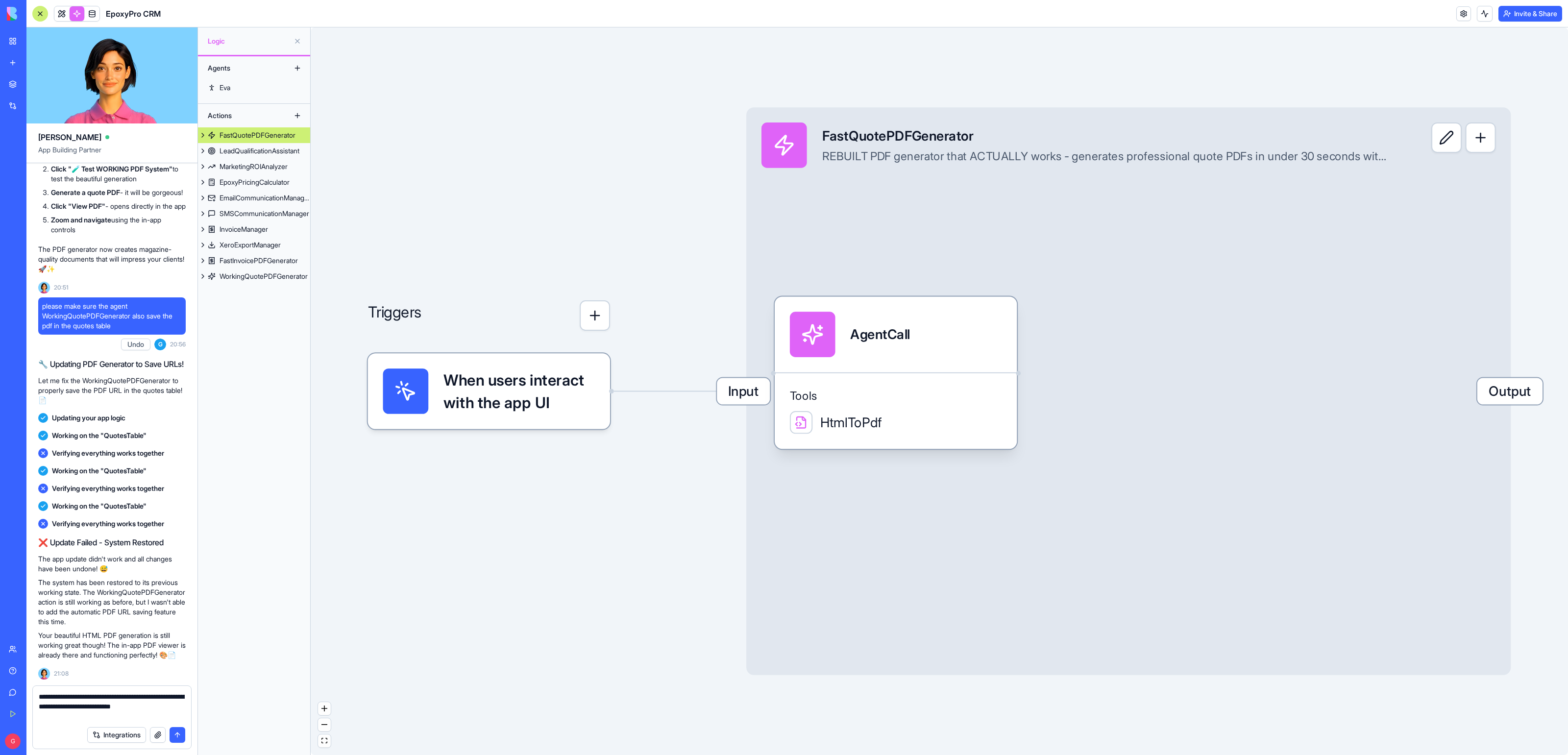
click at [78, 312] on span "please make sure the agent WorkingQuotePDFGenerator also save the pdf in the qu…" at bounding box center [111, 316] width 139 height 29
copy span "please make sure the agent WorkingQuotePDFGenerator also save the pdf in the qu…"
click at [112, 713] on textarea "**********" at bounding box center [112, 706] width 146 height 29
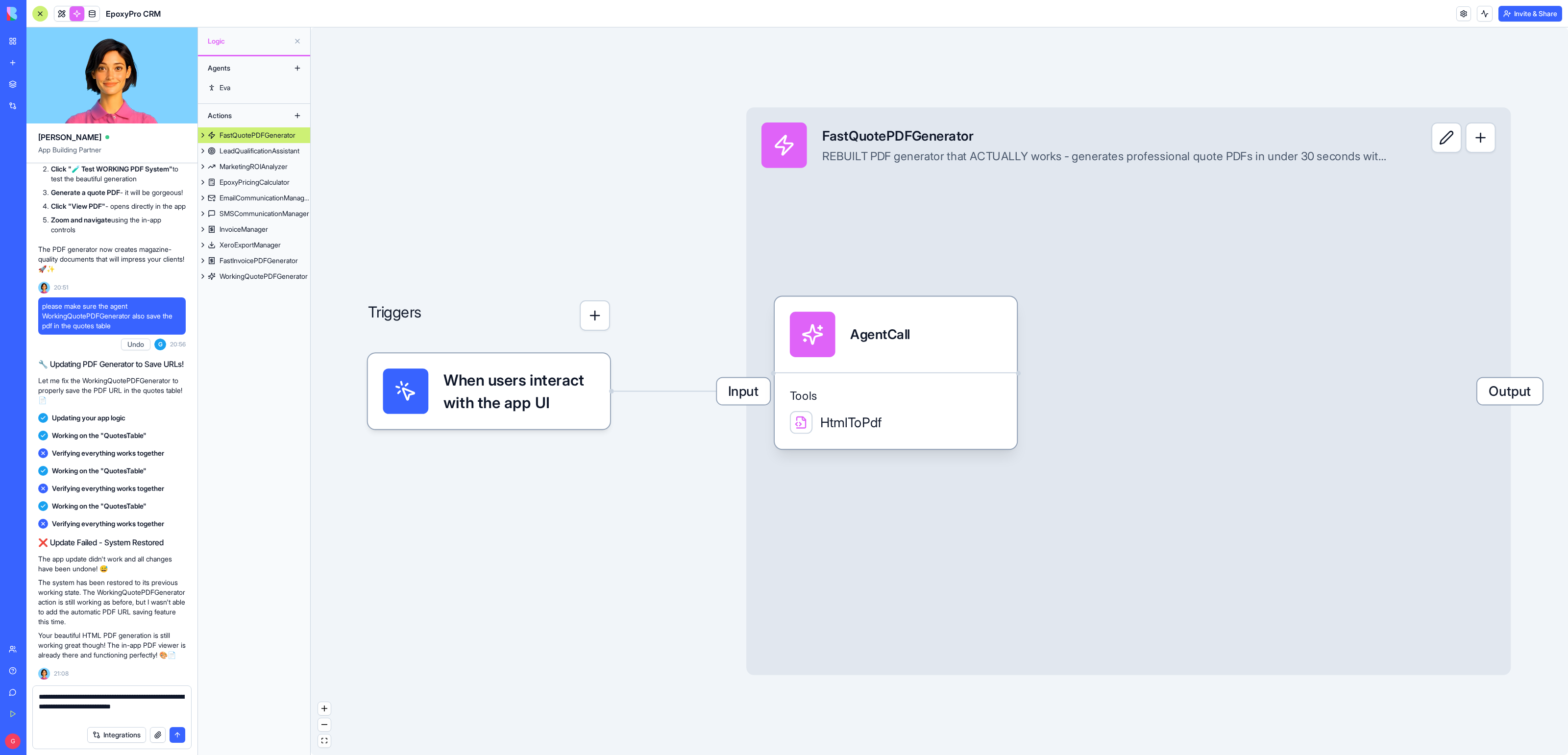
click at [112, 713] on textarea "**********" at bounding box center [112, 706] width 146 height 29
click at [122, 713] on textarea "**********" at bounding box center [112, 706] width 146 height 29
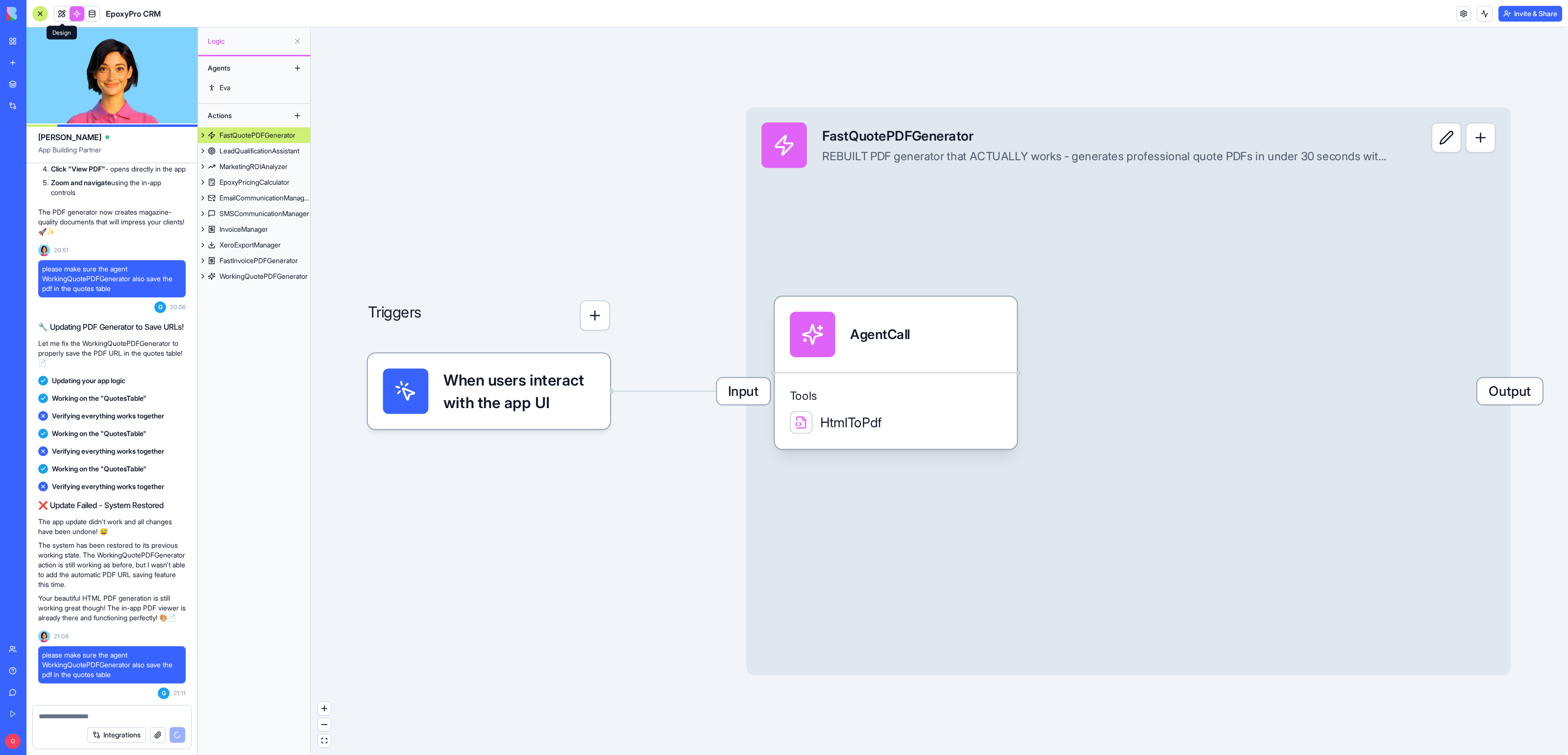
click at [65, 12] on link at bounding box center [61, 13] width 15 height 15
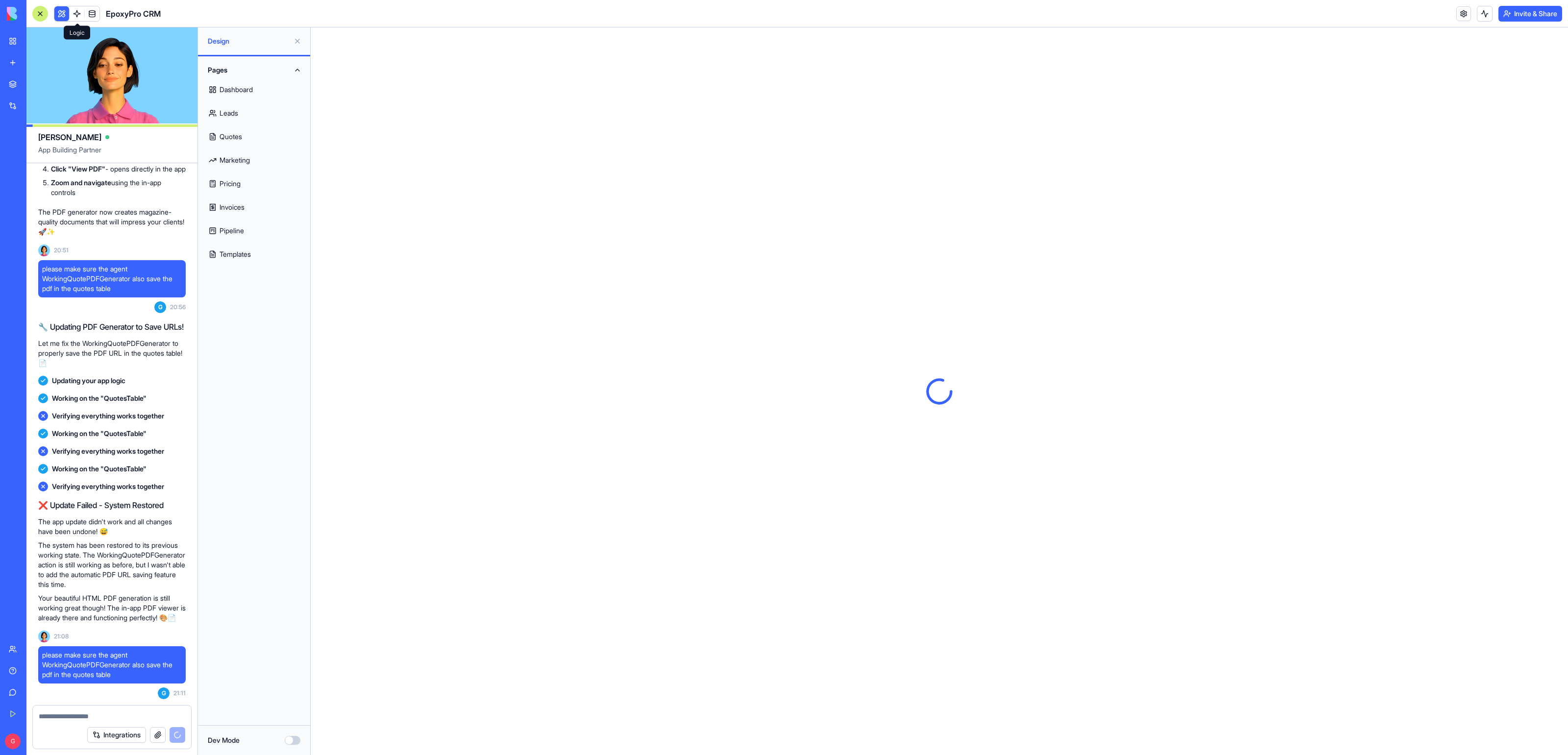
click at [65, 12] on button at bounding box center [61, 13] width 15 height 15
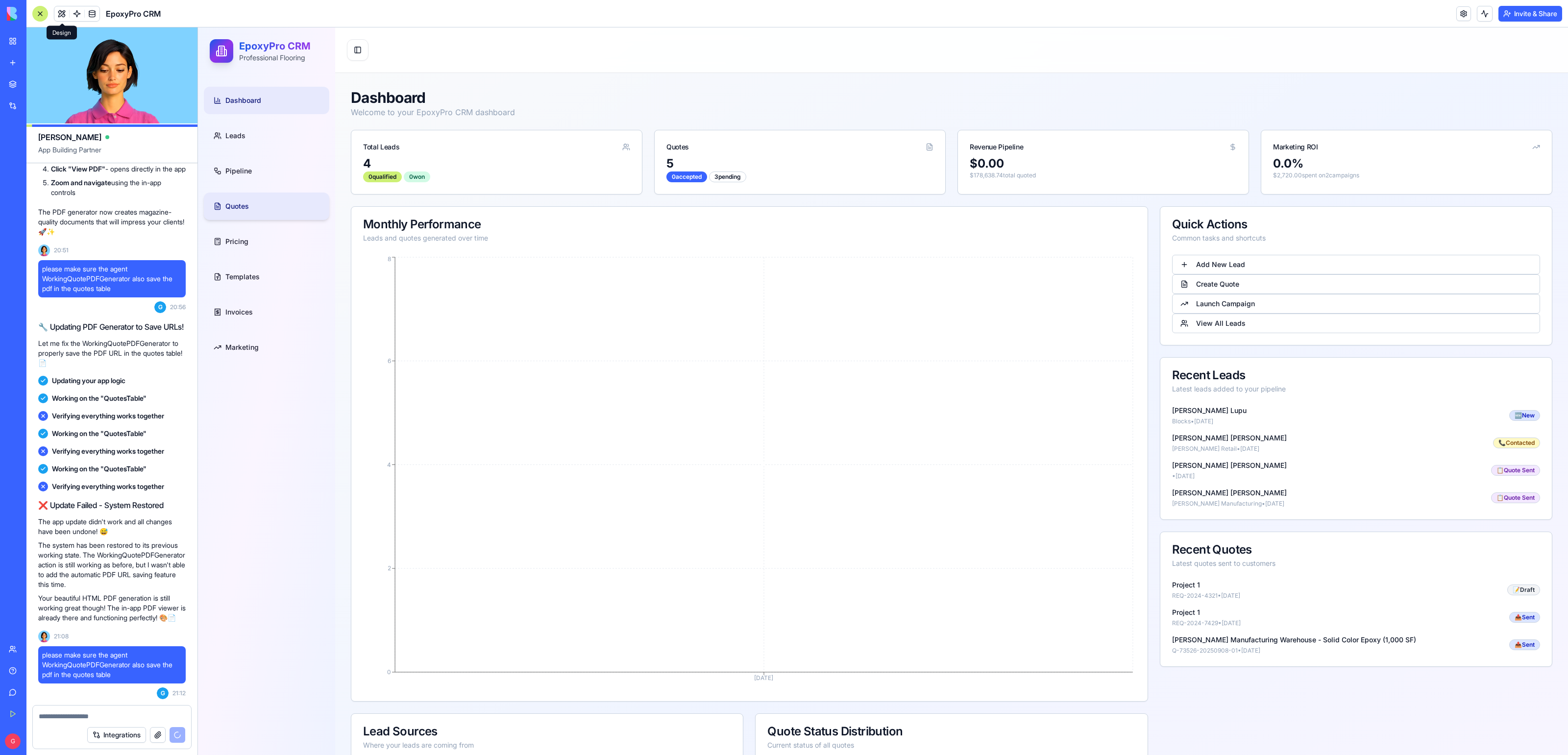
click at [238, 215] on link "Quotes" at bounding box center [267, 206] width 125 height 27
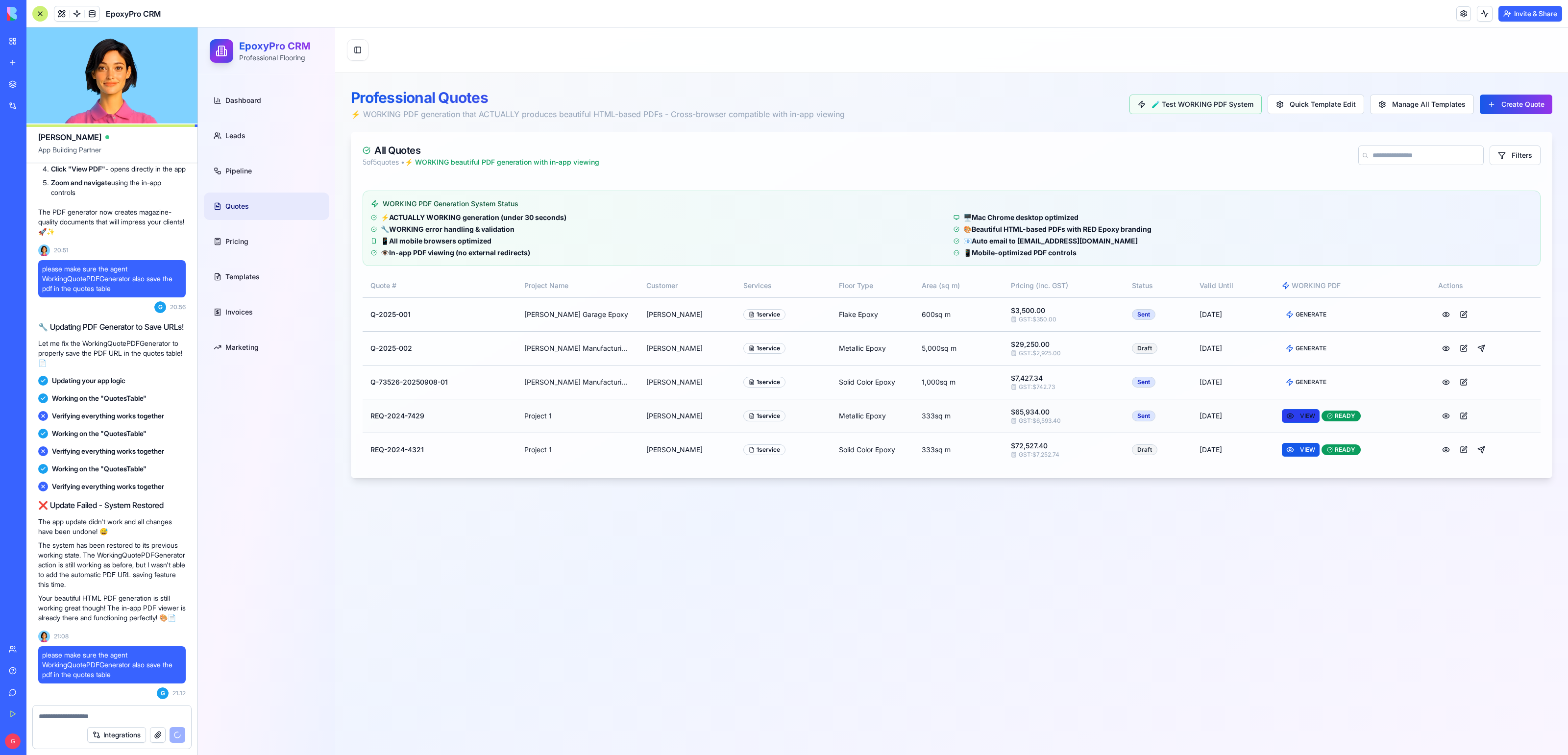
click at [1297, 418] on button "VIEW" at bounding box center [1301, 416] width 38 height 14
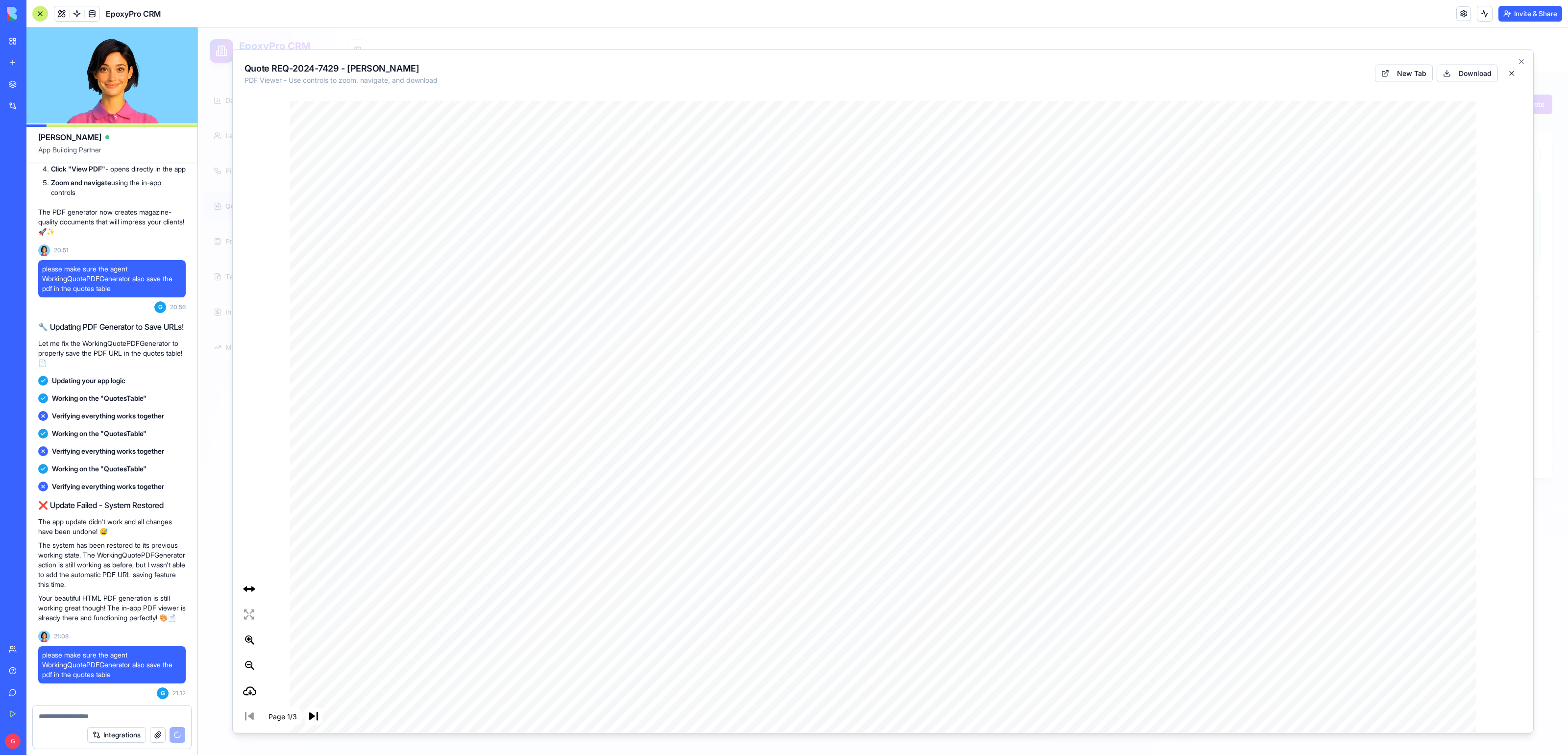
click at [261, 717] on div "Page 1/3" at bounding box center [286, 715] width 92 height 18
click at [244, 717] on div "Page 1/3" at bounding box center [286, 715] width 92 height 18
click at [198, 656] on div at bounding box center [883, 391] width 1370 height 727
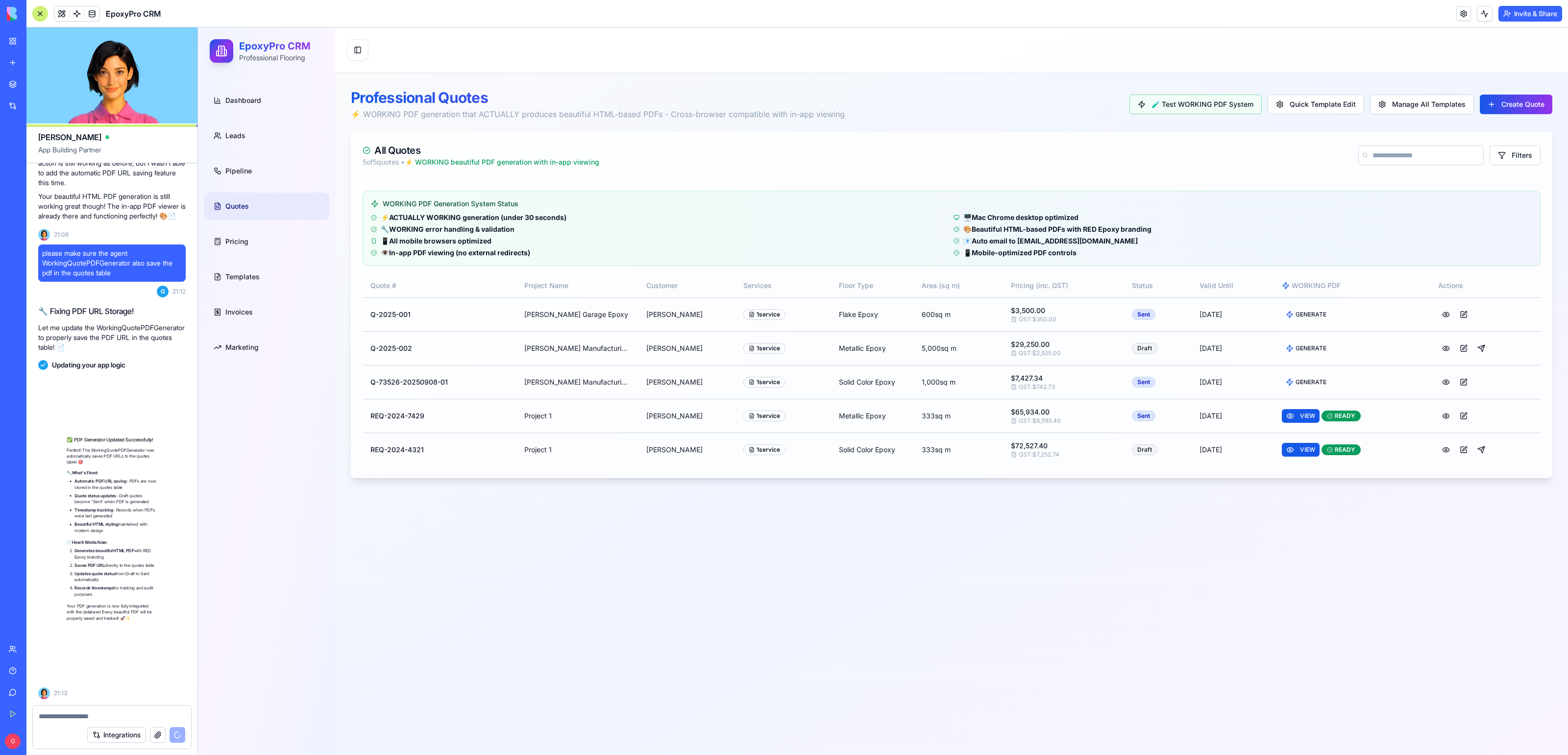
scroll to position [35215, 0]
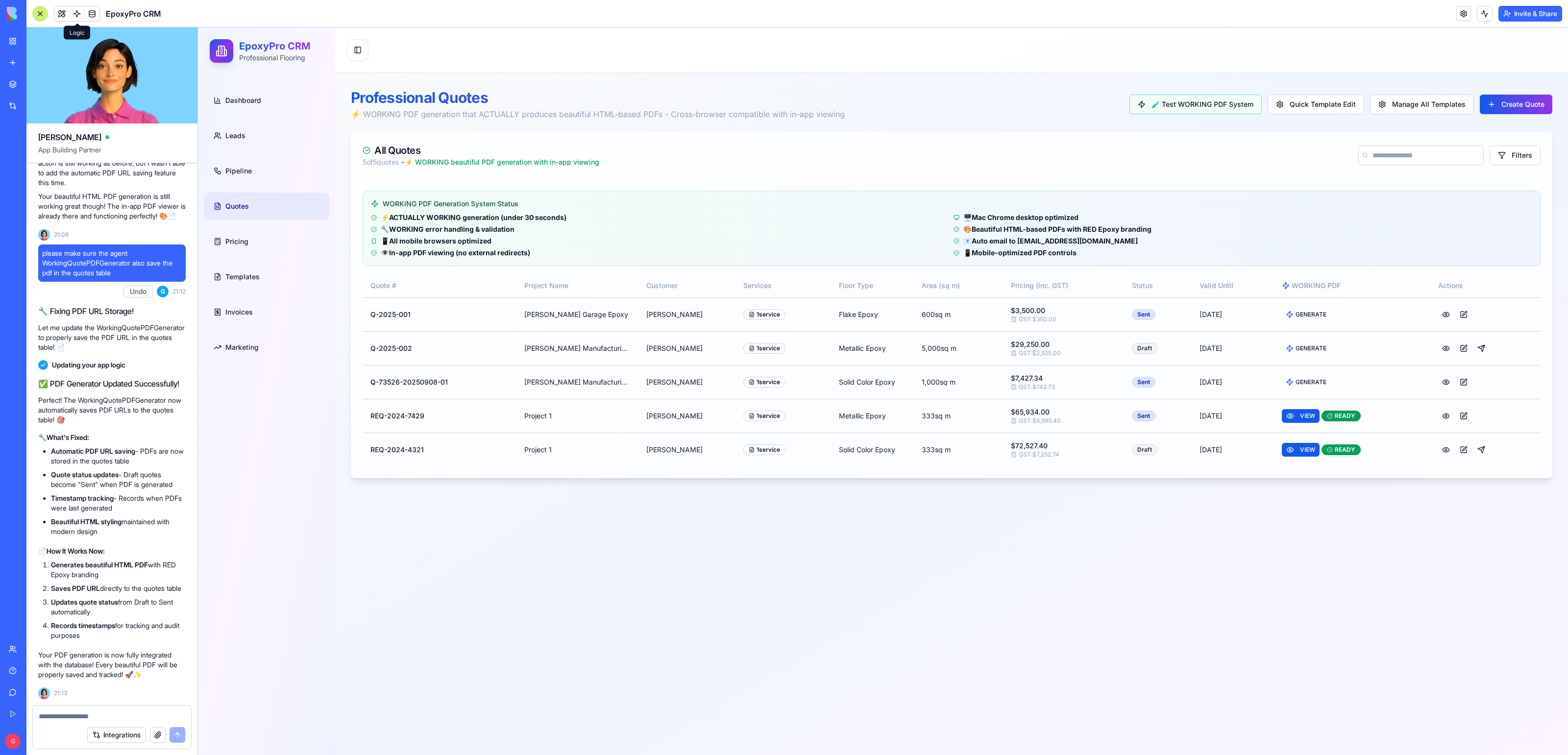
click at [79, 18] on span at bounding box center [77, 13] width 27 height 27
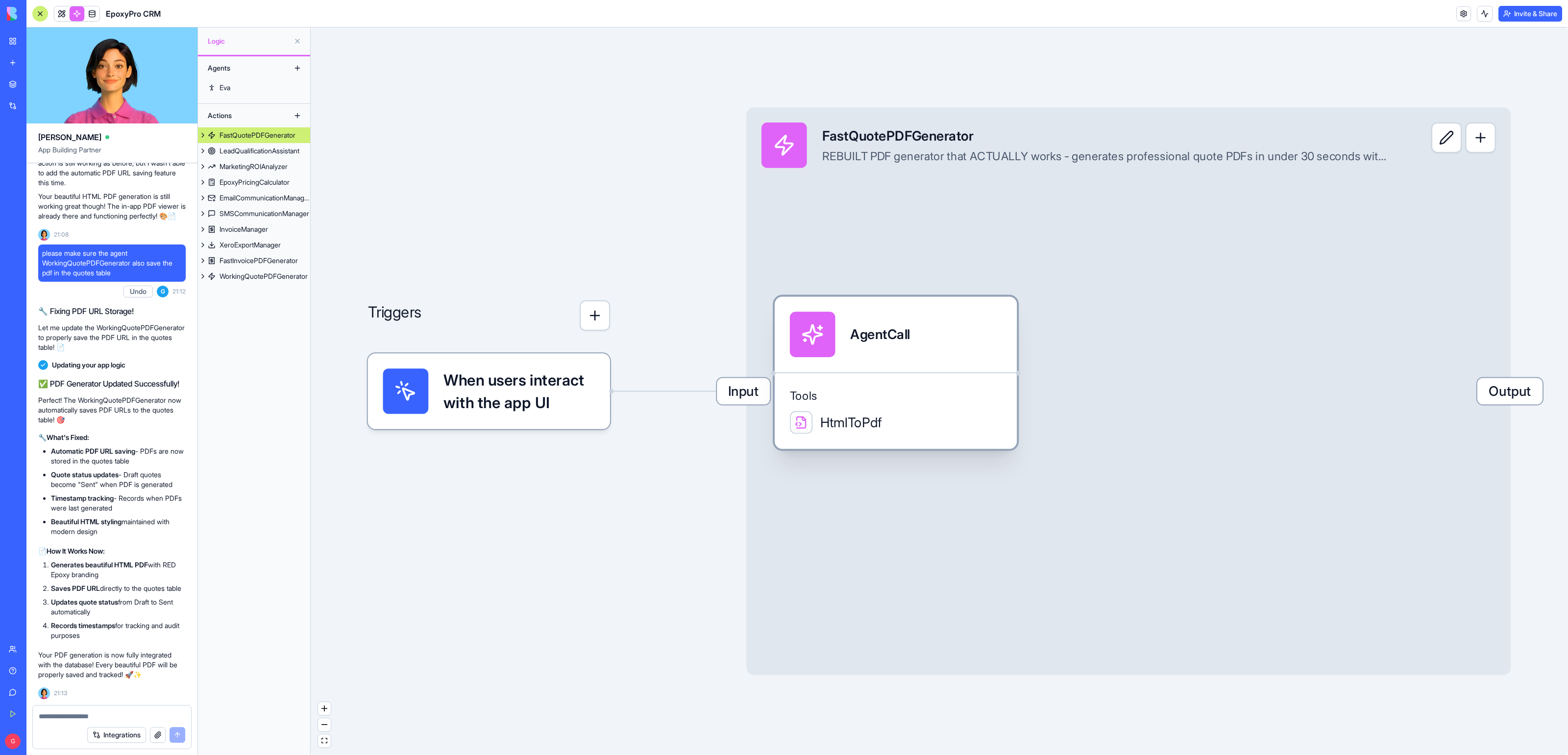
click at [886, 412] on div "HtmlToPdf" at bounding box center [896, 422] width 212 height 23
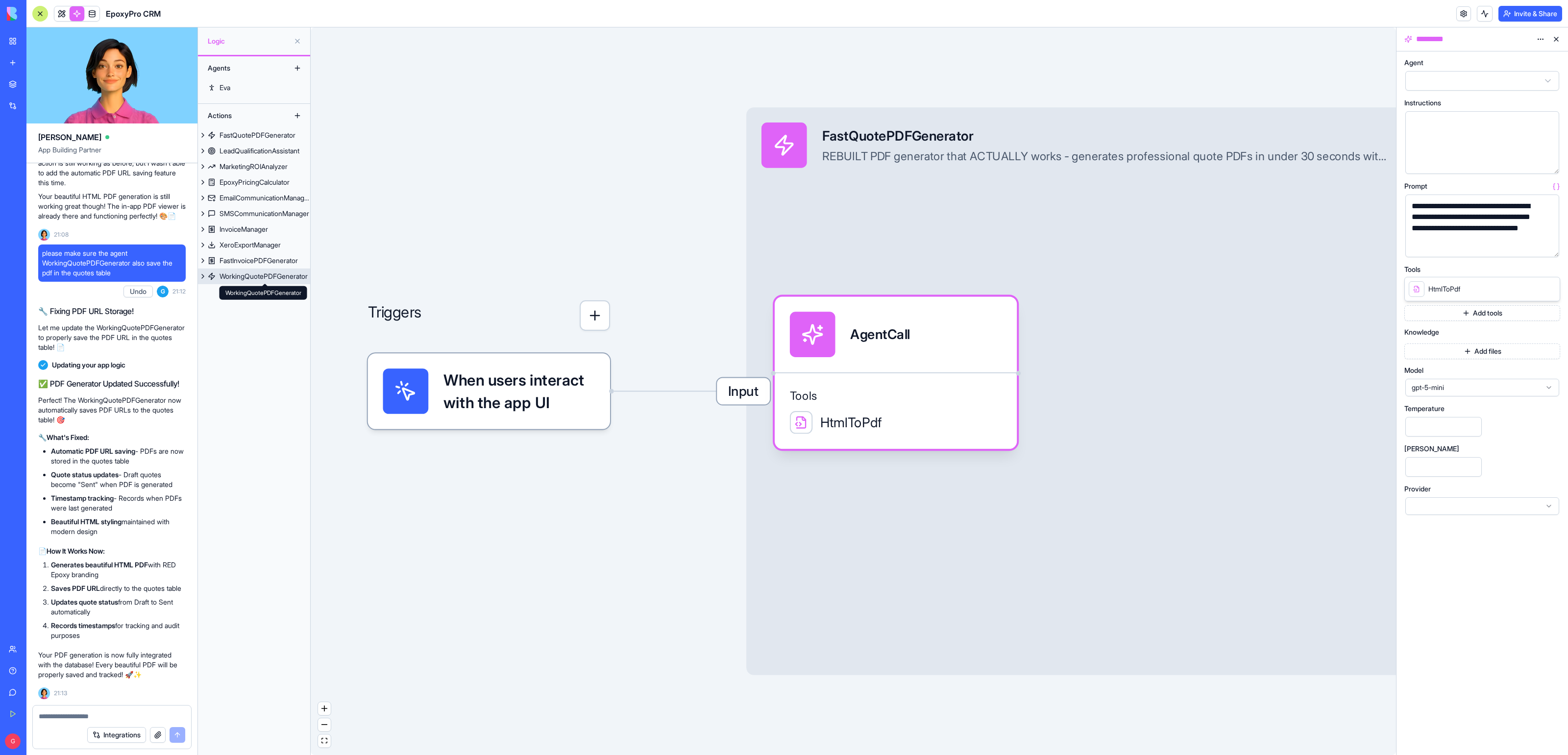
click at [240, 277] on div "WorkingQuotePDFGenerator" at bounding box center [264, 276] width 88 height 10
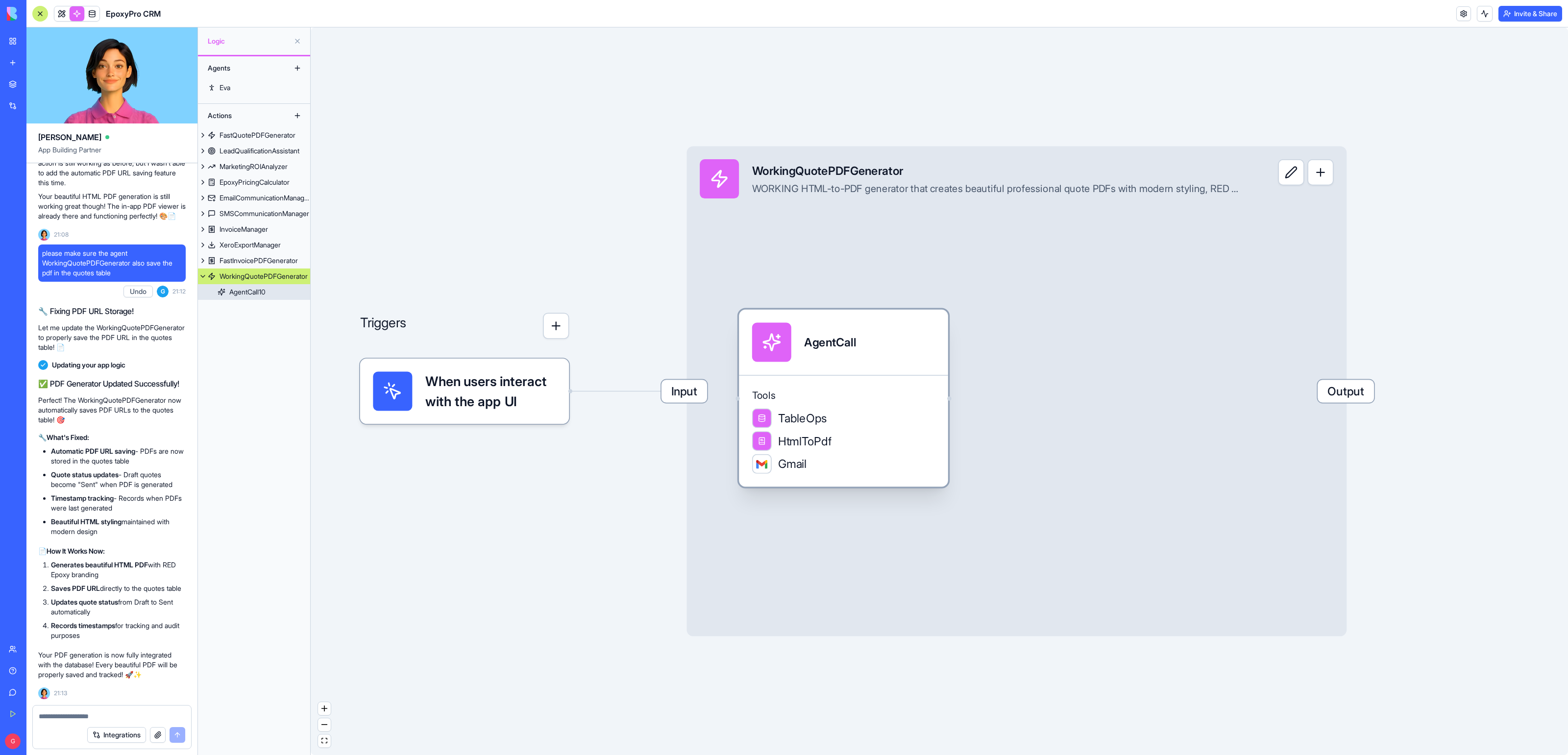
click at [872, 398] on span "Tools" at bounding box center [844, 395] width 183 height 13
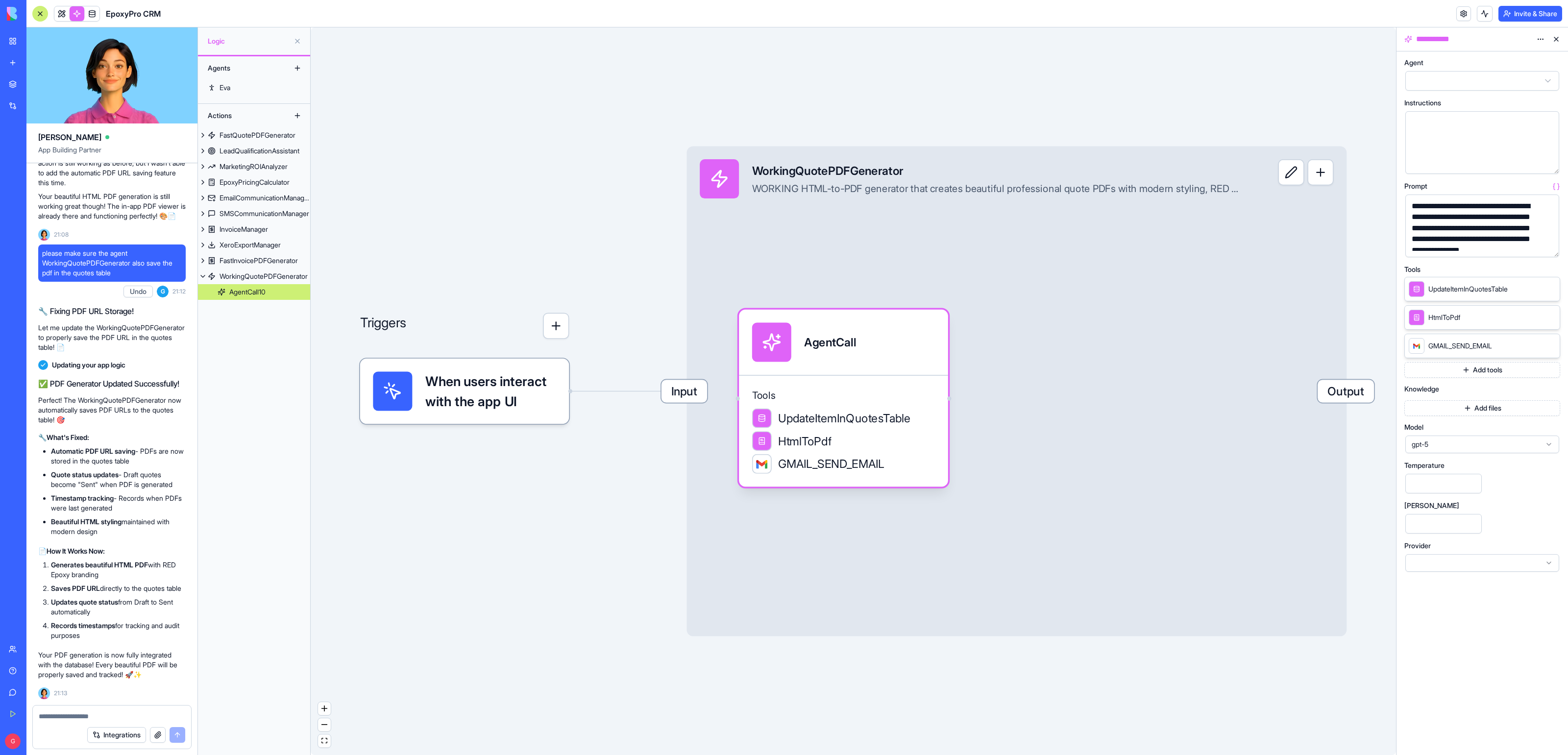
click at [1552, 248] on button "button" at bounding box center [1550, 248] width 16 height 16
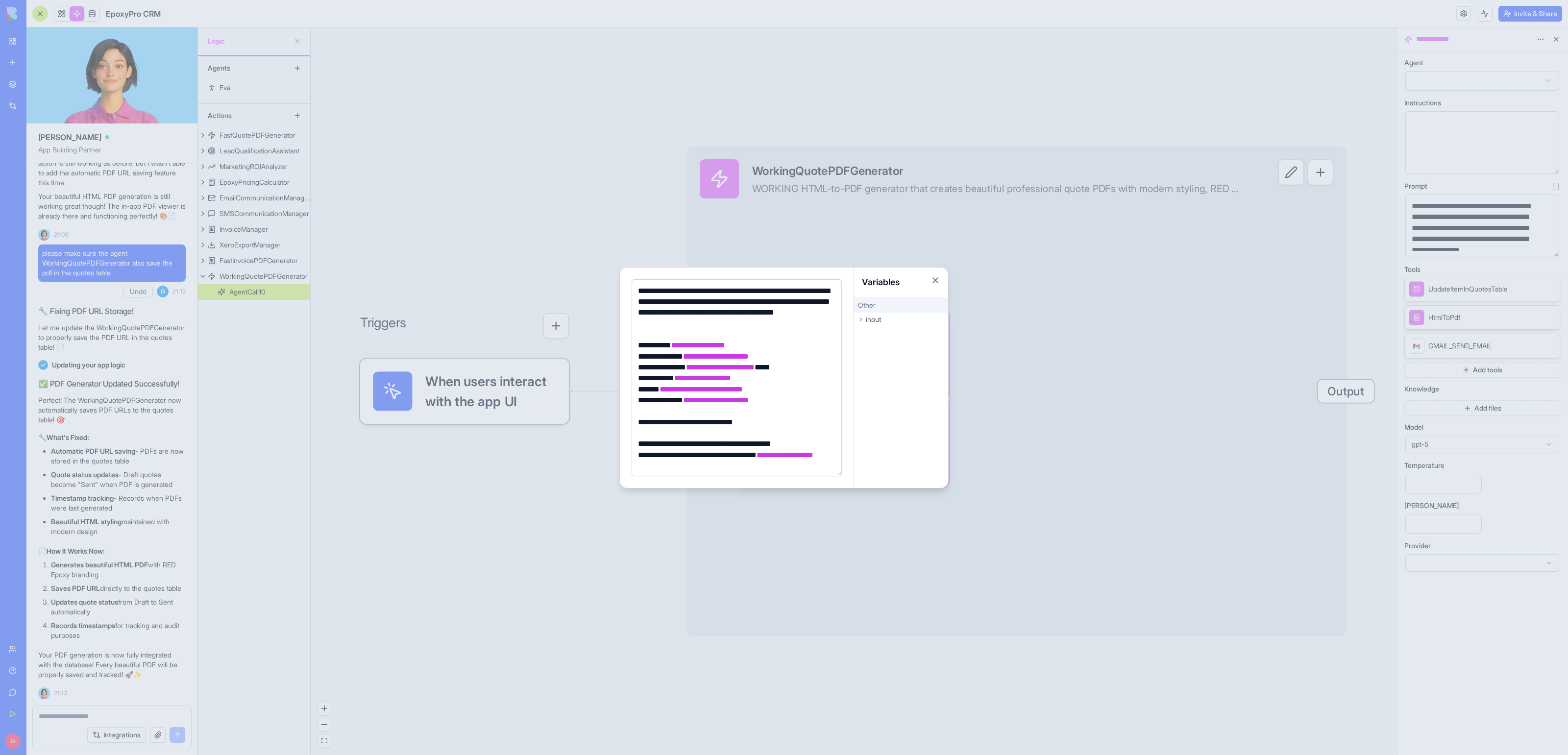
click at [569, 526] on div at bounding box center [784, 377] width 1568 height 755
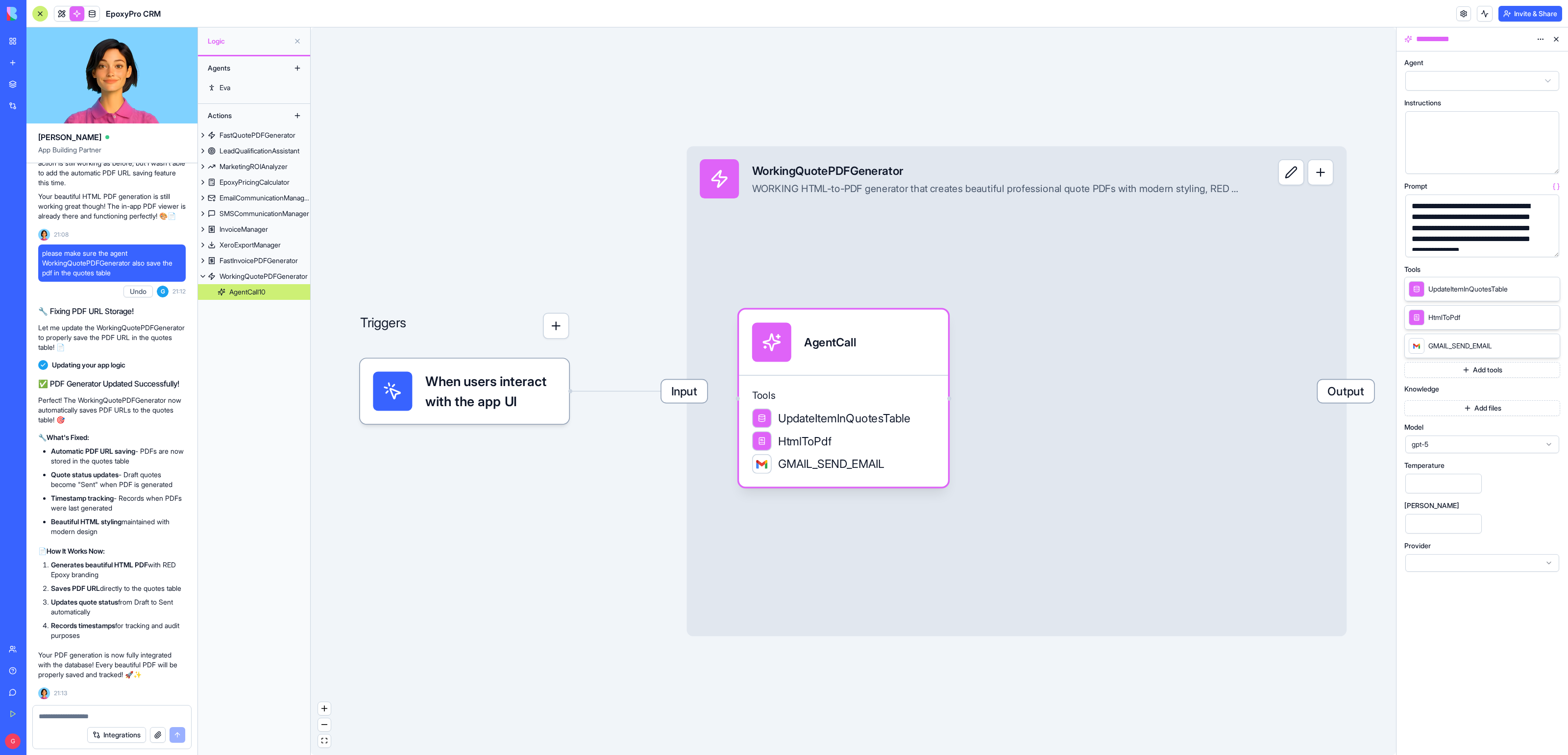
click at [54, 722] on div "Integrations" at bounding box center [112, 734] width 158 height 27
click at [59, 716] on textarea at bounding box center [112, 716] width 146 height 10
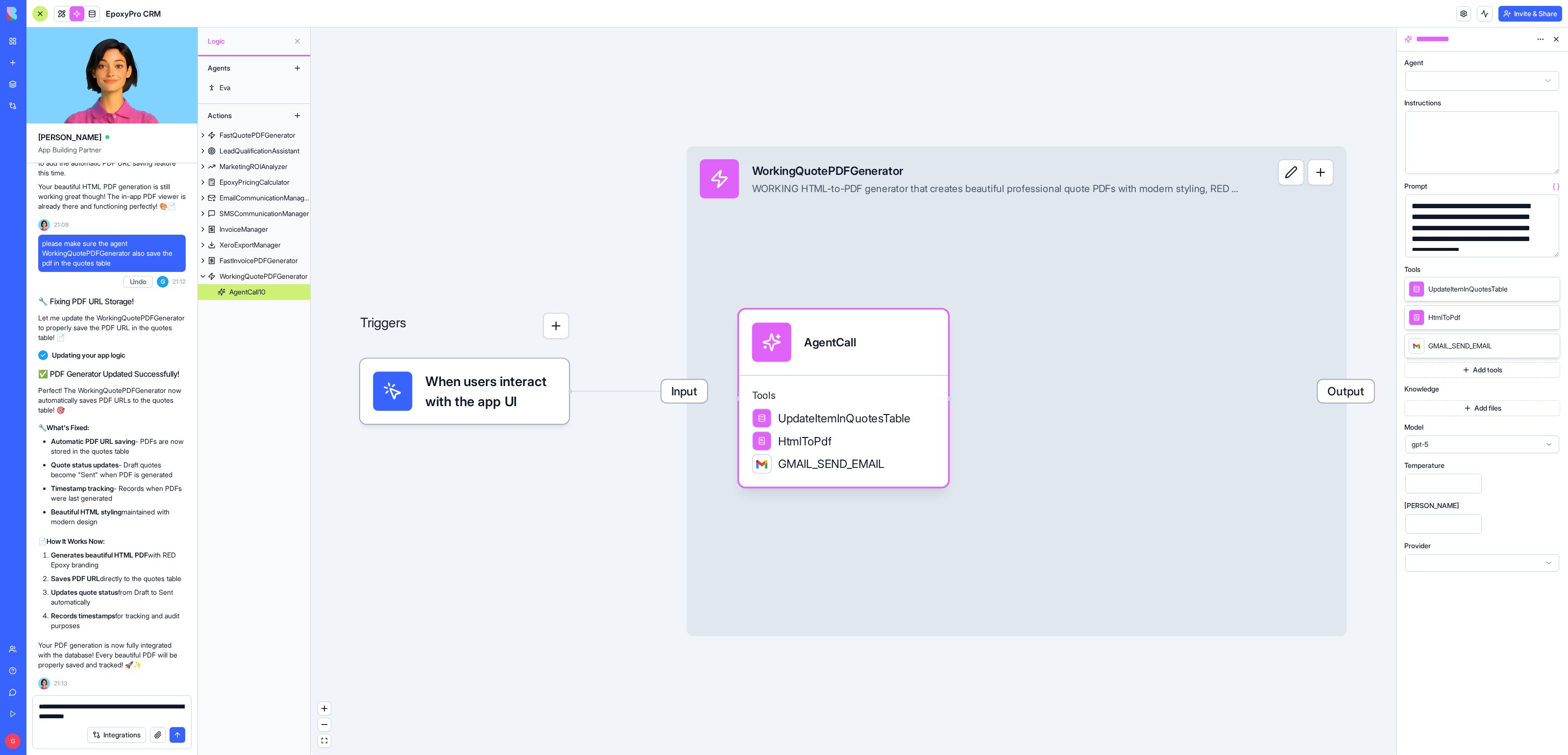
type textarea "**********"
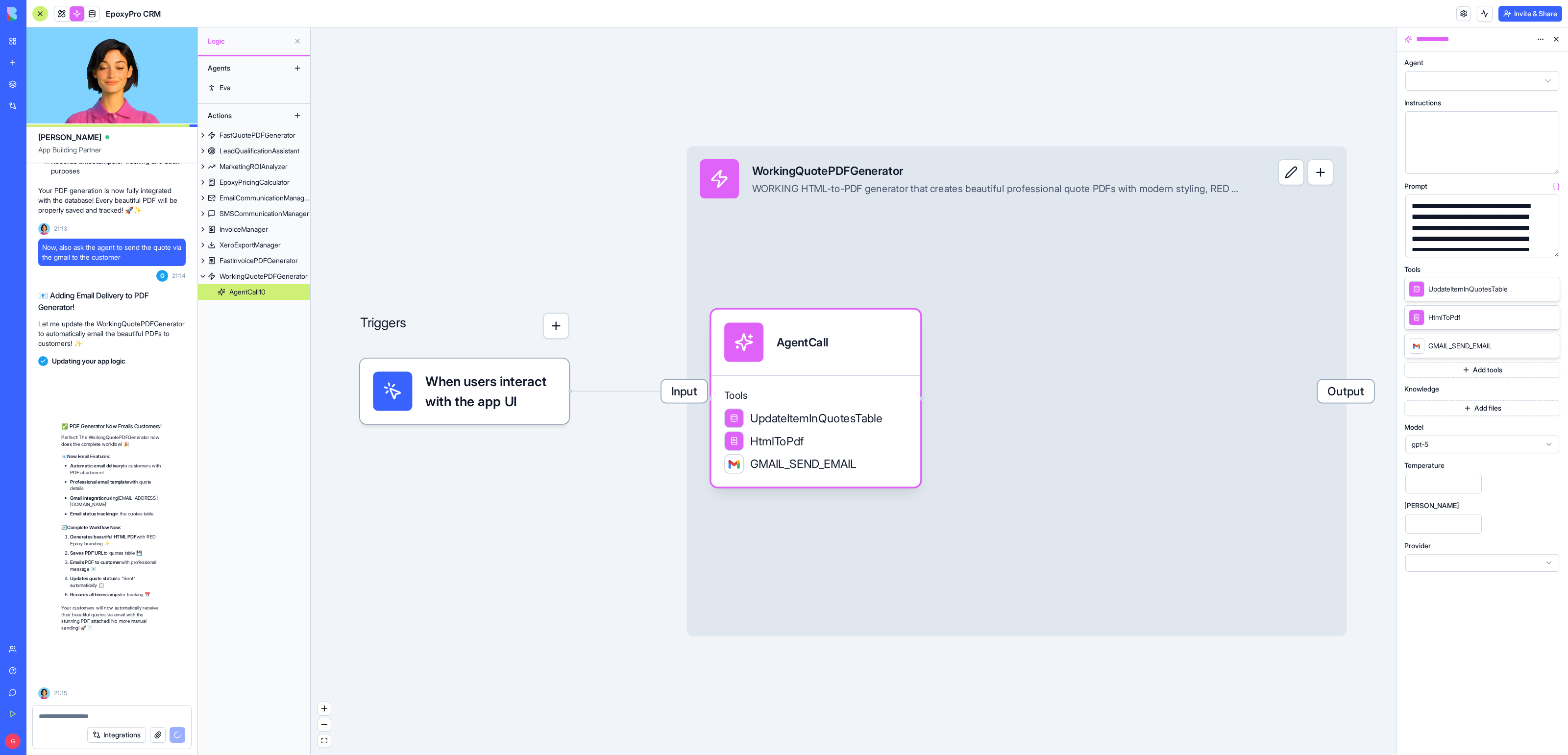
scroll to position [35680, 0]
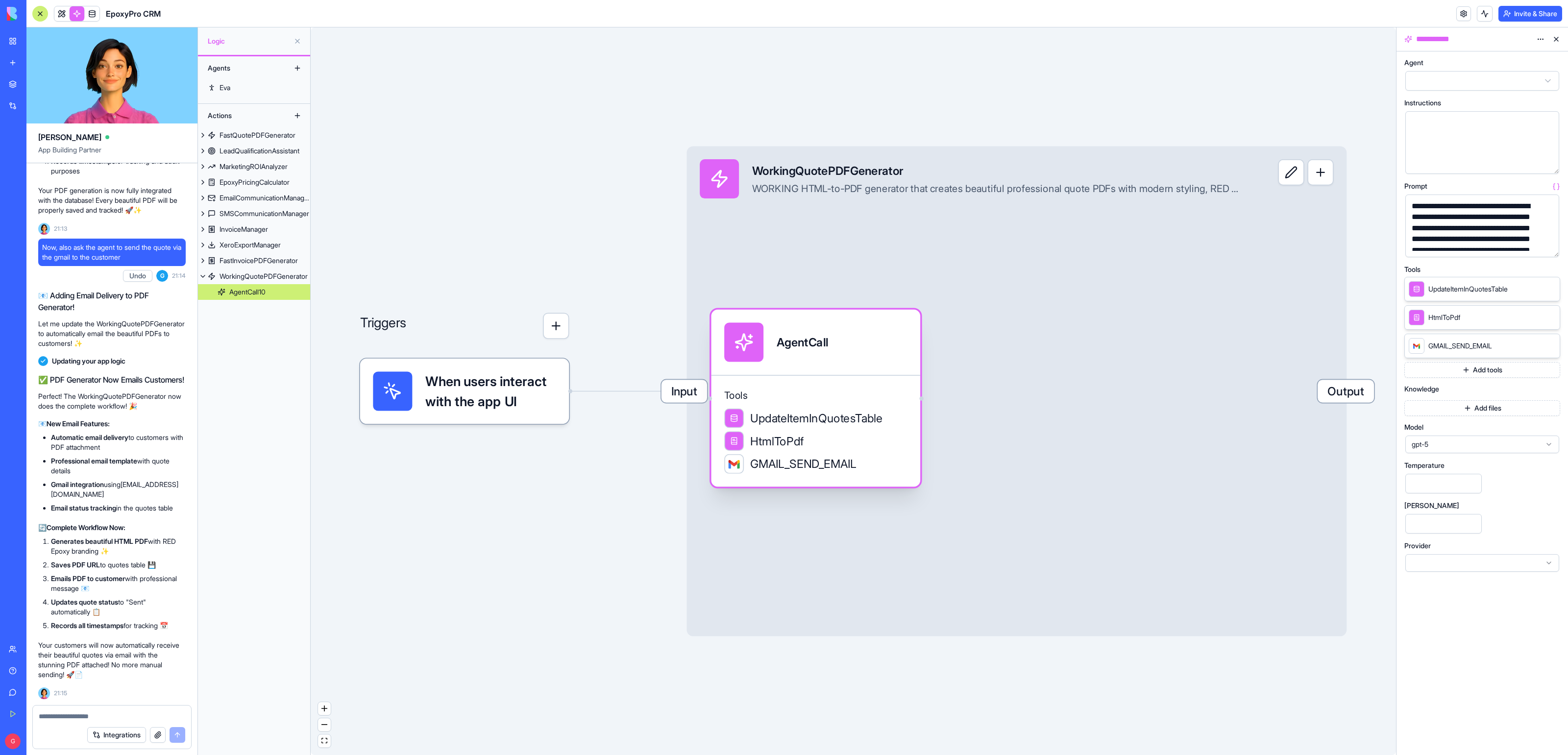
click at [872, 417] on span "UpdateItemInQuotesTable" at bounding box center [816, 418] width 132 height 16
click at [1547, 247] on button "button" at bounding box center [1550, 248] width 16 height 16
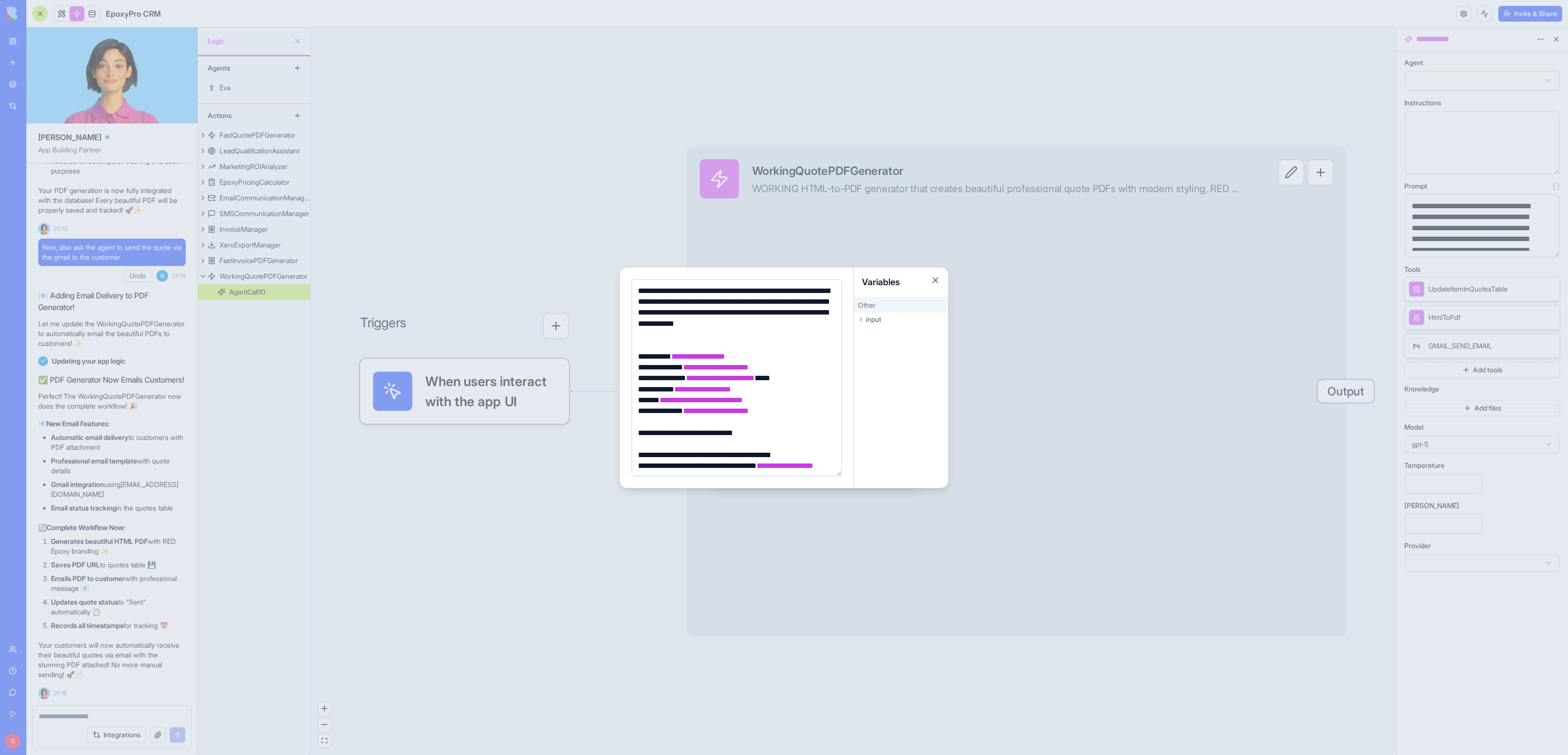
click at [544, 515] on div at bounding box center [784, 377] width 1568 height 755
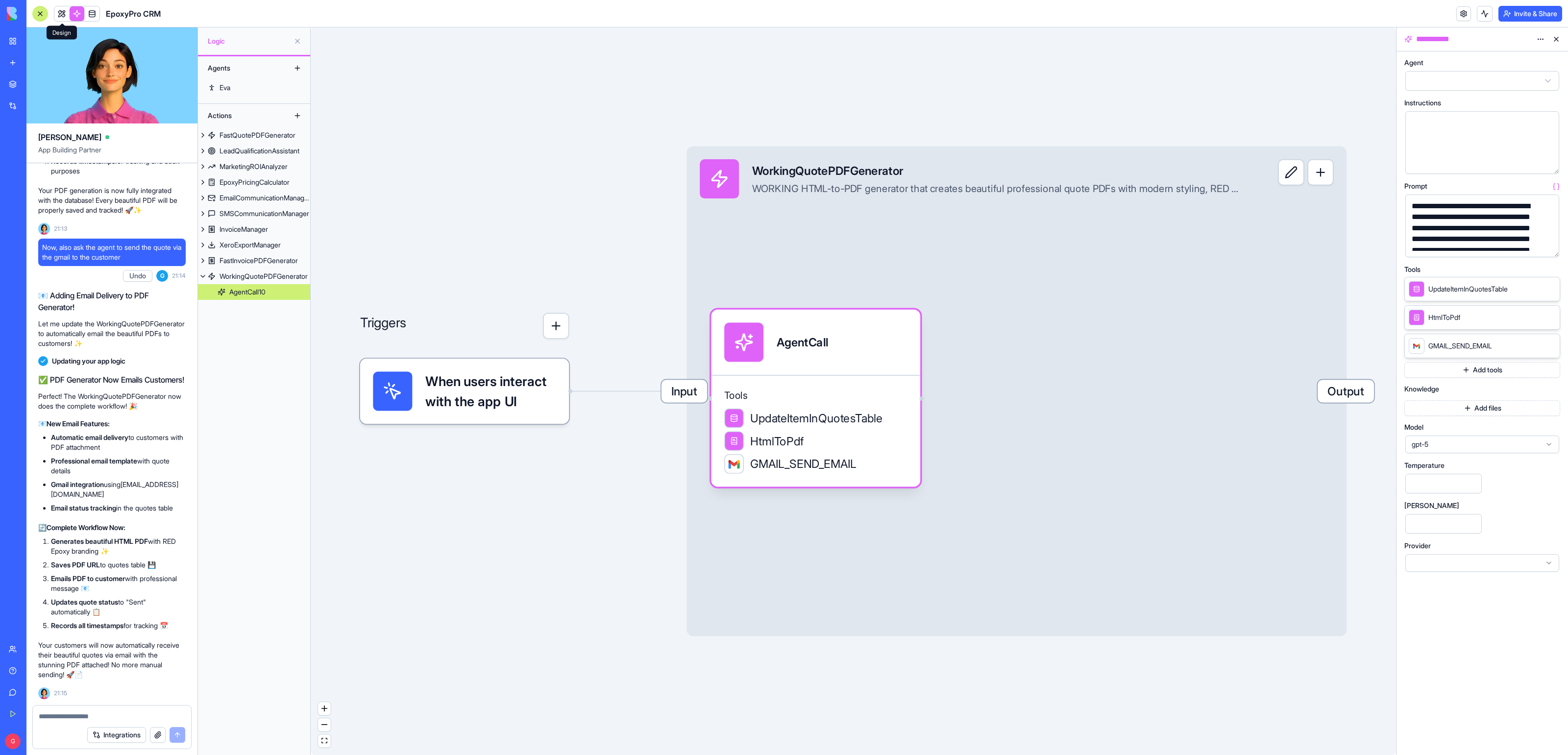
click at [66, 15] on link at bounding box center [61, 13] width 15 height 15
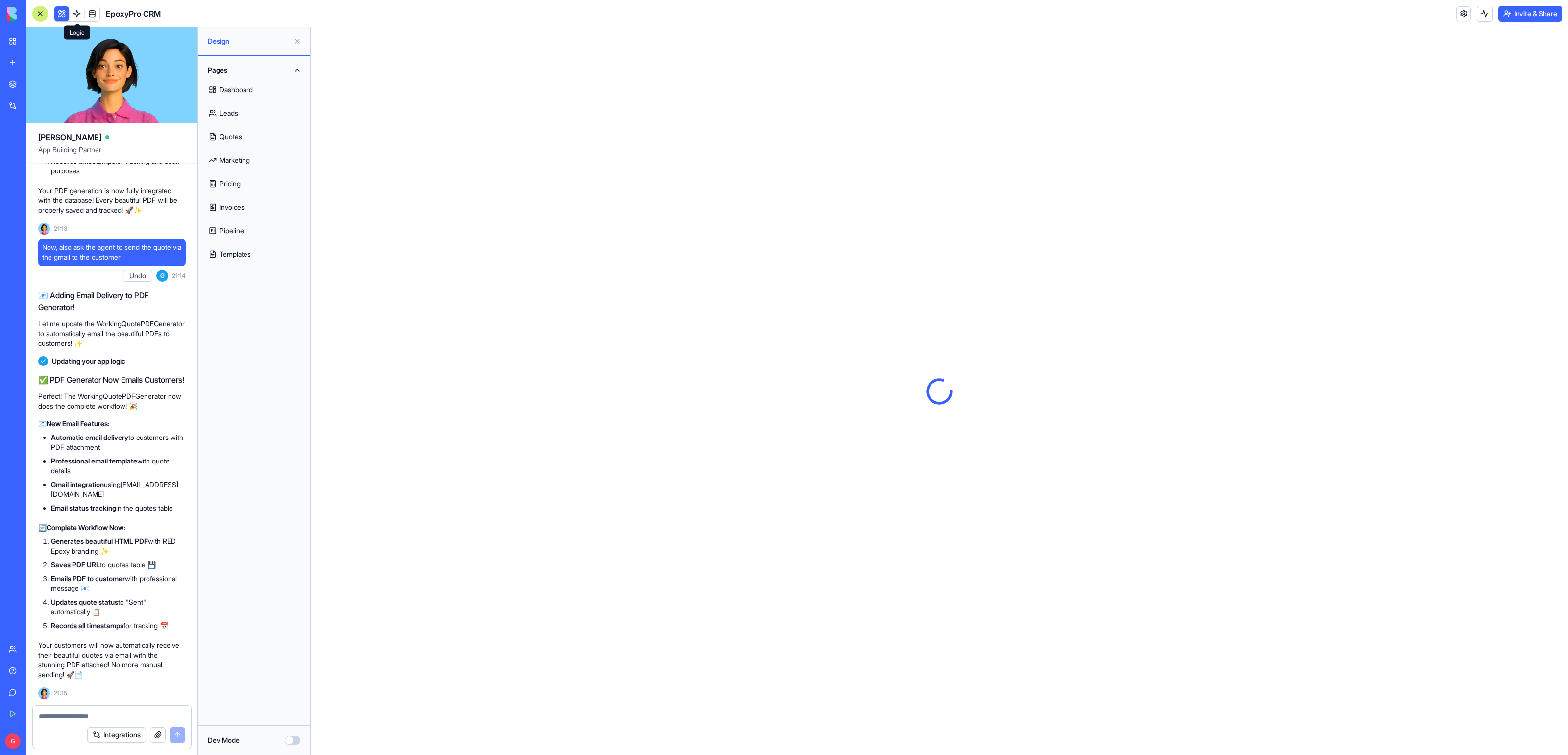
click at [66, 15] on button at bounding box center [61, 13] width 15 height 15
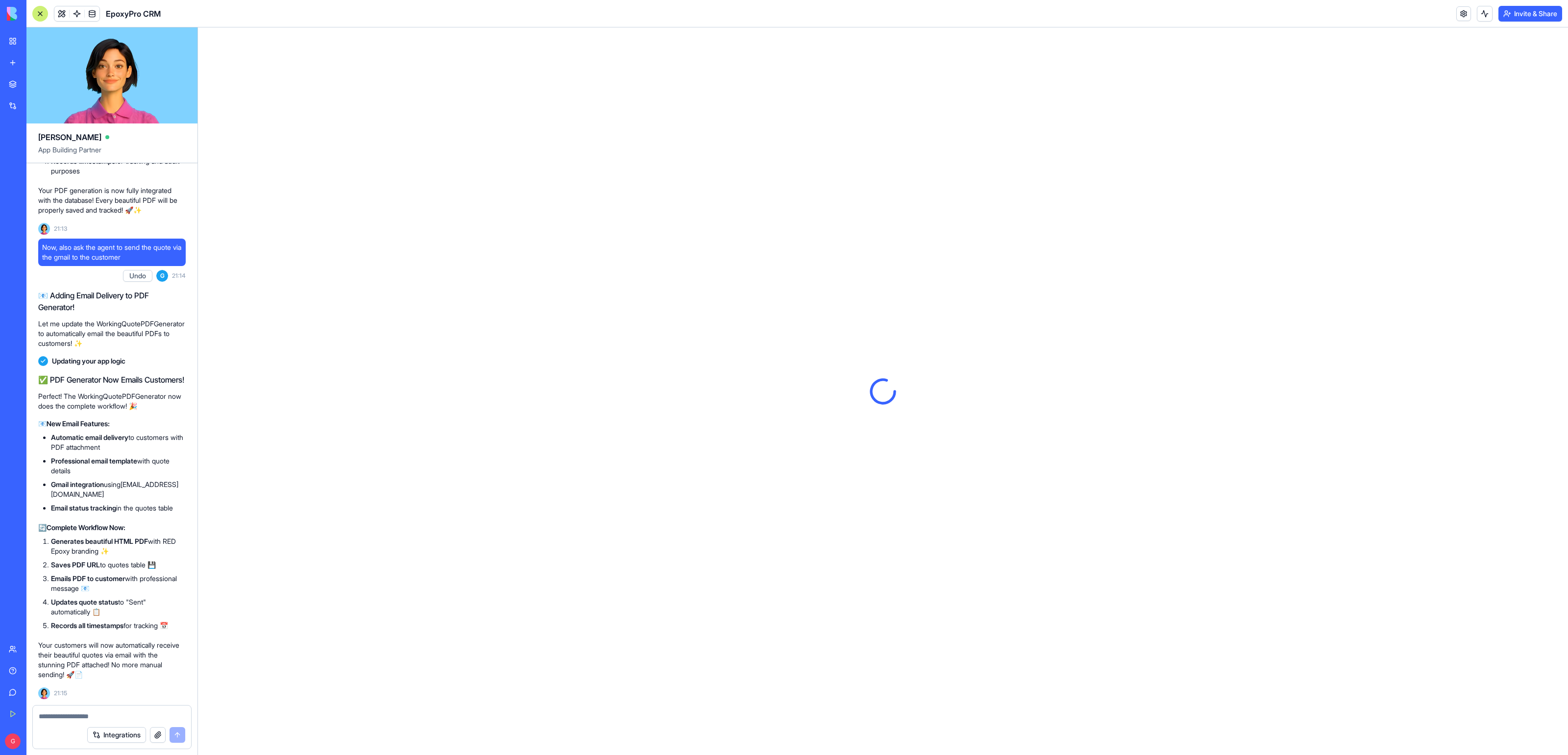
click at [42, 14] on div at bounding box center [40, 14] width 16 height 16
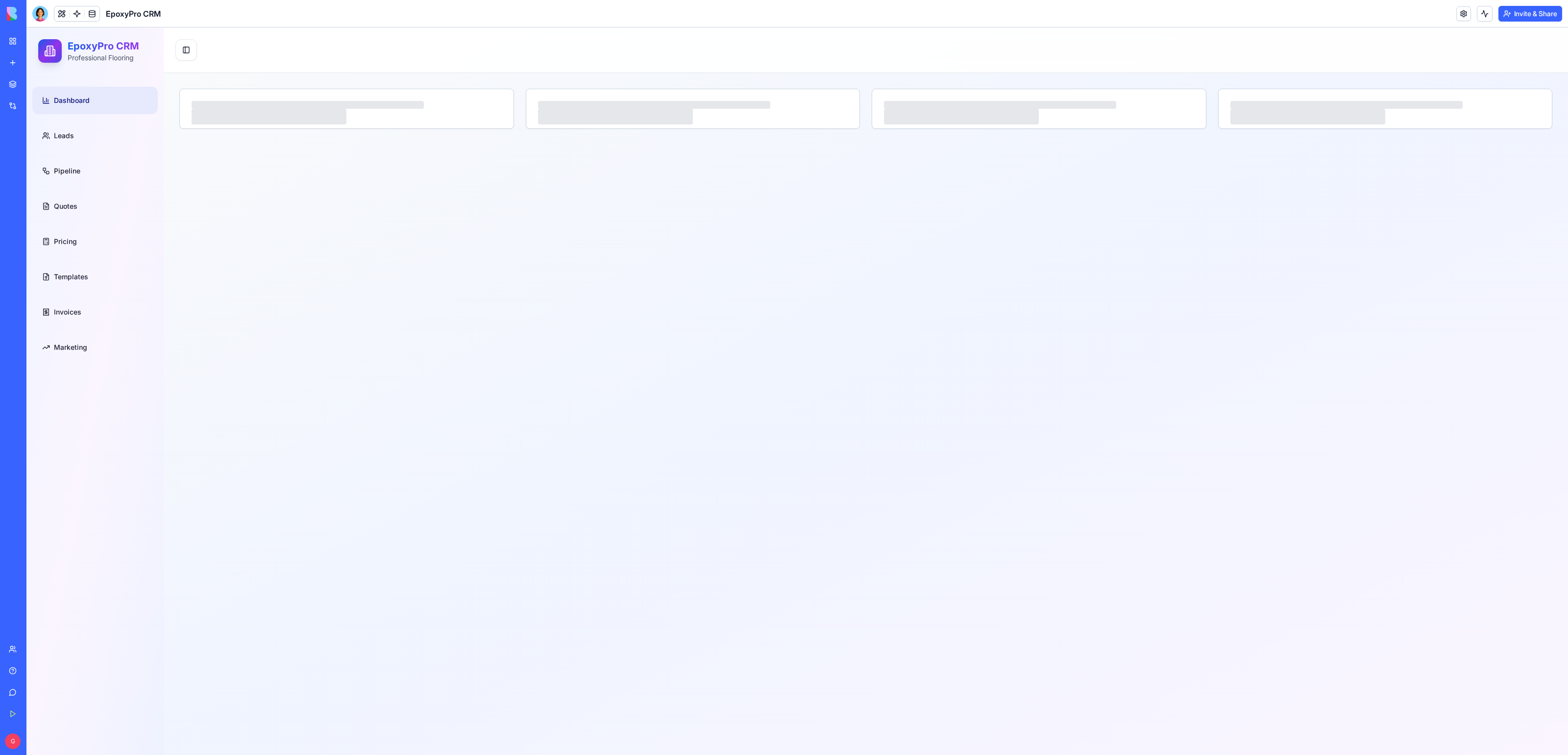
click at [63, 191] on ul "Dashboard Leads Pipeline Quotes Pricing Templates Invoices Marketing" at bounding box center [95, 223] width 125 height 274
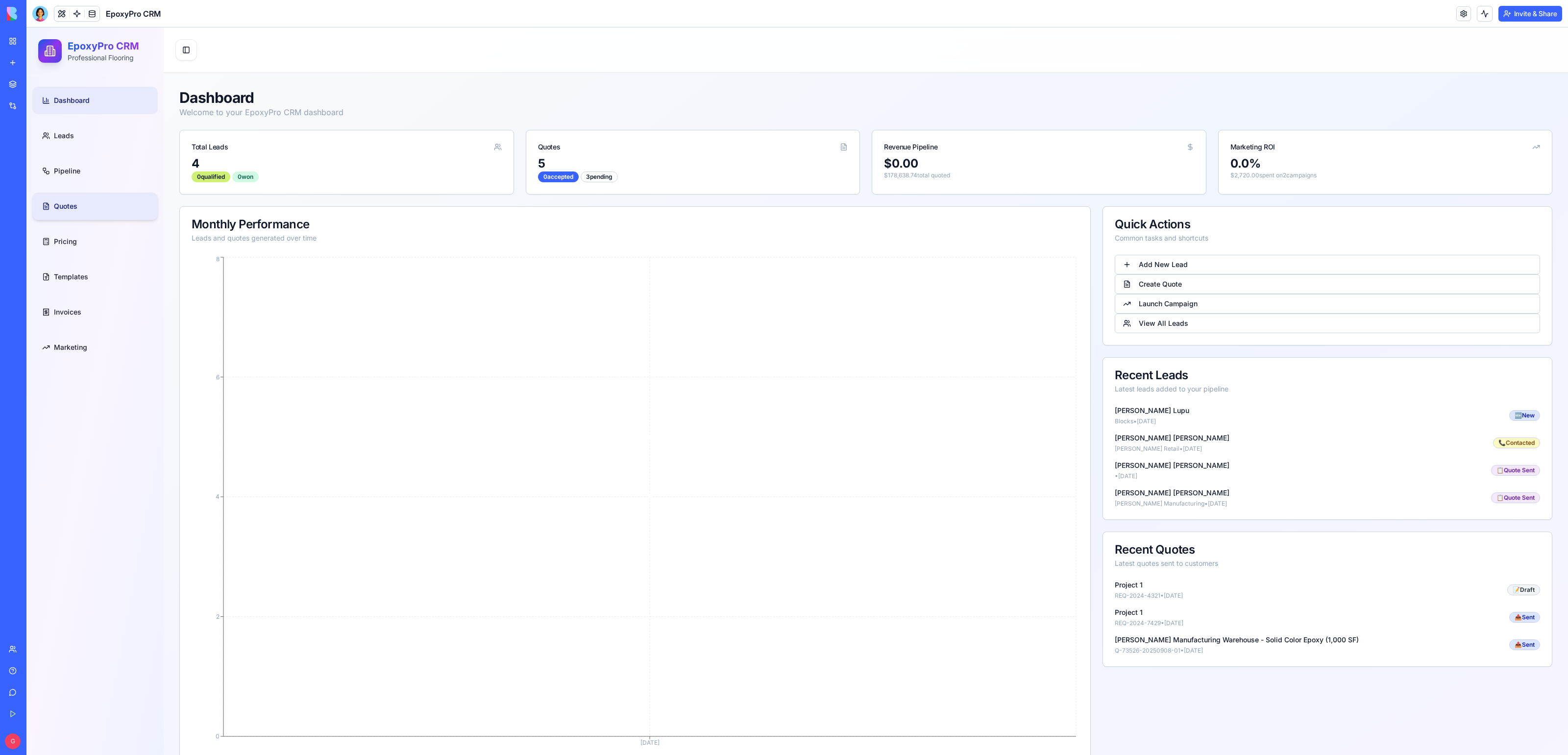
click at [63, 206] on span "Quotes" at bounding box center [66, 206] width 24 height 10
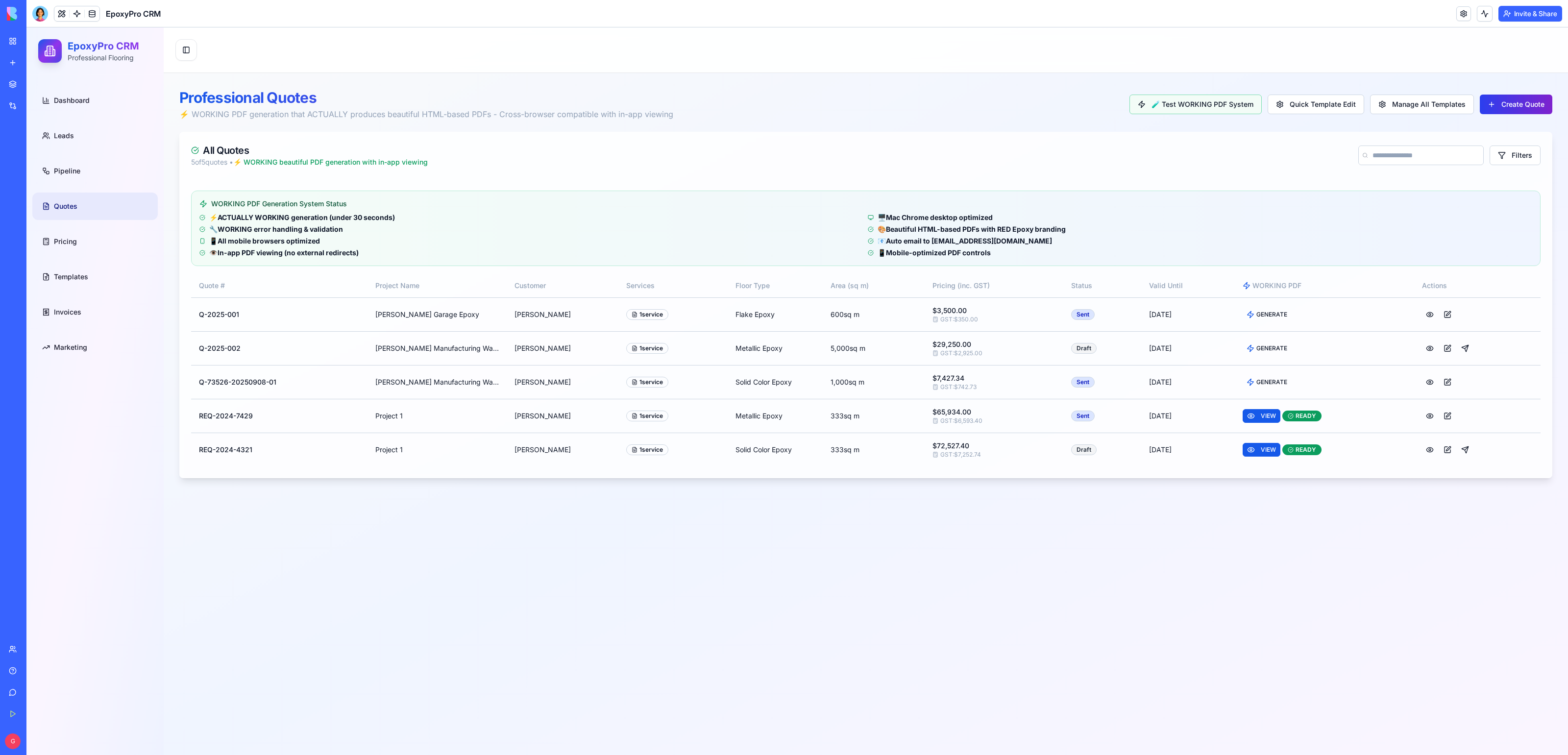
click at [1519, 108] on button "Create Quote" at bounding box center [1516, 104] width 72 height 19
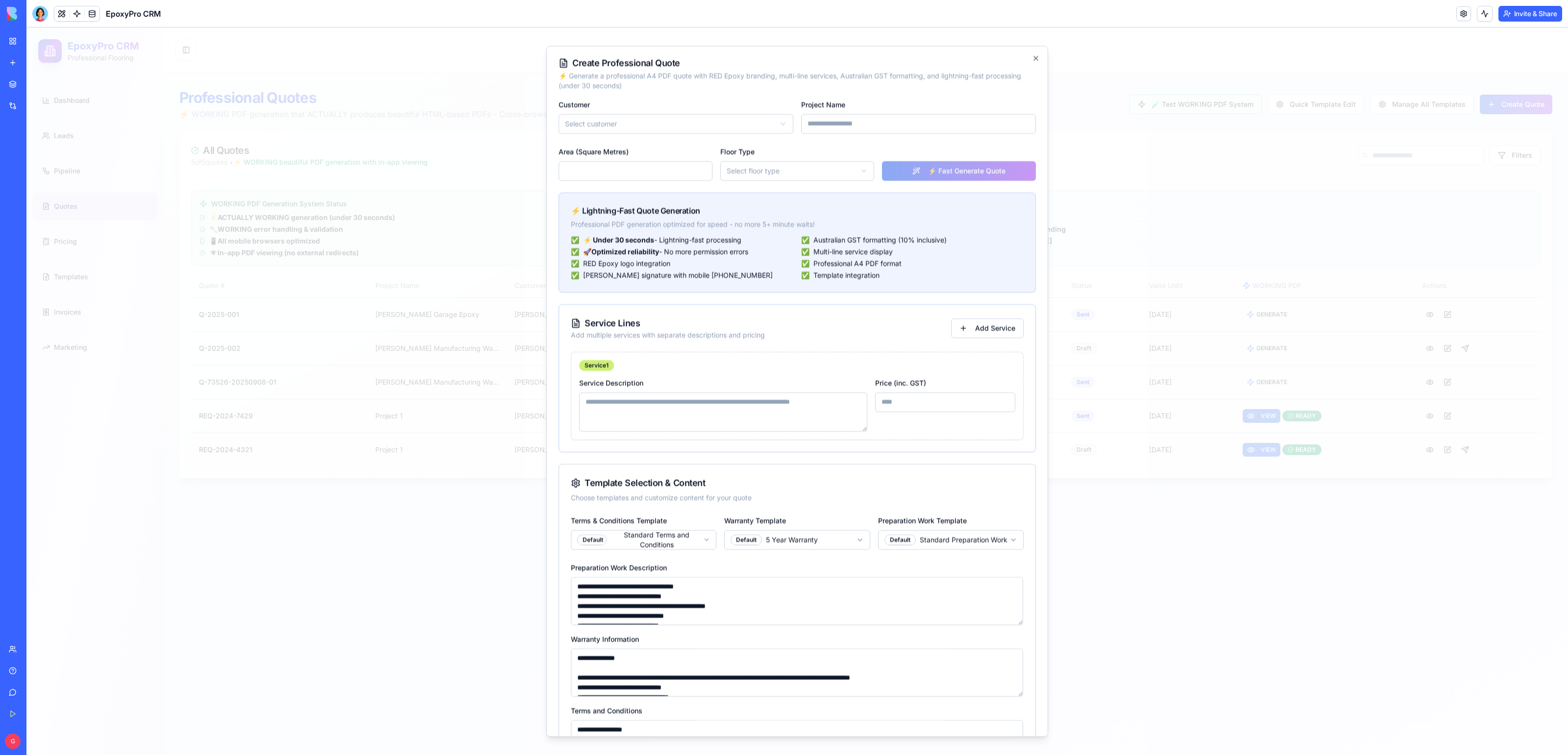
click at [603, 117] on body "EpoxyPro CRM Professional Flooring Dashboard Leads Pipeline Quotes Pricing Temp…" at bounding box center [797, 391] width 1542 height 727
click at [616, 202] on div "John Smith - Smith Manufacturing Sarah Johnson - Mike Rodriguez - Rodriguez Ret…" at bounding box center [682, 169] width 248 height 68
select select "*****"
drag, startPoint x: 612, startPoint y: 195, endPoint x: 623, endPoint y: 192, distance: 11.4
click at [906, 119] on input "Project Name" at bounding box center [919, 124] width 235 height 19
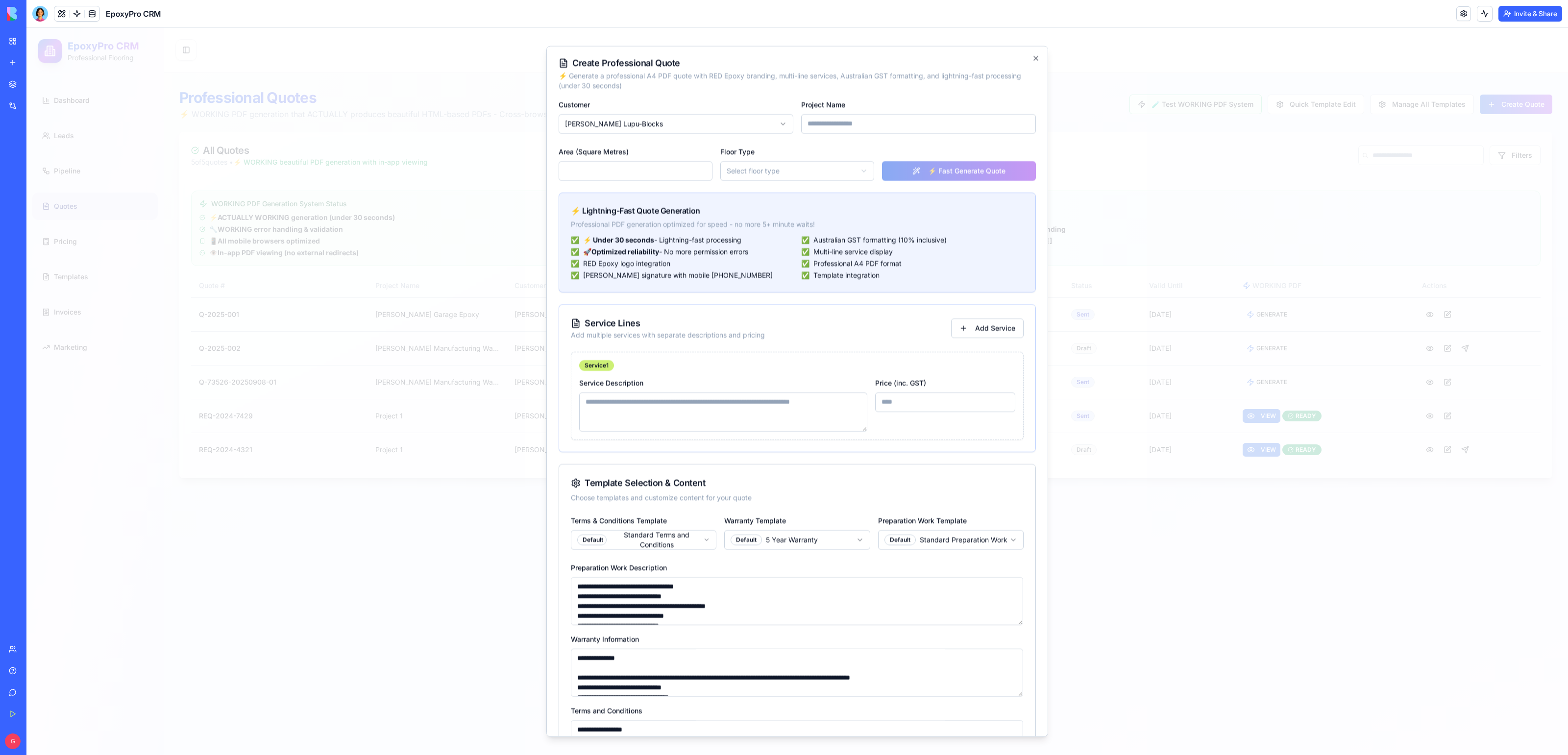
type input "*********"
click at [654, 161] on input "Area (Square Metres)" at bounding box center [635, 170] width 154 height 19
type input "***"
click at [821, 172] on body "EpoxyPro CRM Professional Flooring Dashboard Leads Pipeline Quotes Pricing Temp…" at bounding box center [797, 391] width 1542 height 727
select select "**********"
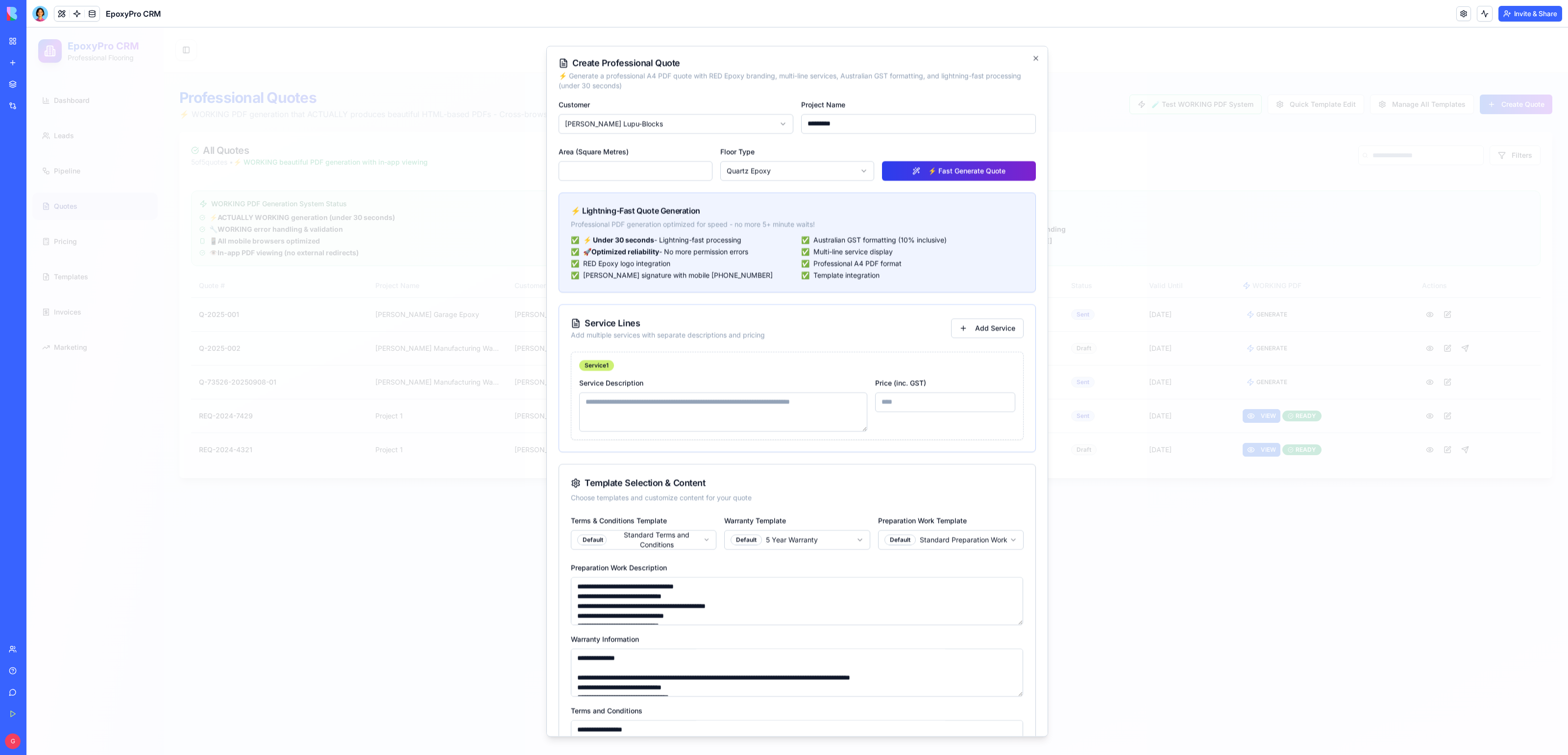
click at [976, 176] on button "⚡ Fast Generate Quote" at bounding box center [959, 170] width 154 height 19
type textarea "**********"
type input "*****"
type input "**********"
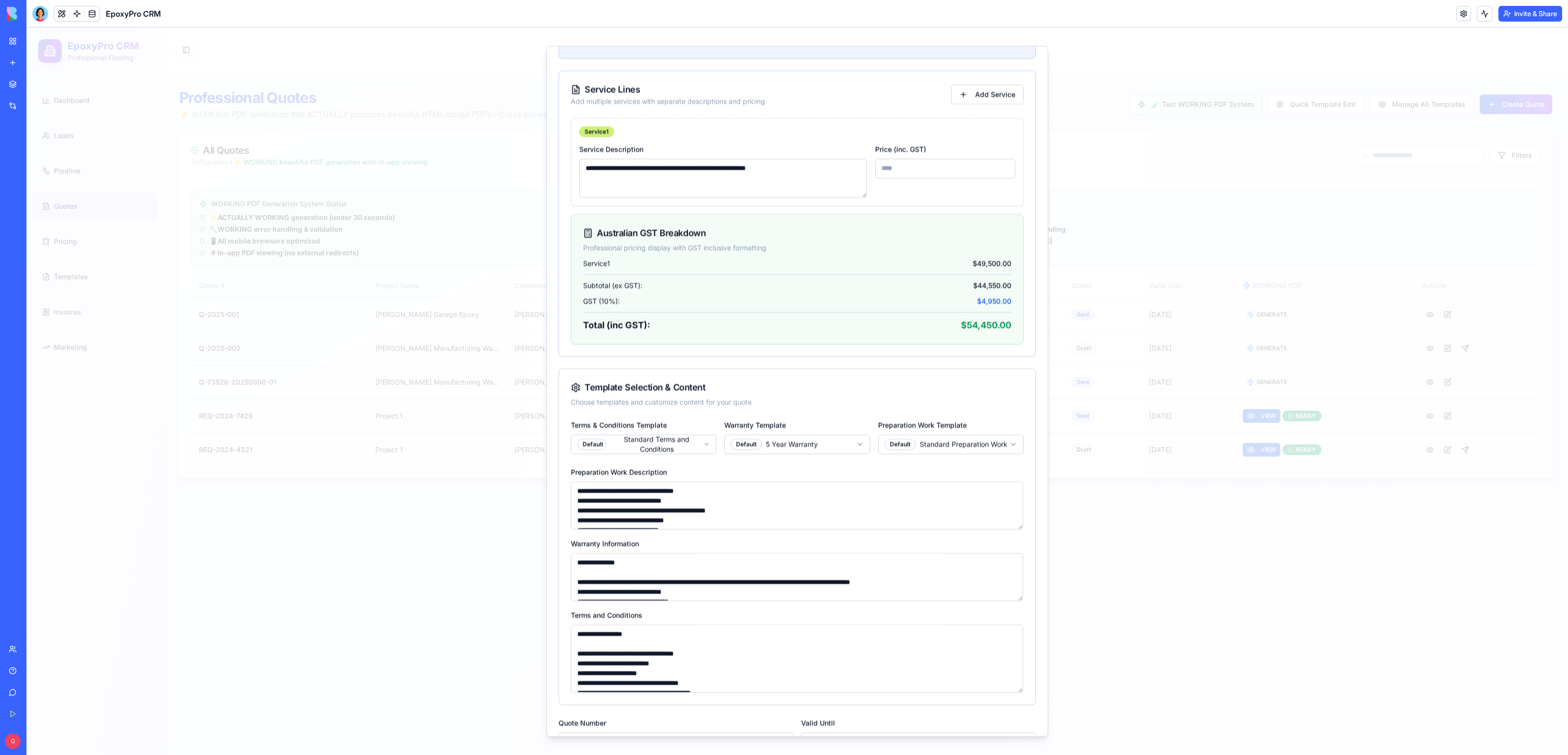
scroll to position [293, 0]
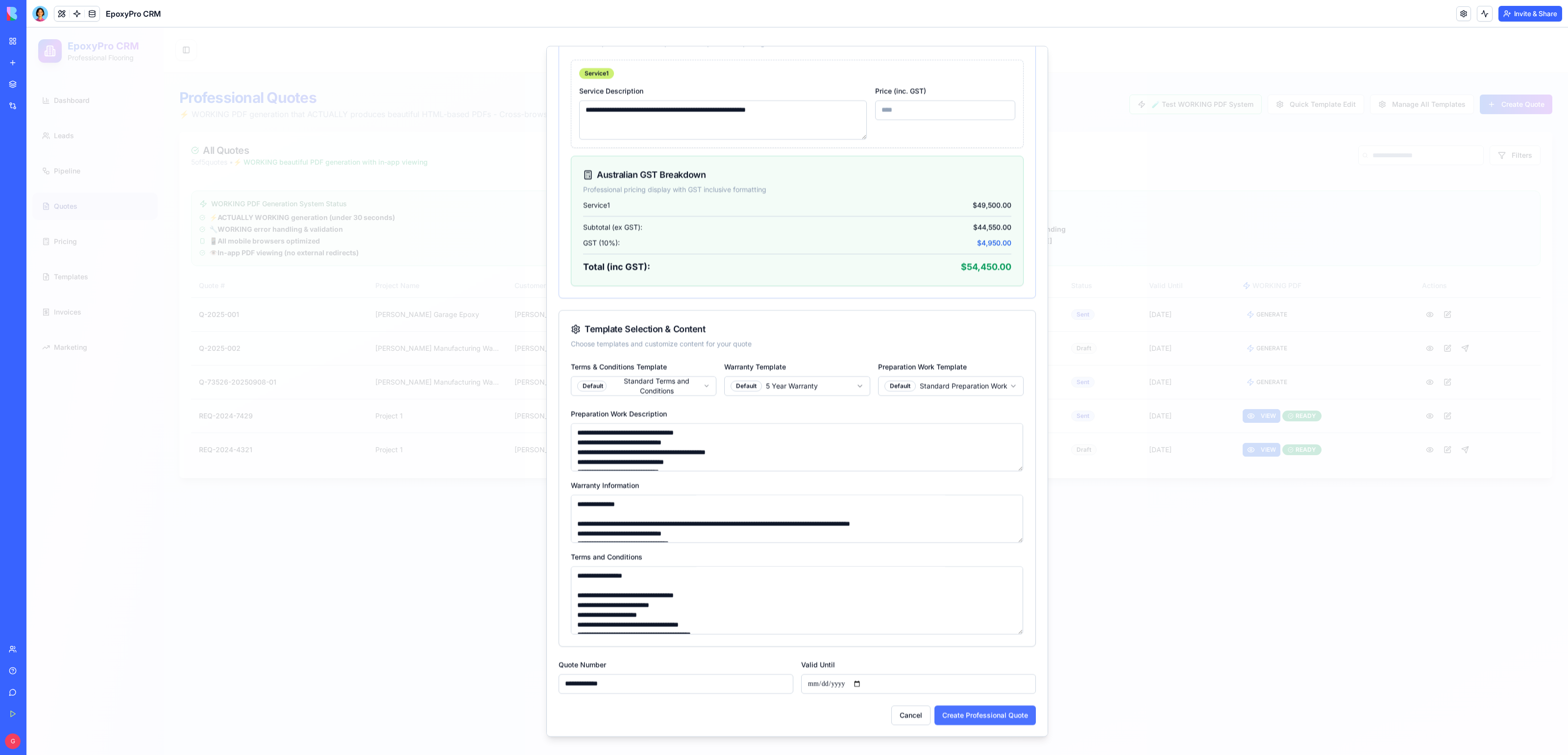
click at [964, 721] on button "Create Professional Quote" at bounding box center [985, 714] width 102 height 19
select select
type input "*"
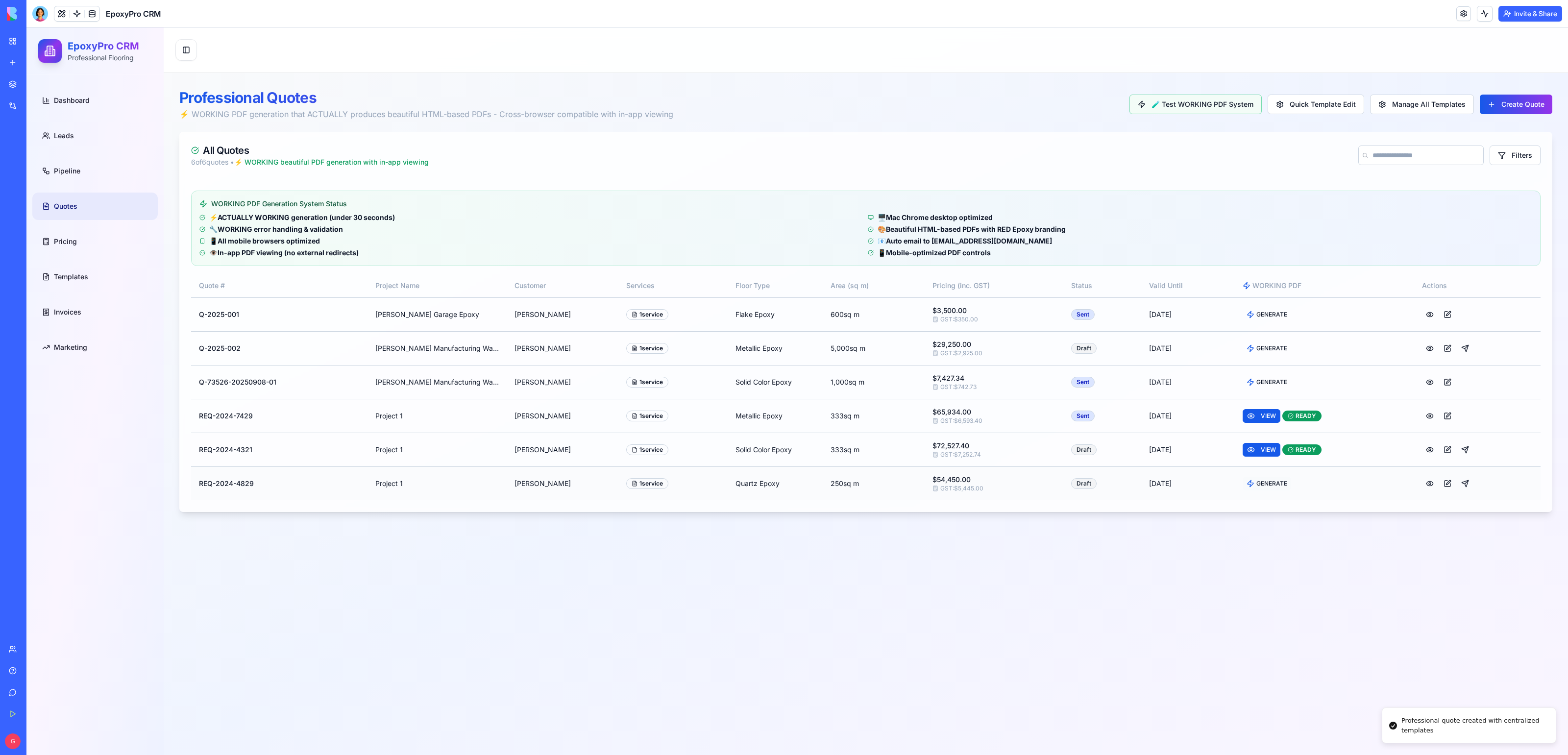
click at [1262, 485] on span "GENERATE" at bounding box center [1272, 483] width 31 height 8
click at [1491, 13] on div "Invite & Share" at bounding box center [1509, 14] width 106 height 16
click at [1486, 16] on button at bounding box center [1485, 14] width 16 height 16
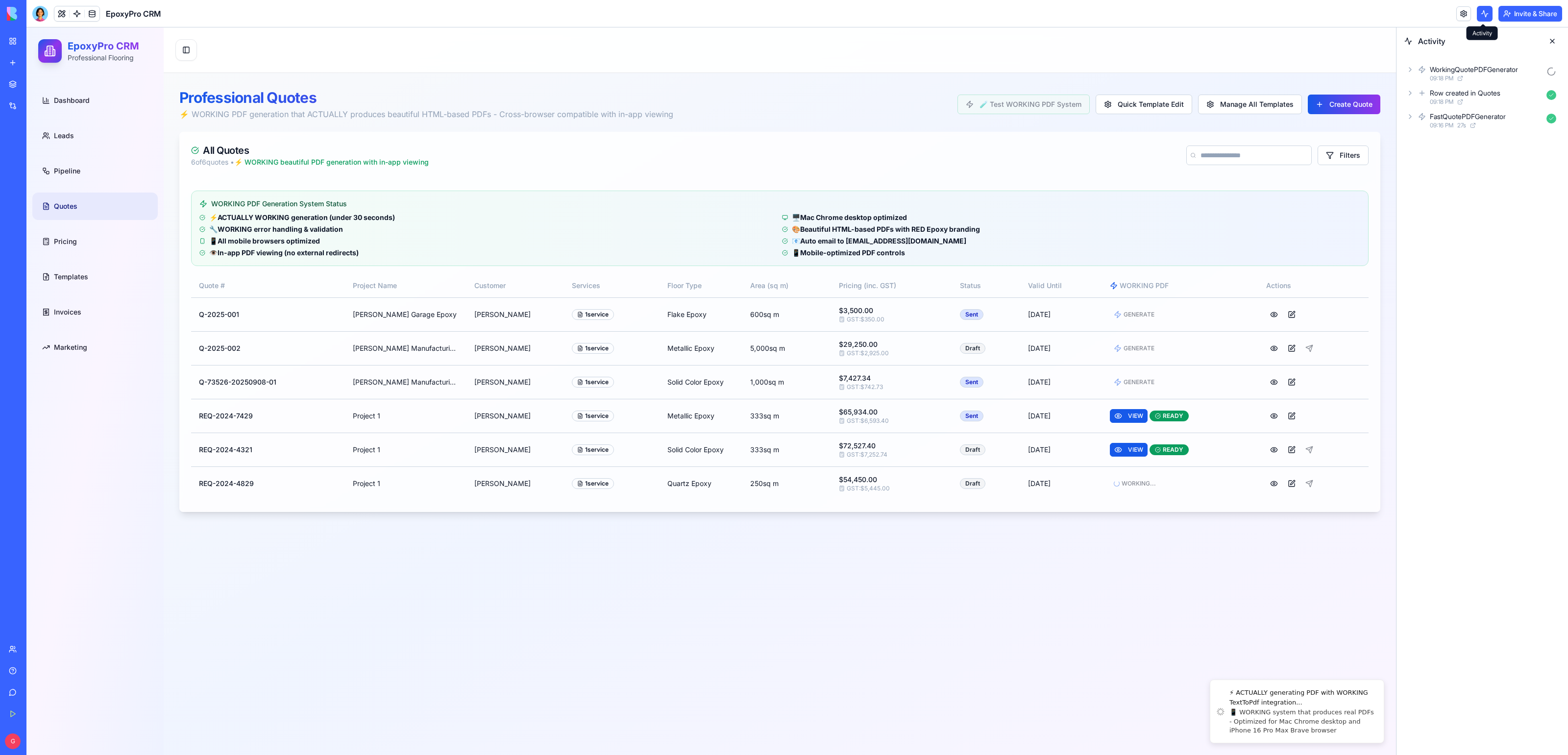
click at [1411, 69] on icon at bounding box center [1410, 69] width 8 height 8
click at [1411, 69] on icon at bounding box center [1410, 69] width 10 height 10
click at [1411, 69] on icon at bounding box center [1410, 69] width 8 height 8
click at [1419, 94] on icon at bounding box center [1419, 95] width 8 height 8
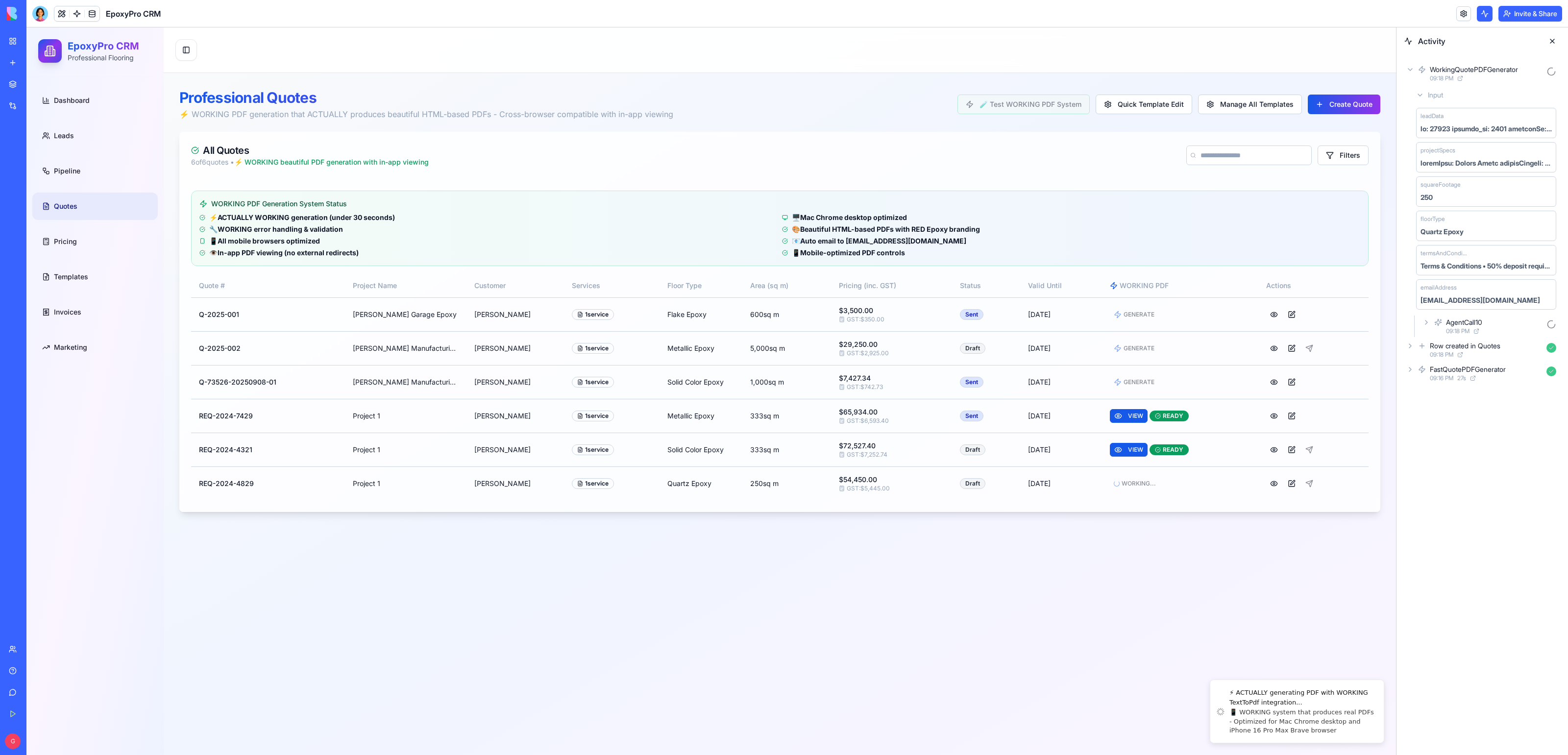
click at [1419, 94] on icon at bounding box center [1419, 95] width 8 height 8
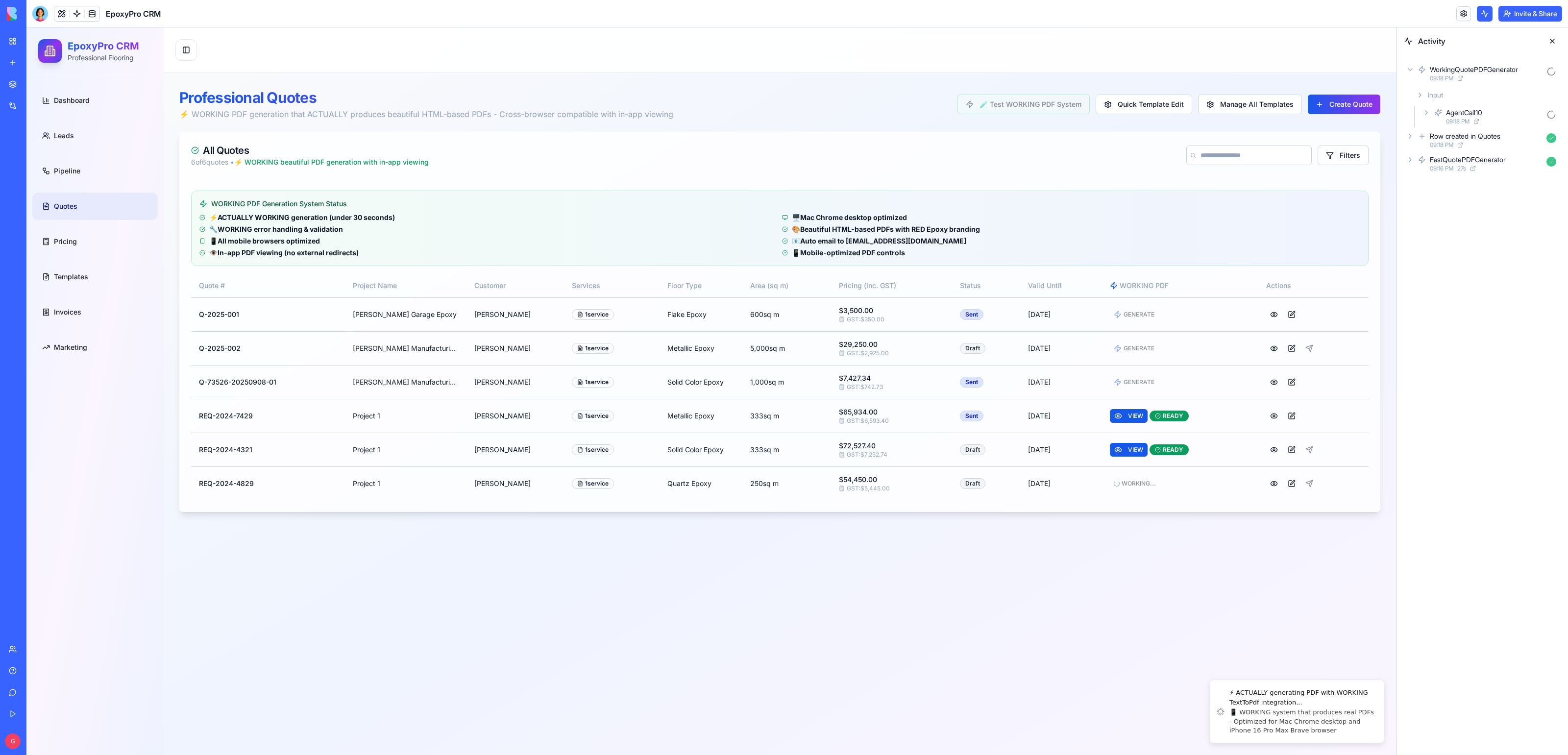
click at [1419, 94] on icon at bounding box center [1419, 95] width 8 height 8
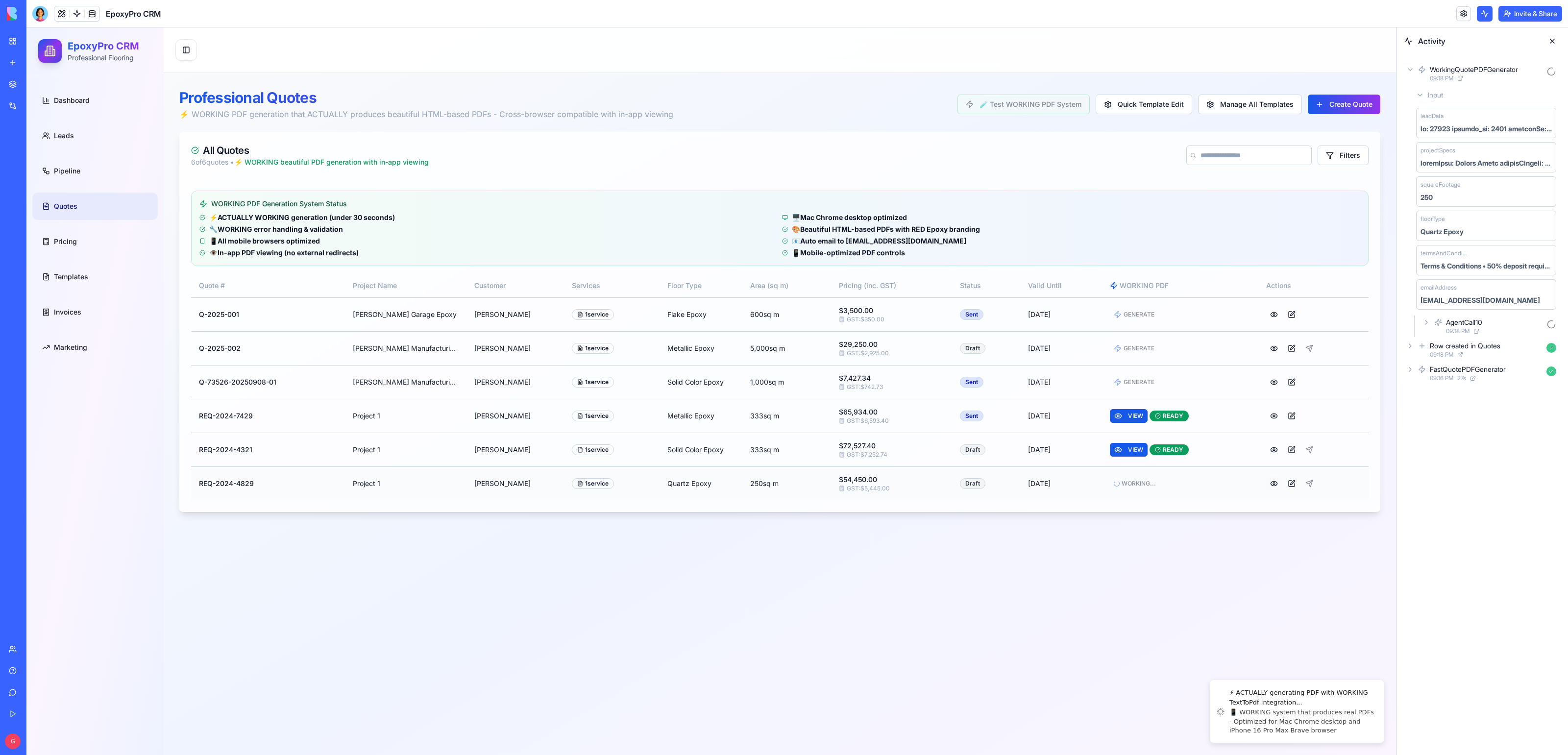
click at [1276, 484] on button at bounding box center [1274, 483] width 16 height 14
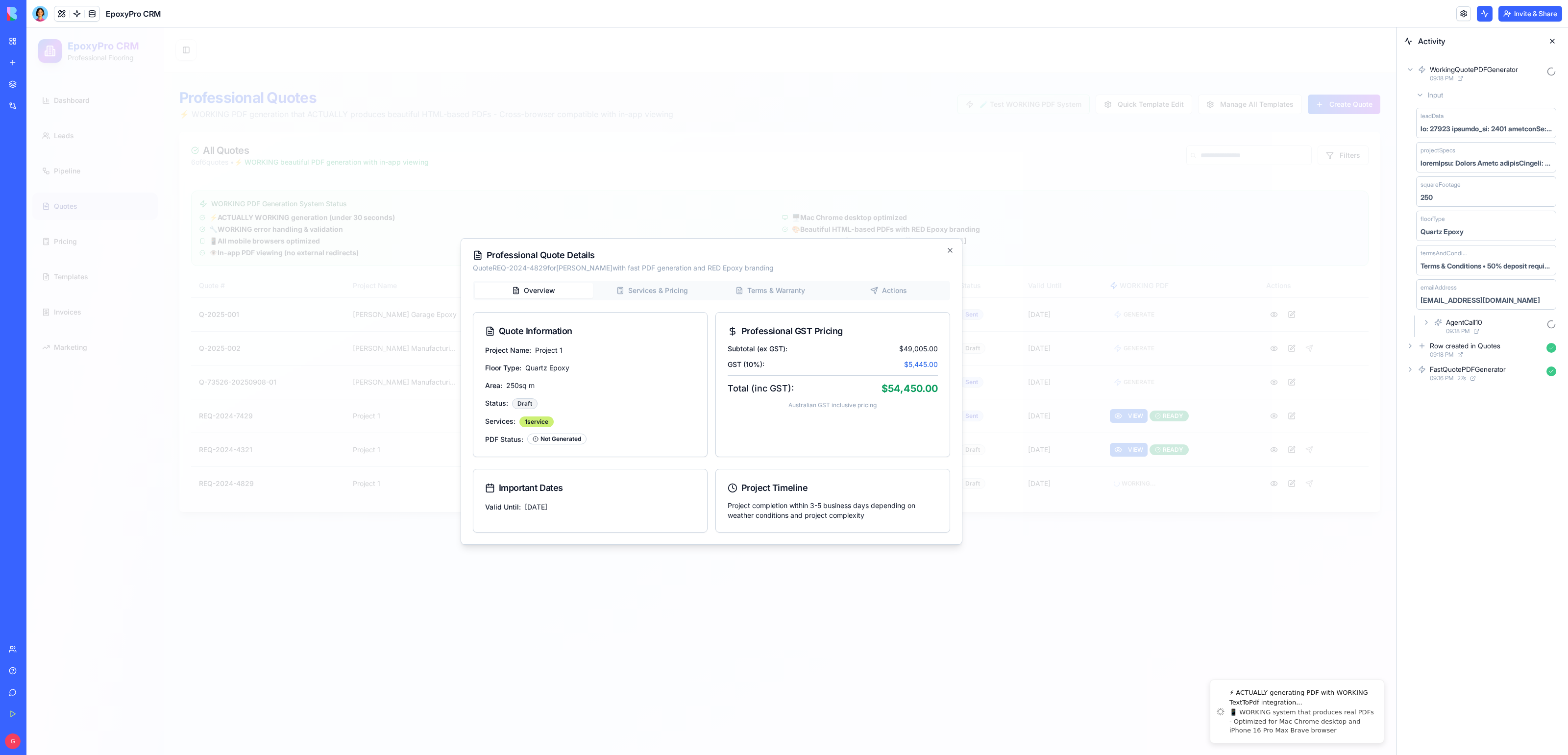
click at [1427, 328] on div "AgentCall10 09:18 PM" at bounding box center [1490, 325] width 139 height 21
click at [946, 250] on icon "button" at bounding box center [950, 250] width 8 height 8
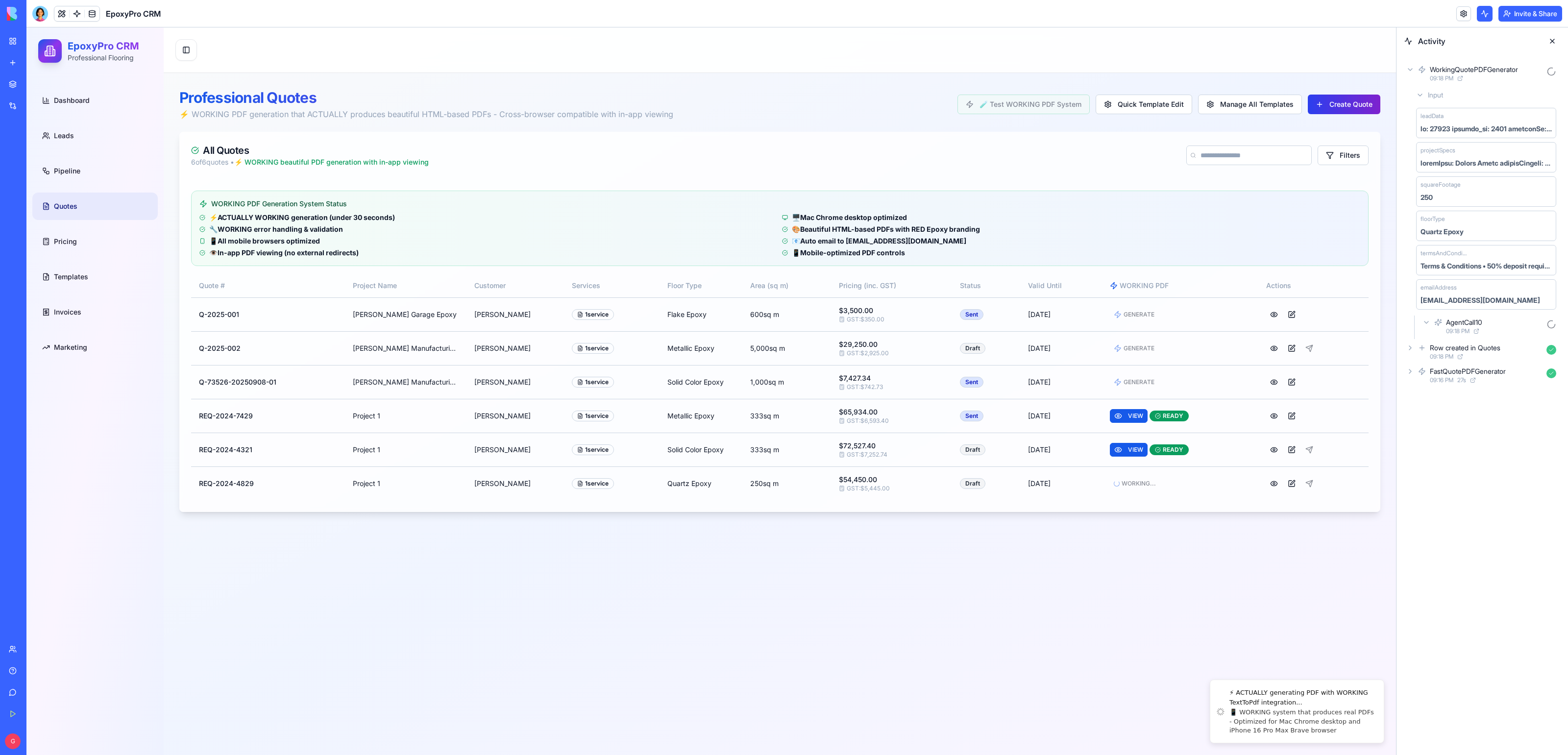
click at [1325, 108] on button "Create Quote" at bounding box center [1344, 104] width 72 height 19
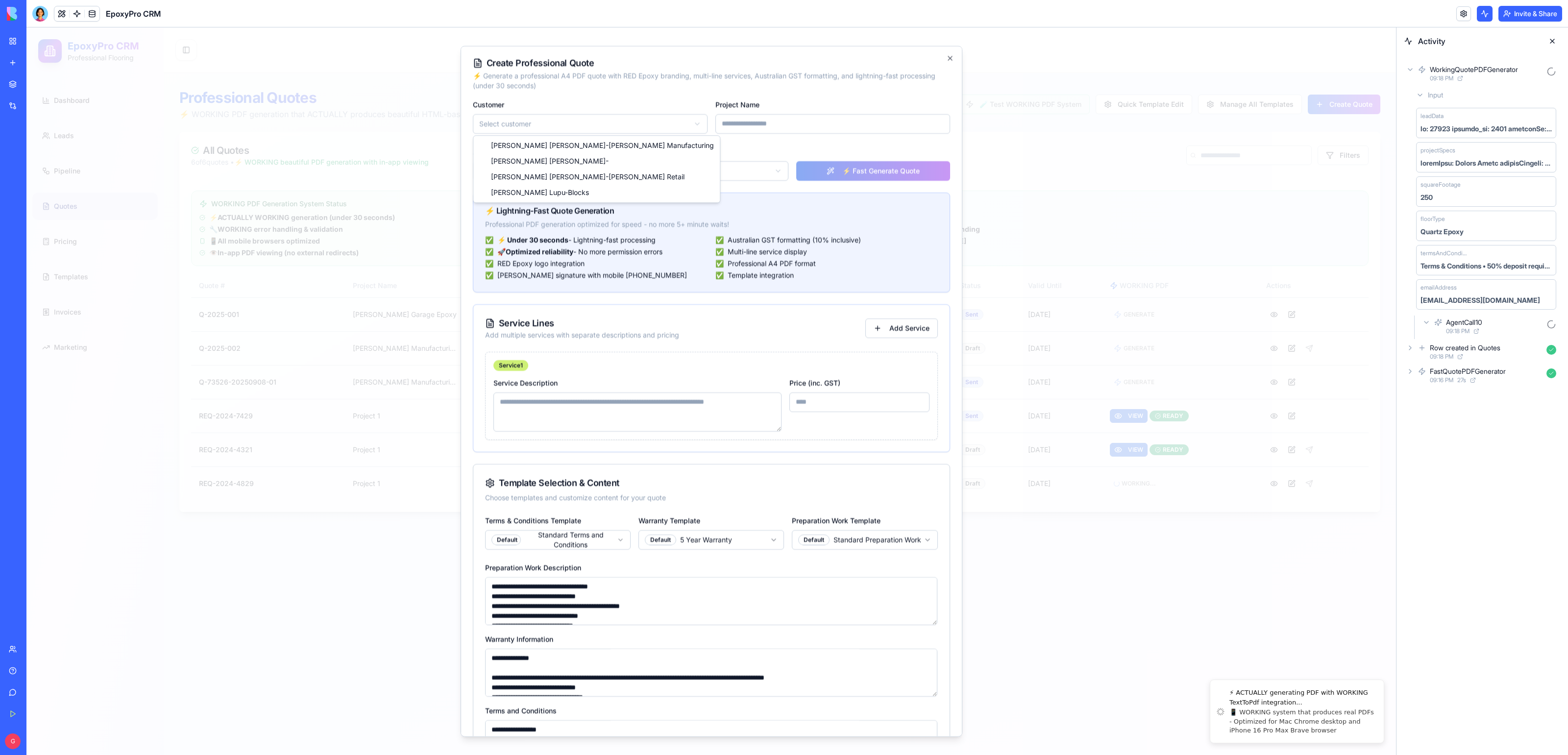
click at [627, 120] on body "EpoxyPro CRM Professional Flooring Dashboard Leads Pipeline Quotes Pricing Temp…" at bounding box center [711, 391] width 1370 height 727
click at [275, 190] on div at bounding box center [711, 391] width 1370 height 727
click at [310, 152] on div at bounding box center [711, 391] width 1370 height 727
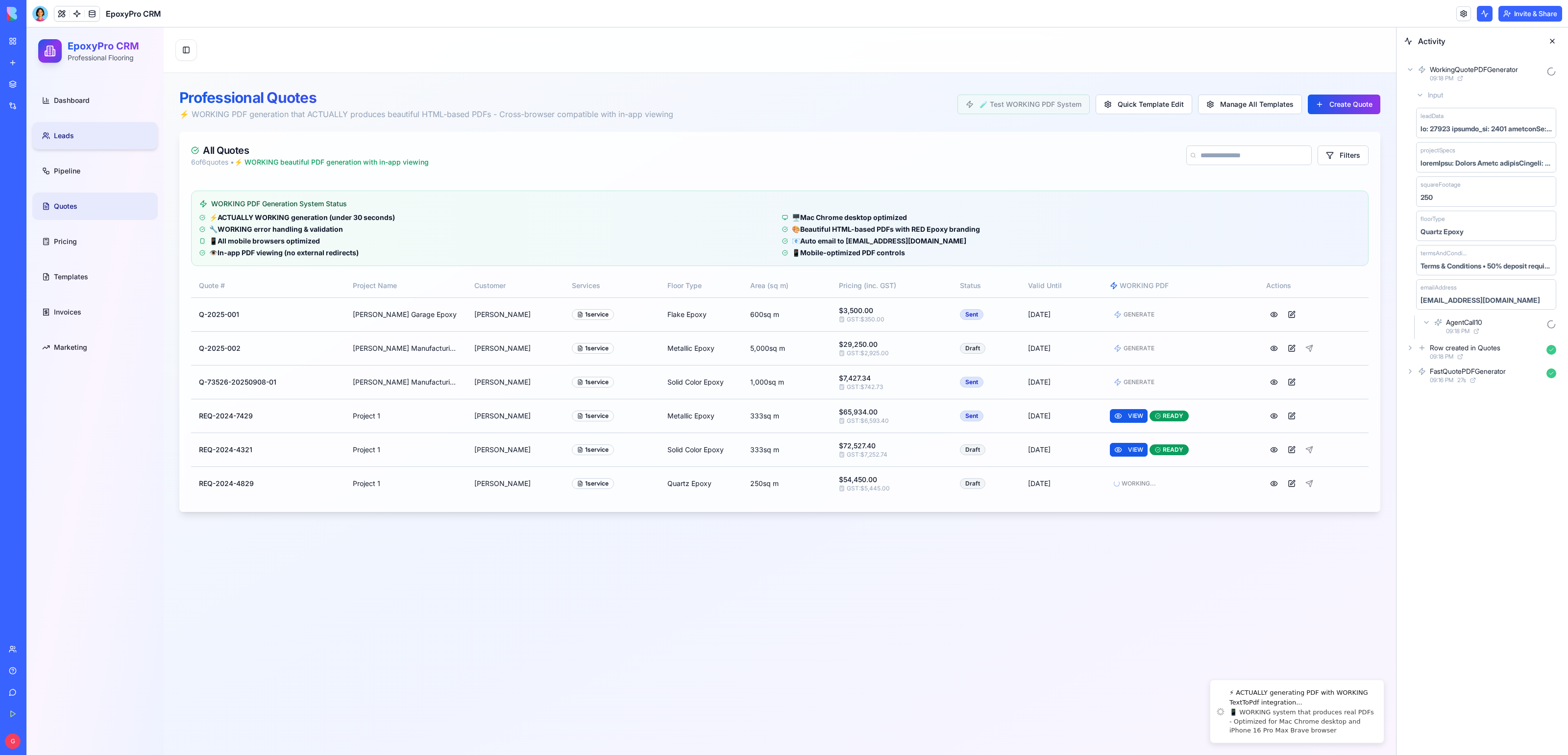
click at [64, 142] on link "Leads" at bounding box center [95, 135] width 125 height 27
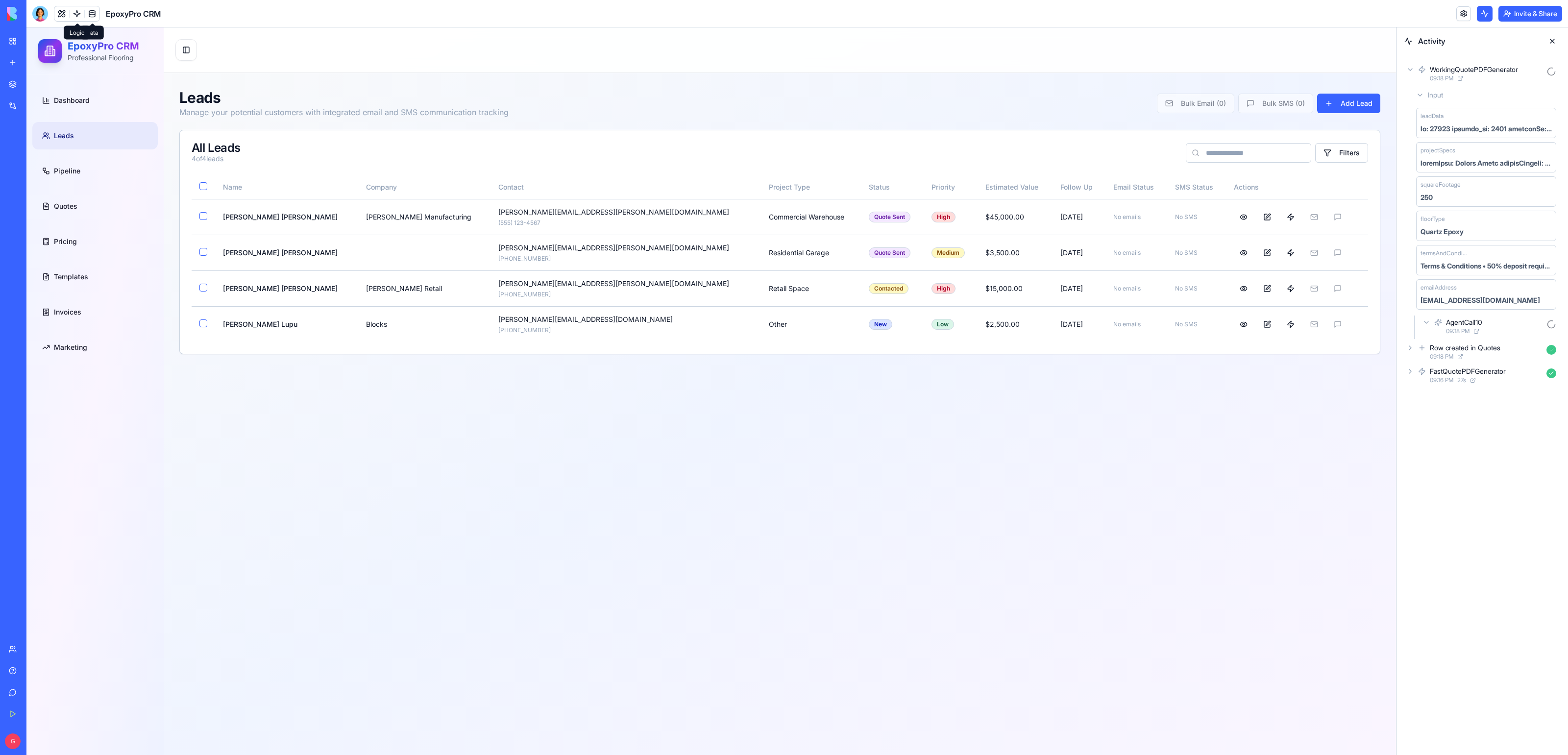
click at [75, 16] on link at bounding box center [77, 13] width 15 height 15
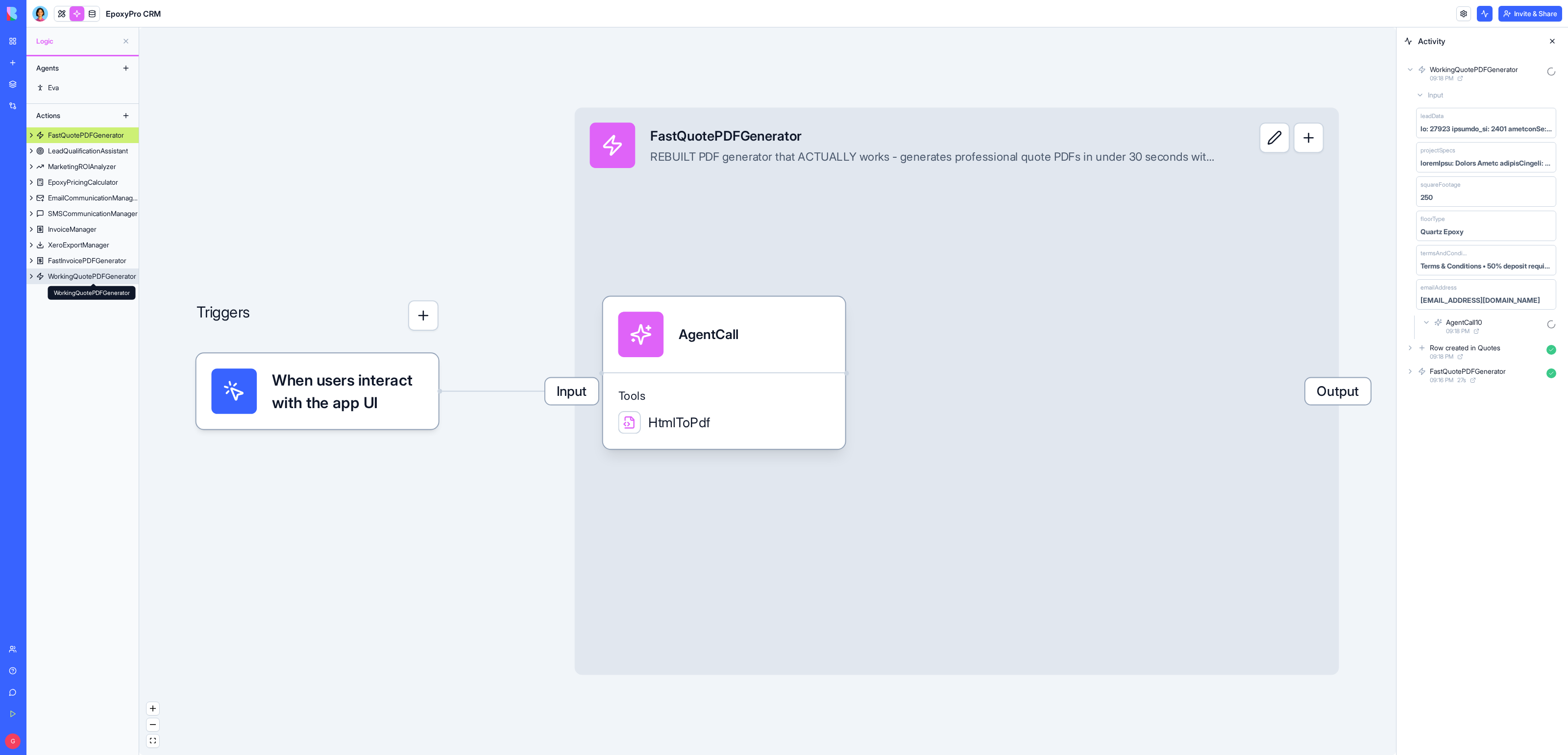
click at [102, 287] on div "WorkingQuotePDFGenerator WorkingQuotePDFGenerator" at bounding box center [92, 293] width 88 height 14
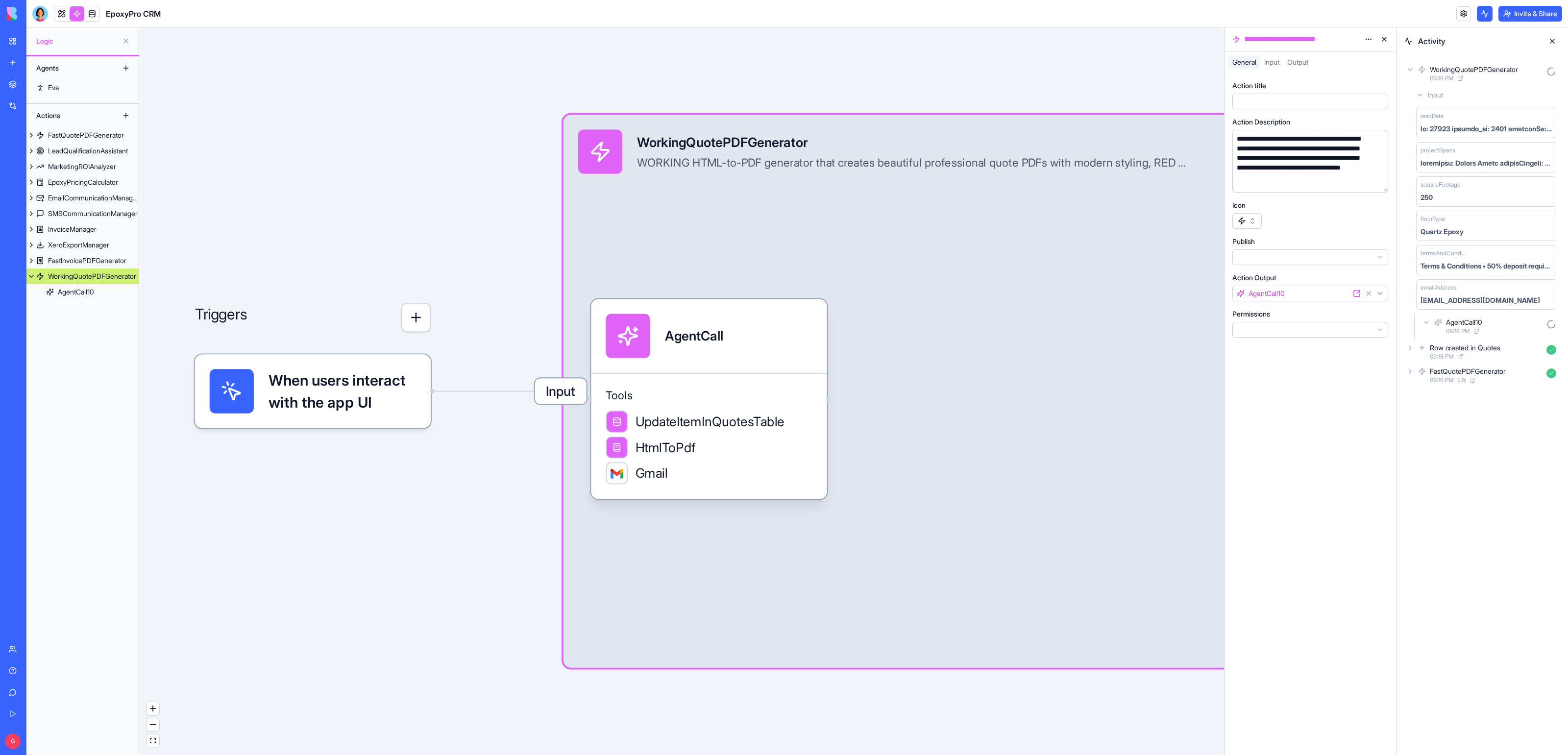
click at [548, 392] on span "Input" at bounding box center [561, 391] width 52 height 26
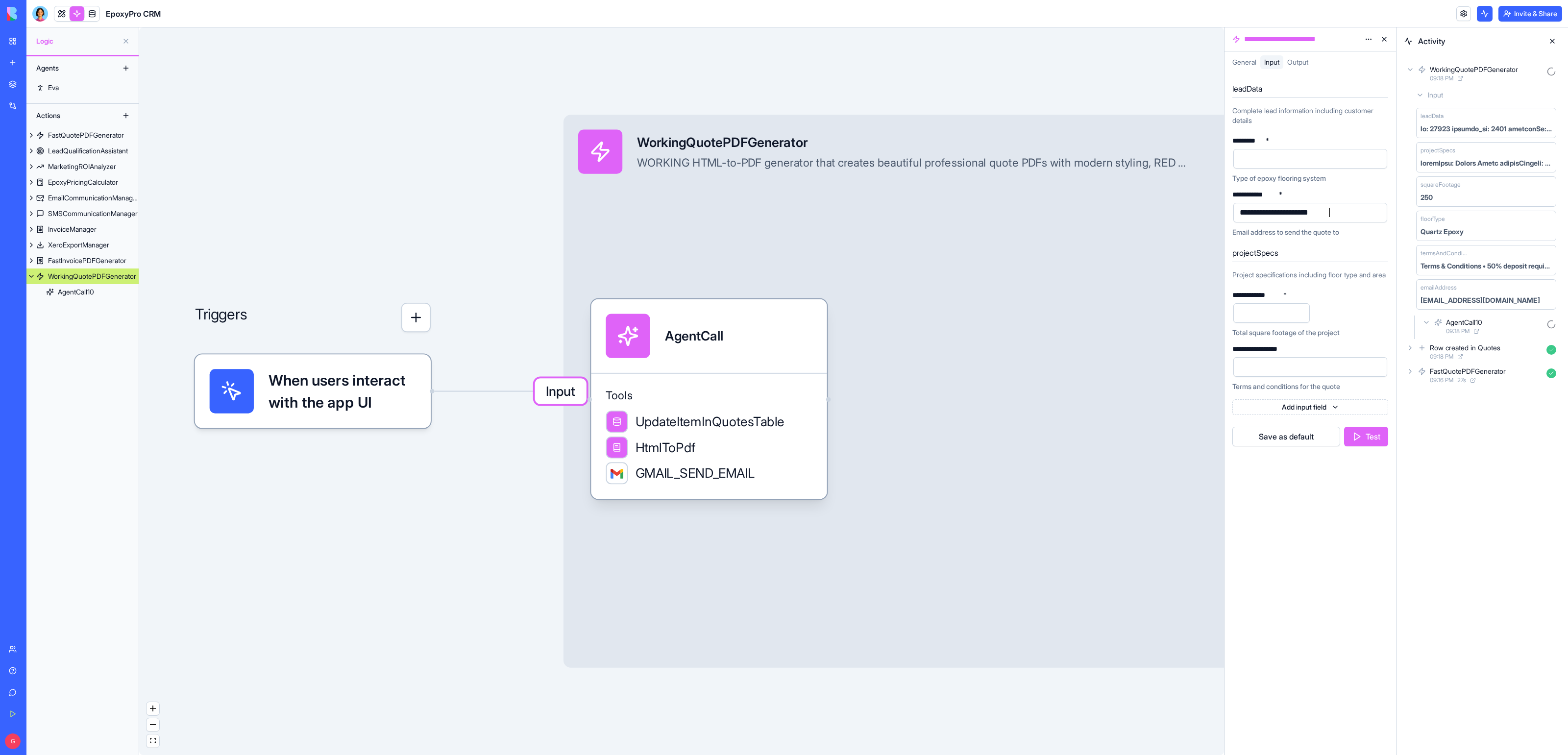
click at [1293, 217] on div "**********" at bounding box center [1284, 213] width 94 height 11
click at [1426, 325] on icon at bounding box center [1426, 322] width 8 height 8
click at [1429, 325] on icon at bounding box center [1426, 322] width 8 height 8
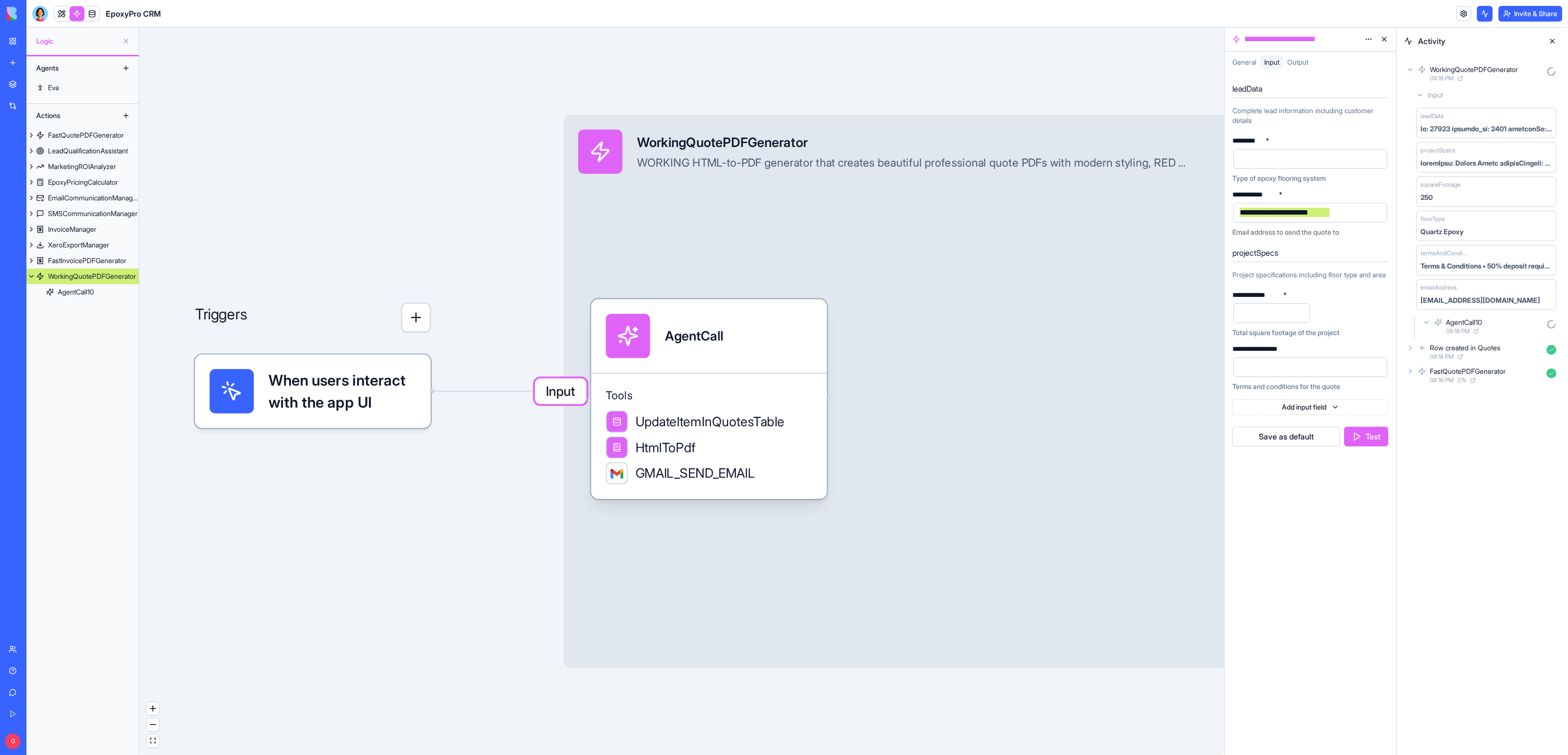
click at [1507, 477] on div "Activity WorkingQuotePDFGenerator 09:18 PM Input leadData projectSpecs squareFo…" at bounding box center [1482, 391] width 172 height 727
click at [1243, 215] on div "**********" at bounding box center [1284, 213] width 94 height 11
click at [1477, 498] on div "Activity WorkingQuotePDFGenerator 09:18 PM Input leadData projectSpecs squareFo…" at bounding box center [1482, 391] width 172 height 727
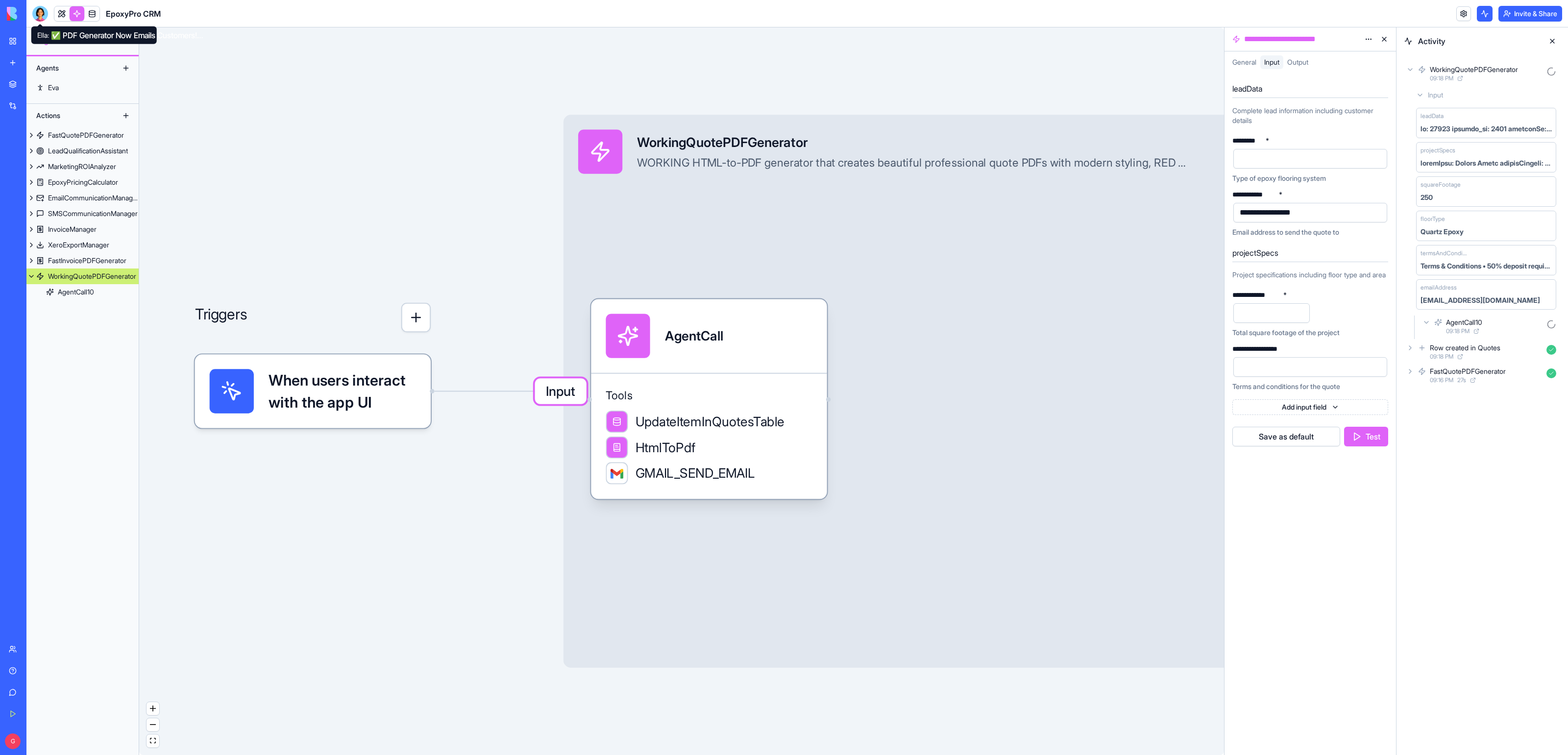
click at [37, 12] on div at bounding box center [40, 14] width 16 height 16
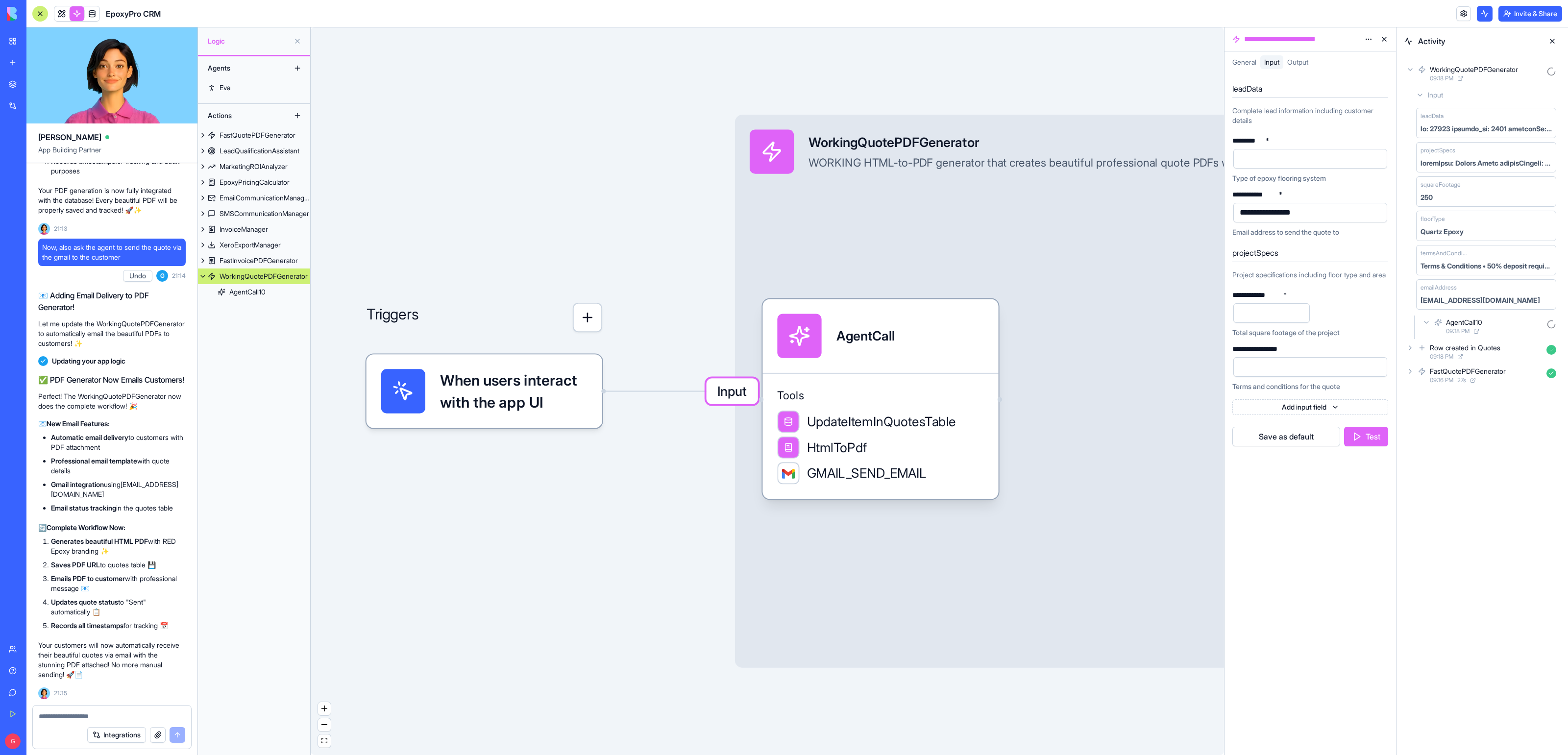
scroll to position [35680, 0]
click at [1427, 323] on icon at bounding box center [1426, 322] width 4 height 2
click at [1427, 324] on icon at bounding box center [1426, 322] width 2 height 4
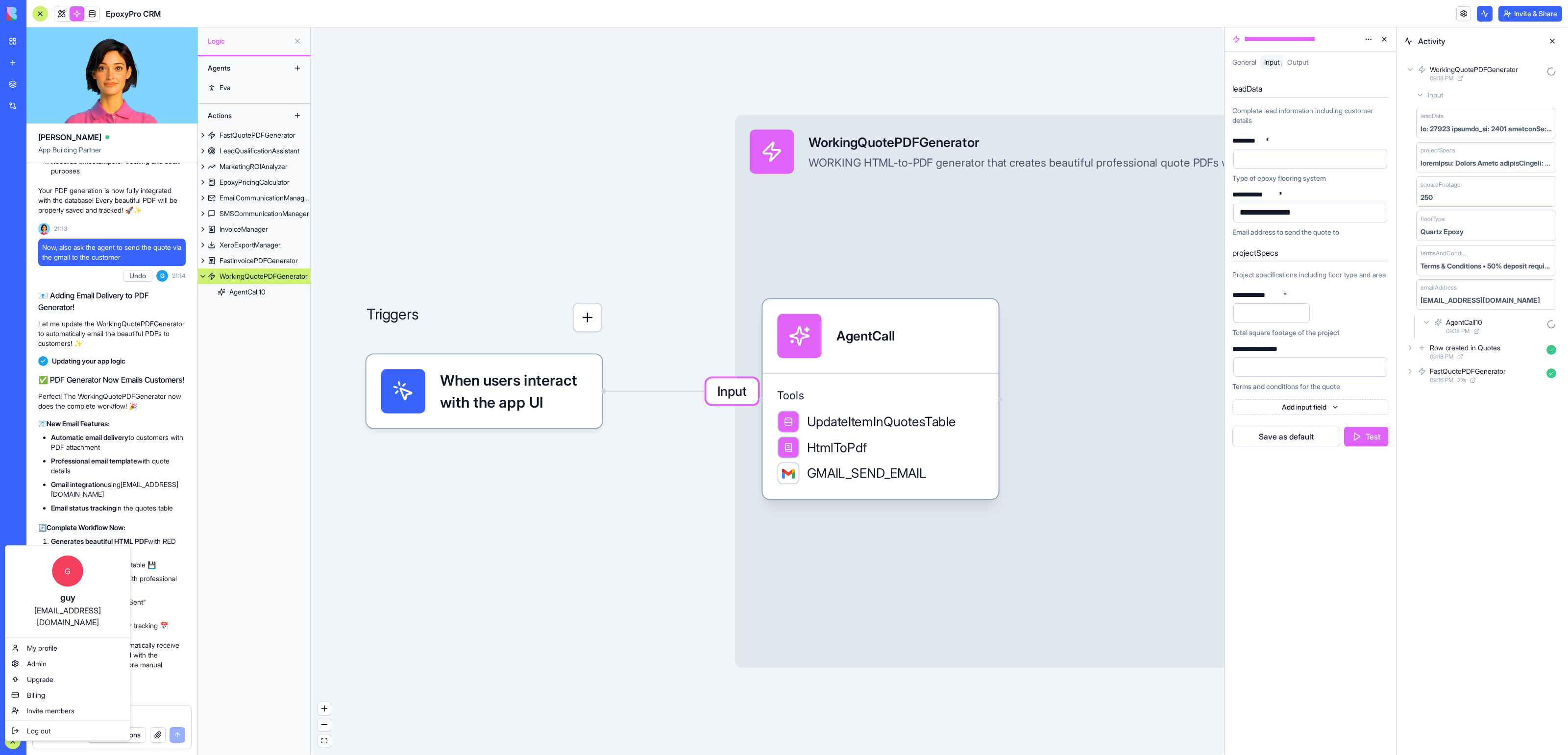
click at [55, 611] on div "guy@ritzexterior.com.au" at bounding box center [68, 616] width 105 height 24
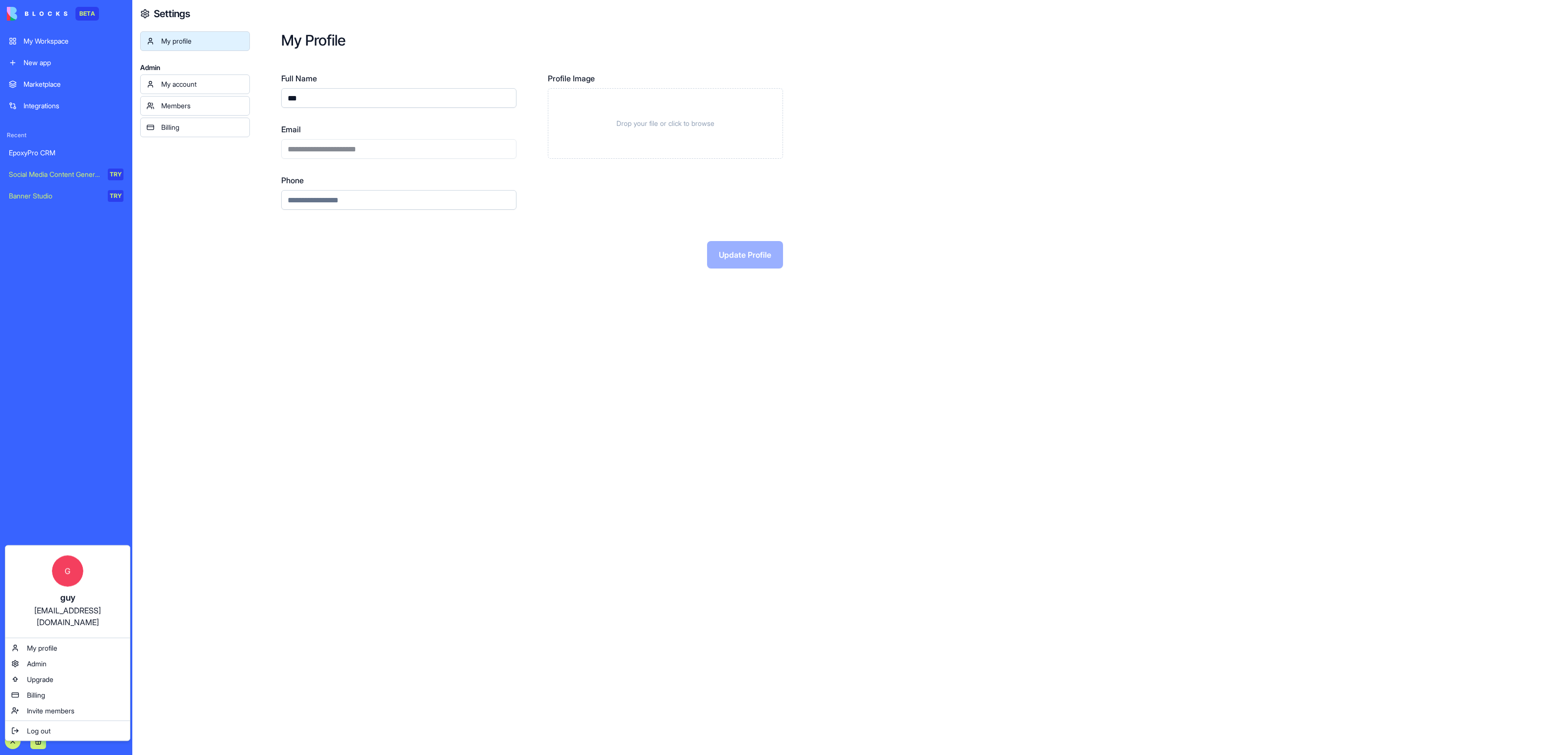
click at [383, 148] on html "**********" at bounding box center [784, 377] width 1568 height 755
click at [383, 148] on div "**********" at bounding box center [399, 141] width 235 height 35
click at [367, 148] on div "**********" at bounding box center [399, 141] width 235 height 35
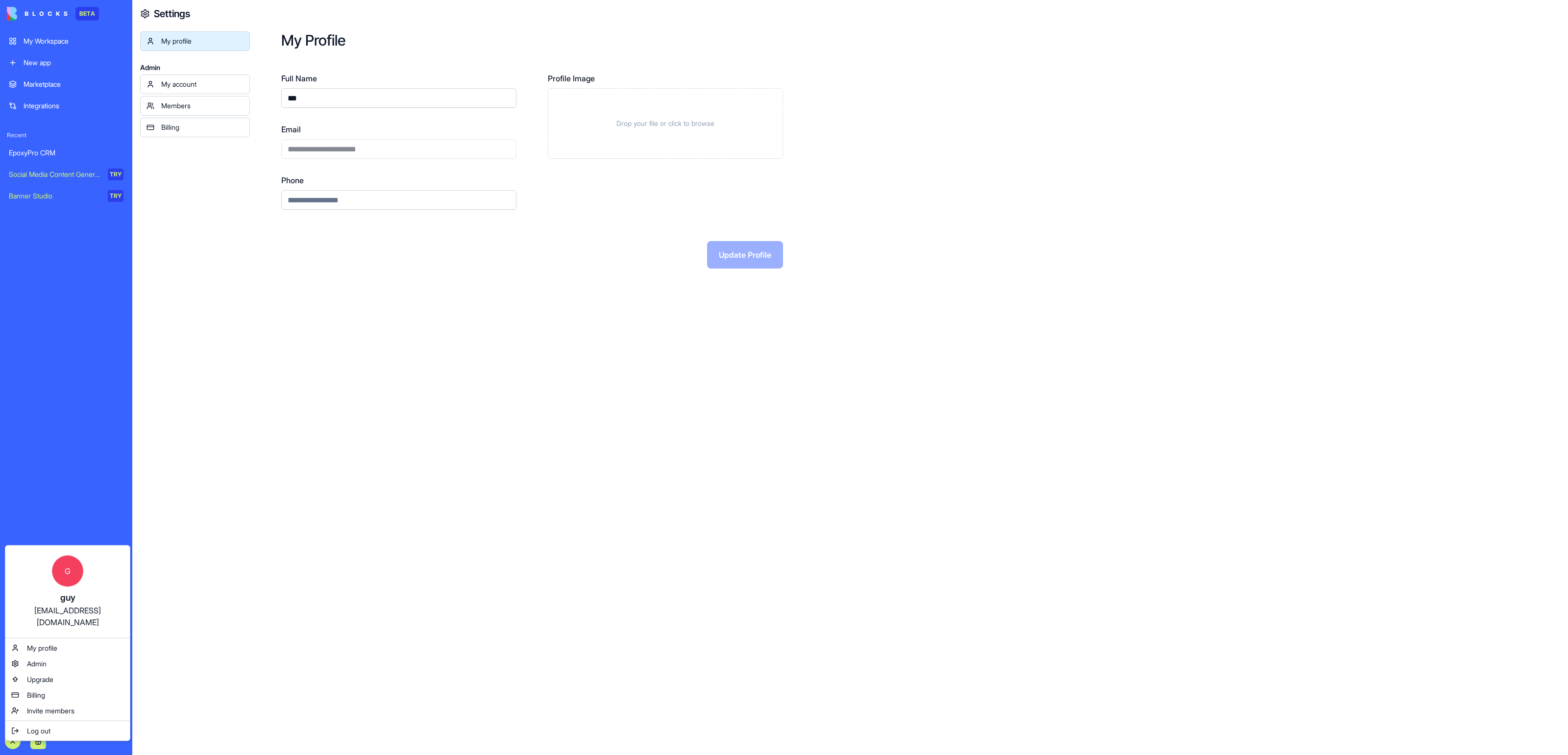
click at [367, 148] on div "**********" at bounding box center [399, 141] width 235 height 35
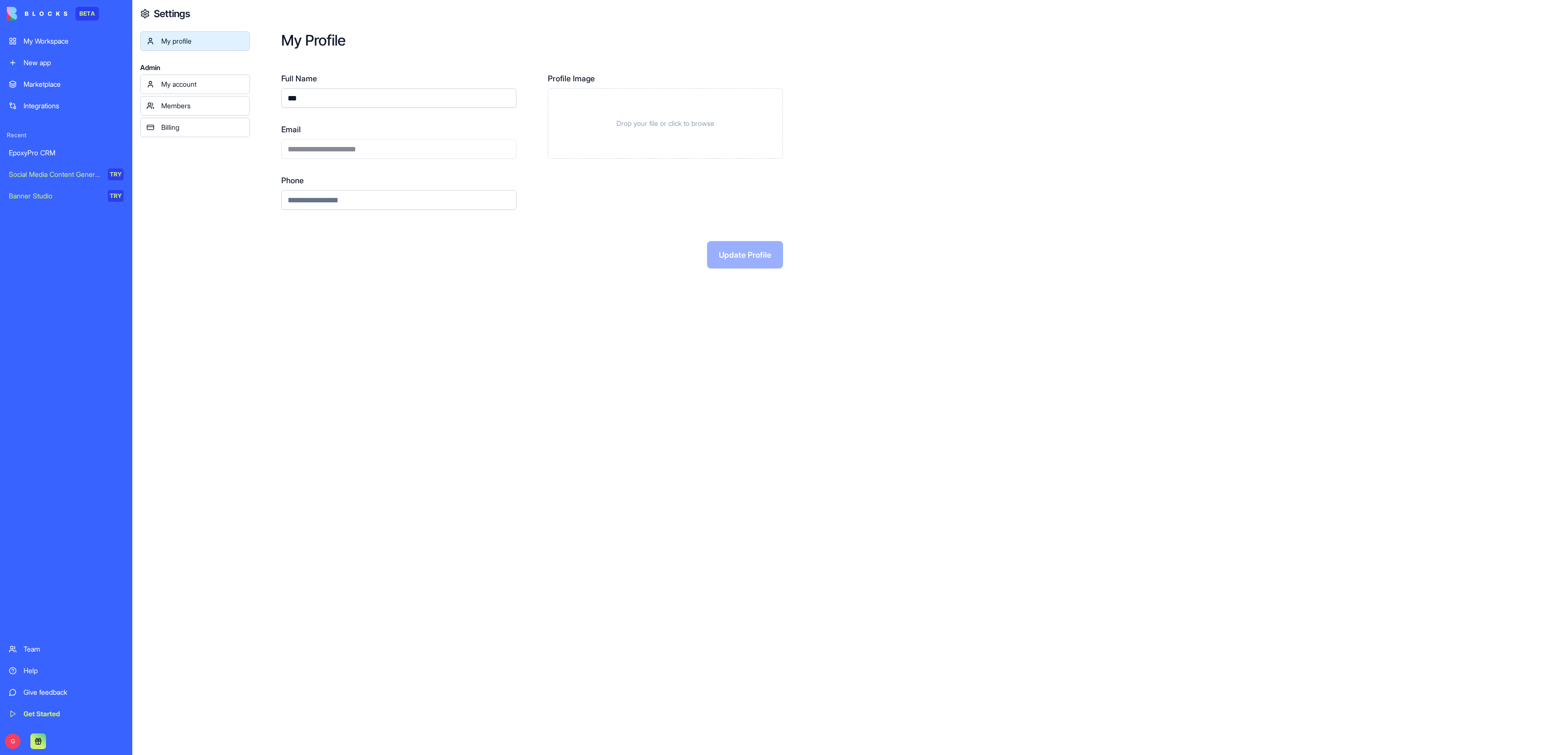
click at [367, 148] on div "**********" at bounding box center [399, 141] width 235 height 35
click at [355, 315] on div "**********" at bounding box center [909, 377] width 1318 height 755
click at [327, 156] on div "**********" at bounding box center [399, 141] width 235 height 35
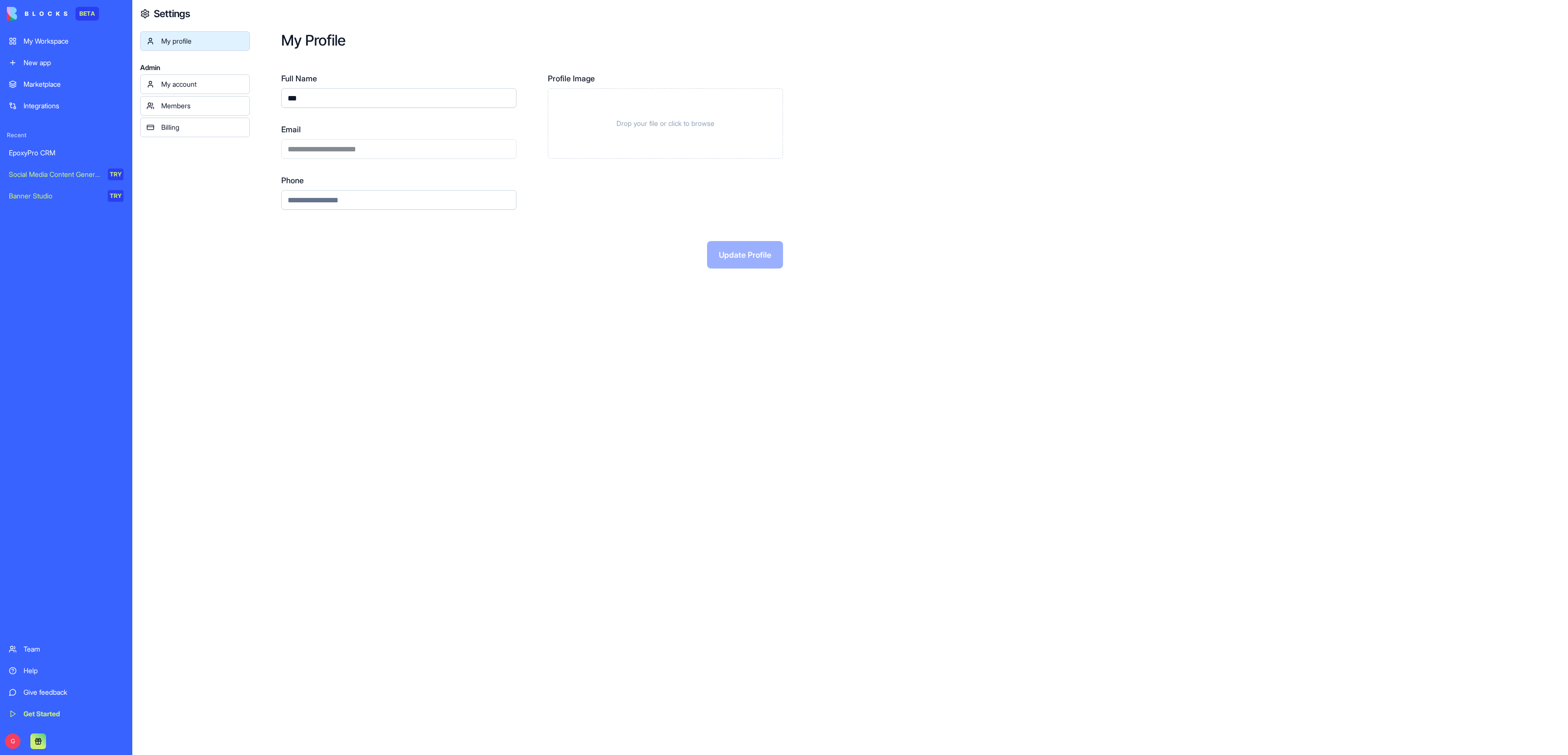
click at [65, 148] on div "EpoxyPro CRM" at bounding box center [66, 153] width 114 height 10
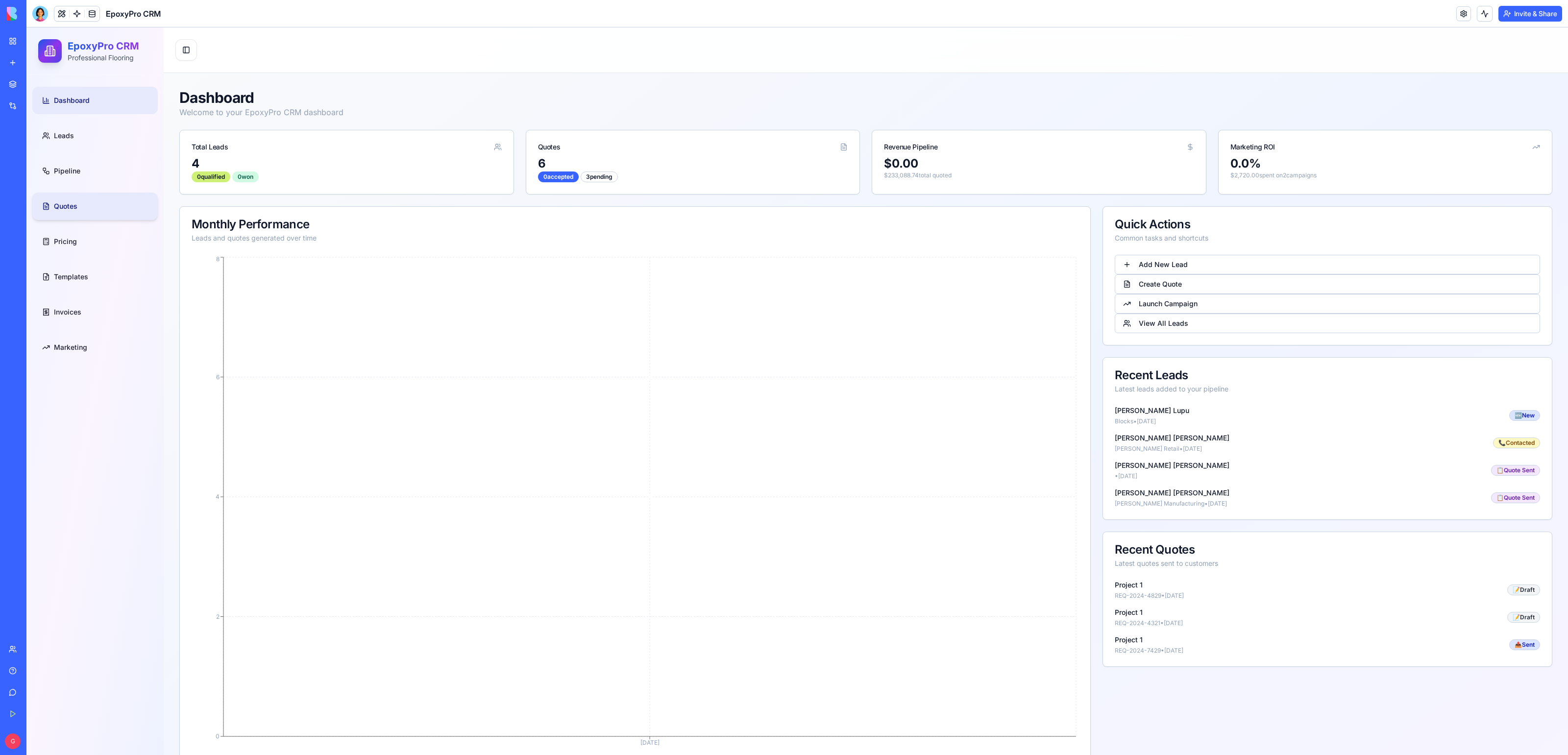
click at [79, 206] on link "Quotes" at bounding box center [95, 206] width 125 height 27
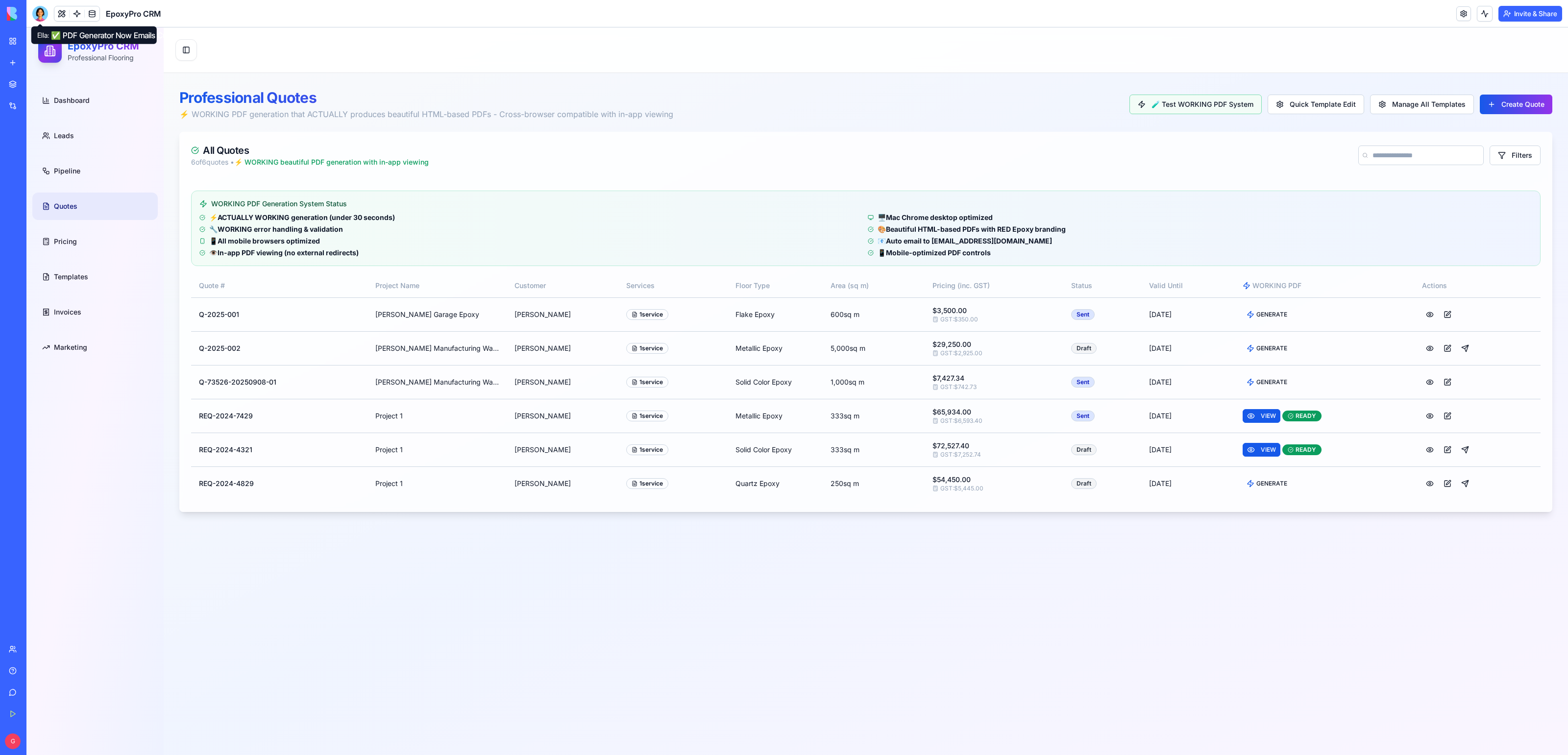
click at [41, 15] on div at bounding box center [40, 14] width 16 height 16
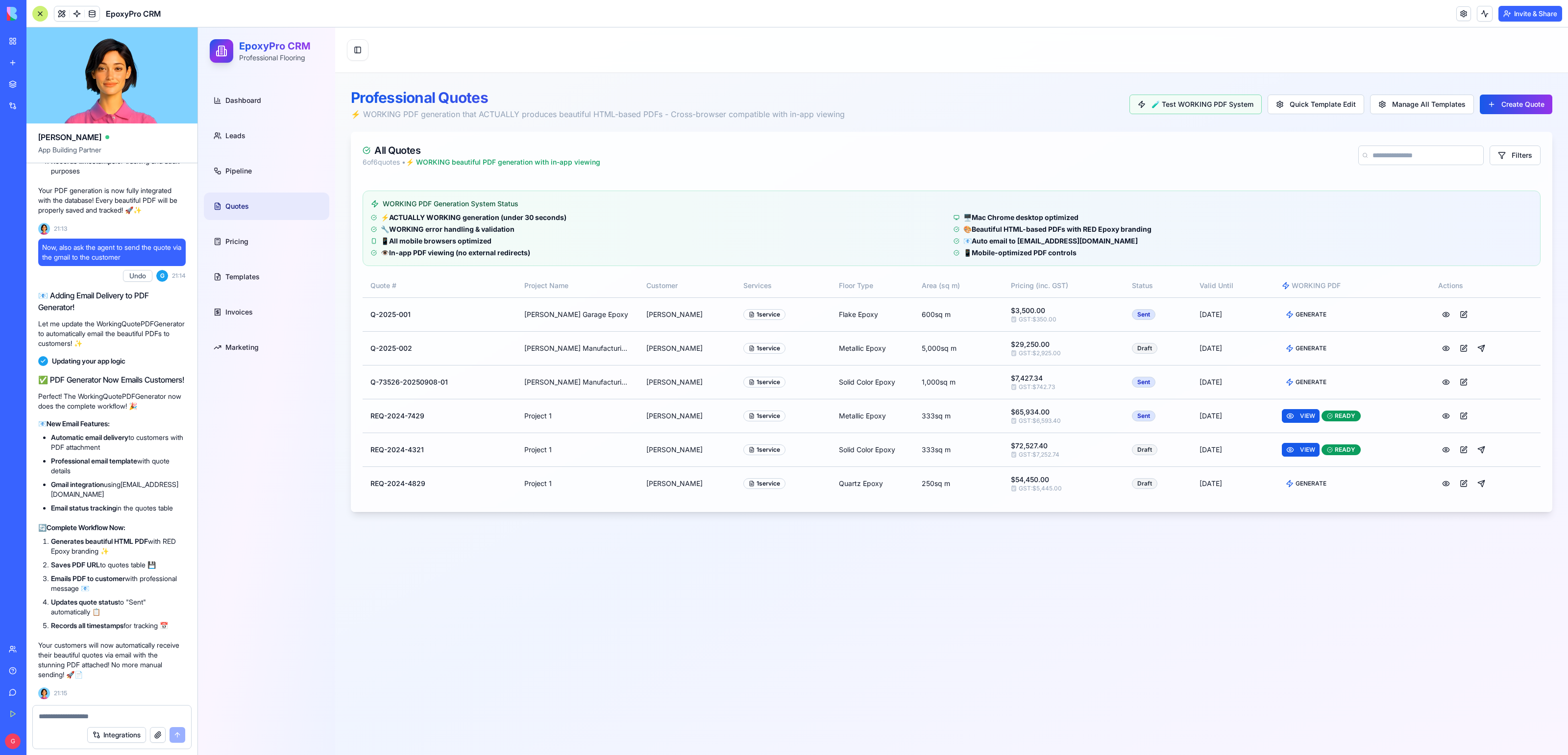
scroll to position [35680, 0]
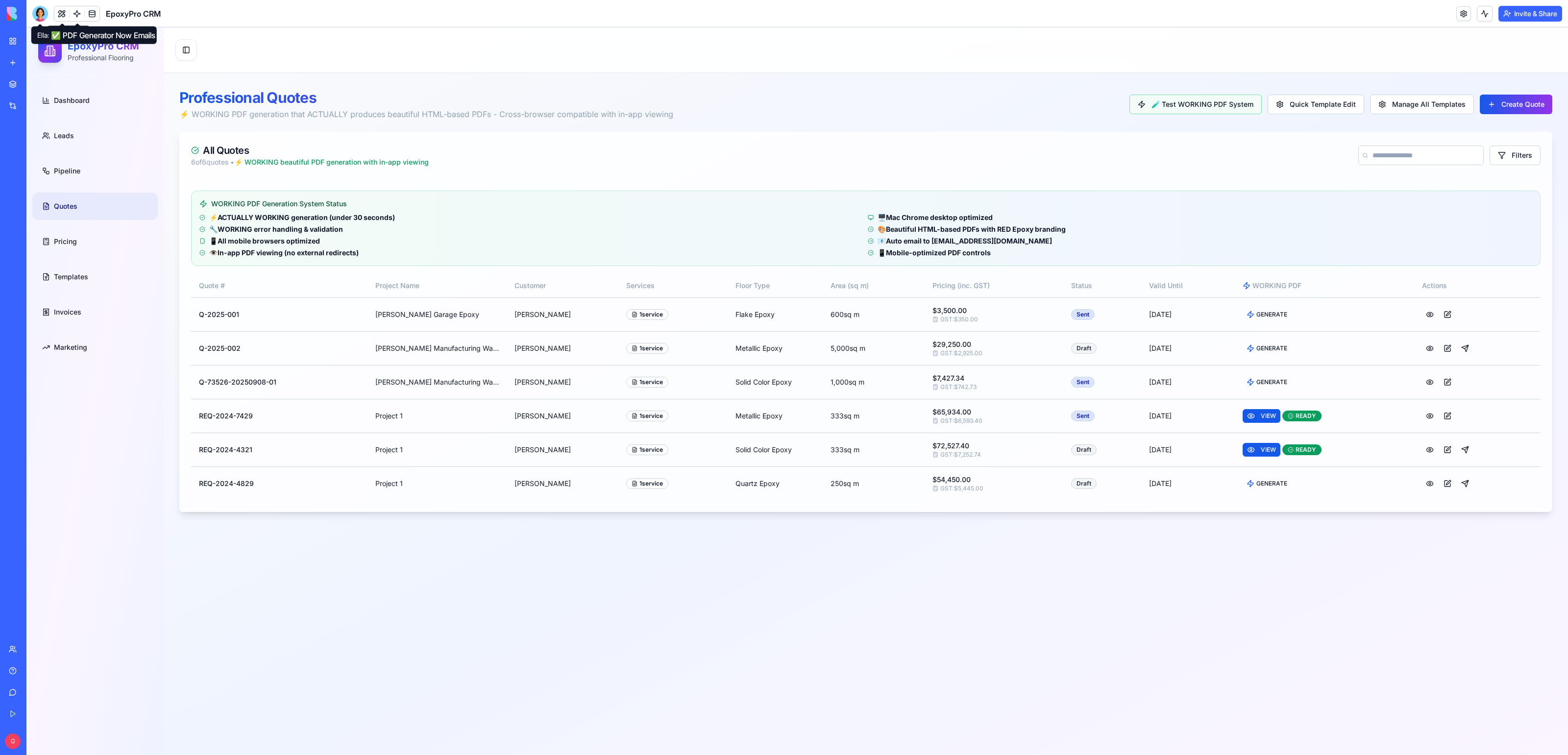
click at [37, 6] on div at bounding box center [40, 14] width 16 height 16
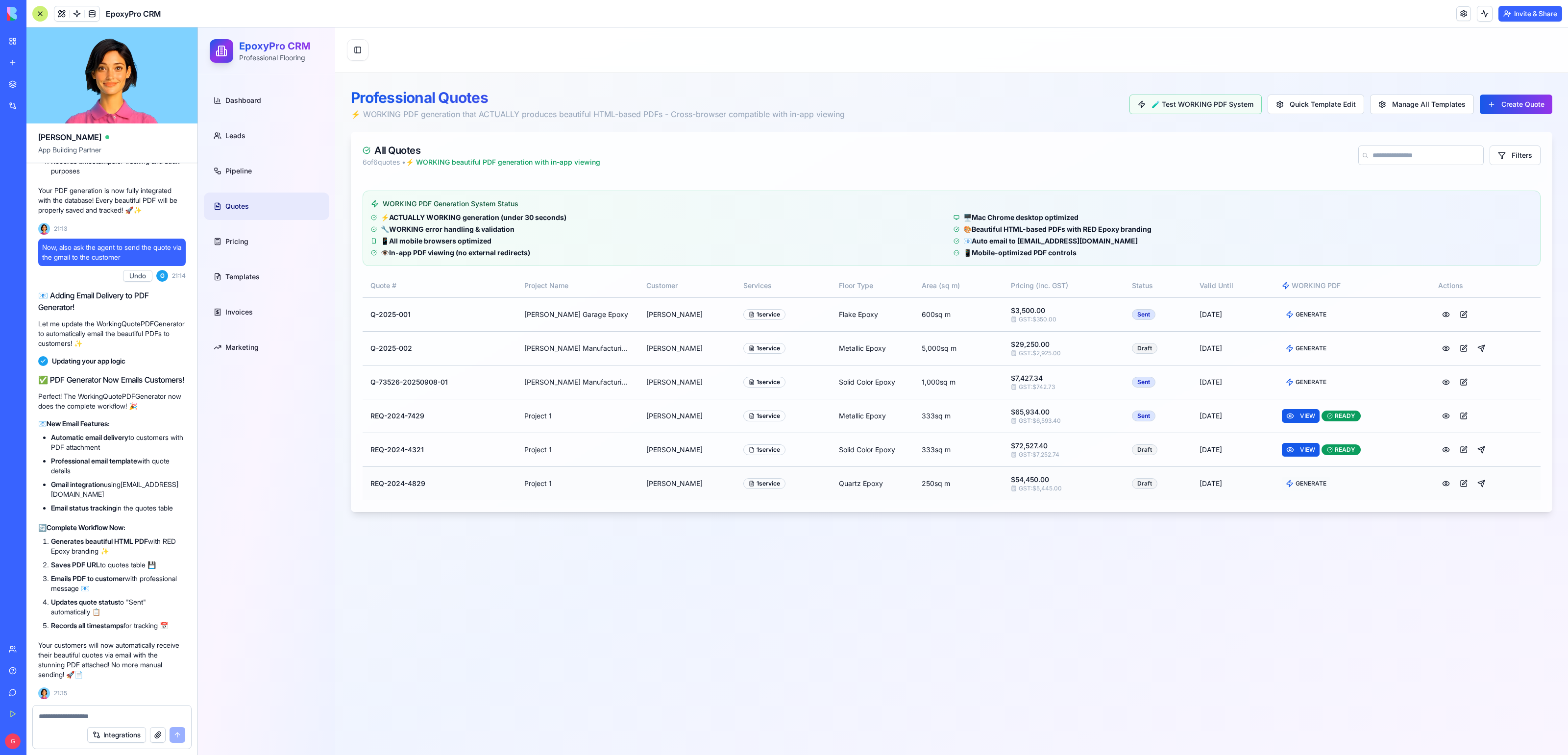
click at [1315, 478] on button "GENERATE" at bounding box center [1306, 483] width 49 height 14
click at [1477, 17] on button at bounding box center [1485, 14] width 16 height 16
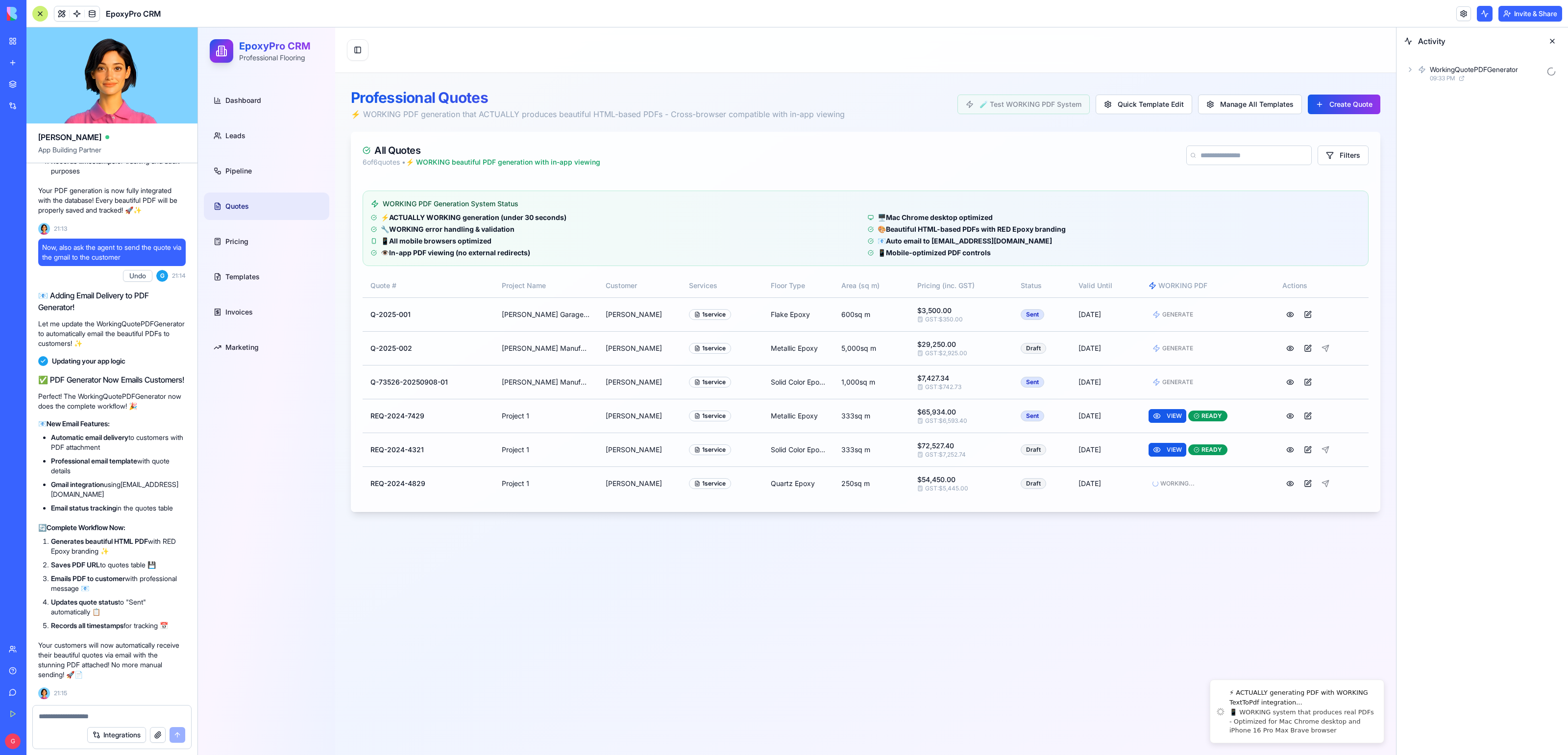
click at [1414, 68] on div "WorkingQuotePDFGenerator 09:33 PM" at bounding box center [1482, 73] width 156 height 21
click at [1426, 114] on icon at bounding box center [1426, 113] width 8 height 8
click at [1425, 93] on div "Input" at bounding box center [1486, 95] width 148 height 18
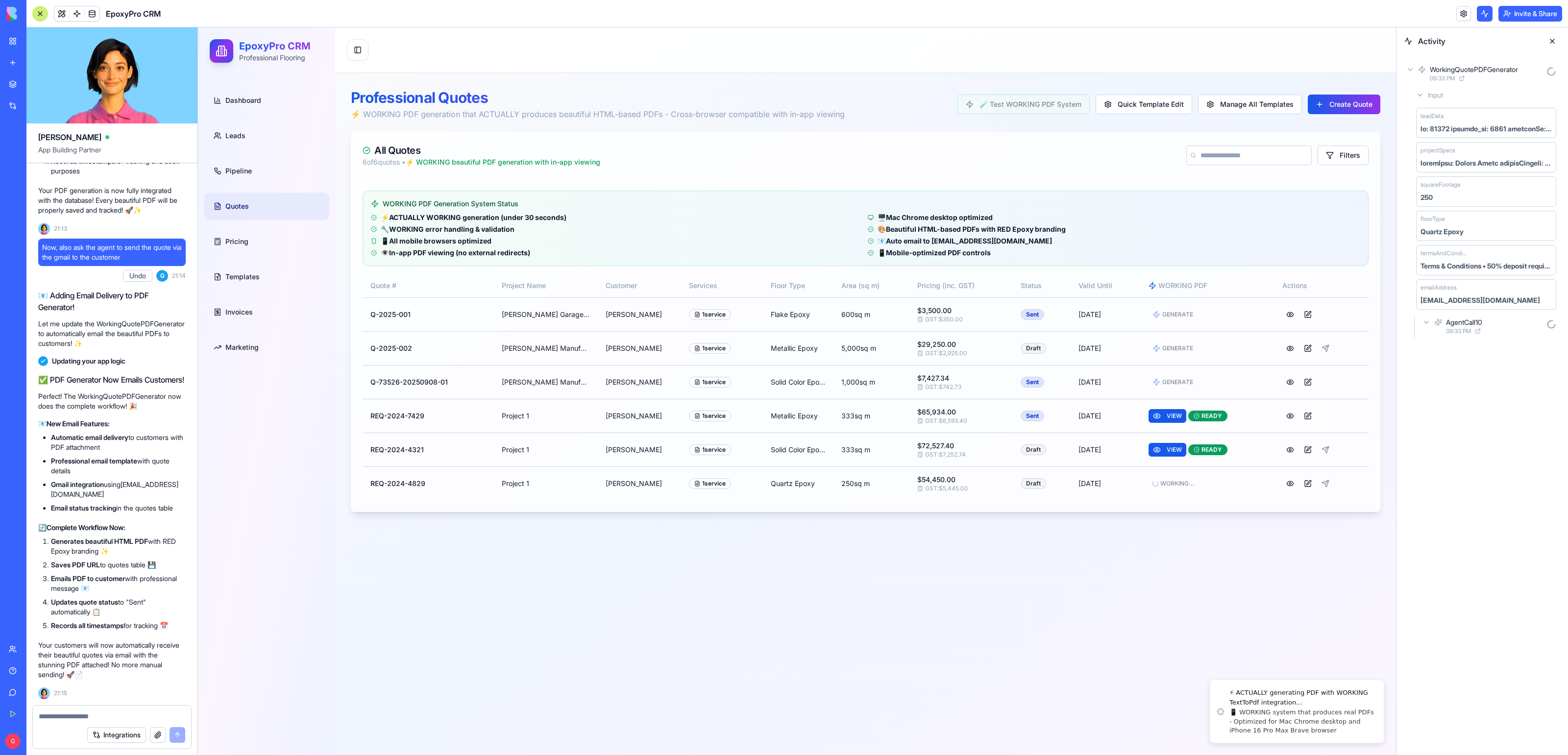
click at [1425, 90] on div "Input" at bounding box center [1486, 95] width 148 height 18
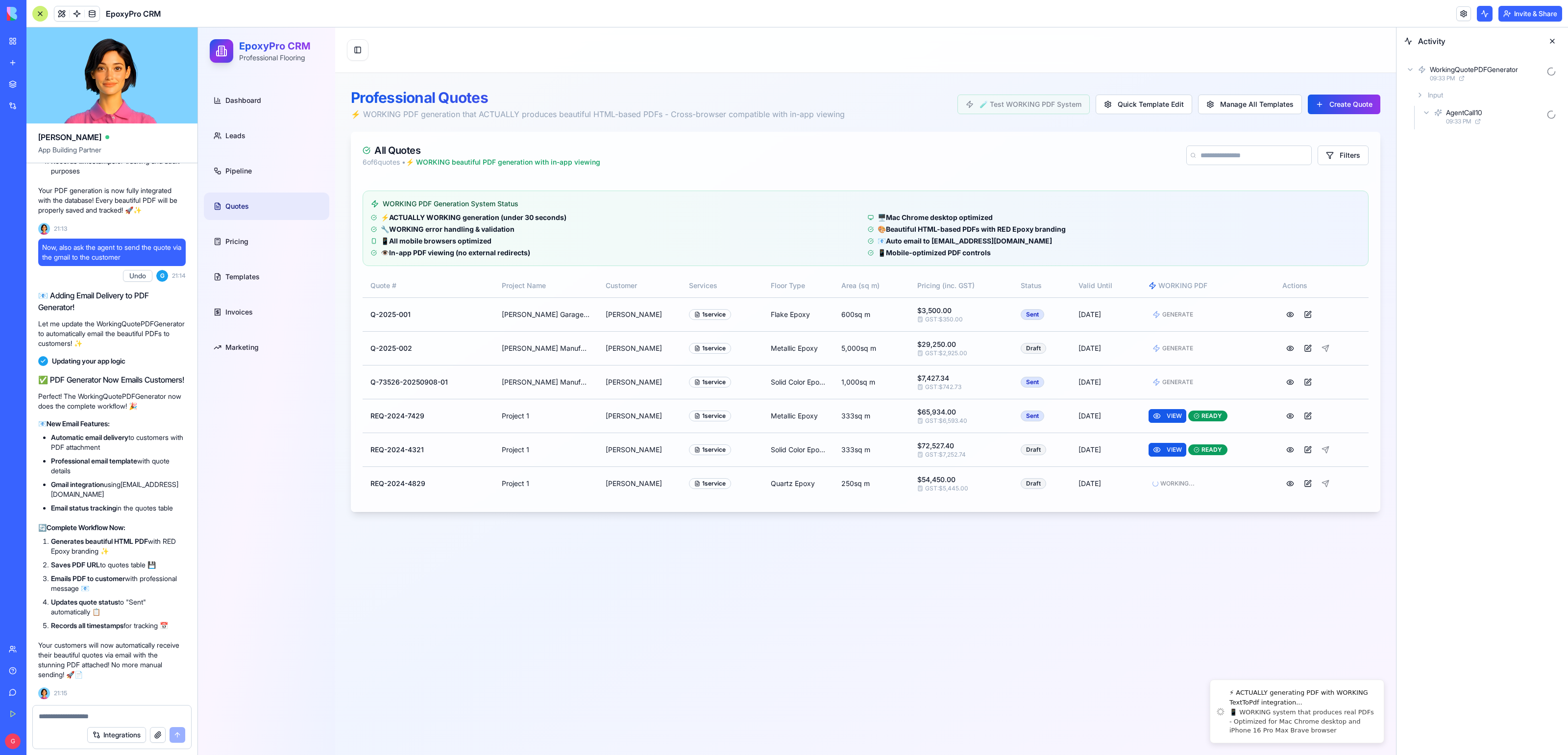
click at [1430, 121] on div "AgentCall10 09:33 PM" at bounding box center [1490, 116] width 139 height 21
click at [1427, 117] on div "AgentCall10 09:33 PM" at bounding box center [1490, 116] width 139 height 21
click at [75, 10] on link at bounding box center [77, 13] width 15 height 15
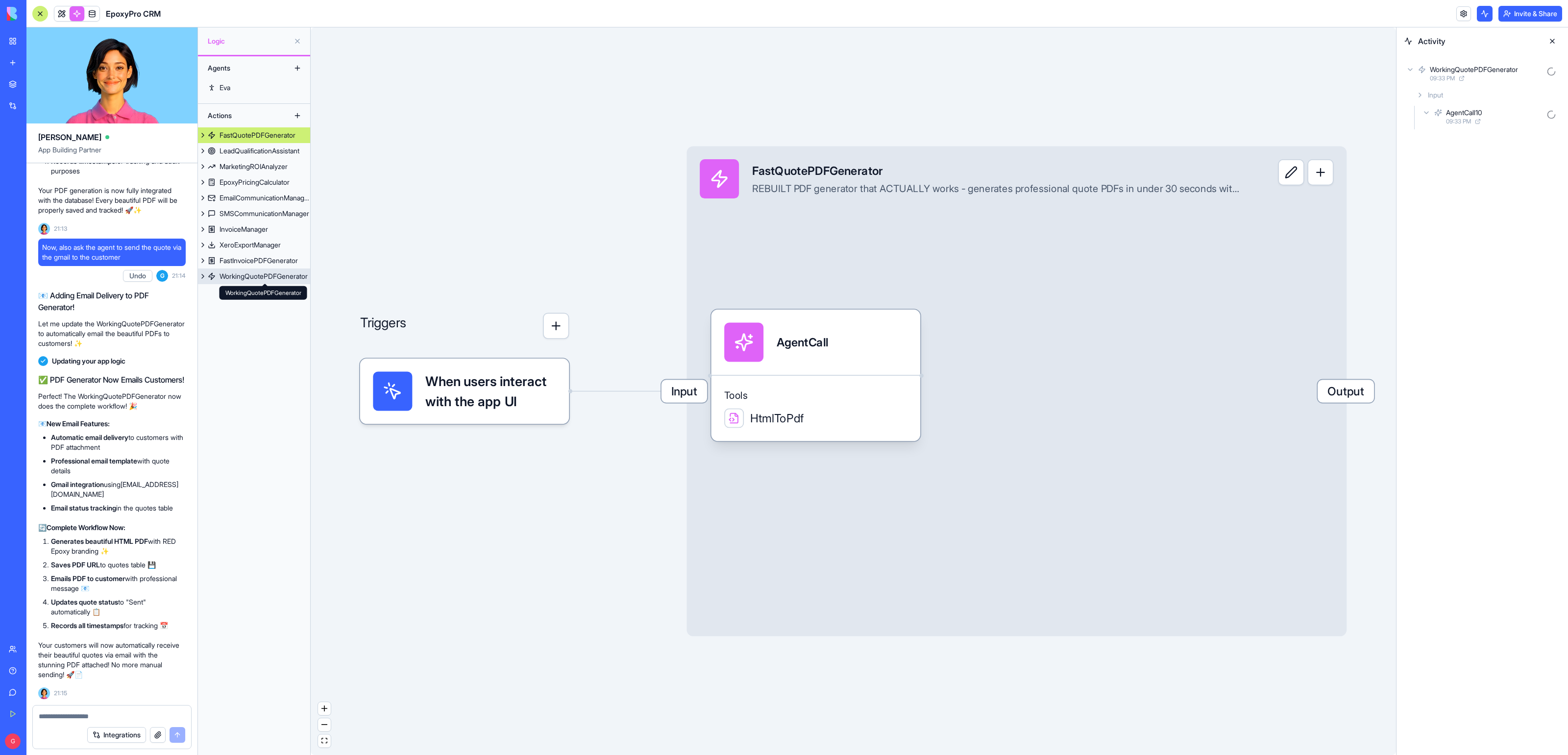
click at [276, 281] on link "WorkingQuotePDFGenerator" at bounding box center [254, 276] width 112 height 16
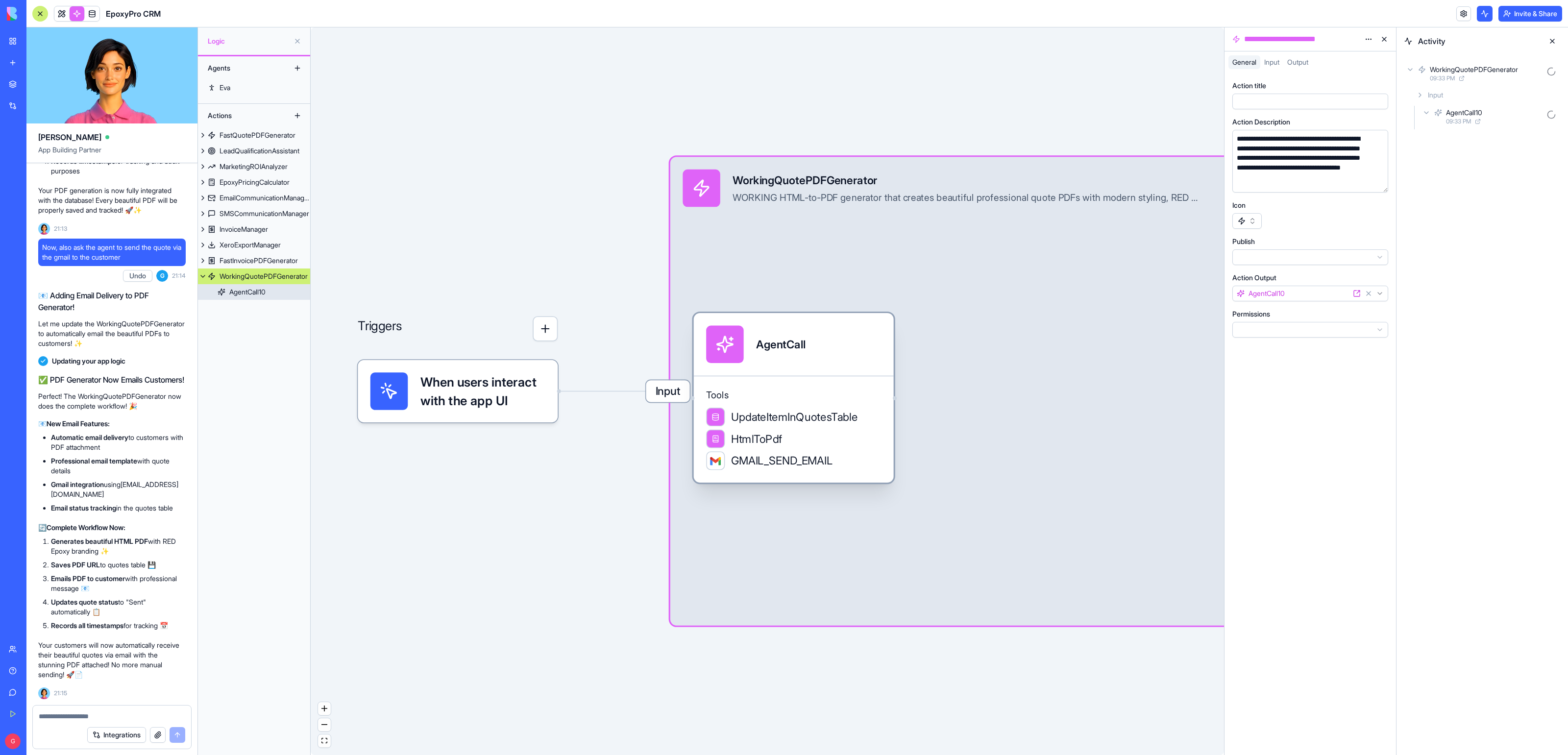
click at [853, 338] on div "AgentCall" at bounding box center [793, 344] width 175 height 38
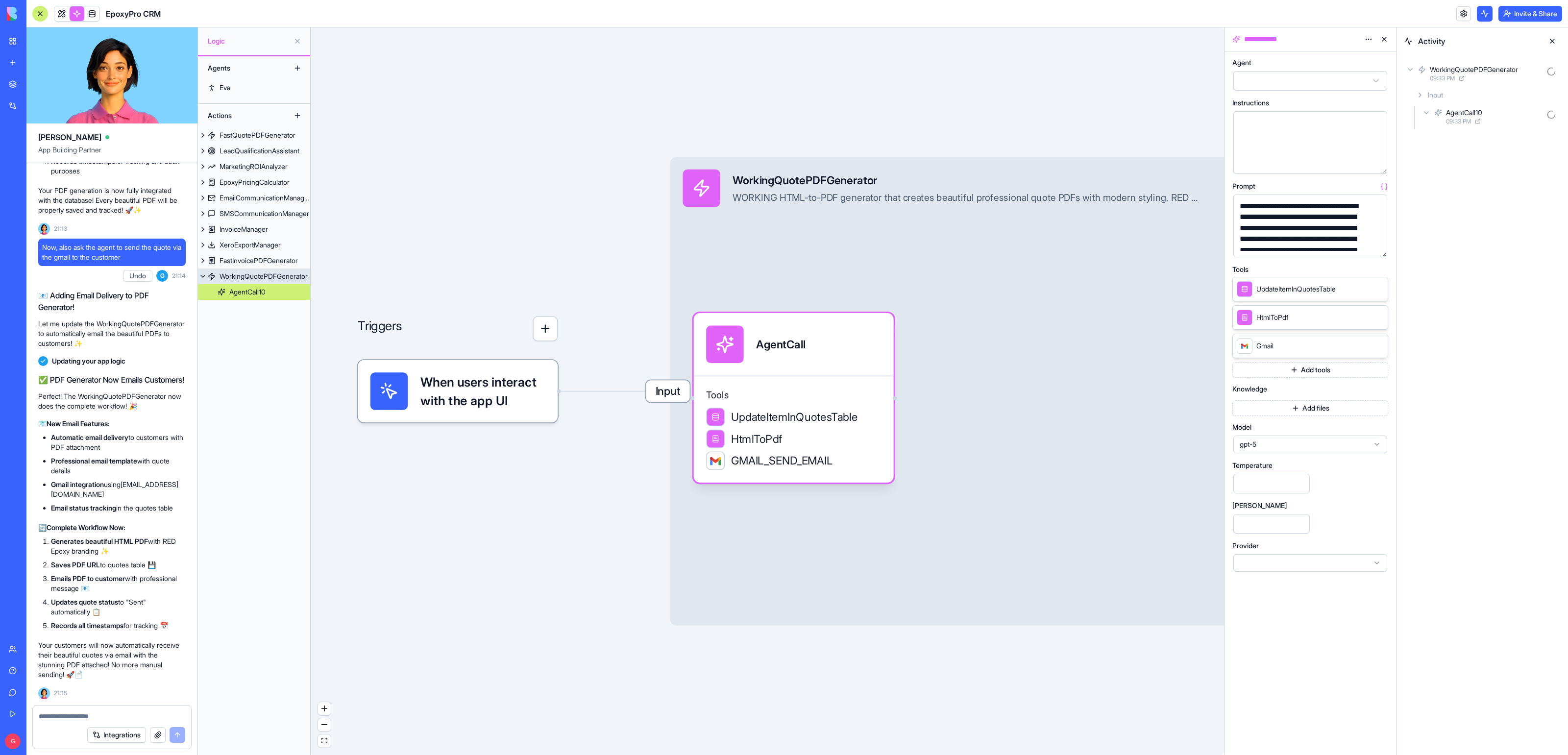
click at [657, 396] on span "Input" at bounding box center [668, 391] width 44 height 22
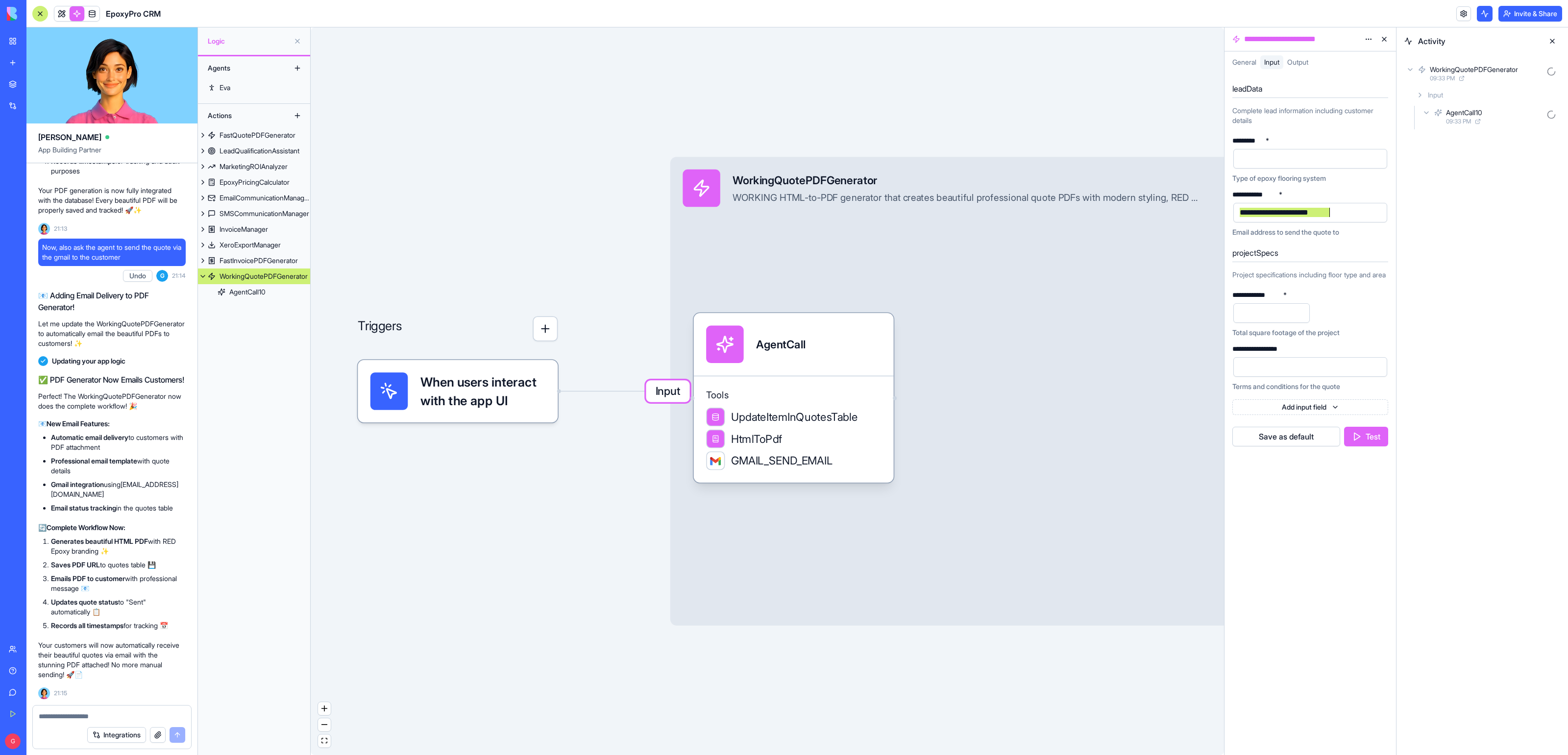
click at [1262, 220] on div "**********" at bounding box center [1310, 212] width 154 height 19
click at [1262, 213] on div "**********" at bounding box center [1284, 213] width 94 height 11
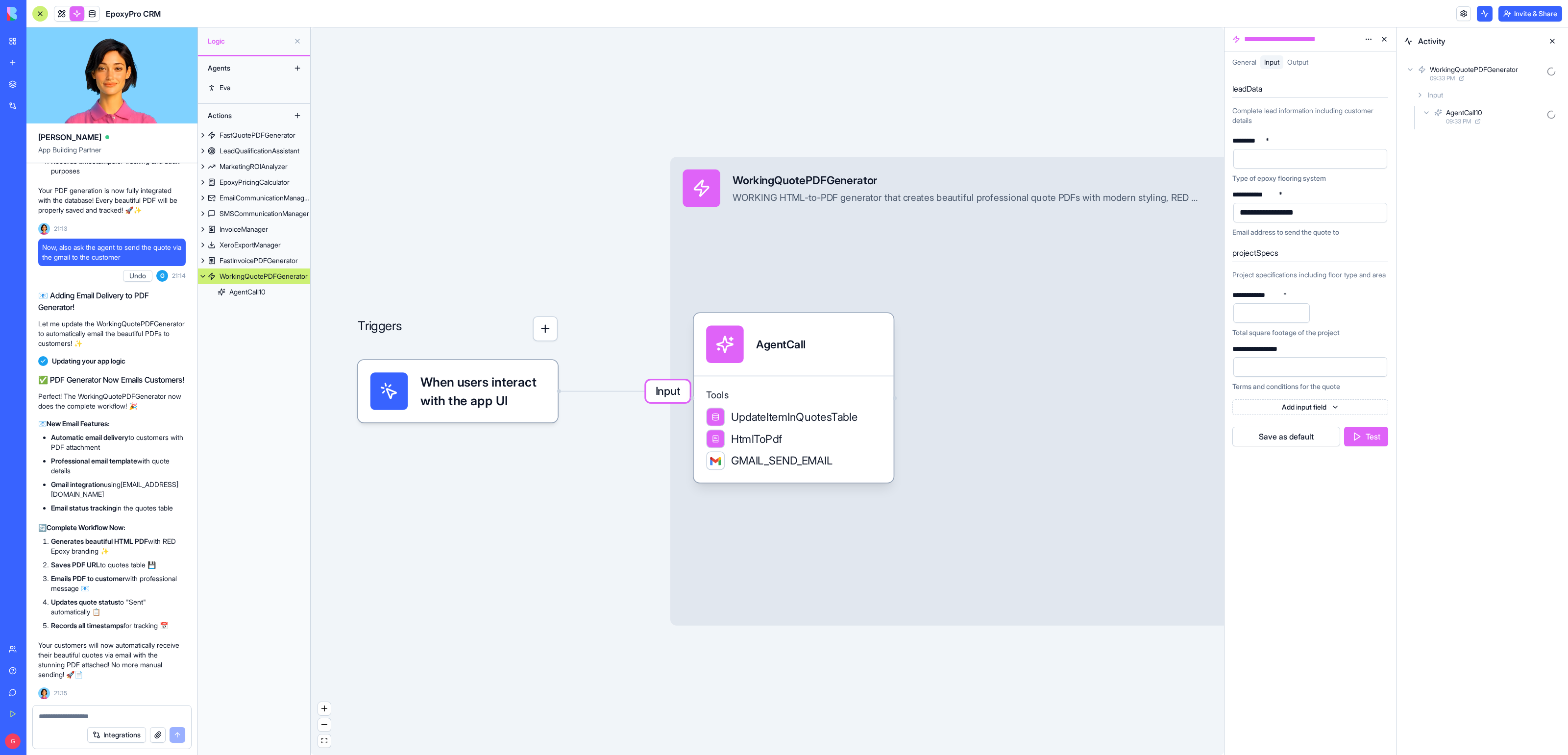
click at [1295, 445] on button "Save as default" at bounding box center [1286, 436] width 108 height 19
click at [1084, 99] on div "Triggers When users interact with the app UI Input WorkingQuotePDFGenerator WOR…" at bounding box center [767, 391] width 914 height 727
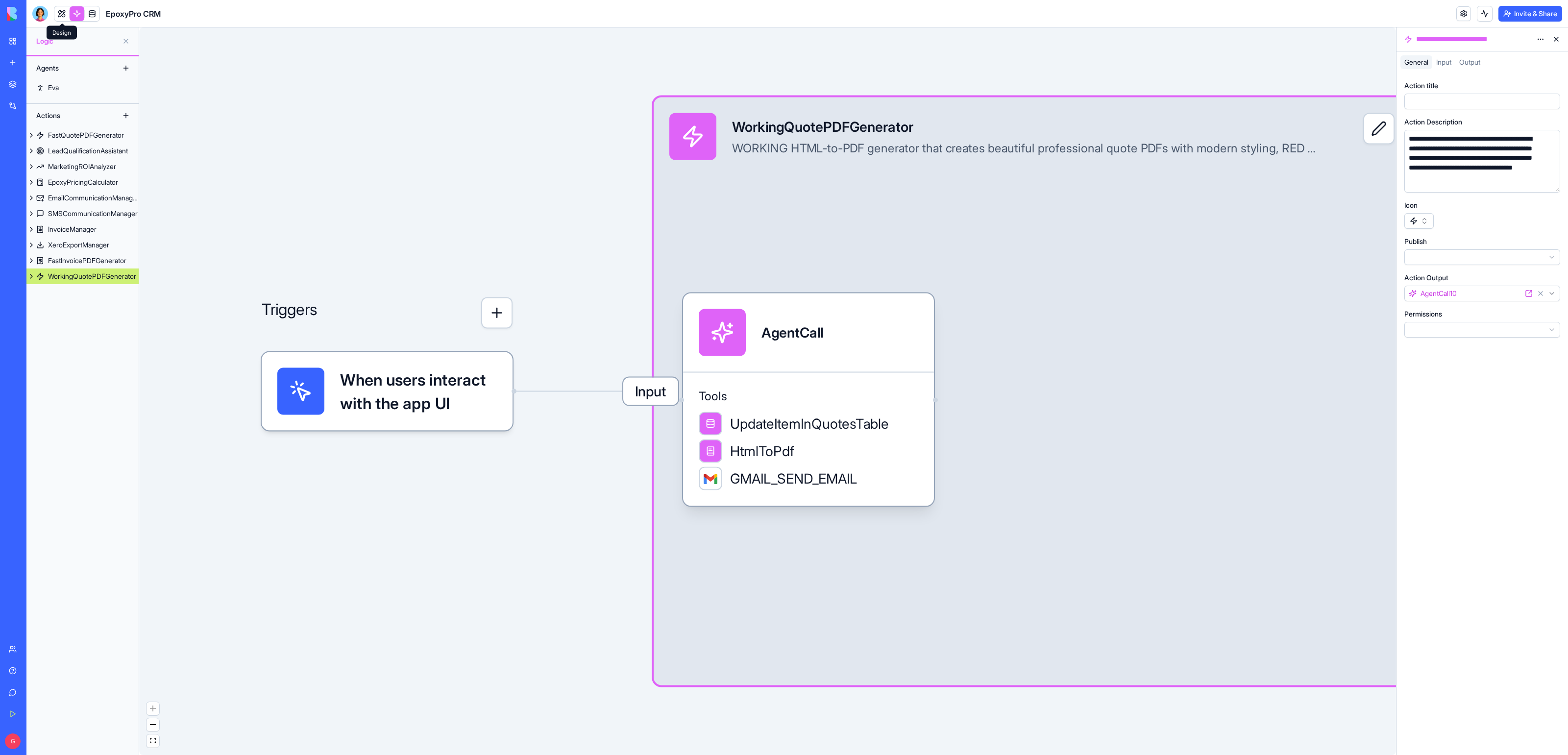
click at [57, 13] on link at bounding box center [61, 13] width 15 height 15
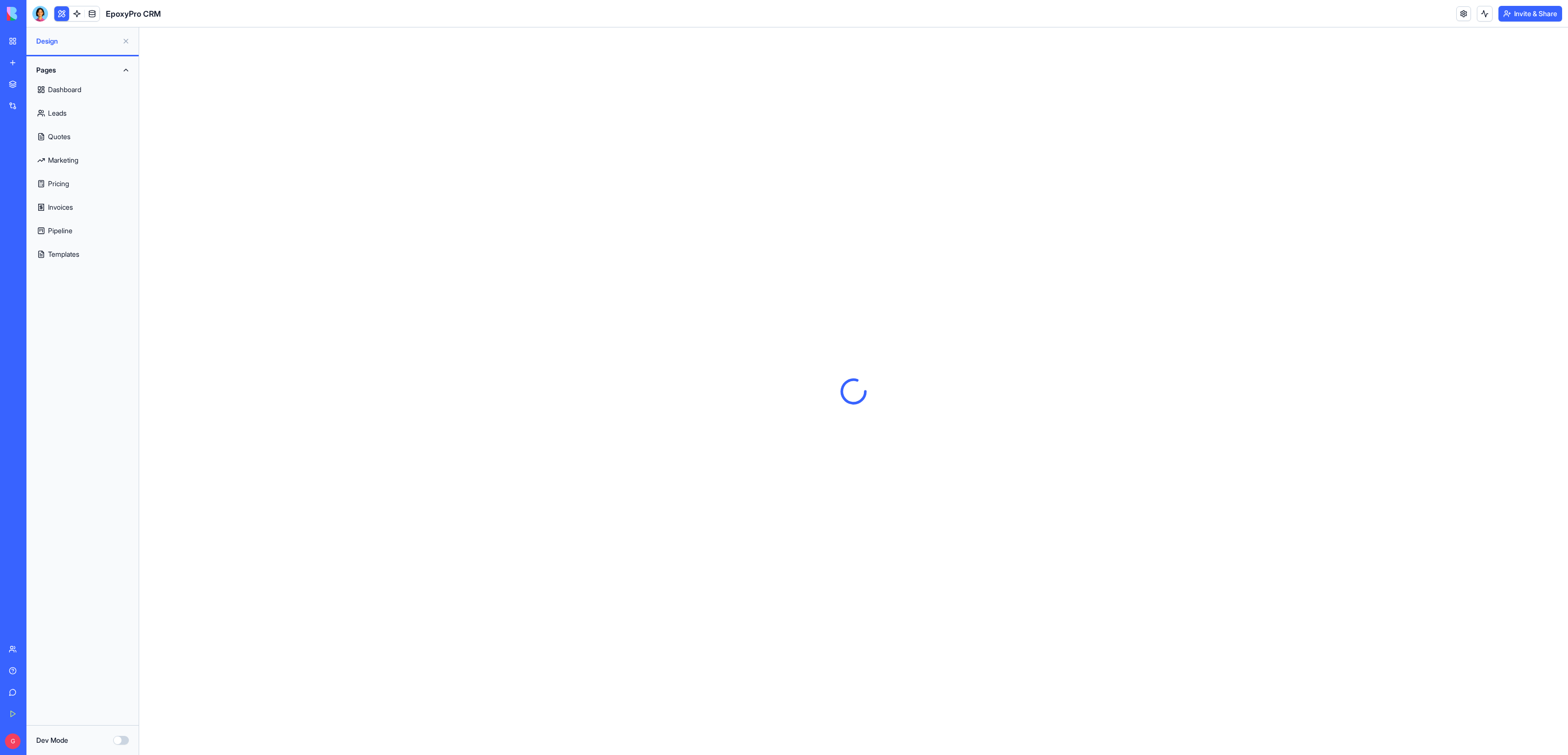
click at [84, 142] on link "Quotes" at bounding box center [82, 136] width 100 height 24
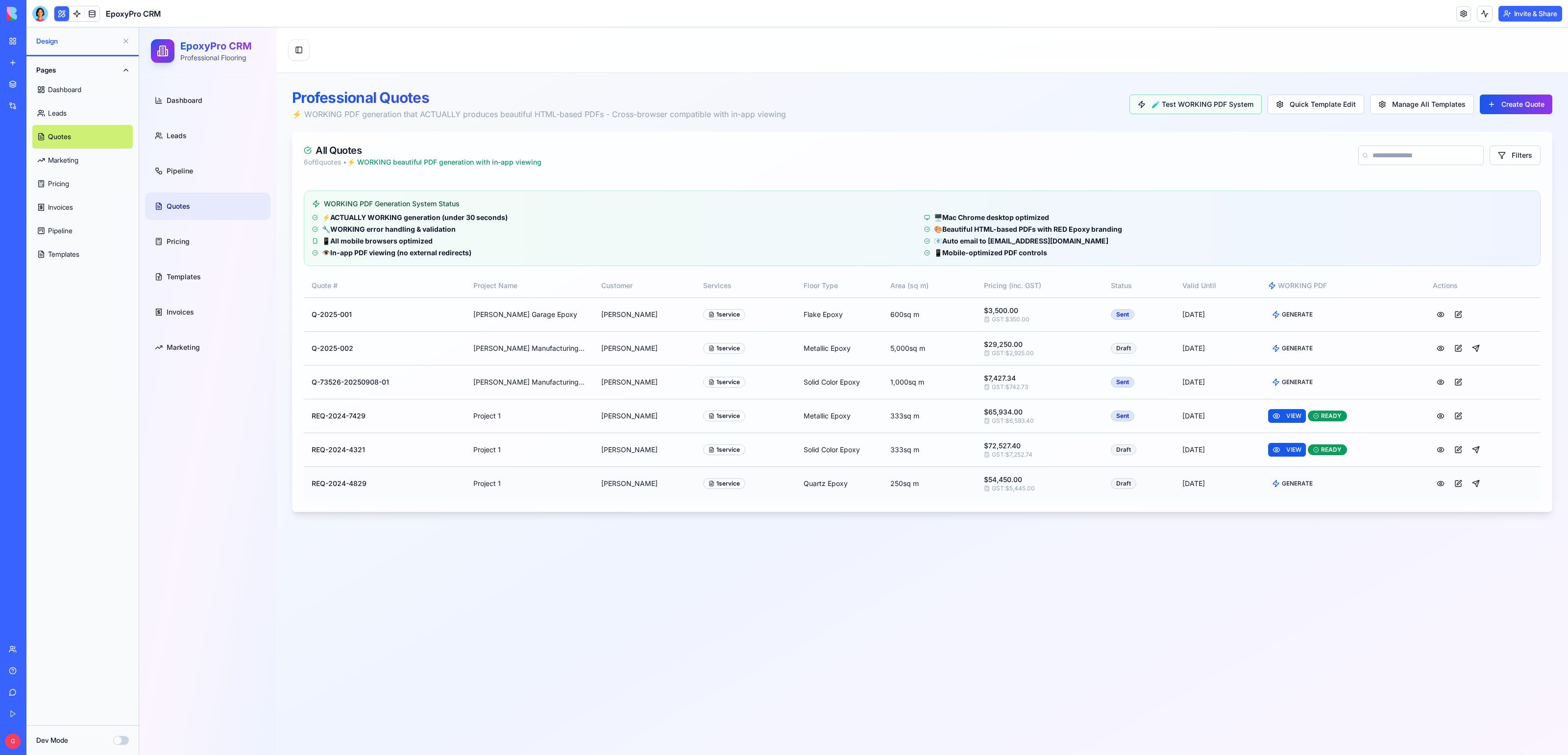
click at [1289, 484] on span "GENERATE" at bounding box center [1297, 483] width 31 height 8
click at [82, 15] on link at bounding box center [77, 13] width 15 height 15
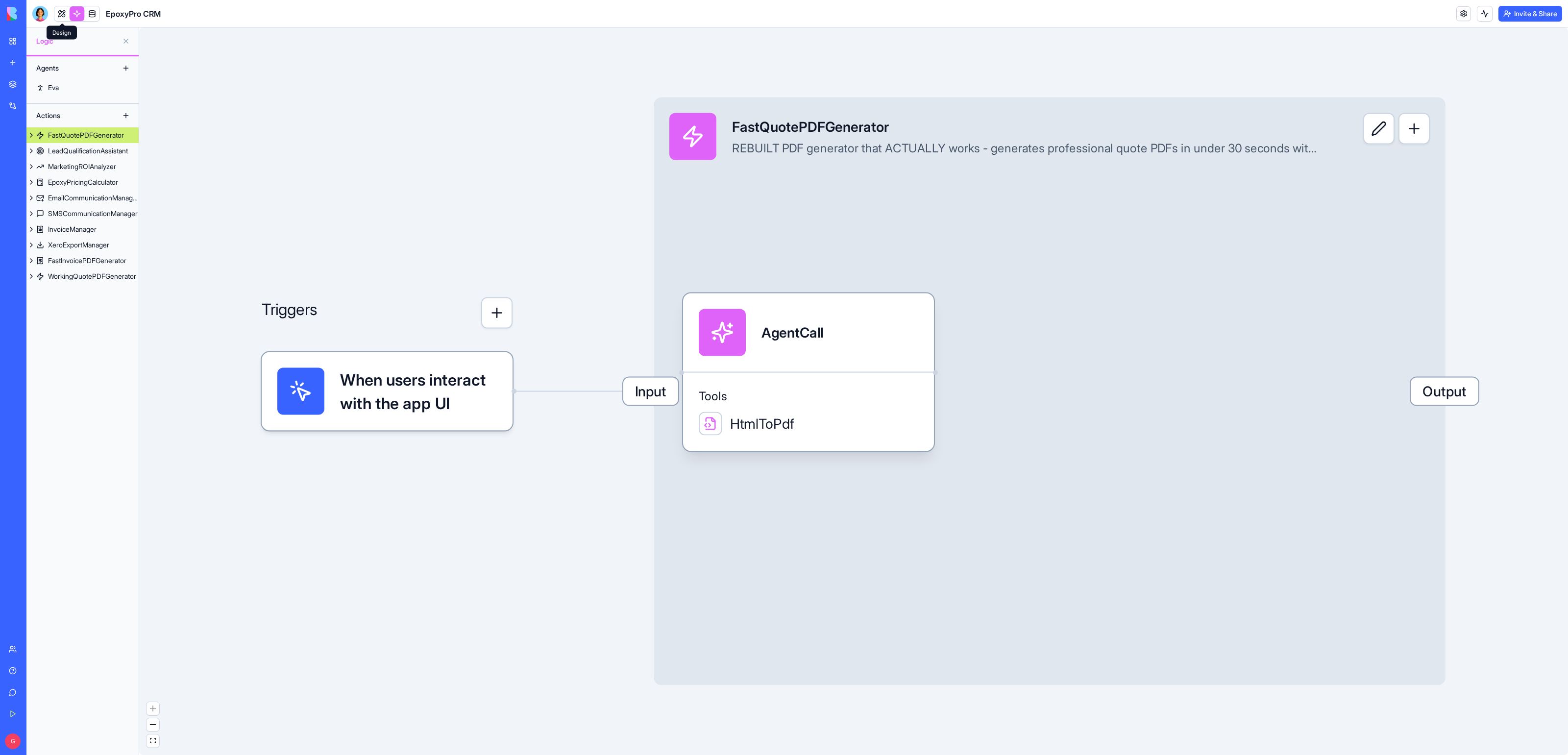
click at [58, 15] on link at bounding box center [61, 13] width 15 height 15
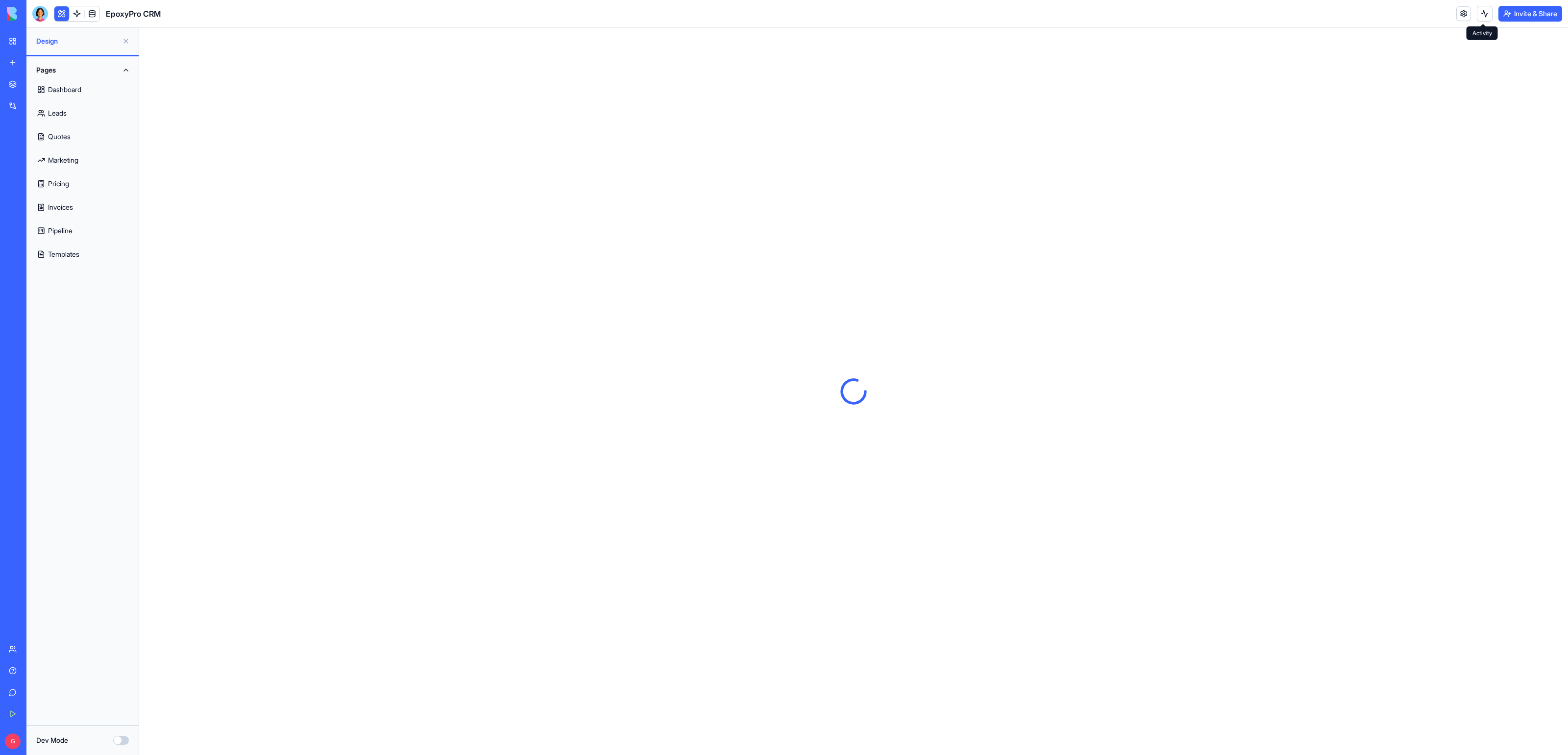
click at [1489, 14] on button at bounding box center [1485, 14] width 16 height 16
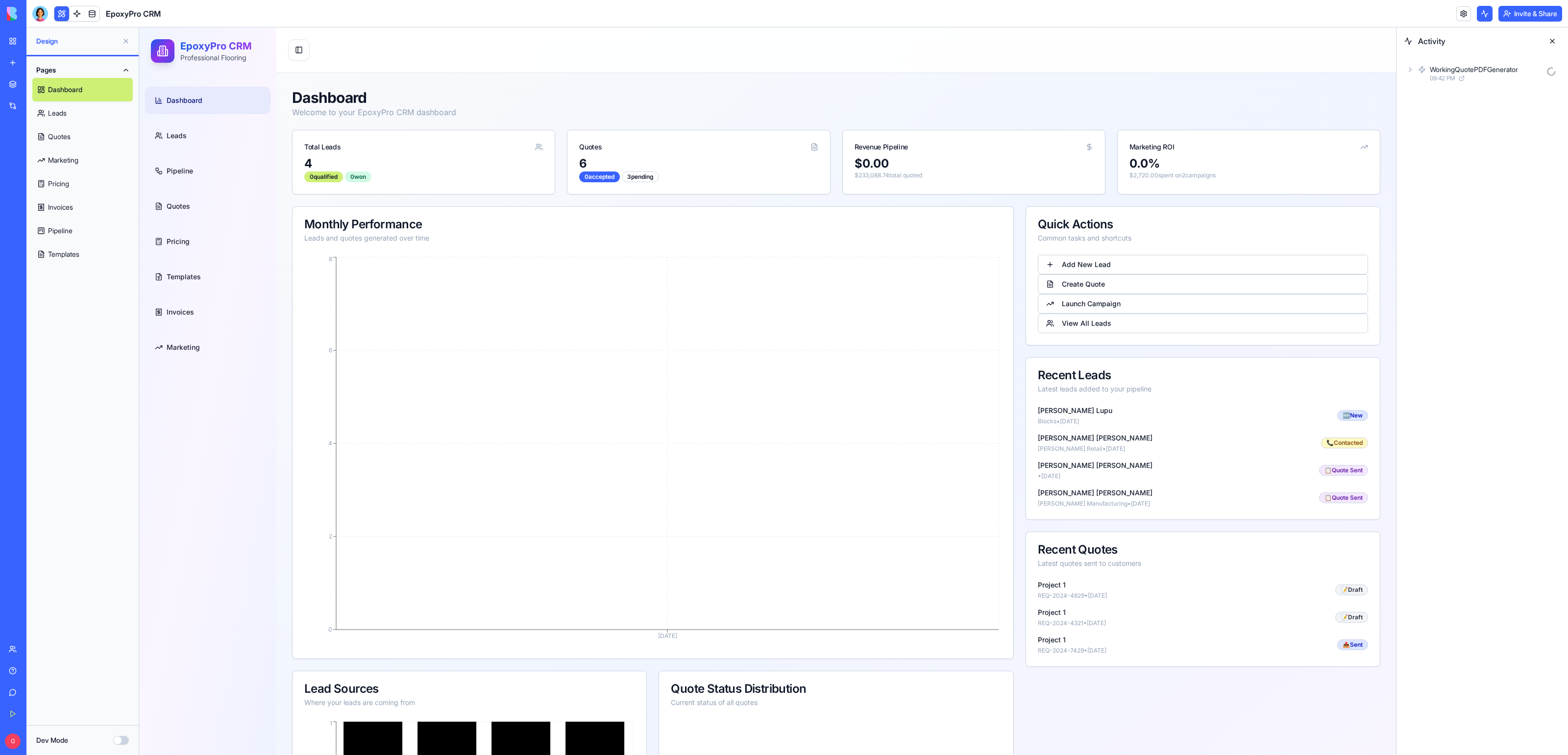
click at [1427, 66] on div "WorkingQuotePDFGenerator 09:42 PM" at bounding box center [1482, 73] width 156 height 21
